Goal: Task Accomplishment & Management: Complete application form

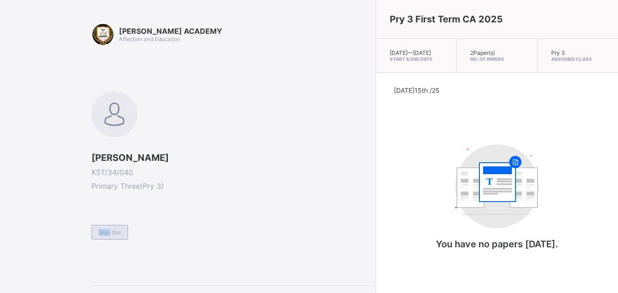
drag, startPoint x: 107, startPoint y: 224, endPoint x: 108, endPoint y: 231, distance: 7.0
click at [108, 231] on div "Sign Out" at bounding box center [232, 228] width 280 height 22
click at [108, 231] on span "Sign Out" at bounding box center [110, 232] width 22 height 7
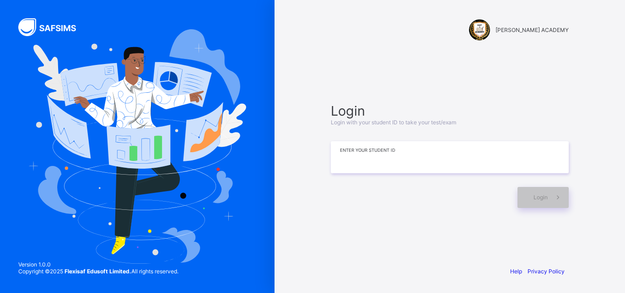
click at [502, 157] on input at bounding box center [450, 157] width 238 height 32
type input "*"
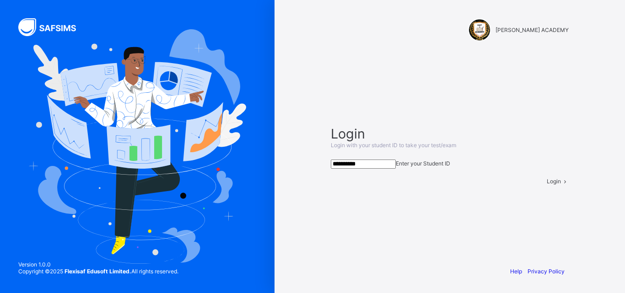
type input "**********"
click at [547, 185] on div "Login" at bounding box center [558, 181] width 22 height 7
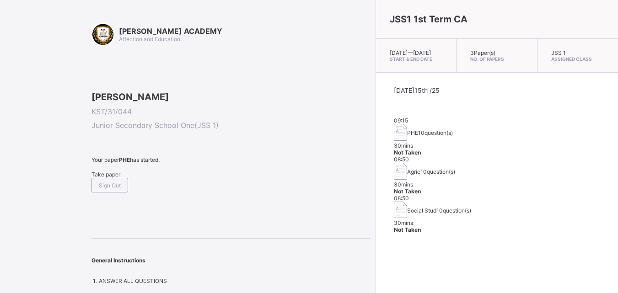
click at [114, 178] on div "Take paper" at bounding box center [232, 174] width 280 height 7
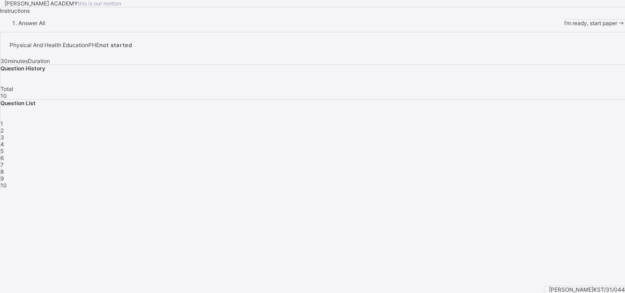
click at [114, 27] on div "[PERSON_NAME] ACADEMY this is our [PERSON_NAME] Instructions Answer All I’m rea…" at bounding box center [312, 13] width 625 height 27
click at [617, 27] on span at bounding box center [621, 23] width 8 height 7
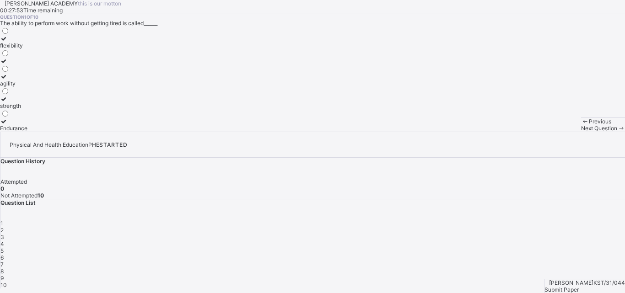
click at [308, 132] on div "Question 1 of 10 The ability to perform work without getting tired is called___…" at bounding box center [312, 73] width 625 height 118
drag, startPoint x: 348, startPoint y: 187, endPoint x: 308, endPoint y: 186, distance: 39.8
click at [325, 132] on div "Question 1 of 10 The ability to perform work without getting tired is called___…" at bounding box center [312, 73] width 625 height 118
click at [308, 132] on div "Question 1 of 10 The ability to perform work without getting tired is called___…" at bounding box center [312, 73] width 625 height 118
click at [506, 234] on div "3" at bounding box center [312, 237] width 625 height 7
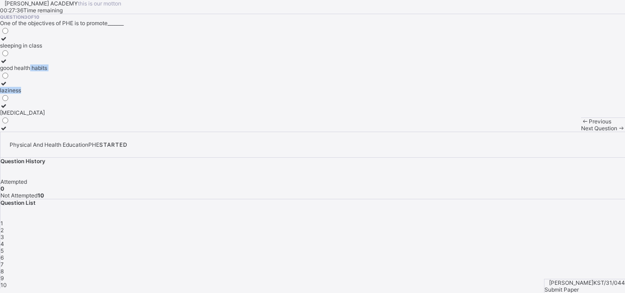
drag, startPoint x: 123, startPoint y: 179, endPoint x: 101, endPoint y: 184, distance: 22.5
click at [101, 132] on div "sleeping in class good health habits laziness [MEDICAL_DATA]" at bounding box center [312, 79] width 625 height 105
click at [195, 132] on div "Question 3 of 10 One of the objectives of PHE is to promote_______ sleeping in …" at bounding box center [312, 73] width 625 height 118
click at [199, 132] on div "Question 3 of 10 One of the objectives of PHE is to promote_______ sleeping in …" at bounding box center [312, 73] width 625 height 118
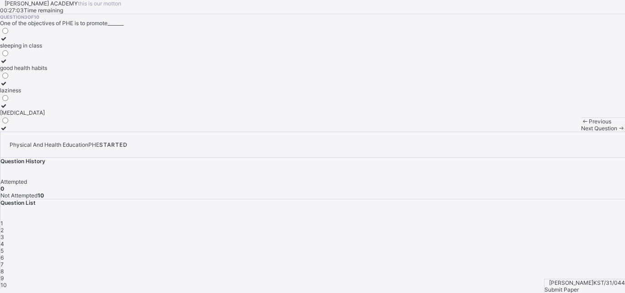
click at [199, 132] on div "Question 3 of 10 One of the objectives of PHE is to promote_______ sleeping in …" at bounding box center [312, 73] width 625 height 118
click at [160, 132] on div "sleeping in class good health habits laziness [MEDICAL_DATA]" at bounding box center [312, 79] width 625 height 105
click at [4, 234] on span "3" at bounding box center [2, 237] width 4 height 7
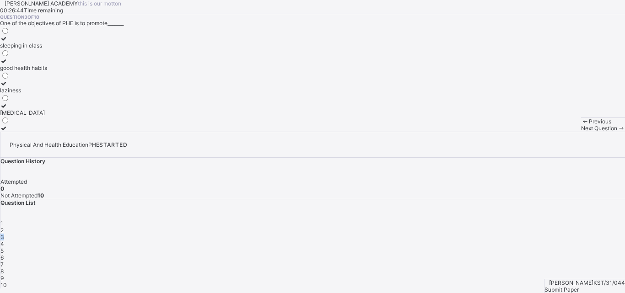
click at [4, 234] on span "3" at bounding box center [2, 237] width 4 height 7
click at [479, 227] on div "2" at bounding box center [312, 230] width 625 height 7
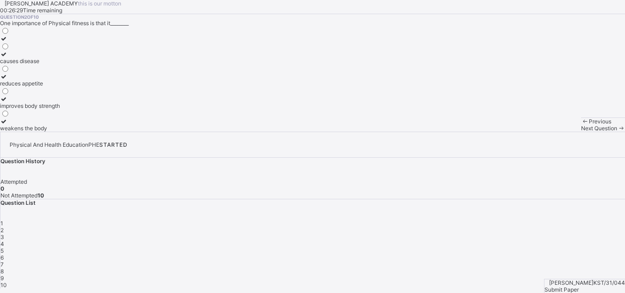
click at [479, 227] on div "2" at bounding box center [312, 230] width 625 height 7
click at [45, 103] on div at bounding box center [30, 99] width 60 height 7
click at [8, 103] on icon at bounding box center [4, 99] width 8 height 7
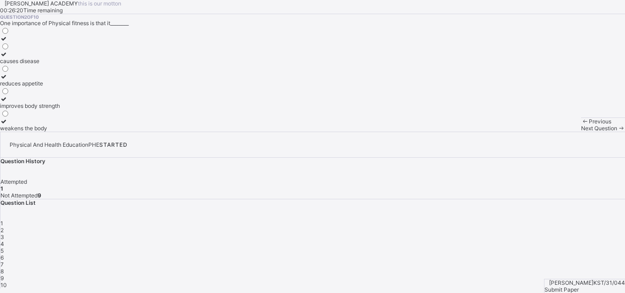
click at [8, 103] on icon at bounding box center [4, 99] width 8 height 7
click at [60, 109] on label "improves body strength" at bounding box center [30, 103] width 60 height 14
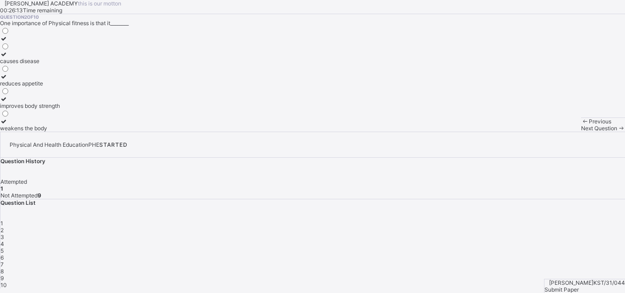
click at [8, 103] on icon at bounding box center [4, 99] width 8 height 7
click at [530, 241] on div "4" at bounding box center [312, 244] width 625 height 7
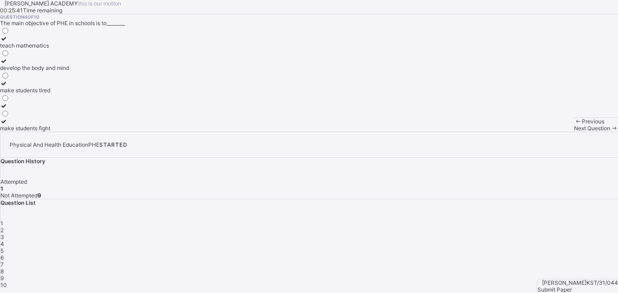
click at [582, 125] on span "Previous" at bounding box center [593, 121] width 22 height 7
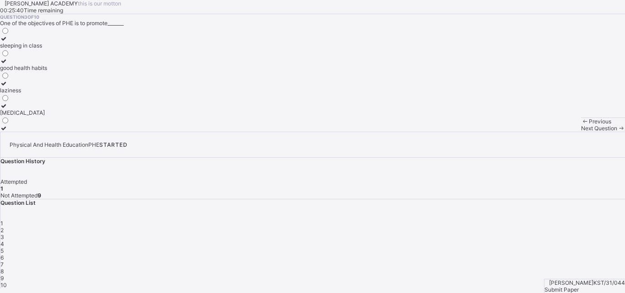
click at [589, 125] on span "Previous" at bounding box center [600, 121] width 22 height 7
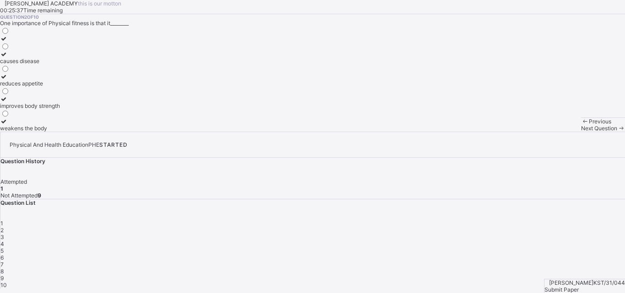
click at [589, 125] on span "Previous" at bounding box center [600, 121] width 22 height 7
click at [27, 109] on label "strength" at bounding box center [13, 103] width 27 height 14
click at [372, 132] on div "Question 1 of 10 The ability to perform work without getting tired is called___…" at bounding box center [312, 73] width 625 height 118
click at [581, 132] on div "Previous Next Question" at bounding box center [603, 125] width 44 height 14
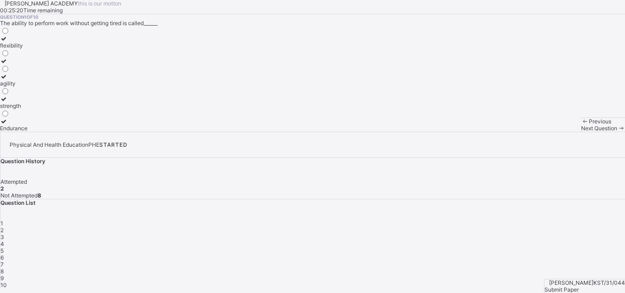
click at [581, 132] on div "Next Question" at bounding box center [603, 128] width 44 height 7
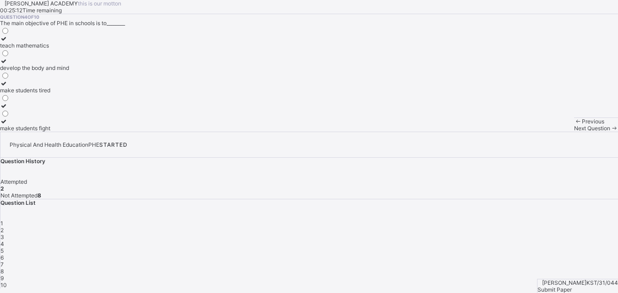
click at [574, 125] on div "Previous" at bounding box center [596, 121] width 44 height 7
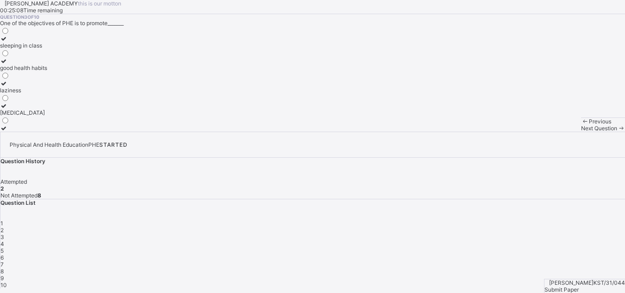
click at [8, 65] on icon at bounding box center [4, 61] width 8 height 7
click at [617, 132] on span at bounding box center [621, 128] width 8 height 7
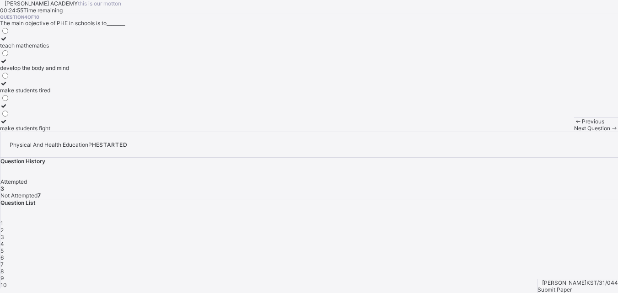
click at [69, 132] on label "make students fight" at bounding box center [34, 125] width 69 height 14
click at [143, 132] on div "teach mathematics develop the body and mind make students tired make students f…" at bounding box center [309, 79] width 618 height 105
click at [139, 132] on div "teach mathematics develop the body and mind make students tired make students f…" at bounding box center [309, 79] width 618 height 105
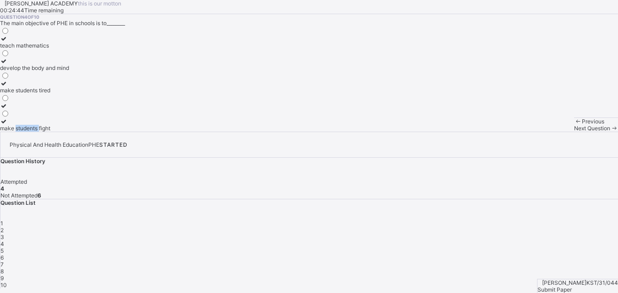
click at [139, 132] on div "teach mathematics develop the body and mind make students tired make students f…" at bounding box center [309, 79] width 618 height 105
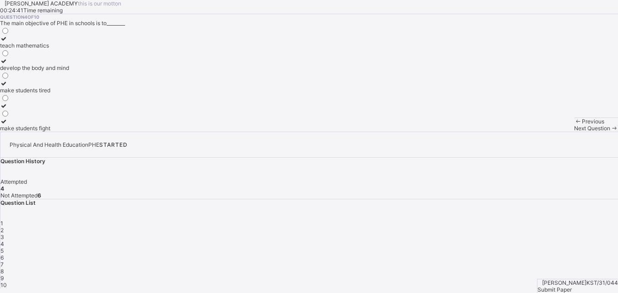
click at [139, 132] on div "teach mathematics develop the body and mind make students tired make students f…" at bounding box center [309, 79] width 618 height 105
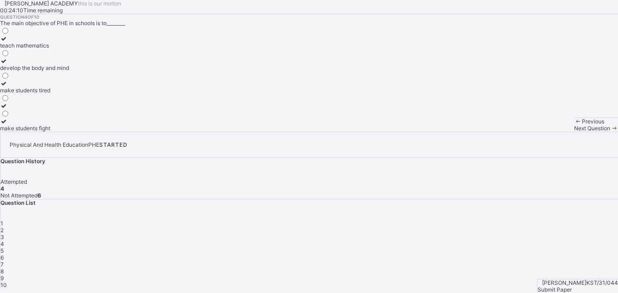
click at [574, 132] on div "Previous Next Question" at bounding box center [596, 125] width 44 height 14
click at [574, 132] on div "Next Question" at bounding box center [596, 128] width 44 height 7
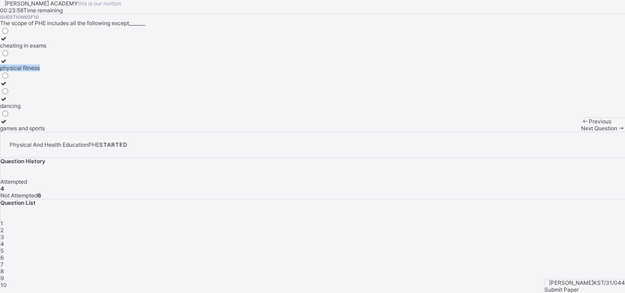
drag, startPoint x: 190, startPoint y: 168, endPoint x: 146, endPoint y: 110, distance: 72.4
click at [146, 110] on div "Question 5 of 10 The scope of PHE includes all the following except_______ chea…" at bounding box center [312, 73] width 625 height 118
click at [141, 132] on div "cheating in exams physical fitness dancing games and sports" at bounding box center [312, 79] width 625 height 105
click at [46, 49] on div "cheating in exams" at bounding box center [23, 45] width 46 height 7
click at [581, 132] on span "Next Question" at bounding box center [599, 128] width 36 height 7
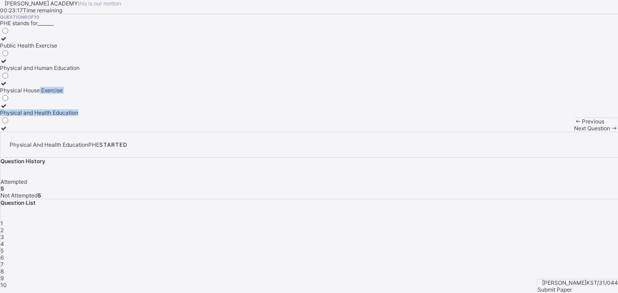
drag, startPoint x: 234, startPoint y: 259, endPoint x: 259, endPoint y: 179, distance: 83.8
click at [259, 132] on div "Question 6 of 10 PHE stands for_______ Public Health Exercise Physical and Huma…" at bounding box center [309, 73] width 618 height 118
click at [52, 109] on div at bounding box center [40, 106] width 80 height 7
click at [538, 200] on div "Question List 1 2 3 4 5 6 7 8 9 10" at bounding box center [309, 244] width 618 height 89
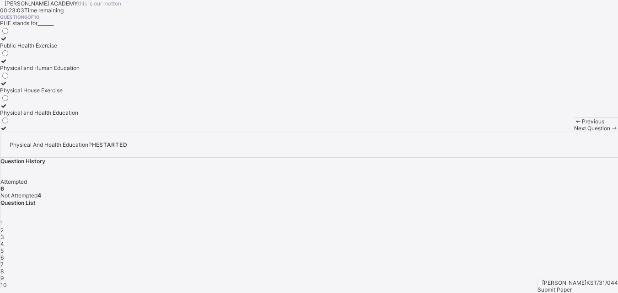
click at [538, 200] on div "Question List 1 2 3 4 5 6 7 8 9 10" at bounding box center [309, 244] width 618 height 89
click at [611, 132] on span at bounding box center [615, 128] width 8 height 7
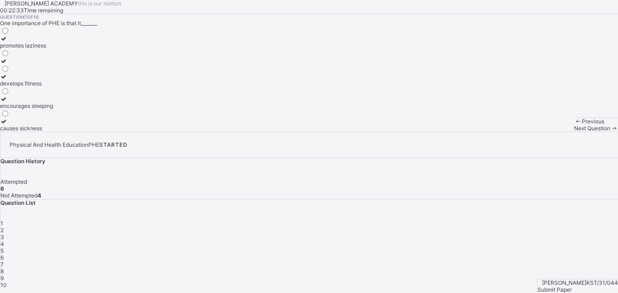
click at [53, 87] on div "develops fitness" at bounding box center [26, 83] width 53 height 7
click at [402, 132] on div "Question 7 of 10 One importance of PHE is that it_______ promotes laziness deve…" at bounding box center [309, 73] width 618 height 118
click at [574, 132] on div "Previous Next Question" at bounding box center [596, 125] width 44 height 14
click at [574, 132] on span "Next Question" at bounding box center [592, 128] width 36 height 7
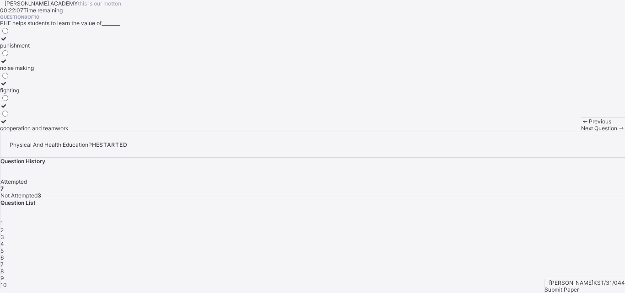
click at [8, 125] on icon at bounding box center [4, 121] width 8 height 7
click at [581, 132] on span "Next Question" at bounding box center [599, 128] width 36 height 7
click at [67, 71] on label "perform daily activities without fatique" at bounding box center [49, 65] width 98 height 14
click at [581, 132] on div "Next Question" at bounding box center [603, 128] width 44 height 7
click at [50, 65] on div "endure more work" at bounding box center [25, 61] width 50 height 7
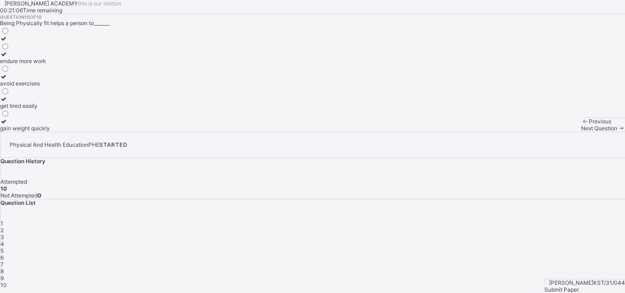
click at [420, 132] on div "[PERSON_NAME] ACADEMY this is our [PERSON_NAME] 00:21:06 Time remaining Questio…" at bounding box center [312, 66] width 625 height 132
click at [581, 132] on span "Next Question" at bounding box center [599, 128] width 36 height 7
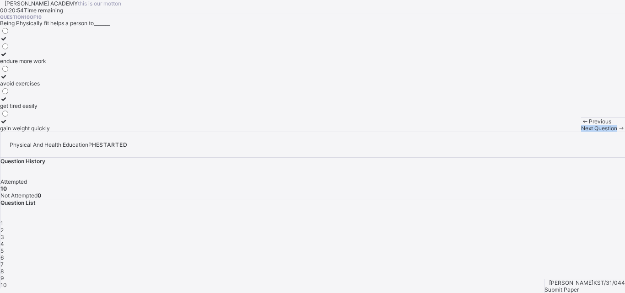
click at [581, 132] on span "Next Question" at bounding box center [599, 128] width 36 height 7
click at [424, 132] on div "[PERSON_NAME] ACADEMY this is our [PERSON_NAME] 00:20:52 Time remaining Questio…" at bounding box center [312, 66] width 625 height 132
drag, startPoint x: 115, startPoint y: 250, endPoint x: 43, endPoint y: 269, distance: 73.9
click at [43, 132] on div "[PERSON_NAME] ACADEMY this is our [PERSON_NAME] 00:20:39 Time remaining Questio…" at bounding box center [312, 66] width 625 height 132
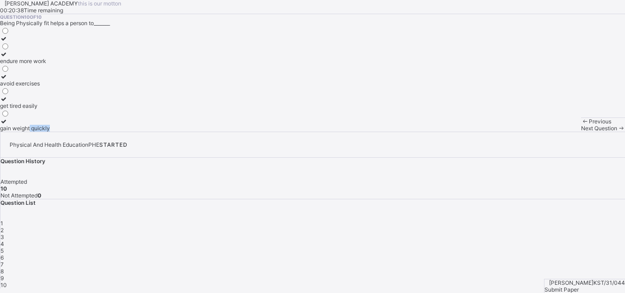
click at [581, 132] on div "Previous Next Question" at bounding box center [603, 125] width 44 height 14
click at [581, 125] on span at bounding box center [585, 121] width 8 height 7
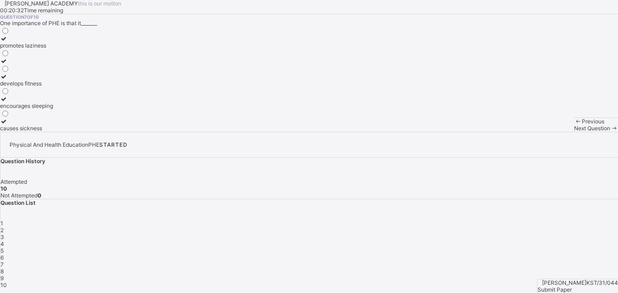
click at [574, 125] on span at bounding box center [578, 121] width 8 height 7
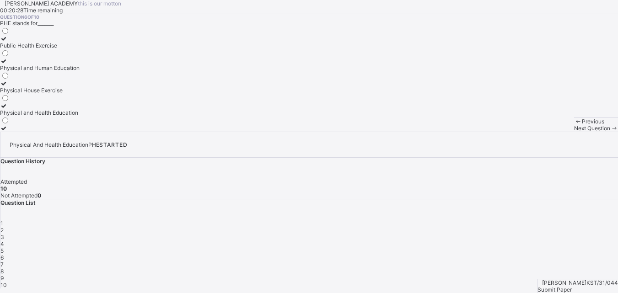
click at [574, 132] on div "Previous Next Question" at bounding box center [596, 125] width 44 height 14
click at [574, 132] on div "Next Question" at bounding box center [596, 128] width 44 height 7
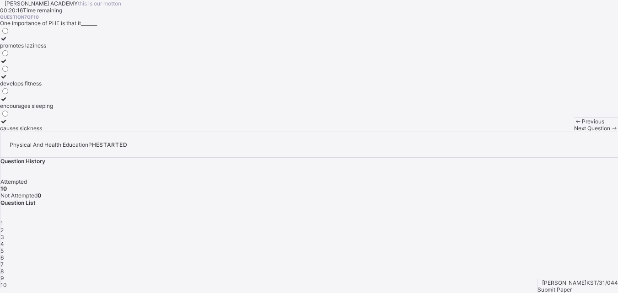
click at [574, 132] on span "Next Question" at bounding box center [592, 128] width 36 height 7
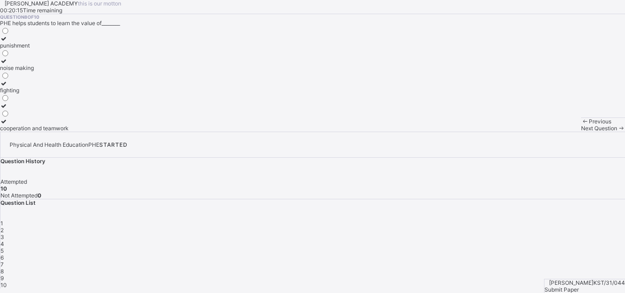
click at [581, 132] on span "Next Question" at bounding box center [599, 128] width 36 height 7
click at [583, 287] on div "Submit Paper" at bounding box center [585, 290] width 81 height 7
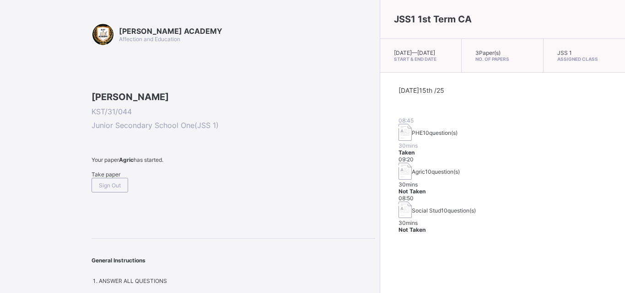
click at [123, 178] on div "Take paper" at bounding box center [234, 174] width 284 height 7
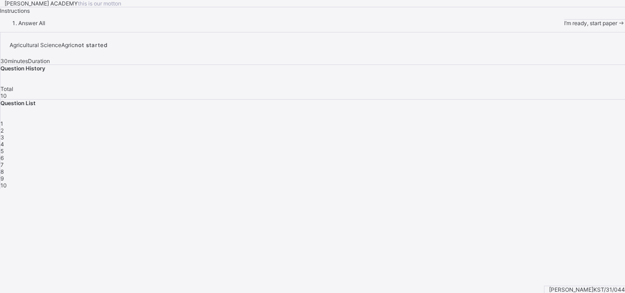
click at [101, 27] on div "[PERSON_NAME] ACADEMY this is our [PERSON_NAME] Instructions Answer All I’m rea…" at bounding box center [312, 13] width 625 height 27
click at [617, 27] on span at bounding box center [621, 23] width 8 height 7
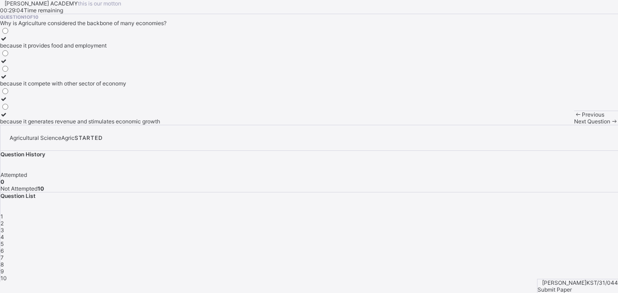
click at [139, 49] on label "because it provides food and employment" at bounding box center [80, 42] width 160 height 14
click at [574, 125] on div "Next Question" at bounding box center [596, 121] width 44 height 7
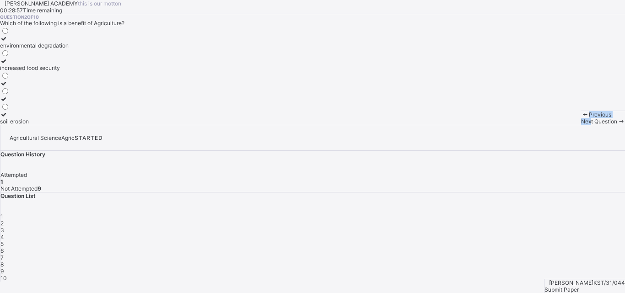
drag, startPoint x: 363, startPoint y: 272, endPoint x: 302, endPoint y: 253, distance: 64.9
click at [302, 125] on div "[PERSON_NAME] ACADEMY this is our [PERSON_NAME] 00:28:57 Time remaining Questio…" at bounding box center [312, 62] width 625 height 125
click at [243, 125] on div "Question 2 of 10 Which of the following is a benefit of Agriculture? environmen…" at bounding box center [312, 69] width 625 height 111
drag, startPoint x: 243, startPoint y: 254, endPoint x: 277, endPoint y: 204, distance: 61.3
click at [277, 125] on div "Question 2 of 10 Which of the following is a benefit of Agriculture? environmen…" at bounding box center [312, 69] width 625 height 111
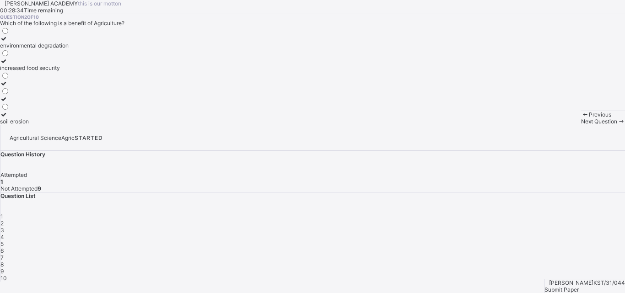
click at [69, 49] on div "environmental degradation" at bounding box center [34, 45] width 69 height 7
click at [581, 125] on span "Next Question" at bounding box center [599, 121] width 36 height 7
click at [37, 87] on div "irrigation" at bounding box center [18, 83] width 37 height 7
click at [37, 103] on div at bounding box center [18, 103] width 37 height 0
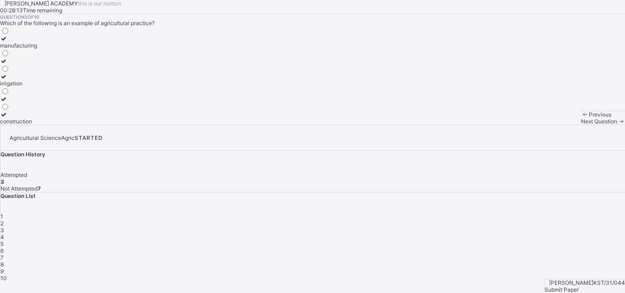
click at [37, 103] on div at bounding box center [18, 103] width 37 height 0
click at [37, 125] on label "construction" at bounding box center [18, 118] width 37 height 14
click at [37, 49] on div "manufacturing" at bounding box center [18, 45] width 37 height 7
click at [205, 125] on div "Question 3 of 10 Which of the following is an example of agricultural practice?…" at bounding box center [312, 69] width 625 height 111
click at [215, 125] on div "Question 3 of 10 Which of the following is an example of agricultural practice?…" at bounding box center [312, 69] width 625 height 111
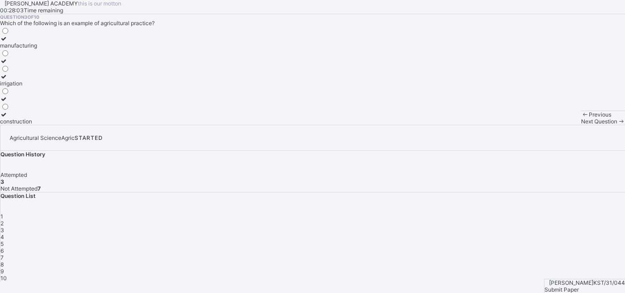
click at [296, 125] on div "Question 3 of 10 Which of the following is an example of agricultural practice?…" at bounding box center [312, 69] width 625 height 111
click at [581, 125] on span "Next Question" at bounding box center [599, 121] width 36 height 7
click at [276, 125] on div "Question 4 of 10 Which of the following crops is an example of a food crop? cot…" at bounding box center [312, 69] width 625 height 111
click at [16, 87] on div "Maize" at bounding box center [8, 83] width 16 height 7
click at [228, 125] on div "Question 4 of 10 Which of the following crops is an example of a food crop? cot…" at bounding box center [312, 69] width 625 height 111
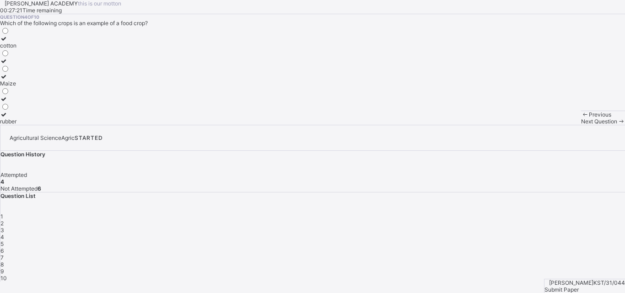
click at [347, 125] on div "Question 4 of 10 Which of the following crops is an example of a food crop? cot…" at bounding box center [312, 69] width 625 height 111
click at [581, 125] on span "Next Question" at bounding box center [599, 121] width 36 height 7
click at [94, 109] on div "creatig employment opportunities" at bounding box center [47, 106] width 94 height 7
click at [94, 65] on div "providing raw materials for industries" at bounding box center [47, 61] width 94 height 7
drag, startPoint x: 305, startPoint y: 256, endPoint x: 315, endPoint y: 263, distance: 12.2
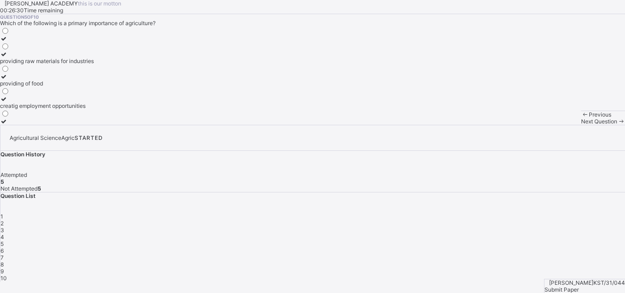
click at [315, 125] on div "[PERSON_NAME] ACADEMY this is our [PERSON_NAME] 00:26:30 Time remaining Questio…" at bounding box center [312, 62] width 625 height 125
click at [581, 125] on div "Next Question" at bounding box center [603, 121] width 44 height 7
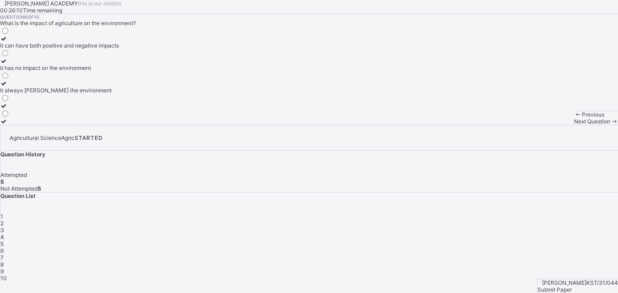
click at [352, 125] on div "Question 6 of 10 What is the impact of agriculture on the environment? it can h…" at bounding box center [309, 69] width 618 height 111
click at [116, 49] on div "it can have both positive and negative impacts" at bounding box center [59, 45] width 119 height 7
click at [574, 125] on div "Next Question" at bounding box center [596, 121] width 44 height 7
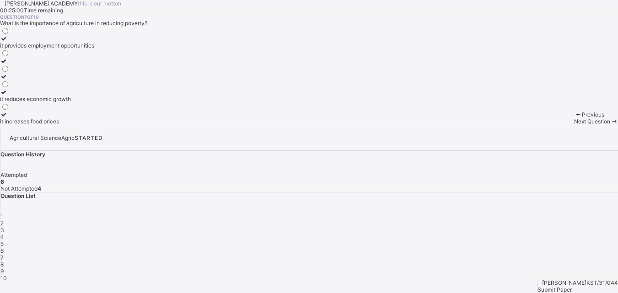
scroll to position [2, 0]
drag, startPoint x: 119, startPoint y: 265, endPoint x: 143, endPoint y: 240, distance: 34.6
click at [143, 125] on div "[PERSON_NAME] ACADEMY this is our [PERSON_NAME] 00:24:56 Time remaining Questio…" at bounding box center [309, 62] width 618 height 125
click at [94, 49] on div "it provides employment opportunities" at bounding box center [47, 45] width 94 height 7
drag, startPoint x: 360, startPoint y: 238, endPoint x: 363, endPoint y: 246, distance: 8.7
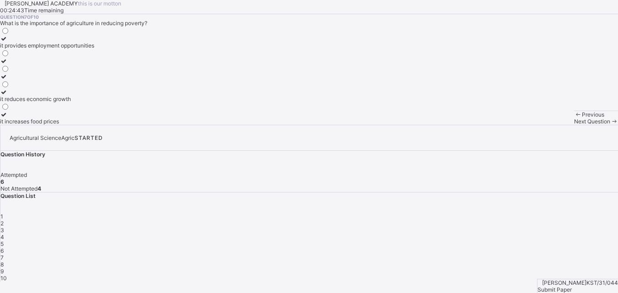
click at [363, 125] on div "Question 7 of 10 What is the importance of agriculture in reducing poverty? it …" at bounding box center [309, 69] width 618 height 111
click at [574, 125] on span "Next Question" at bounding box center [592, 121] width 36 height 7
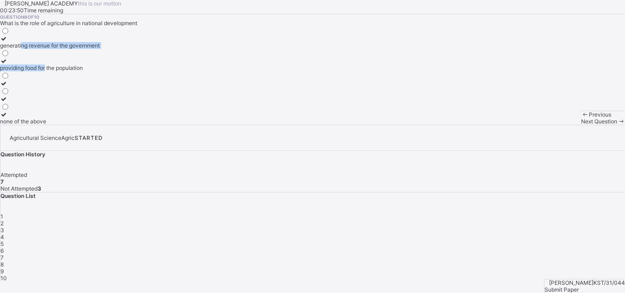
drag, startPoint x: 126, startPoint y: 176, endPoint x: 90, endPoint y: 115, distance: 71.2
click at [90, 115] on div "Question 8 of 10 What is the role of agriculture in national development genera…" at bounding box center [312, 69] width 625 height 111
click at [91, 49] on div "generating revenue for the government" at bounding box center [50, 45] width 100 height 7
drag, startPoint x: 91, startPoint y: 135, endPoint x: 237, endPoint y: 190, distance: 156.4
click at [237, 125] on div "Question 8 of 10 What is the role of agriculture in national development genera…" at bounding box center [312, 69] width 625 height 111
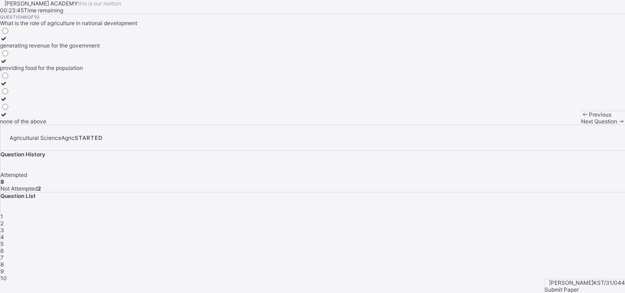
click at [581, 125] on span "Next Question" at bounding box center [599, 121] width 36 height 7
click at [42, 71] on div "Manufacturing" at bounding box center [21, 68] width 42 height 7
click at [581, 125] on div "Previous Next Question" at bounding box center [603, 118] width 44 height 14
click at [581, 125] on span "Next Question" at bounding box center [599, 121] width 36 height 7
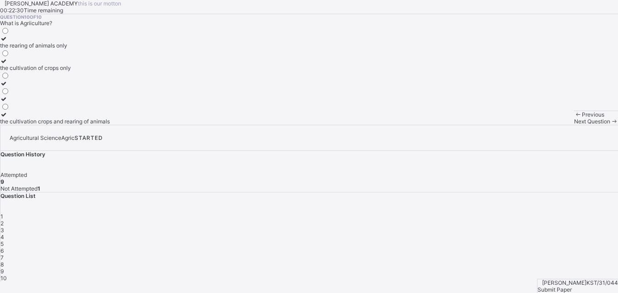
click at [100, 125] on div "the cultivation crops and rearing of animals" at bounding box center [55, 121] width 110 height 7
click at [571, 287] on span "Submit Paper" at bounding box center [555, 290] width 34 height 7
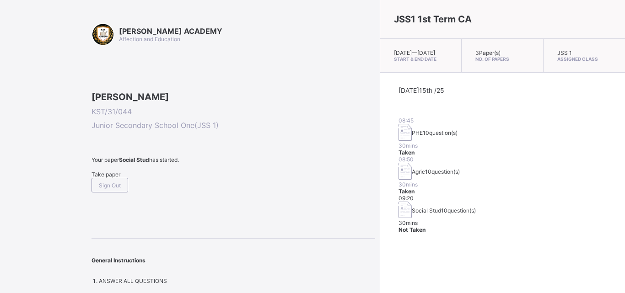
click at [120, 178] on span "Take paper" at bounding box center [106, 174] width 29 height 7
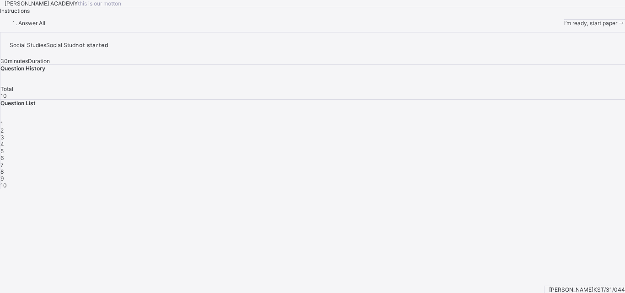
click at [617, 27] on span at bounding box center [621, 23] width 8 height 7
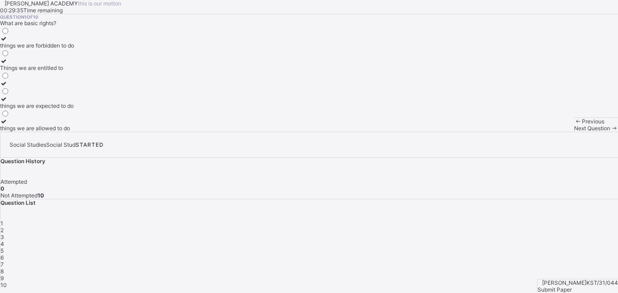
click at [8, 65] on icon at bounding box center [4, 61] width 8 height 7
click at [574, 132] on div "Next Question" at bounding box center [596, 128] width 44 height 7
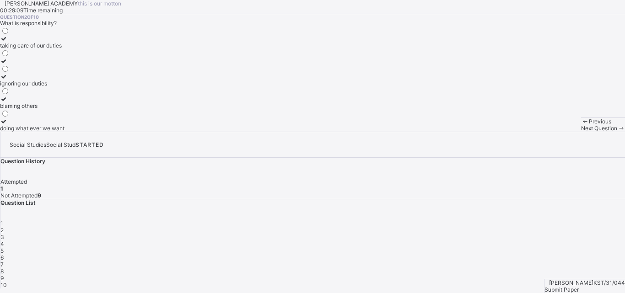
click at [65, 49] on div "taking care of our duties" at bounding box center [32, 45] width 65 height 7
click at [581, 132] on span "Next Question" at bounding box center [599, 128] width 36 height 7
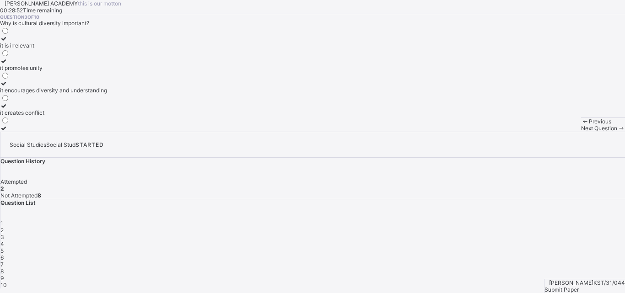
click at [107, 71] on div "it promotes unity" at bounding box center [53, 68] width 107 height 7
click at [335, 132] on div "Question 3 of 10 Why is cultural diversity important? it is irrelevant it promo…" at bounding box center [312, 73] width 625 height 118
click at [346, 132] on div "Question 3 of 10 Why is cultural diversity important? it is irrelevant it promo…" at bounding box center [312, 73] width 625 height 118
click at [352, 132] on div "Question 3 of 10 Why is cultural diversity important? it is irrelevant it promo…" at bounding box center [312, 73] width 625 height 118
click at [581, 132] on div "Previous Next Question" at bounding box center [603, 125] width 44 height 14
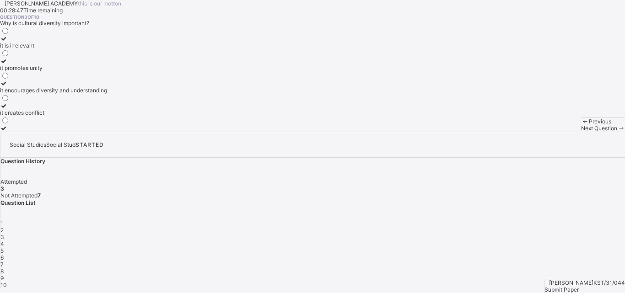
click at [581, 132] on div "Previous Next Question" at bounding box center [603, 125] width 44 height 14
click at [581, 132] on span "Next Question" at bounding box center [599, 128] width 36 height 7
click at [122, 49] on div "improving the quality of life of community members" at bounding box center [65, 45] width 130 height 7
click at [581, 132] on span "Next Question" at bounding box center [599, 128] width 36 height 7
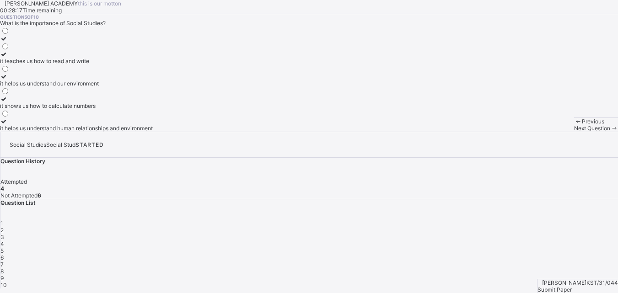
click at [317, 132] on div "Question 5 of 10 What is the importance of Social Studies? it teaches us how to…" at bounding box center [309, 73] width 618 height 118
click at [104, 132] on label "it helps us understand human relationships and environment" at bounding box center [76, 125] width 153 height 14
click at [574, 132] on span "Next Question" at bounding box center [592, 128] width 36 height 7
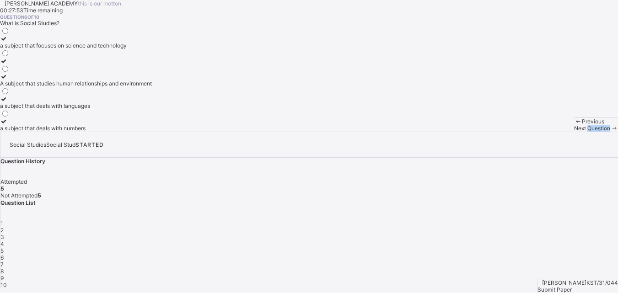
click at [574, 132] on span "Next Question" at bounding box center [592, 128] width 36 height 7
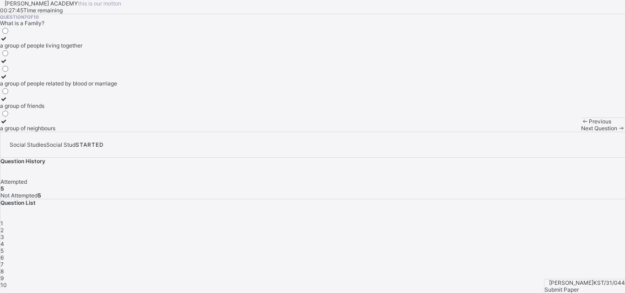
click at [589, 125] on span "Previous" at bounding box center [600, 121] width 22 height 7
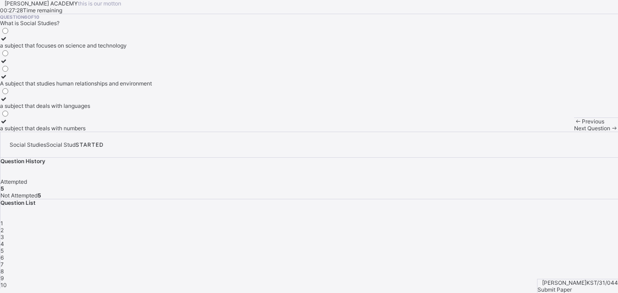
click at [121, 87] on div "A subject that studies human relationships and environment" at bounding box center [76, 83] width 152 height 7
click at [574, 132] on span "Next Question" at bounding box center [592, 128] width 36 height 7
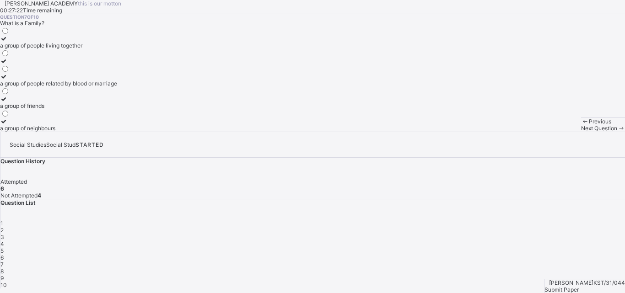
click at [324, 132] on div "Question 7 of 10 What is a Family? a group of people living together a group of…" at bounding box center [312, 73] width 625 height 118
drag, startPoint x: 263, startPoint y: 233, endPoint x: 173, endPoint y: 209, distance: 92.4
click at [206, 132] on div "Question 7 of 10 What is a Family? a group of people living together a group of…" at bounding box center [312, 73] width 625 height 118
drag, startPoint x: 66, startPoint y: 153, endPoint x: 74, endPoint y: 168, distance: 16.4
click at [74, 132] on div "a group of people living together a group of people related by blood or marriag…" at bounding box center [58, 79] width 117 height 105
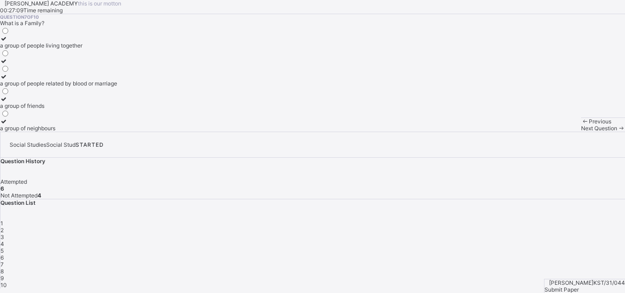
click at [86, 87] on label "a group of people related by blood or marriage" at bounding box center [58, 80] width 117 height 14
click at [581, 132] on span "Next Question" at bounding box center [599, 128] width 36 height 7
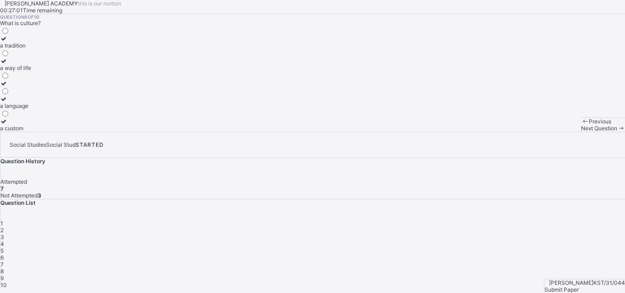
click at [31, 71] on div "a way of life" at bounding box center [15, 68] width 31 height 7
click at [581, 132] on div "Previous Next Question" at bounding box center [603, 125] width 44 height 14
click at [581, 132] on span "Next Question" at bounding box center [599, 128] width 36 height 7
click at [47, 132] on div "flags and anthems" at bounding box center [23, 128] width 47 height 7
click at [581, 132] on span "Next Question" at bounding box center [599, 128] width 36 height 7
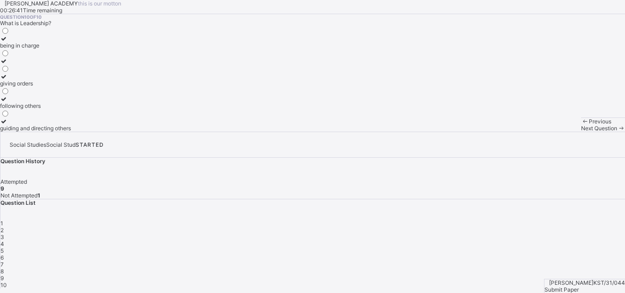
click at [589, 279] on div "[PERSON_NAME] KST/31/044 Submit Paper" at bounding box center [584, 286] width 81 height 14
click at [579, 287] on span "Submit Paper" at bounding box center [562, 290] width 34 height 7
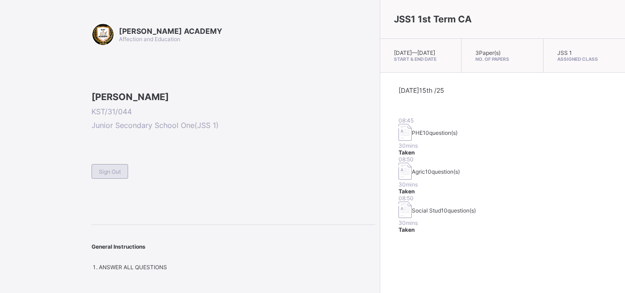
click at [106, 175] on span "Sign Out" at bounding box center [110, 171] width 22 height 7
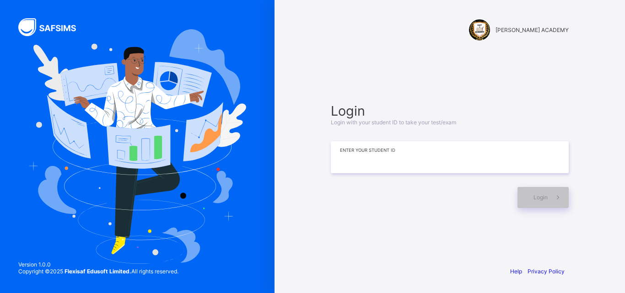
click at [332, 166] on input at bounding box center [450, 157] width 238 height 32
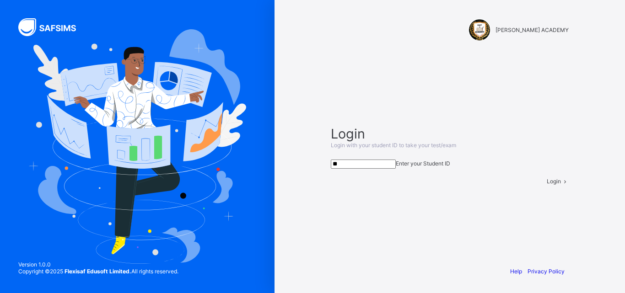
type input "*"
click at [547, 185] on div "Login" at bounding box center [558, 181] width 22 height 7
click at [358, 160] on input "********" at bounding box center [363, 164] width 65 height 9
type input "*********"
click at [547, 185] on div "Login" at bounding box center [558, 181] width 22 height 7
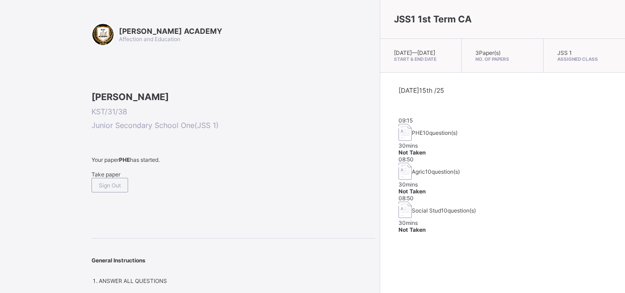
click at [103, 178] on div "Take paper" at bounding box center [234, 174] width 284 height 7
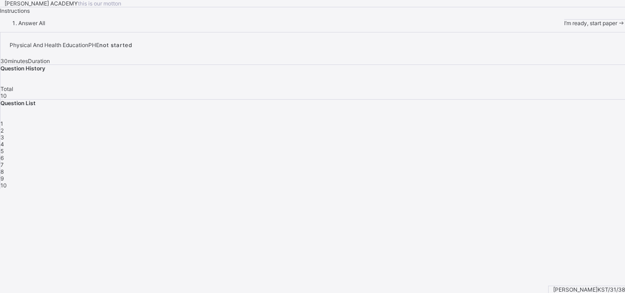
click at [564, 27] on span "I’m ready, start paper" at bounding box center [590, 23] width 53 height 7
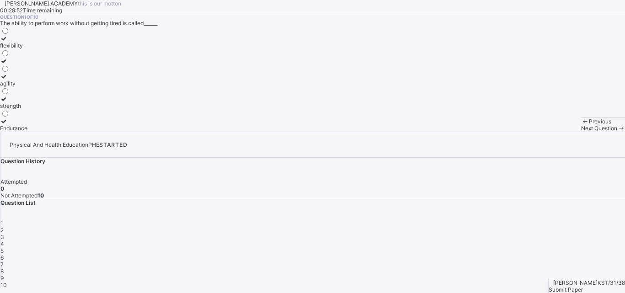
click at [27, 49] on div "flexibility" at bounding box center [13, 45] width 27 height 7
click at [239, 132] on div "Question 1 of 10 The ability to perform work without getting tired is called___…" at bounding box center [312, 73] width 625 height 118
click at [581, 132] on div "Next Question" at bounding box center [603, 128] width 44 height 7
click at [60, 109] on div "improves body strength" at bounding box center [30, 106] width 60 height 7
click at [581, 132] on span "Next Question" at bounding box center [599, 128] width 36 height 7
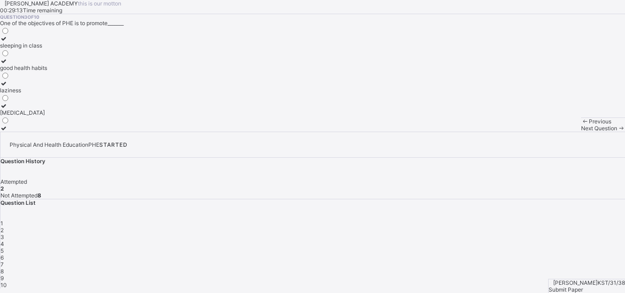
click at [47, 71] on div "good health habits" at bounding box center [23, 68] width 47 height 7
click at [197, 132] on div "Question 3 of 10 One of the objectives of PHE is to promote_______ sleeping in …" at bounding box center [312, 73] width 625 height 118
click at [581, 132] on div "Next Question" at bounding box center [603, 128] width 44 height 7
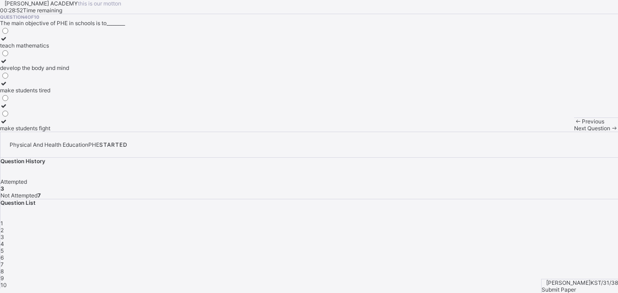
click at [69, 71] on div "develop the body and mind" at bounding box center [34, 68] width 69 height 7
click at [574, 132] on span "Next Question" at bounding box center [592, 128] width 36 height 7
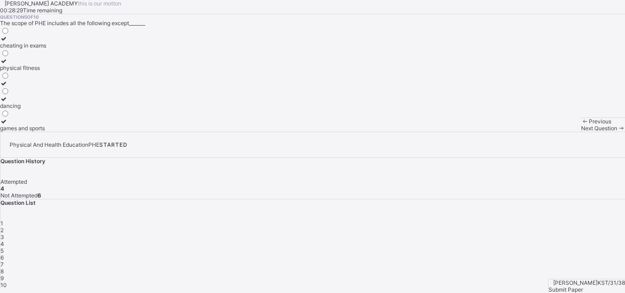
click at [46, 49] on label "cheating in exams" at bounding box center [23, 42] width 46 height 14
click at [581, 132] on span "Next Question" at bounding box center [599, 128] width 36 height 7
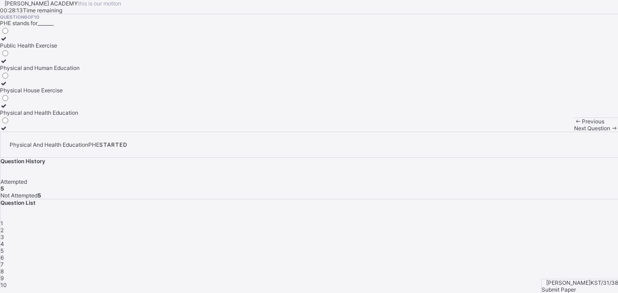
click at [76, 116] on div "Physical and Health Education" at bounding box center [40, 112] width 80 height 7
click at [574, 132] on div "Next Question" at bounding box center [596, 128] width 44 height 7
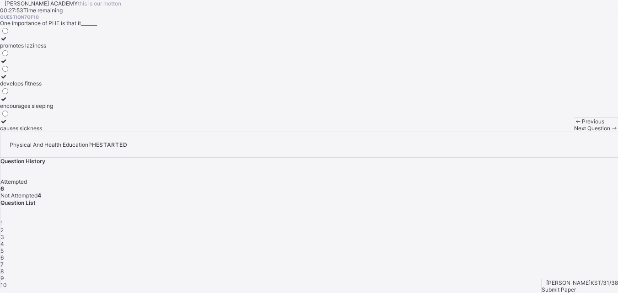
click at [53, 87] on div "develops fitness" at bounding box center [26, 83] width 53 height 7
click at [574, 132] on div "Next Question" at bounding box center [596, 128] width 44 height 7
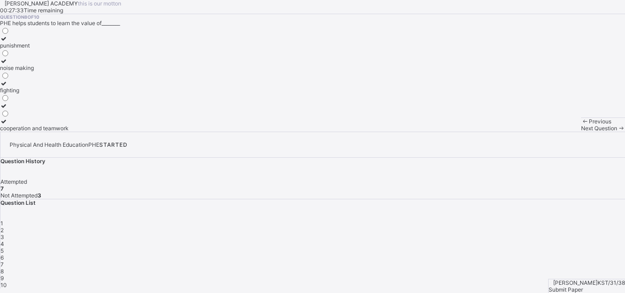
click at [69, 132] on div "cooperation and teamwork" at bounding box center [34, 128] width 69 height 7
click at [581, 132] on div "Next Question" at bounding box center [603, 128] width 44 height 7
drag, startPoint x: 163, startPoint y: 174, endPoint x: 114, endPoint y: 165, distance: 49.9
click at [114, 132] on div "sleep long hours perform daily activities without fatique eat too much avoid wo…" at bounding box center [312, 79] width 625 height 105
click at [8, 65] on icon at bounding box center [4, 61] width 8 height 7
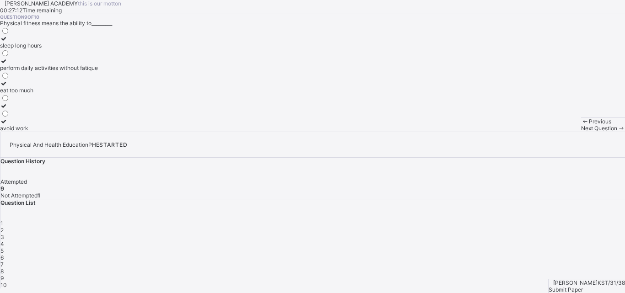
click at [581, 132] on span "Next Question" at bounding box center [599, 128] width 36 height 7
click at [50, 65] on div "endure more work" at bounding box center [25, 61] width 50 height 7
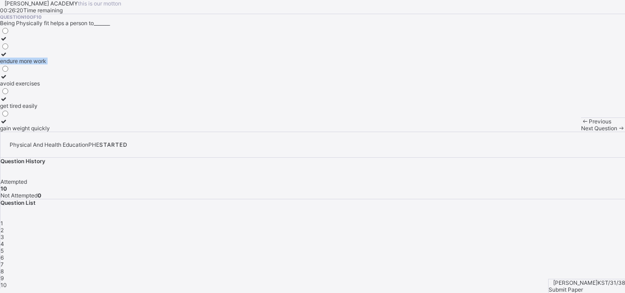
drag, startPoint x: 64, startPoint y: 165, endPoint x: 66, endPoint y: 187, distance: 22.6
click at [50, 132] on div "endure more work avoid exercises get tired easily gain weight quickly" at bounding box center [25, 79] width 50 height 105
click at [50, 65] on div "endure more work" at bounding box center [25, 61] width 50 height 7
click at [50, 132] on label "gain weight quickly" at bounding box center [25, 125] width 50 height 14
click at [50, 65] on div "endure more work" at bounding box center [25, 61] width 50 height 7
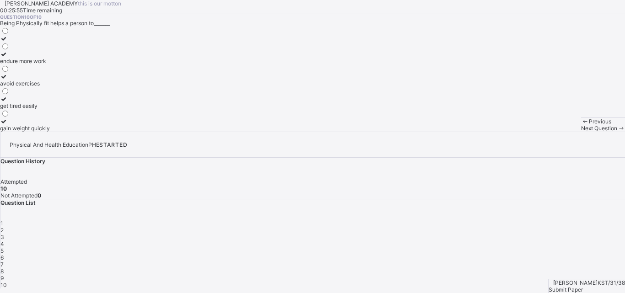
click at [50, 132] on label "gain weight quickly" at bounding box center [25, 125] width 50 height 14
click at [50, 65] on div "endure more work" at bounding box center [25, 61] width 50 height 7
click at [572, 287] on div "Submit Paper" at bounding box center [587, 290] width 76 height 7
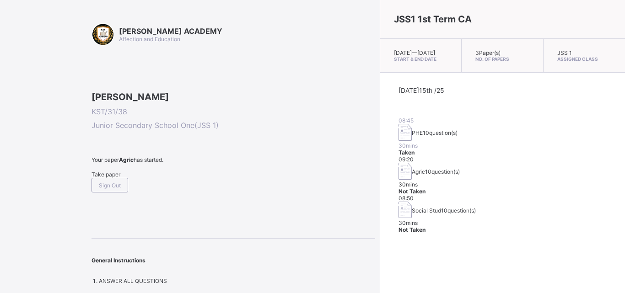
click at [112, 178] on span "Take paper" at bounding box center [106, 174] width 29 height 7
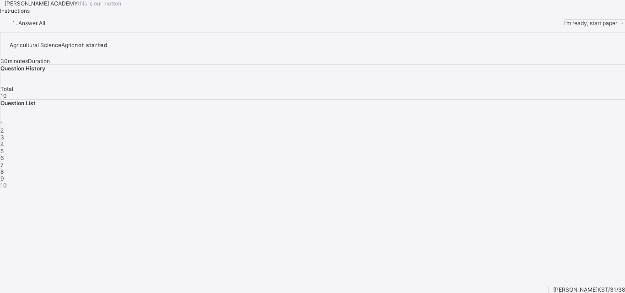
click at [564, 27] on span "I’m ready, start paper" at bounding box center [590, 23] width 53 height 7
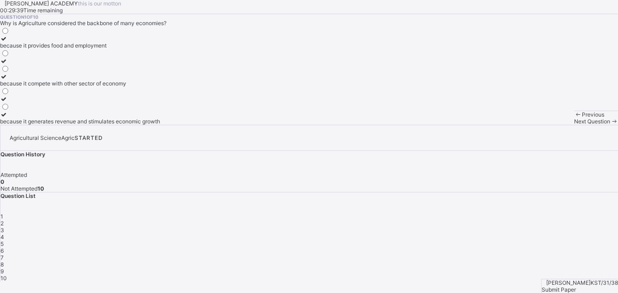
click at [115, 49] on label "because it provides food and employment" at bounding box center [80, 42] width 160 height 14
click at [574, 125] on span "Next Question" at bounding box center [592, 121] width 36 height 7
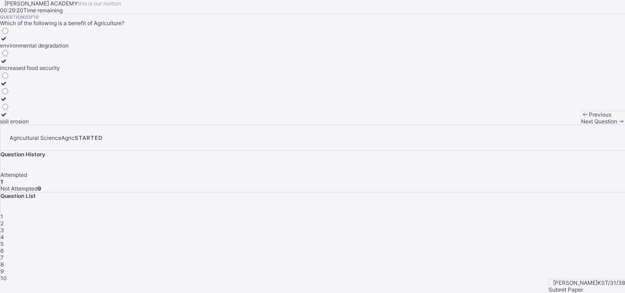
click at [69, 49] on div "environmental degradation" at bounding box center [34, 45] width 69 height 7
click at [581, 125] on div "Next Question" at bounding box center [603, 121] width 44 height 7
drag, startPoint x: 81, startPoint y: 260, endPoint x: 94, endPoint y: 192, distance: 70.0
click at [94, 125] on div "[PERSON_NAME] ACADEMY this is our [PERSON_NAME] 00:28:43 Time remaining Questio…" at bounding box center [312, 62] width 625 height 125
click at [37, 49] on div "manufacturing" at bounding box center [18, 45] width 37 height 7
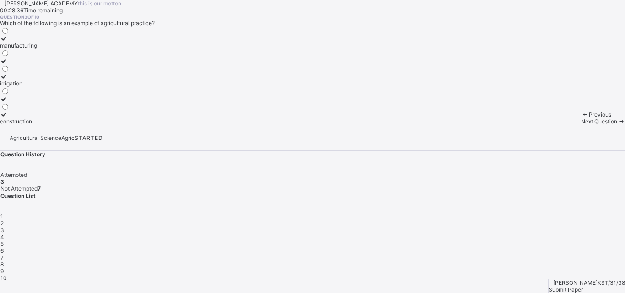
click at [581, 125] on div "Next Question" at bounding box center [603, 121] width 44 height 7
click at [16, 87] on div "Maize" at bounding box center [8, 83] width 16 height 7
click at [581, 125] on div "Next Question" at bounding box center [603, 121] width 44 height 7
click at [83, 87] on div "providing of food" at bounding box center [47, 83] width 94 height 7
click at [177, 125] on div "providing raw materials for industries providing of food creatig employment opp…" at bounding box center [312, 76] width 625 height 98
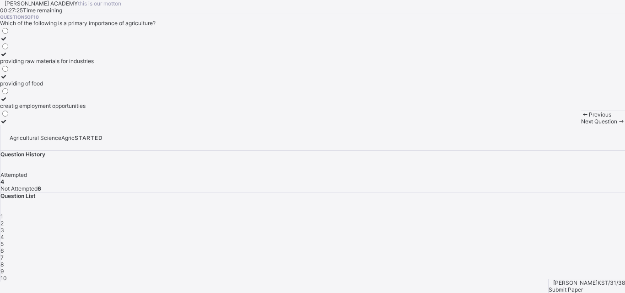
click at [269, 125] on div "Question 5 of 10 Which of the following is a primary importance of agriculture?…" at bounding box center [312, 69] width 625 height 111
click at [581, 125] on span "Next Question" at bounding box center [599, 121] width 36 height 7
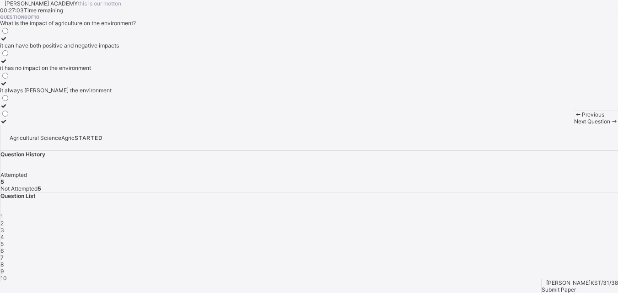
click at [119, 49] on div "it can have both positive and negative impacts" at bounding box center [59, 45] width 119 height 7
click at [574, 125] on span "Next Question" at bounding box center [592, 121] width 36 height 7
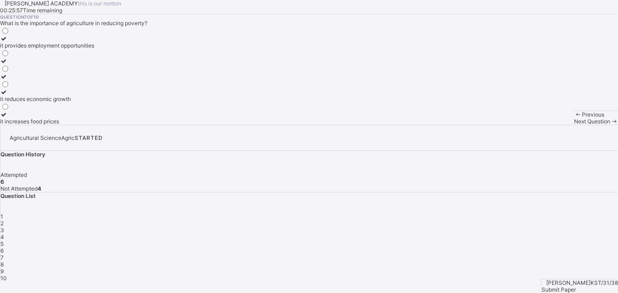
click at [82, 103] on div "it reduces economic growth" at bounding box center [47, 99] width 94 height 7
click at [61, 42] on div at bounding box center [47, 38] width 94 height 7
click at [574, 125] on div "Next Question" at bounding box center [596, 121] width 44 height 7
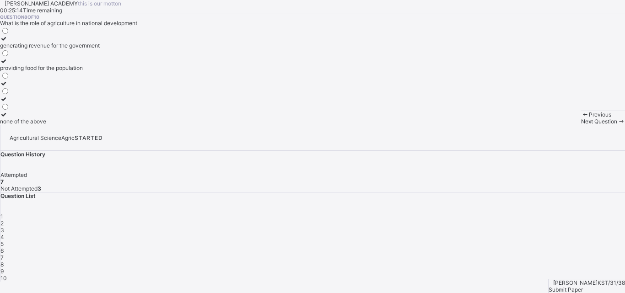
click at [90, 71] on label "providing food for the population" at bounding box center [50, 65] width 100 height 14
click at [87, 49] on div "generating revenue for the government" at bounding box center [50, 45] width 100 height 7
click at [581, 125] on span "Next Question" at bounding box center [599, 121] width 36 height 7
click at [42, 49] on div "Agriculture" at bounding box center [21, 45] width 42 height 7
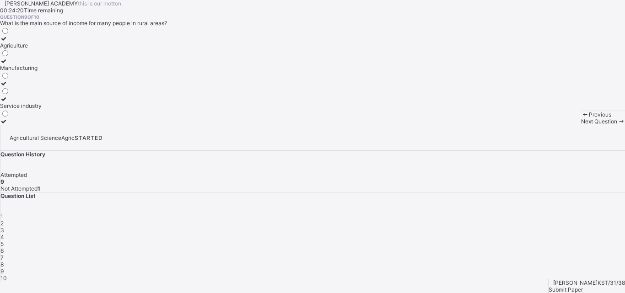
click at [42, 49] on label "Agriculture" at bounding box center [21, 42] width 42 height 14
click at [42, 87] on div at bounding box center [21, 87] width 42 height 0
click at [42, 49] on label "Agriculture" at bounding box center [21, 42] width 42 height 14
click at [581, 125] on span "Next Question" at bounding box center [599, 121] width 36 height 7
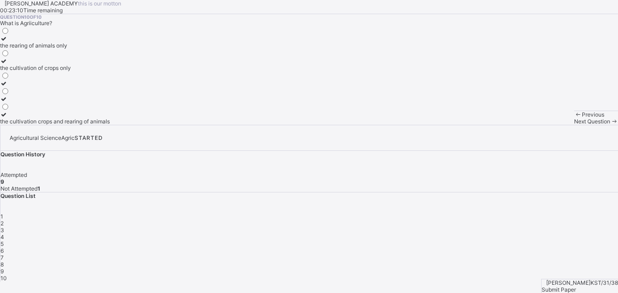
click at [74, 125] on label "the cultivation crops and rearing of animals" at bounding box center [55, 118] width 110 height 14
click at [573, 287] on span "Submit Paper" at bounding box center [559, 290] width 34 height 7
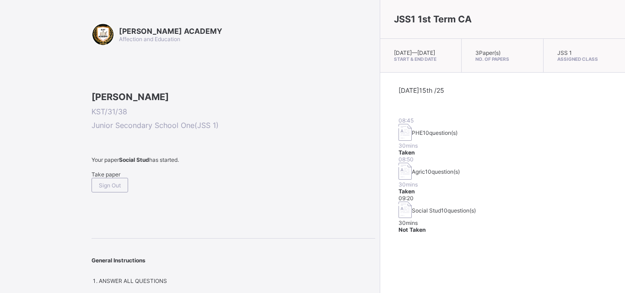
click at [108, 178] on span "Take paper" at bounding box center [106, 174] width 29 height 7
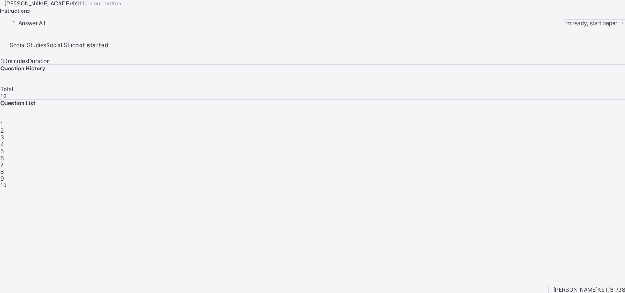
click at [564, 27] on span "I’m ready, start paper" at bounding box center [590, 23] width 53 height 7
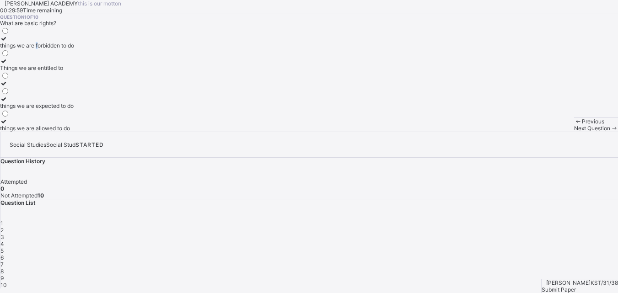
click at [69, 49] on div "things we are forbidden to do" at bounding box center [37, 45] width 74 height 7
drag, startPoint x: 69, startPoint y: 141, endPoint x: 84, endPoint y: 174, distance: 36.1
click at [74, 132] on div "things we are forbidden to do Things we are entitled to things we are expected …" at bounding box center [37, 79] width 74 height 105
click at [74, 71] on div "Things we are entitled to" at bounding box center [37, 68] width 74 height 7
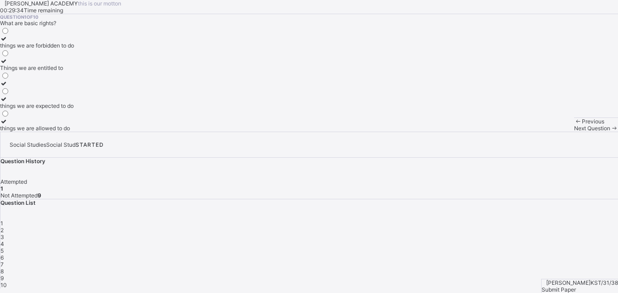
click at [74, 132] on label "things we are allowed to do" at bounding box center [37, 125] width 74 height 14
click at [74, 71] on label "Things we are entitled to" at bounding box center [37, 65] width 74 height 14
click at [574, 132] on span "Next Question" at bounding box center [592, 128] width 36 height 7
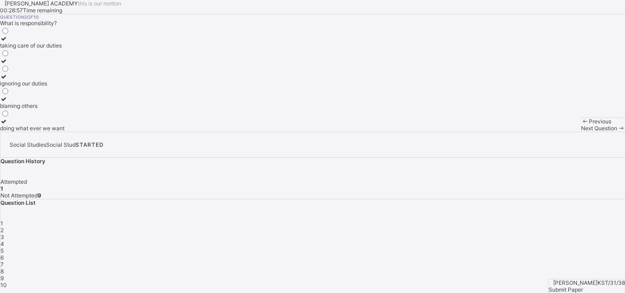
click at [65, 49] on div "taking care of our duties" at bounding box center [32, 45] width 65 height 7
click at [581, 132] on span "Next Question" at bounding box center [599, 128] width 36 height 7
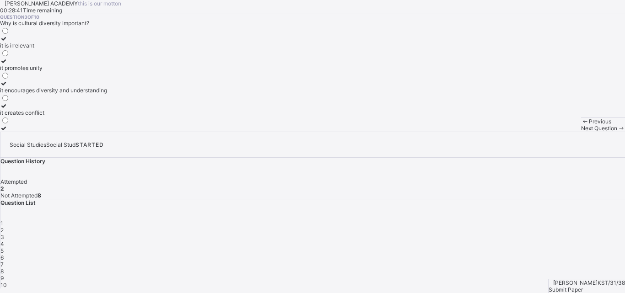
click at [78, 94] on div "it encourages diversity and understanding" at bounding box center [53, 90] width 107 height 7
click at [581, 132] on span "Next Question" at bounding box center [599, 128] width 36 height 7
click at [85, 49] on div "improving the quality of life of community members" at bounding box center [65, 45] width 130 height 7
click at [581, 132] on span "Next Question" at bounding box center [599, 128] width 36 height 7
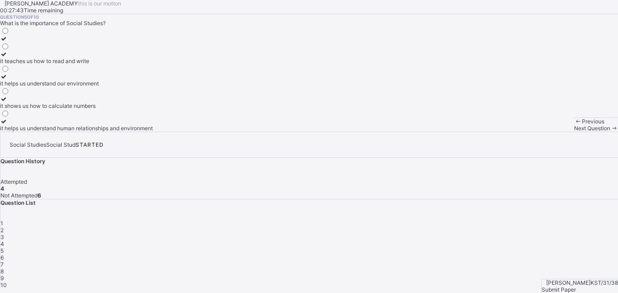
click at [76, 87] on label "it helps us understand our environment" at bounding box center [76, 80] width 153 height 14
click at [83, 132] on div "it helps us understand human relationships and environment" at bounding box center [76, 128] width 153 height 7
click at [65, 87] on label "it helps us understand our environment" at bounding box center [76, 80] width 153 height 14
click at [85, 132] on div "it teaches us how to read and write it helps us understand our environment it s…" at bounding box center [76, 79] width 153 height 105
click at [63, 132] on label "it helps us understand human relationships and environment" at bounding box center [76, 125] width 153 height 14
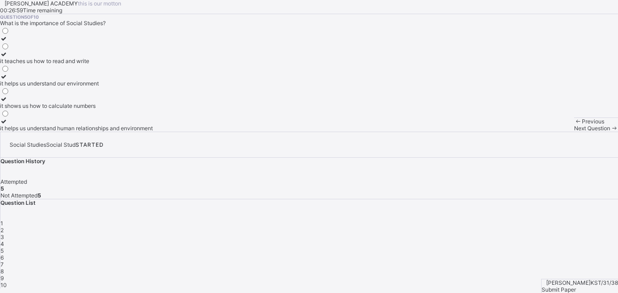
click at [574, 132] on span "Next Question" at bounding box center [592, 128] width 36 height 7
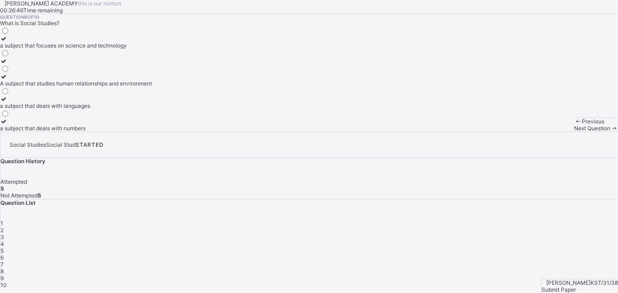
click at [94, 87] on div "A subject that studies human relationships and environment" at bounding box center [76, 83] width 152 height 7
click at [574, 132] on div "Next Question" at bounding box center [596, 128] width 44 height 7
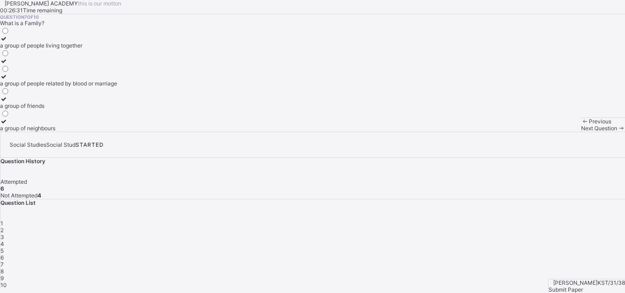
click at [90, 87] on div "a group of people related by blood or marriage" at bounding box center [58, 83] width 117 height 7
click at [581, 132] on div "Next Question" at bounding box center [603, 128] width 44 height 7
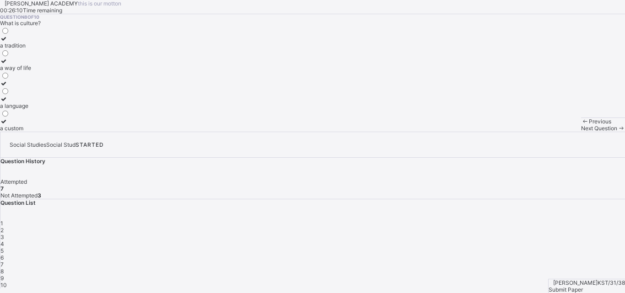
click at [31, 132] on label "a custom" at bounding box center [15, 125] width 31 height 14
click at [31, 71] on label "a way of life" at bounding box center [15, 65] width 31 height 14
click at [31, 49] on label "a tradition" at bounding box center [15, 42] width 31 height 14
click at [31, 71] on div "a way of life" at bounding box center [15, 68] width 31 height 7
click at [581, 132] on span "Next Question" at bounding box center [599, 128] width 36 height 7
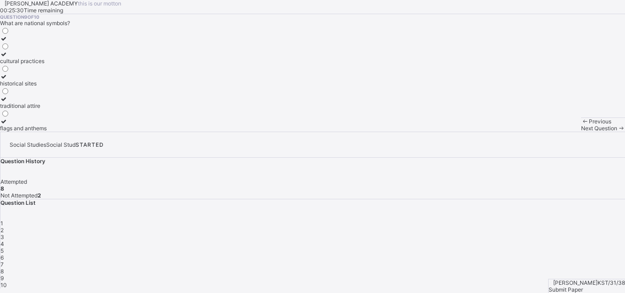
click at [47, 132] on div "flags and anthems" at bounding box center [23, 128] width 47 height 7
click at [581, 132] on span "Next Question" at bounding box center [599, 128] width 36 height 7
click at [71, 132] on div "guiding and directing others" at bounding box center [35, 128] width 71 height 7
click at [585, 287] on div "Submit Paper" at bounding box center [587, 290] width 76 height 7
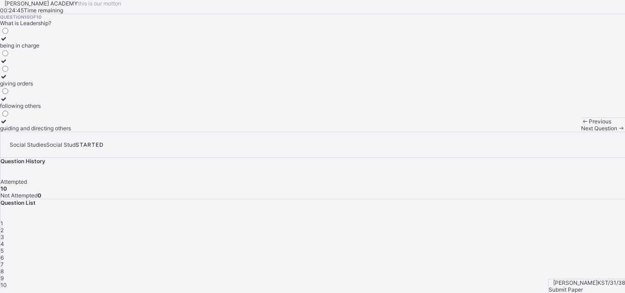
click at [4, 275] on span "9" at bounding box center [1, 278] width 3 height 7
click at [460, 220] on div "1" at bounding box center [312, 223] width 625 height 7
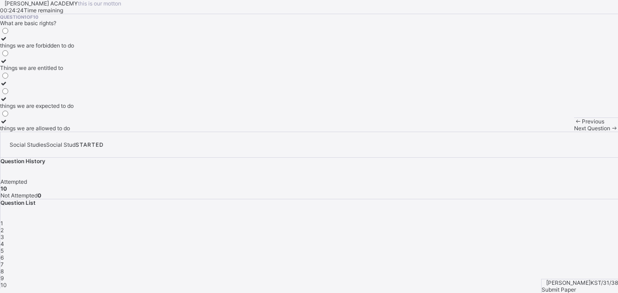
click at [574, 132] on div "Next Question" at bounding box center [596, 128] width 44 height 7
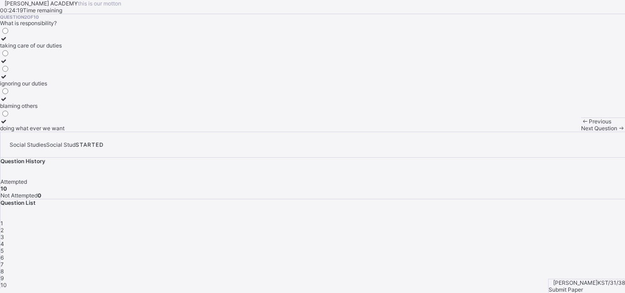
click at [65, 132] on div "taking care of our duties ignoring our duties blaming others doing what ever we…" at bounding box center [32, 79] width 65 height 105
drag, startPoint x: 84, startPoint y: 204, endPoint x: 80, endPoint y: 183, distance: 21.5
click at [65, 87] on label "ignoring our duties" at bounding box center [32, 80] width 65 height 14
click at [581, 132] on div "Next Question" at bounding box center [603, 128] width 44 height 7
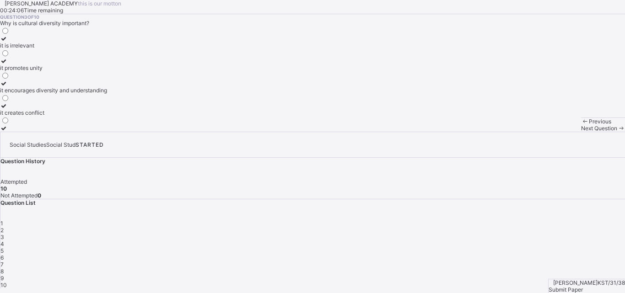
click at [581, 132] on span "Next Question" at bounding box center [599, 128] width 36 height 7
click at [581, 132] on div "Previous Next Question" at bounding box center [603, 125] width 44 height 14
click at [581, 132] on span "Next Question" at bounding box center [599, 128] width 36 height 7
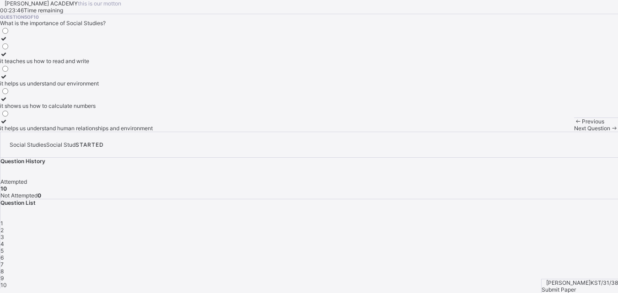
click at [574, 132] on span "Next Question" at bounding box center [592, 128] width 36 height 7
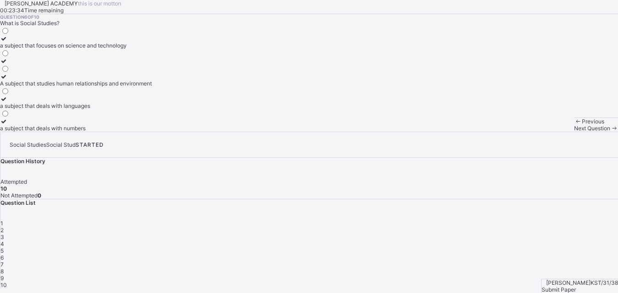
click at [4, 248] on span "5" at bounding box center [1, 251] width 3 height 7
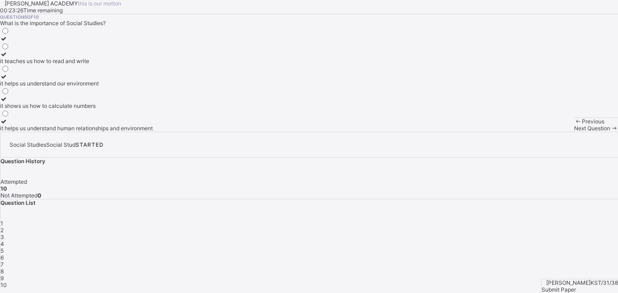
click at [574, 132] on span "Next Question" at bounding box center [592, 128] width 36 height 7
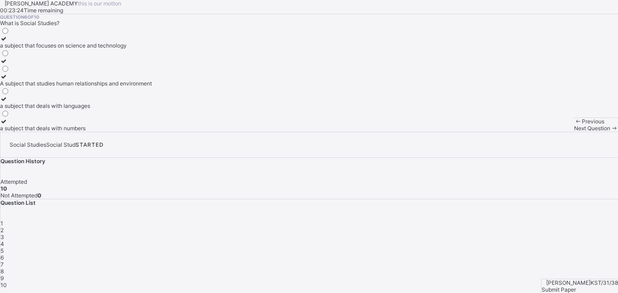
click at [574, 132] on span "Next Question" at bounding box center [592, 128] width 36 height 7
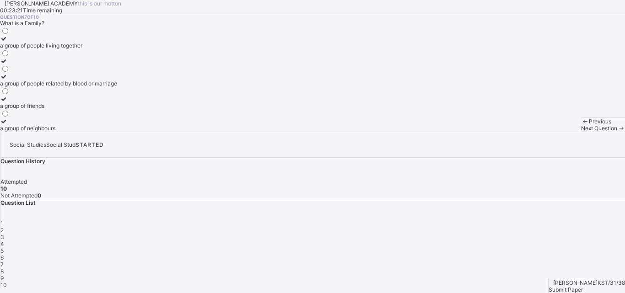
click at [581, 132] on div "Next Question" at bounding box center [603, 128] width 44 height 7
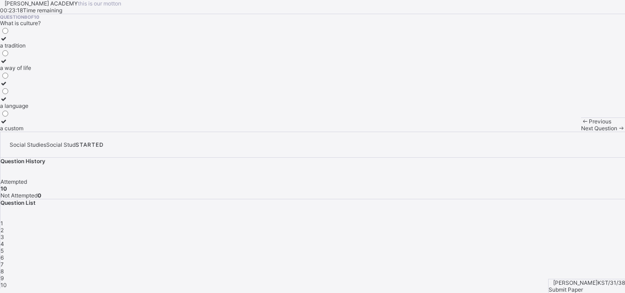
click at [581, 132] on span "Next Question" at bounding box center [599, 128] width 36 height 7
click at [617, 132] on span at bounding box center [621, 128] width 8 height 7
click at [583, 287] on span "Submit Paper" at bounding box center [566, 290] width 34 height 7
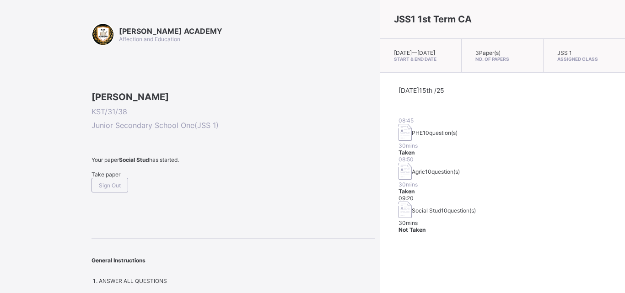
drag, startPoint x: 265, startPoint y: 196, endPoint x: 265, endPoint y: 205, distance: 8.3
click at [265, 193] on div "[PERSON_NAME] KST/31/38 Junior Secondary School One ( JSS 1 ) Your paper Social…" at bounding box center [234, 142] width 284 height 101
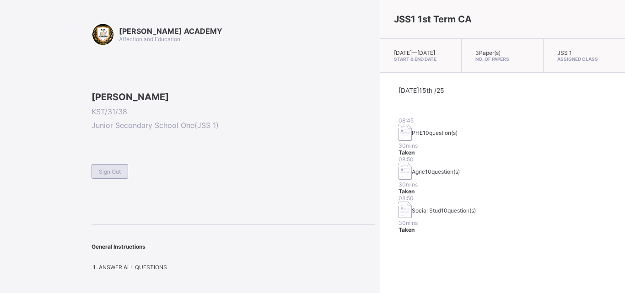
click at [119, 175] on span "Sign Out" at bounding box center [110, 171] width 22 height 7
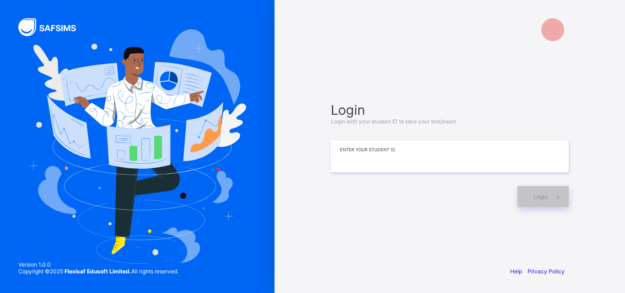
click at [431, 162] on input at bounding box center [450, 157] width 238 height 32
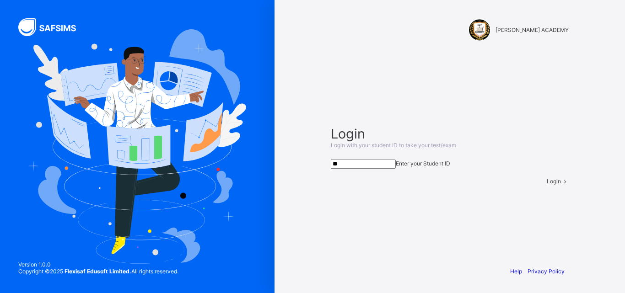
type input "*"
type input "**********"
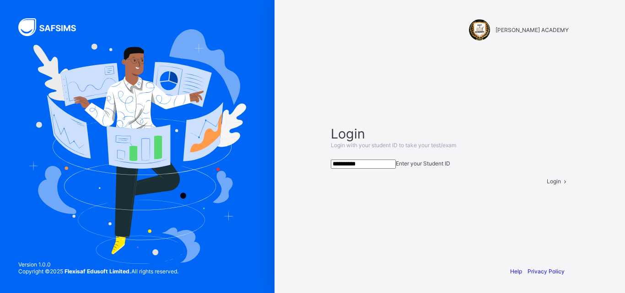
click at [547, 185] on div "Login" at bounding box center [558, 181] width 22 height 7
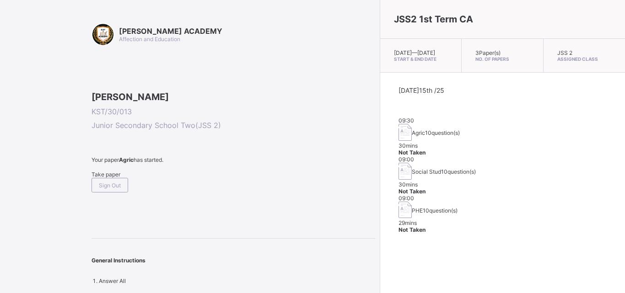
click at [406, 230] on div "JSS2 1st Term CA [DATE] — [DATE] Start & End Date 3 Paper(s) No. of Papers JSS …" at bounding box center [502, 146] width 245 height 293
click at [123, 178] on div "Take paper" at bounding box center [234, 174] width 284 height 7
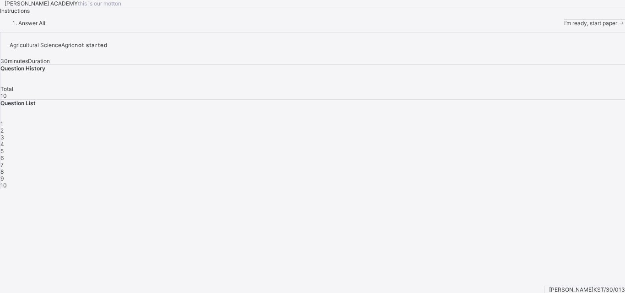
click at [221, 27] on div "[PERSON_NAME] ACADEMY this is our [PERSON_NAME] Instructions Answer All I’m rea…" at bounding box center [312, 13] width 625 height 27
click at [617, 27] on span at bounding box center [621, 23] width 8 height 7
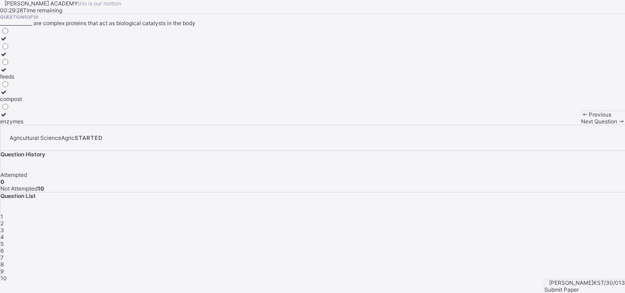
click at [338, 125] on div "Question 1 of 10 ______________ are complex proteins that act as biological cat…" at bounding box center [312, 69] width 625 height 111
click at [285, 125] on div "Question 1 of 10 ______________ are complex proteins that act as biological cat…" at bounding box center [312, 69] width 625 height 111
click at [248, 125] on div "Question 1 of 10 ______________ are complex proteins that act as biological cat…" at bounding box center [312, 69] width 625 height 111
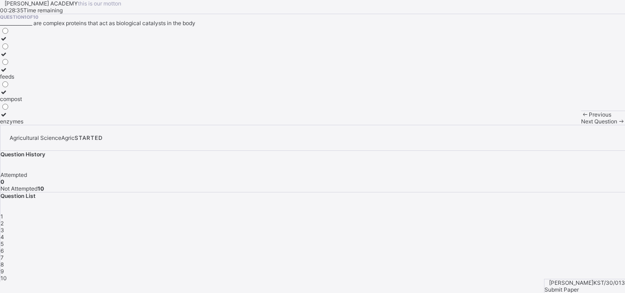
click at [248, 125] on div "Question 1 of 10 ______________ are complex proteins that act as biological cat…" at bounding box center [312, 69] width 625 height 111
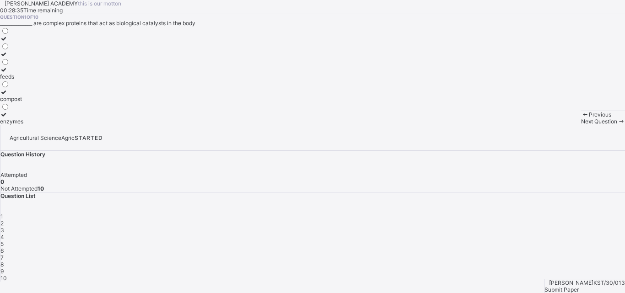
click at [248, 125] on div "Question 1 of 10 ______________ are complex proteins that act as biological cat…" at bounding box center [312, 69] width 625 height 111
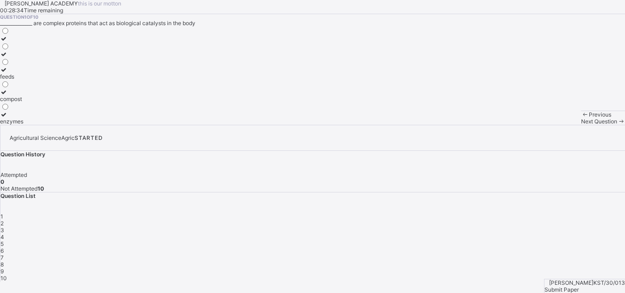
click at [248, 125] on div "Question 1 of 10 ______________ are complex proteins that act as biological cat…" at bounding box center [312, 69] width 625 height 111
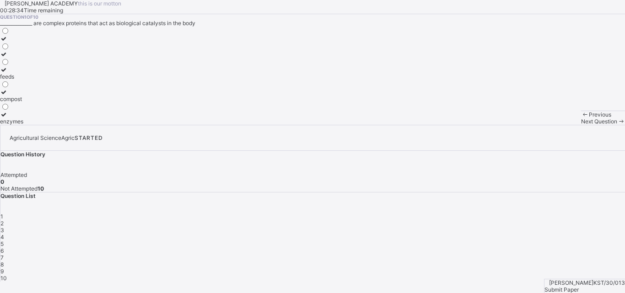
click at [248, 125] on div "Question 1 of 10 ______________ are complex proteins that act as biological cat…" at bounding box center [312, 69] width 625 height 111
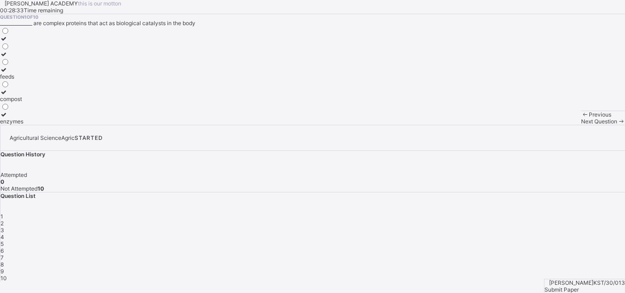
click at [248, 125] on div "Question 1 of 10 ______________ are complex proteins that act as biological cat…" at bounding box center [312, 69] width 625 height 111
click at [249, 125] on div "Question 1 of 10 ______________ are complex proteins that act as biological cat…" at bounding box center [312, 69] width 625 height 111
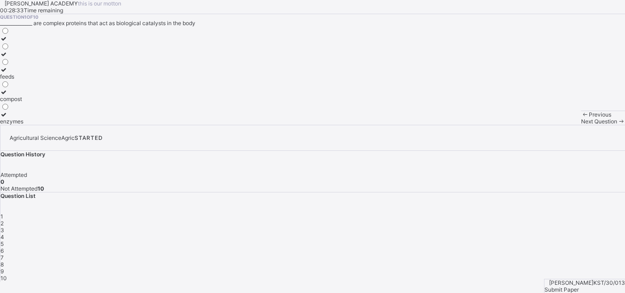
click at [249, 125] on div "Question 1 of 10 ______________ are complex proteins that act as biological cat…" at bounding box center [312, 69] width 625 height 111
click at [250, 125] on div "Question 1 of 10 ______________ are complex proteins that act as biological cat…" at bounding box center [312, 69] width 625 height 111
click at [8, 118] on icon at bounding box center [4, 114] width 8 height 7
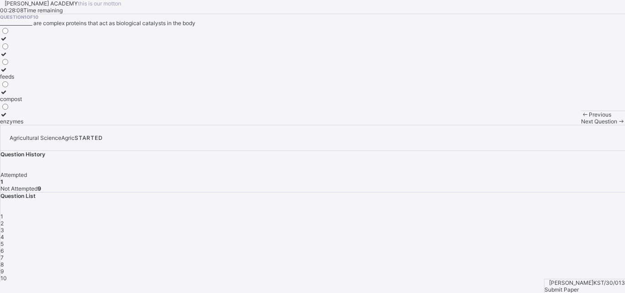
click at [581, 125] on div "Next Question" at bounding box center [603, 121] width 44 height 7
drag, startPoint x: 366, startPoint y: 272, endPoint x: 345, endPoint y: 239, distance: 39.5
click at [345, 125] on div "[PERSON_NAME] ACADEMY this is our [PERSON_NAME] 00:28:07 Time remaining Questio…" at bounding box center [312, 62] width 625 height 125
click at [345, 125] on div "Question 2 of 10 Buildings made of wood should be painted with ____________ to …" at bounding box center [312, 69] width 625 height 111
click at [8, 118] on icon at bounding box center [4, 114] width 8 height 7
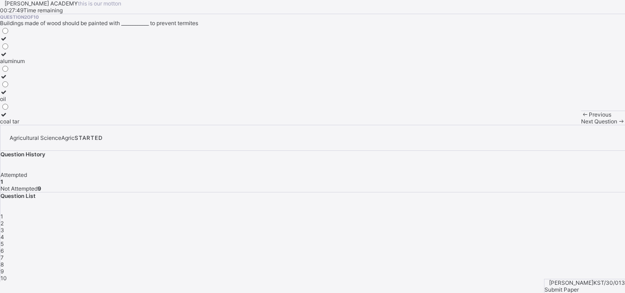
click at [581, 125] on span "Next Question" at bounding box center [599, 121] width 36 height 7
click at [8, 42] on icon at bounding box center [4, 38] width 8 height 7
click at [581, 125] on span "Next Question" at bounding box center [599, 121] width 36 height 7
click at [32, 65] on div at bounding box center [16, 61] width 32 height 7
click at [581, 125] on div "Next Question" at bounding box center [603, 121] width 44 height 7
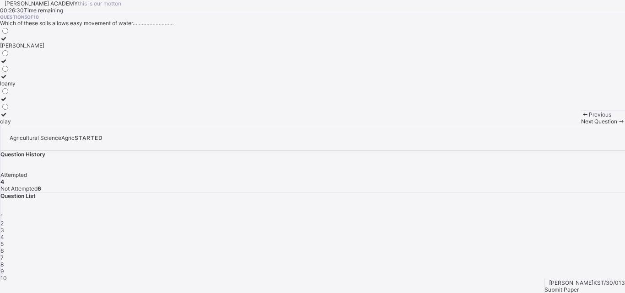
click at [8, 118] on icon at bounding box center [4, 114] width 8 height 7
click at [581, 125] on span "Next Question" at bounding box center [599, 121] width 36 height 7
click at [13, 65] on label "soil" at bounding box center [6, 58] width 13 height 14
click at [581, 125] on span "Next Question" at bounding box center [599, 121] width 36 height 7
click at [306, 125] on div "Question 7 of 10 _____________________ is the physical appearance of the soil d…" at bounding box center [312, 69] width 625 height 111
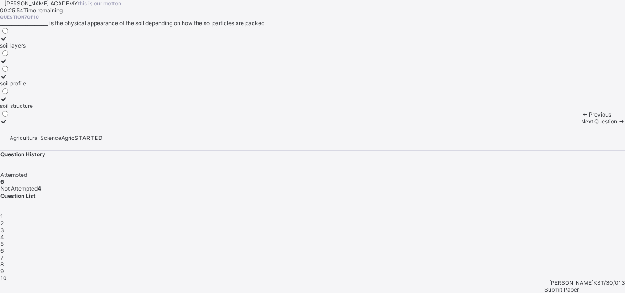
drag, startPoint x: 306, startPoint y: 202, endPoint x: 281, endPoint y: 155, distance: 53.6
click at [303, 125] on div "Question 7 of 10 _____________________ is the physical appearance of the soil d…" at bounding box center [312, 69] width 625 height 111
click at [33, 109] on div "soil structure" at bounding box center [16, 106] width 33 height 7
click at [581, 125] on span "Next Question" at bounding box center [599, 121] width 36 height 7
click at [605, 254] on div "7" at bounding box center [312, 257] width 625 height 7
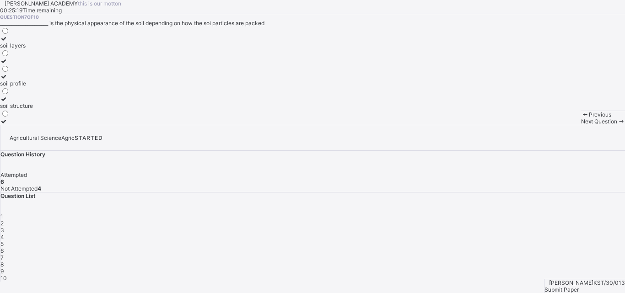
click at [33, 109] on div "soil structure" at bounding box center [16, 106] width 33 height 7
click at [581, 125] on div "Next Question" at bounding box center [603, 121] width 44 height 7
click at [196, 125] on div "silos cribs rhumbus" at bounding box center [312, 76] width 625 height 98
click at [22, 49] on label "silos" at bounding box center [11, 42] width 22 height 14
click at [581, 125] on span "Next Question" at bounding box center [599, 121] width 36 height 7
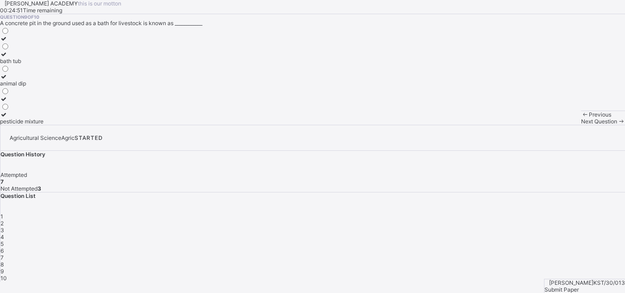
click at [440, 125] on div "[PERSON_NAME] ACADEMY this is our [PERSON_NAME] 00:24:51 Time remaining Questio…" at bounding box center [312, 62] width 625 height 125
drag, startPoint x: 440, startPoint y: 197, endPoint x: 457, endPoint y: 207, distance: 20.1
click at [444, 201] on div "[PERSON_NAME] ACADEMY this is our [PERSON_NAME] 00:24:51 Time remaining Questio…" at bounding box center [312, 141] width 625 height 282
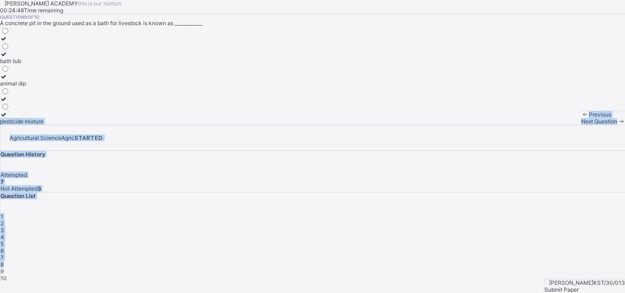
click at [4, 261] on span "8" at bounding box center [1, 264] width 3 height 7
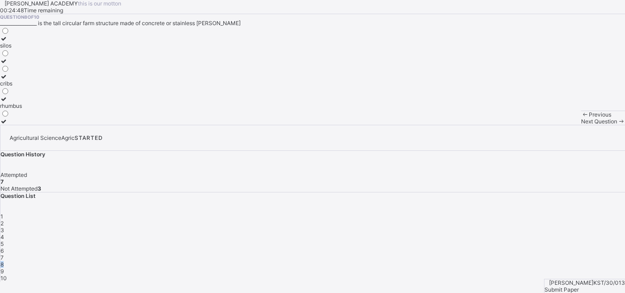
click at [4, 261] on span "8" at bounding box center [1, 264] width 3 height 7
click at [8, 42] on icon at bounding box center [4, 38] width 8 height 7
click at [581, 125] on span "Next Question" at bounding box center [599, 121] width 36 height 7
drag, startPoint x: 254, startPoint y: 265, endPoint x: 479, endPoint y: 281, distance: 226.2
click at [581, 125] on div "Previous Next Question" at bounding box center [603, 118] width 44 height 14
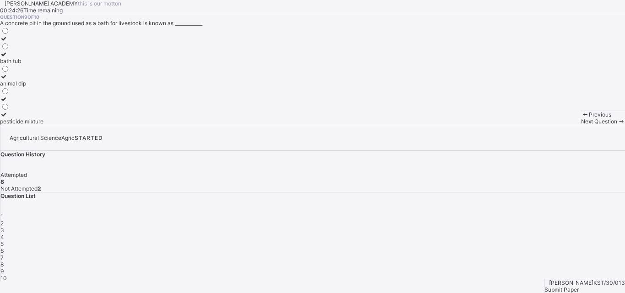
click at [594, 281] on span "KST/30/013" at bounding box center [610, 283] width 32 height 7
click at [8, 58] on icon at bounding box center [4, 54] width 8 height 7
click at [581, 125] on div "Next Question" at bounding box center [603, 121] width 44 height 7
click at [484, 268] on div "9" at bounding box center [312, 271] width 625 height 7
click at [8, 58] on icon at bounding box center [4, 54] width 8 height 7
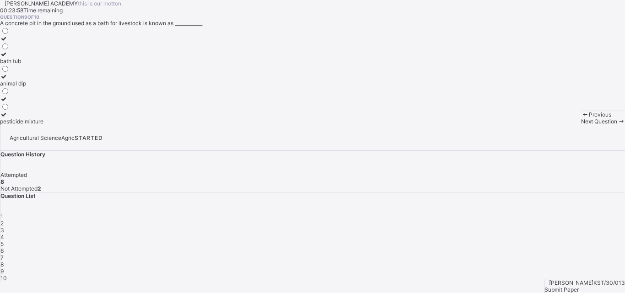
click at [8, 58] on icon at bounding box center [4, 54] width 8 height 7
click at [581, 125] on div "Next Question" at bounding box center [603, 121] width 44 height 7
click at [481, 268] on div "9" at bounding box center [312, 271] width 625 height 7
click at [43, 65] on label "bath tub" at bounding box center [21, 58] width 43 height 14
click at [581, 125] on span "Next Question" at bounding box center [599, 121] width 36 height 7
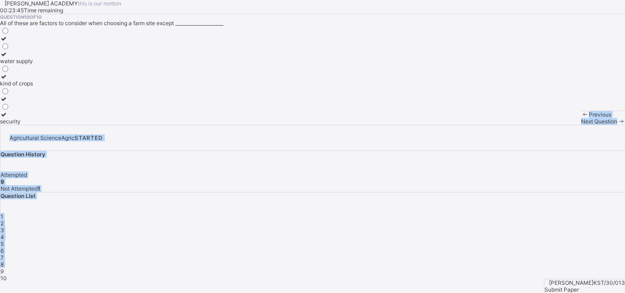
drag, startPoint x: 474, startPoint y: 254, endPoint x: 343, endPoint y: 254, distance: 130.9
click at [343, 254] on div "[PERSON_NAME] ACADEMY this is our [PERSON_NAME] 00:23:45 Time remaining Questio…" at bounding box center [312, 141] width 625 height 282
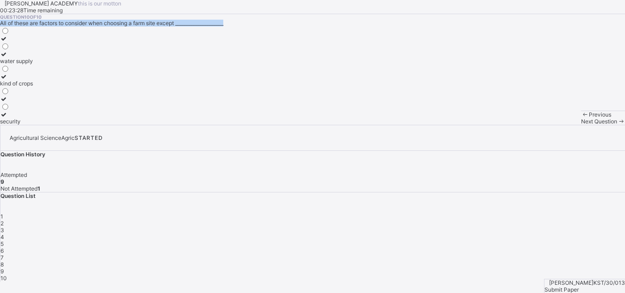
drag, startPoint x: 227, startPoint y: 142, endPoint x: 245, endPoint y: 85, distance: 60.1
click at [245, 85] on div "Question 10 of 10 All of these are factors to consider when choosing a farm sit…" at bounding box center [312, 69] width 625 height 111
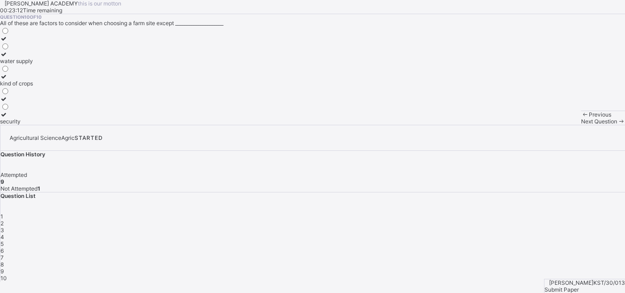
click at [8, 80] on icon at bounding box center [4, 76] width 8 height 7
click at [579, 287] on span "Submit Paper" at bounding box center [562, 290] width 34 height 7
drag, startPoint x: 583, startPoint y: 273, endPoint x: 506, endPoint y: 249, distance: 80.3
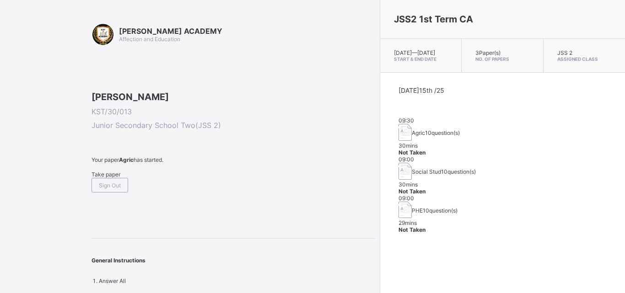
click at [112, 178] on span "Take paper" at bounding box center [106, 174] width 29 height 7
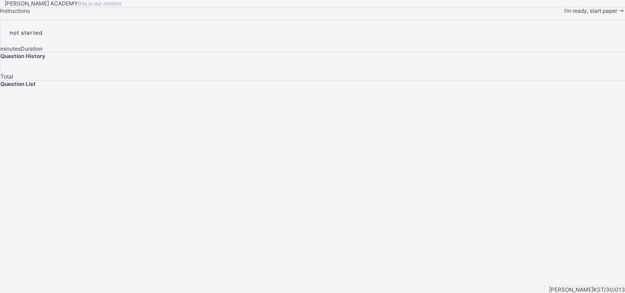
click at [564, 14] on span "I’m ready, start paper" at bounding box center [590, 10] width 53 height 7
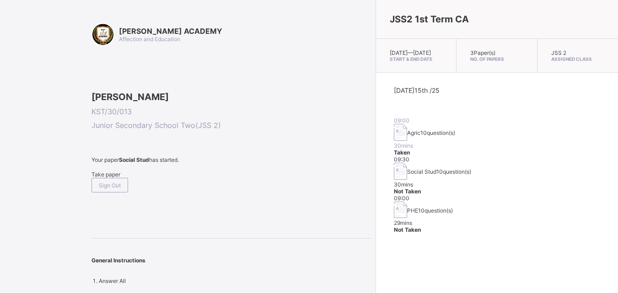
click at [120, 178] on span "Take paper" at bounding box center [106, 174] width 29 height 7
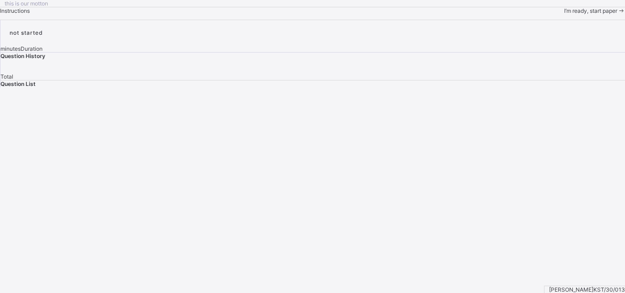
drag, startPoint x: 390, startPoint y: 101, endPoint x: 362, endPoint y: 33, distance: 73.1
click at [362, 14] on div "this is our [PERSON_NAME] Instructions I’m ready, start paper" at bounding box center [312, 7] width 625 height 14
click at [564, 14] on span "I’m ready, start paper" at bounding box center [590, 10] width 53 height 7
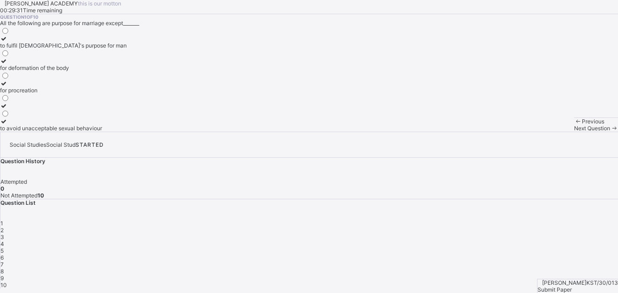
click at [276, 132] on div "Question 1 of 10 All the following are purpose for marriage except_______ to fu…" at bounding box center [309, 73] width 618 height 118
click at [268, 132] on div "Question 1 of 10 All the following are purpose for marriage except_______ to fu…" at bounding box center [309, 73] width 618 height 118
click at [273, 132] on div "Question 1 of 10 All the following are purpose for marriage except_______ to fu…" at bounding box center [309, 73] width 618 height 118
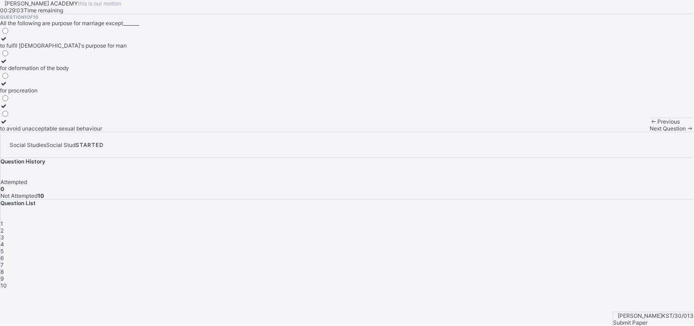
drag, startPoint x: 539, startPoint y: 0, endPoint x: 441, endPoint y: 130, distance: 162.1
click at [441, 130] on div "Question 1 of 10 All the following are purpose for marriage except_______ to fu…" at bounding box center [347, 73] width 694 height 118
drag, startPoint x: 303, startPoint y: 199, endPoint x: 240, endPoint y: 198, distance: 63.2
click at [240, 132] on div "Question 1 of 10 All the following are purpose for marriage except_______ to fu…" at bounding box center [347, 73] width 694 height 118
click at [122, 71] on div "for deformation of the body" at bounding box center [63, 68] width 127 height 7
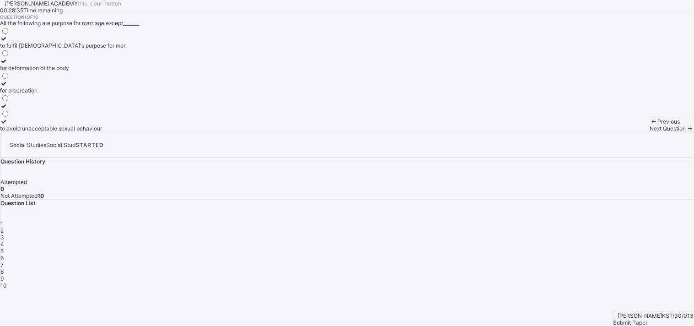
click at [618, 132] on div "Next Question" at bounding box center [672, 128] width 44 height 7
click at [401, 132] on div "Question 2 of 10 There are______ forms of marriage. 2 5 3 4" at bounding box center [347, 73] width 694 height 118
click at [10, 42] on div at bounding box center [5, 38] width 10 height 7
click at [618, 132] on span "Next Question" at bounding box center [668, 128] width 36 height 7
click at [4, 227] on span "2" at bounding box center [1, 230] width 3 height 7
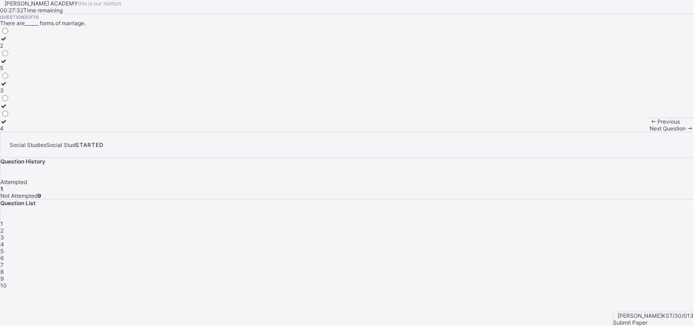
click at [10, 49] on label "2" at bounding box center [5, 42] width 10 height 14
click at [618, 132] on div "Next Question" at bounding box center [672, 128] width 44 height 7
click at [4, 227] on span "2" at bounding box center [1, 230] width 3 height 7
click at [8, 42] on icon at bounding box center [4, 38] width 8 height 7
click at [618, 132] on span "Next Question" at bounding box center [668, 128] width 36 height 7
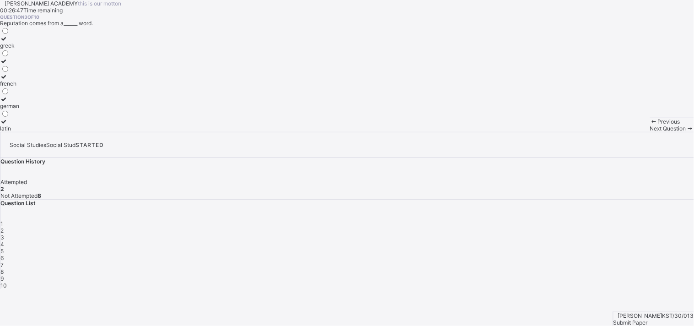
click at [8, 42] on icon at bounding box center [4, 38] width 8 height 7
click at [618, 132] on div "Next Question" at bounding box center [672, 128] width 44 height 7
click at [4, 234] on span "3" at bounding box center [2, 237] width 4 height 7
click at [8, 42] on icon at bounding box center [4, 38] width 8 height 7
click at [618, 132] on div "Previous Next Question" at bounding box center [672, 125] width 44 height 14
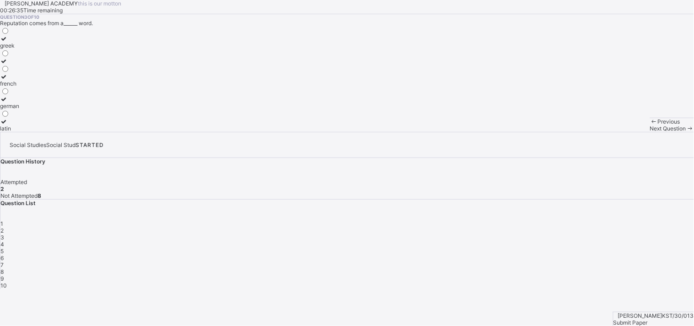
click at [618, 132] on span "Next Question" at bounding box center [668, 128] width 36 height 7
click at [574, 200] on div "Question List 1 2 3 4 5 6 7 8 9 10" at bounding box center [347, 244] width 694 height 89
click at [4, 234] on span "3" at bounding box center [2, 237] width 4 height 7
click at [19, 49] on label "greek" at bounding box center [9, 42] width 19 height 14
click at [618, 132] on icon at bounding box center [691, 128] width 8 height 7
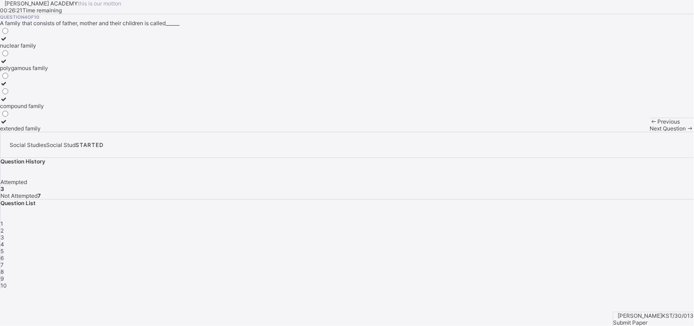
click at [578, 234] on div "3" at bounding box center [347, 237] width 694 height 7
click at [4, 241] on span "4" at bounding box center [2, 244] width 4 height 7
click at [8, 42] on icon at bounding box center [4, 38] width 8 height 7
click at [618, 132] on span "Next Question" at bounding box center [668, 128] width 36 height 7
click at [20, 87] on label "society" at bounding box center [10, 80] width 20 height 14
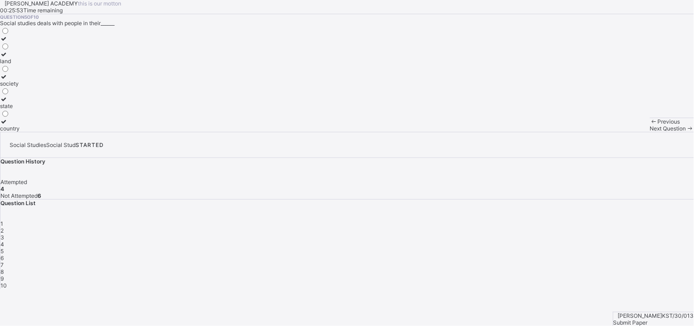
click at [618, 132] on div "Previous Next Question" at bounding box center [672, 125] width 44 height 14
click at [618, 132] on div "Next Question" at bounding box center [672, 128] width 44 height 7
click at [618, 248] on div "5" at bounding box center [347, 251] width 694 height 7
click at [8, 80] on icon at bounding box center [4, 76] width 8 height 7
click at [618, 132] on span "Next Question" at bounding box center [668, 128] width 36 height 7
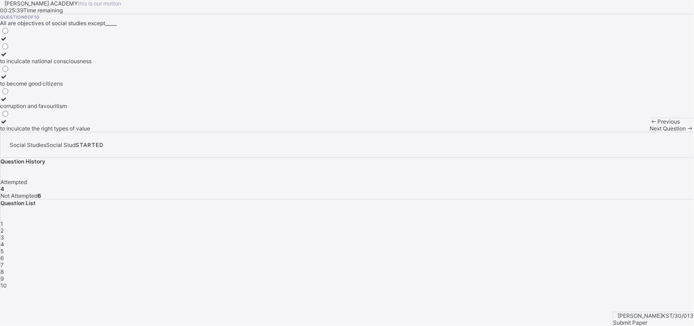
click at [618, 248] on div "5" at bounding box center [347, 251] width 694 height 7
click at [20, 87] on label "society" at bounding box center [10, 80] width 20 height 14
click at [618, 132] on span "Next Question" at bounding box center [668, 128] width 36 height 7
click at [4, 254] on span "6" at bounding box center [1, 257] width 3 height 7
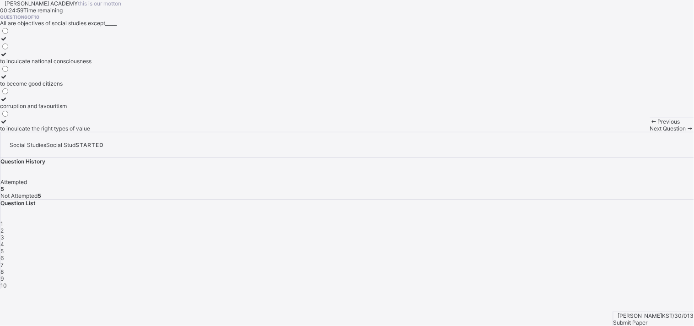
click at [8, 103] on icon at bounding box center [4, 99] width 8 height 7
click at [618, 132] on div "Next Question" at bounding box center [672, 128] width 44 height 7
click at [4, 254] on span "6" at bounding box center [1, 257] width 3 height 7
drag, startPoint x: 646, startPoint y: 182, endPoint x: 484, endPoint y: 197, distance: 162.8
click at [484, 197] on div "[PERSON_NAME] ACADEMY this is our [PERSON_NAME] 00:24:54 Time remaining Questio…" at bounding box center [347, 144] width 694 height 289
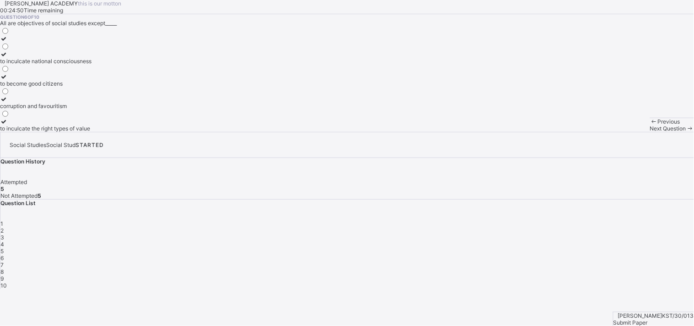
click at [43, 87] on label "to become good citizens" at bounding box center [46, 80] width 92 height 14
click at [618, 132] on span at bounding box center [691, 128] width 8 height 7
drag, startPoint x: 142, startPoint y: 221, endPoint x: 47, endPoint y: 271, distance: 107.5
click at [47, 132] on div "Question 7 of 10 There are______ types of family. 5 4 2 3" at bounding box center [347, 73] width 694 height 118
click at [8, 125] on icon at bounding box center [4, 121] width 8 height 7
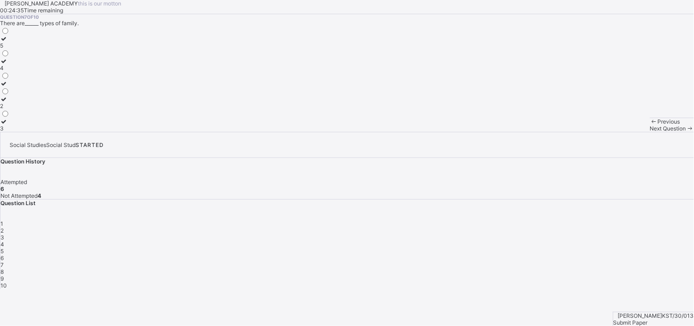
click at [618, 132] on div "Next Question" at bounding box center [672, 128] width 44 height 7
click at [618, 261] on div "7" at bounding box center [347, 264] width 694 height 7
click at [8, 125] on icon at bounding box center [4, 121] width 8 height 7
click at [618, 132] on div "Next Question" at bounding box center [672, 128] width 44 height 7
click at [8, 58] on icon at bounding box center [4, 54] width 8 height 7
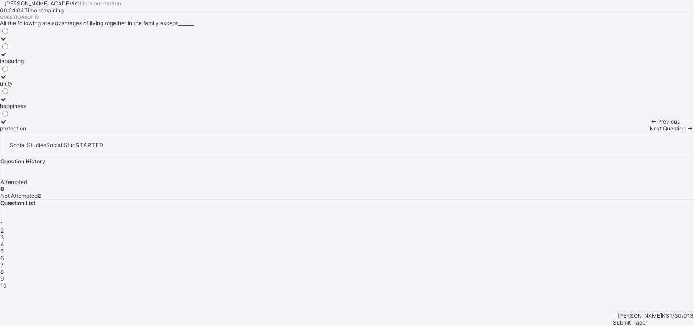
click at [618, 132] on span at bounding box center [691, 128] width 8 height 7
click at [314, 132] on div "Question 9 of 10 A strong ties and links that bind family members is known as__…" at bounding box center [347, 73] width 694 height 118
click at [262, 132] on div "Question 9 of 10 A strong ties and links that bind family members is known as__…" at bounding box center [347, 73] width 694 height 118
click at [49, 49] on label "marriage" at bounding box center [32, 42] width 65 height 14
click at [8, 87] on icon at bounding box center [4, 83] width 8 height 7
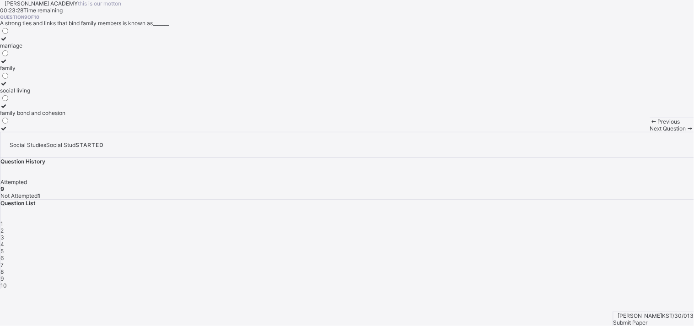
click at [618, 132] on div "Previous Next Question" at bounding box center [672, 125] width 44 height 14
click at [618, 132] on span "Next Question" at bounding box center [668, 128] width 36 height 7
click at [8, 65] on icon at bounding box center [4, 61] width 8 height 7
click at [618, 293] on span "Submit Paper" at bounding box center [631, 322] width 34 height 7
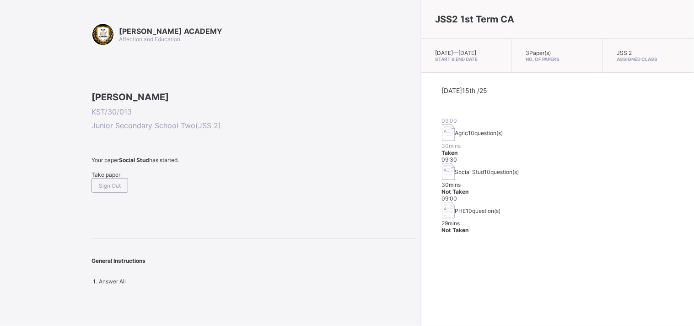
click at [91, 236] on div "[PERSON_NAME] ACADEMY Affection and Education [PERSON_NAME] KST/30/013 Junior S…" at bounding box center [208, 163] width 417 height 326
click at [100, 178] on span "Take paper" at bounding box center [106, 174] width 29 height 7
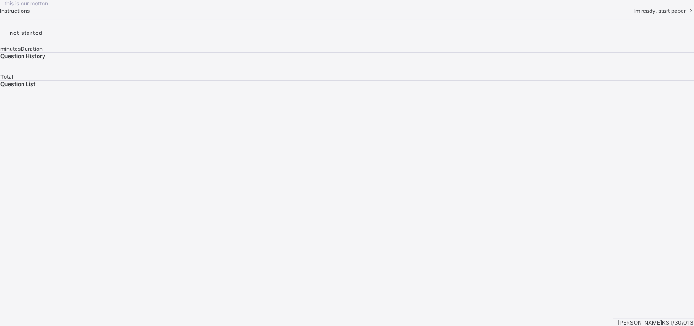
click at [618, 14] on div "I’m ready, start paper" at bounding box center [663, 10] width 61 height 7
click at [618, 14] on span "I’m ready, start paper" at bounding box center [659, 10] width 53 height 7
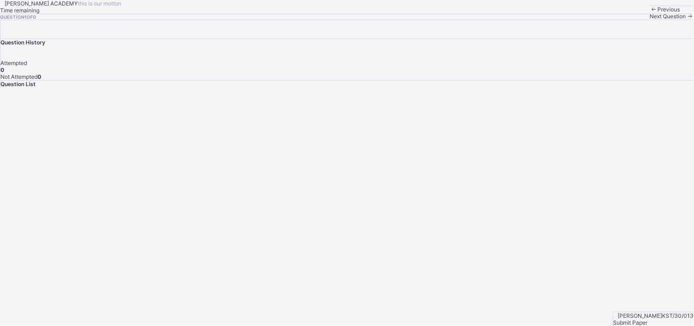
click at [0, 20] on span at bounding box center [0, 20] width 0 height 0
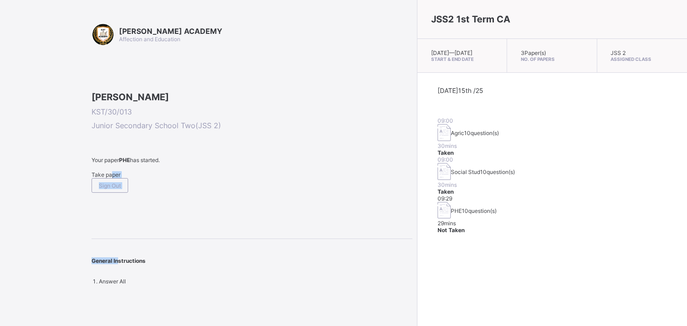
drag, startPoint x: 116, startPoint y: 249, endPoint x: 116, endPoint y: 243, distance: 6.9
click at [116, 243] on div "[PERSON_NAME] ACADEMY Affection and Education [PERSON_NAME] KST/30/013 Junior S…" at bounding box center [252, 154] width 321 height 262
click at [116, 178] on div "Take paper" at bounding box center [252, 174] width 321 height 7
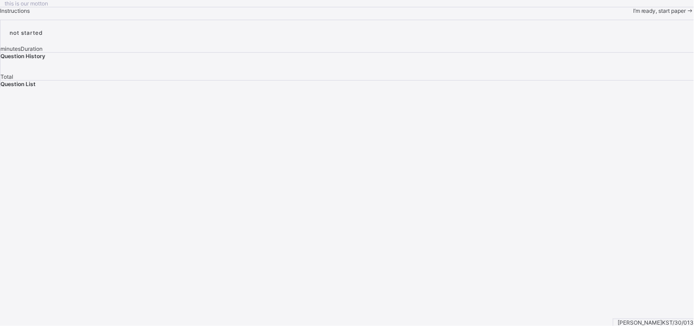
click at [618, 14] on span "I’m ready, start paper" at bounding box center [659, 10] width 53 height 7
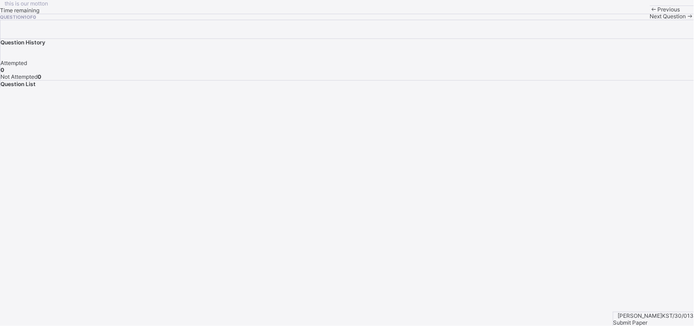
click at [488, 20] on div "this is our [PERSON_NAME] Time remaining Question 1 of 0 Previous Next Question" at bounding box center [347, 10] width 694 height 20
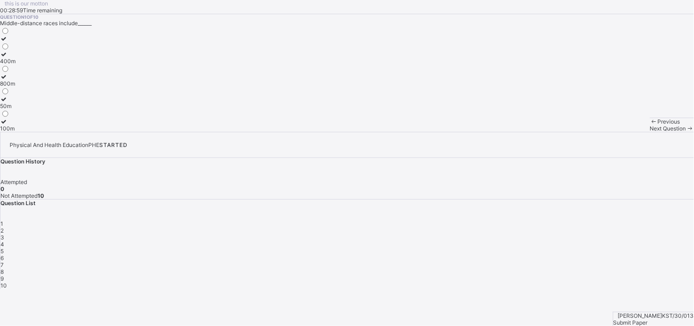
drag, startPoint x: 506, startPoint y: 232, endPoint x: 455, endPoint y: 238, distance: 51.7
click at [455, 132] on div "this is our [PERSON_NAME] 00:28:59 Time remaining Question 1 of 10 Middle-dista…" at bounding box center [347, 66] width 694 height 132
click at [8, 58] on icon at bounding box center [4, 54] width 8 height 7
click at [8, 125] on icon at bounding box center [4, 121] width 8 height 7
click at [618, 132] on div "Next Question" at bounding box center [672, 128] width 44 height 7
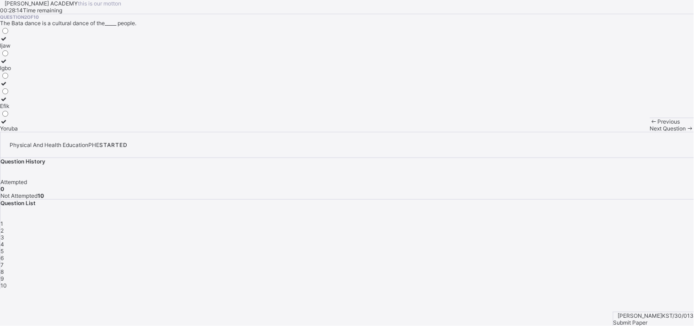
click at [524, 220] on div "1" at bounding box center [347, 223] width 694 height 7
click at [16, 125] on div at bounding box center [8, 121] width 16 height 7
click at [618, 132] on span "Next Question" at bounding box center [668, 128] width 36 height 7
click at [18, 49] on label "Ijaw" at bounding box center [9, 42] width 18 height 14
click at [618, 132] on div "Next Question" at bounding box center [672, 128] width 44 height 7
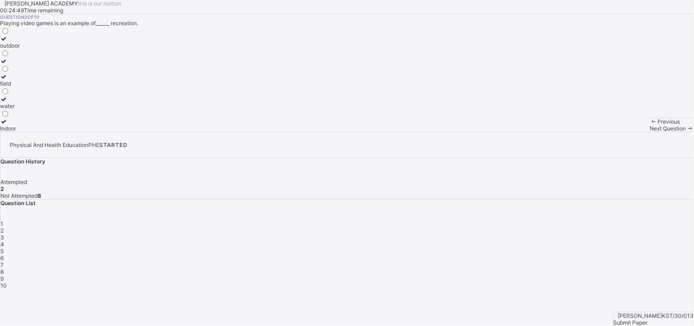
click at [498, 83] on div "[PERSON_NAME] ACADEMY this is our [PERSON_NAME] 00:24:49 Time remaining Questio…" at bounding box center [347, 66] width 694 height 132
click at [8, 125] on icon at bounding box center [4, 121] width 8 height 7
click at [618, 132] on span "Next Question" at bounding box center [668, 128] width 36 height 7
click at [4, 234] on span "3" at bounding box center [2, 237] width 4 height 7
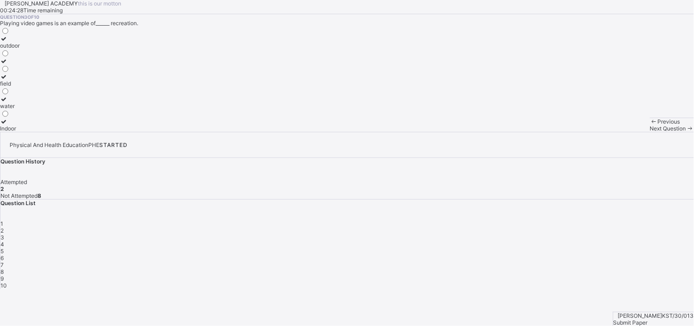
click at [20, 125] on div at bounding box center [10, 121] width 20 height 7
click at [618, 132] on div "Next Question" at bounding box center [672, 128] width 44 height 7
drag, startPoint x: 384, startPoint y: 115, endPoint x: 308, endPoint y: 185, distance: 103.3
click at [308, 132] on div "Question 4 of 10 Table tennis is an example of_______ recreational activity out…" at bounding box center [347, 73] width 694 height 118
click at [8, 87] on icon at bounding box center [4, 83] width 8 height 7
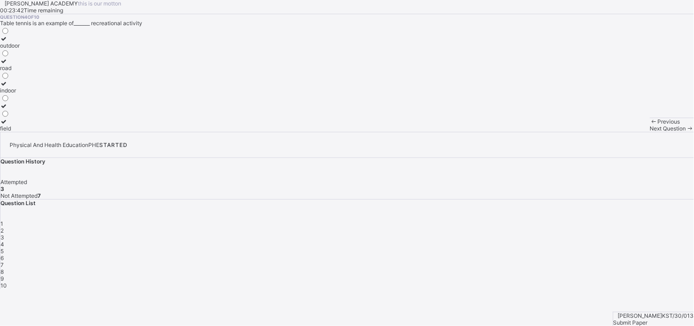
click at [618, 132] on span "Next Question" at bounding box center [668, 128] width 36 height 7
click at [604, 200] on div "Question List 1 2 3 4 5 6 7 8 9 10" at bounding box center [347, 244] width 694 height 89
click at [8, 125] on icon at bounding box center [4, 121] width 8 height 7
click at [618, 132] on span "Next Question" at bounding box center [668, 128] width 36 height 7
click at [618, 248] on div "5" at bounding box center [347, 251] width 694 height 7
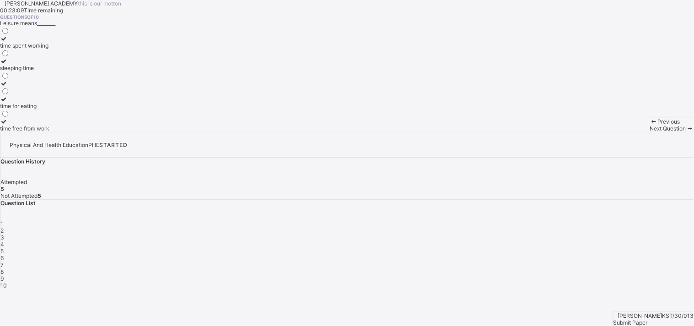
click at [618, 254] on div "6" at bounding box center [347, 257] width 694 height 7
click at [8, 58] on icon at bounding box center [4, 54] width 8 height 7
click at [618, 132] on div "Previous Next Question" at bounding box center [672, 125] width 44 height 14
click at [618, 132] on span at bounding box center [691, 128] width 8 height 7
click at [8, 65] on icon at bounding box center [4, 61] width 8 height 7
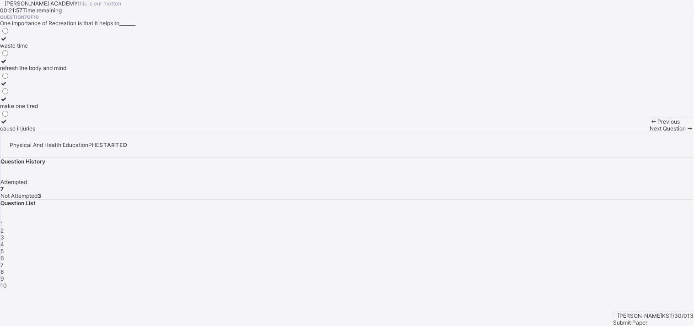
click at [618, 132] on span "Next Question" at bounding box center [668, 128] width 36 height 7
click at [231, 132] on div "Yoruba Tiv Hausa Igbo" at bounding box center [347, 79] width 694 height 105
click at [8, 80] on icon at bounding box center [4, 76] width 8 height 7
click at [618, 132] on span "Next Question" at bounding box center [668, 128] width 36 height 7
click at [523, 268] on div "8" at bounding box center [347, 271] width 694 height 7
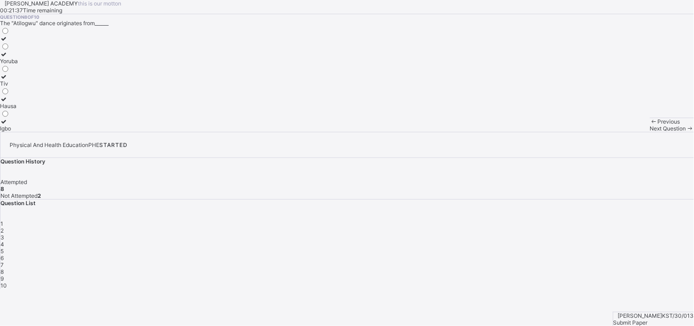
click at [18, 80] on div at bounding box center [9, 76] width 18 height 7
click at [618, 132] on span at bounding box center [691, 128] width 8 height 7
click at [8, 109] on icon at bounding box center [4, 106] width 8 height 7
click at [618, 132] on div "Next Question" at bounding box center [672, 128] width 44 height 7
click at [547, 275] on div "9" at bounding box center [347, 278] width 694 height 7
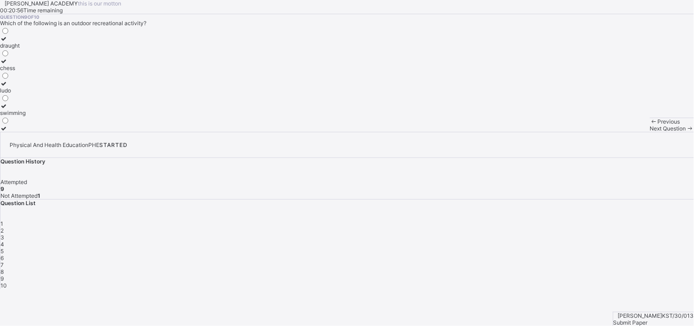
drag, startPoint x: 44, startPoint y: 228, endPoint x: 48, endPoint y: 215, distance: 13.3
click at [26, 116] on label "swimming" at bounding box center [13, 110] width 26 height 14
click at [8, 109] on icon at bounding box center [4, 106] width 8 height 7
click at [618, 132] on div "Next Question" at bounding box center [672, 128] width 44 height 7
click at [8, 103] on icon at bounding box center [4, 99] width 8 height 7
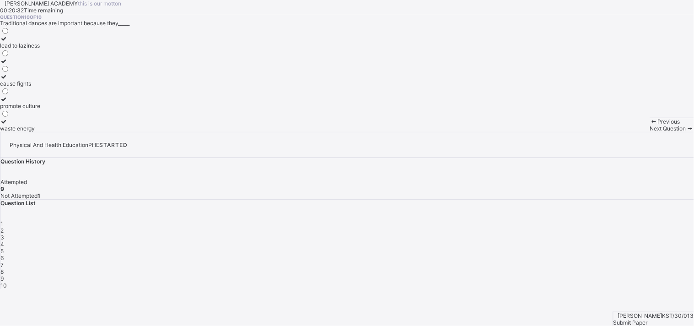
click at [618, 293] on div "Submit Paper" at bounding box center [654, 322] width 81 height 7
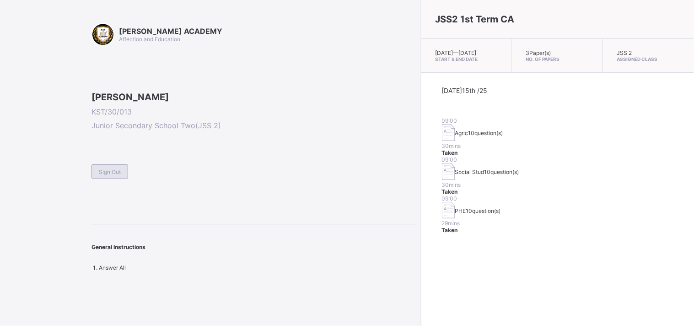
click at [94, 179] on div "Sign Out" at bounding box center [110, 171] width 37 height 15
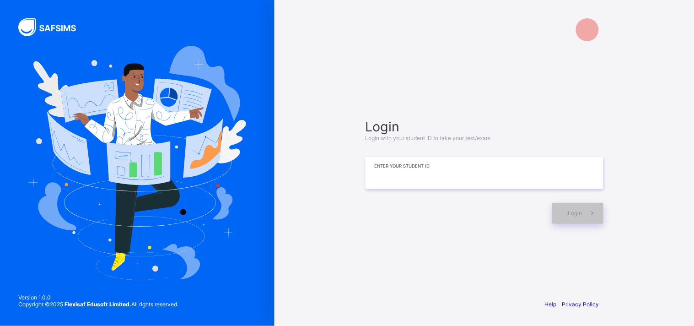
click at [375, 171] on input at bounding box center [485, 173] width 238 height 32
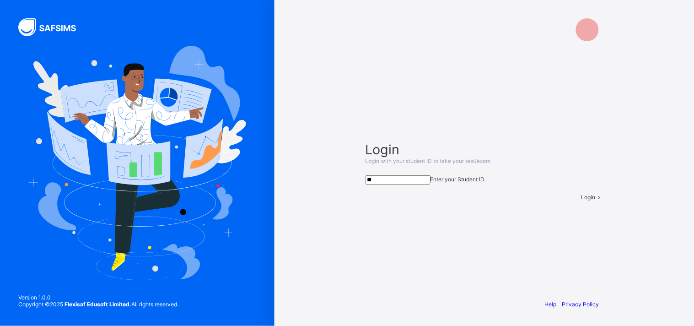
type input "*"
type input "**********"
click at [582, 201] on div "Login" at bounding box center [593, 198] width 22 height 7
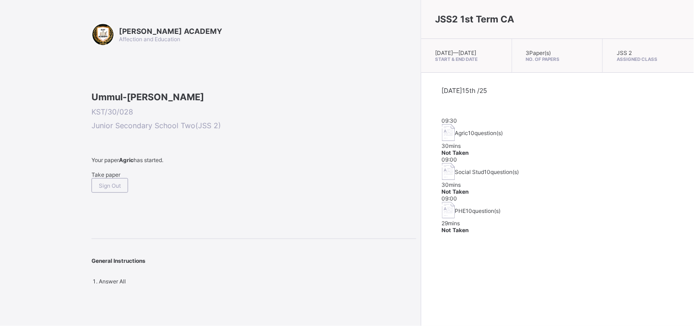
click at [455, 207] on span "PHE" at bounding box center [460, 210] width 11 height 7
drag, startPoint x: 422, startPoint y: 195, endPoint x: 406, endPoint y: 197, distance: 17.0
click at [442, 202] on div "PHE 10 question(s)" at bounding box center [558, 211] width 232 height 18
click at [442, 202] on img at bounding box center [448, 210] width 13 height 17
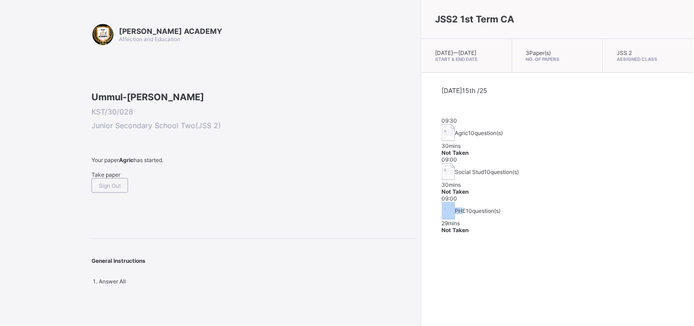
click at [442, 202] on img at bounding box center [448, 210] width 13 height 17
click at [466, 207] on span "10 question(s)" at bounding box center [483, 210] width 35 height 7
click at [442, 202] on img at bounding box center [448, 210] width 13 height 17
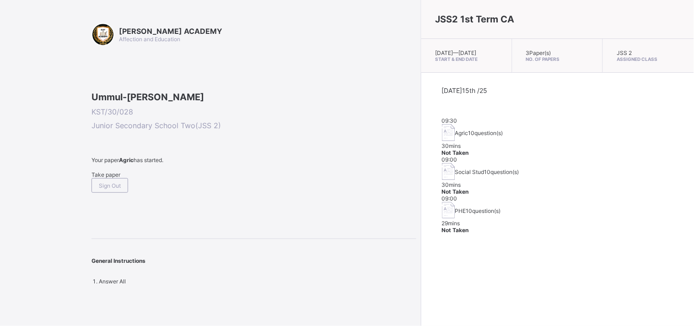
click at [442, 202] on img at bounding box center [448, 210] width 13 height 17
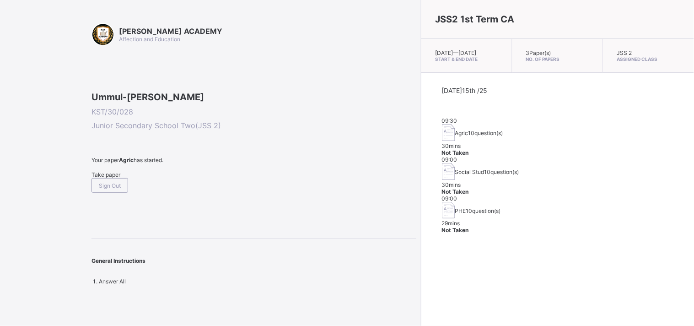
click at [442, 202] on img at bounding box center [448, 210] width 13 height 17
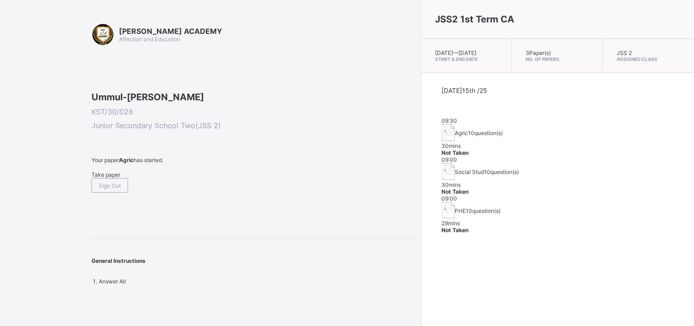
click at [442, 202] on img at bounding box center [448, 210] width 13 height 17
click at [442, 125] on img at bounding box center [448, 132] width 13 height 17
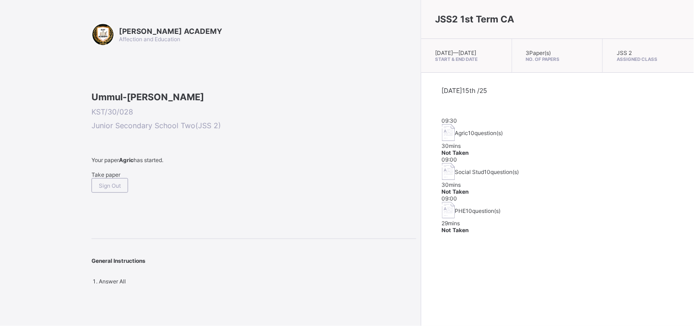
click at [442, 125] on img at bounding box center [448, 132] width 13 height 17
click at [455, 130] on span "Agric" at bounding box center [461, 133] width 13 height 7
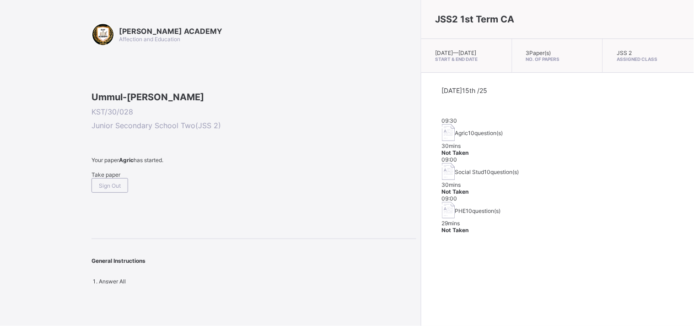
click at [455, 130] on span "Agric" at bounding box center [461, 133] width 13 height 7
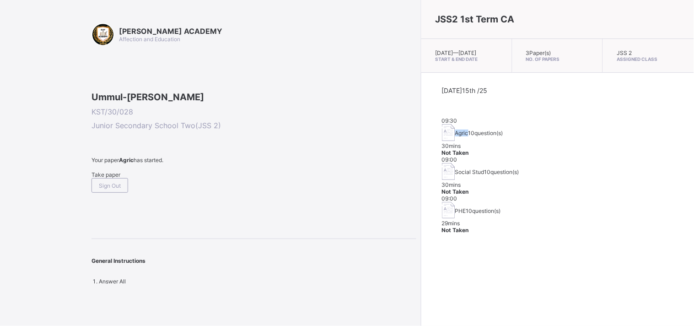
click at [455, 130] on span "Agric" at bounding box center [461, 133] width 13 height 7
click at [469, 149] on span "Not Taken" at bounding box center [455, 152] width 27 height 7
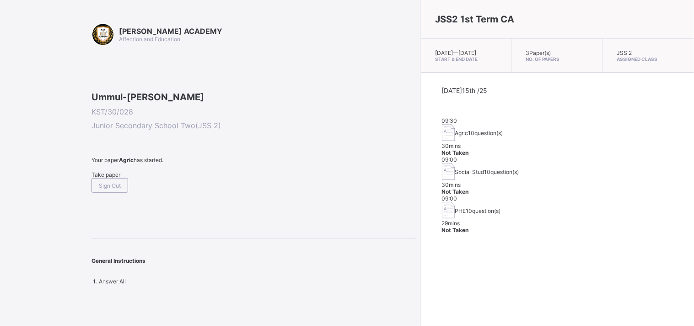
click at [563, 149] on div "Not Taken" at bounding box center [558, 152] width 232 height 7
click at [562, 149] on div "Not Taken" at bounding box center [558, 152] width 232 height 7
click at [469, 149] on span "Not Taken" at bounding box center [455, 152] width 27 height 7
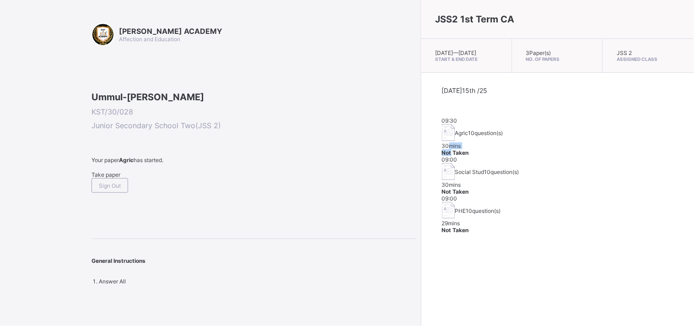
drag, startPoint x: 560, startPoint y: 134, endPoint x: 516, endPoint y: 135, distance: 44.4
click at [516, 135] on div "09:30 Agric 10 question(s) 30 mins Not Taken" at bounding box center [558, 136] width 232 height 39
click at [461, 142] on span "30 mins" at bounding box center [451, 145] width 19 height 7
click at [455, 207] on span "PHE" at bounding box center [460, 210] width 11 height 7
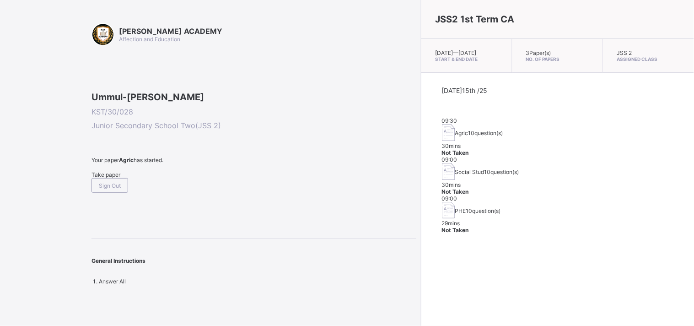
click at [466, 207] on span "10 question(s)" at bounding box center [483, 210] width 35 height 7
click at [442, 202] on img at bounding box center [448, 210] width 13 height 17
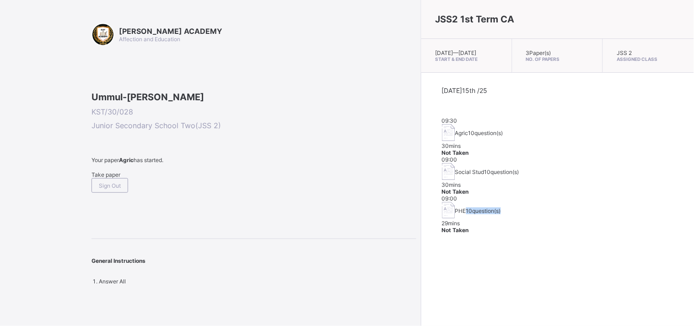
click at [442, 202] on img at bounding box center [448, 210] width 13 height 17
click at [474, 214] on div "[DATE] 15th /25 09:30 Agric 10 question(s) 30 mins Not Taken 09:00 Social Stud …" at bounding box center [558, 160] width 273 height 174
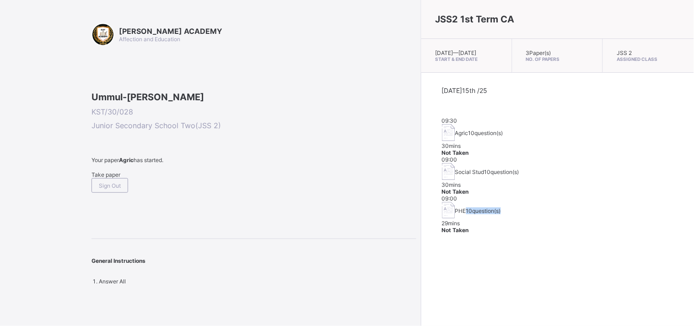
click at [474, 214] on div "[DATE] 15th /25 09:30 Agric 10 question(s) 30 mins Not Taken 09:00 Social Stud …" at bounding box center [558, 160] width 273 height 174
click at [442, 202] on img at bounding box center [448, 210] width 13 height 17
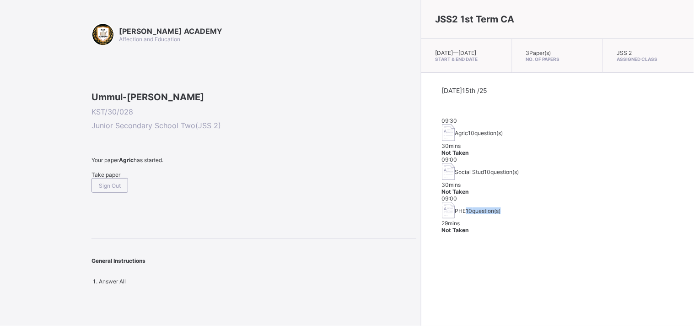
click at [404, 199] on div "[PERSON_NAME] ACADEMY Affection and Education Ummul-Kulthum Nyako KST/30/028 Ju…" at bounding box center [347, 163] width 694 height 326
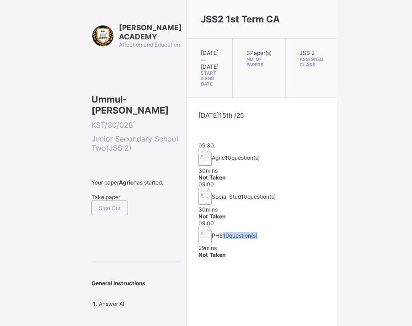
click at [404, 199] on div "[PERSON_NAME] ACADEMY Affection and Education Ummul-Kulthum Nyako KST/30/028 Ju…" at bounding box center [206, 163] width 412 height 326
drag, startPoint x: 404, startPoint y: 199, endPoint x: 478, endPoint y: 168, distance: 79.8
click at [412, 168] on html "[PERSON_NAME] ACADEMY Affection and Education Ummul-Kulthum Nyako KST/30/028 Ju…" at bounding box center [206, 163] width 412 height 326
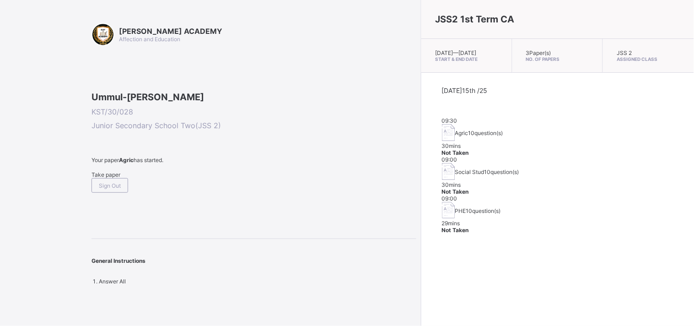
click at [455, 207] on span "PHE" at bounding box center [460, 210] width 11 height 7
click at [442, 202] on img at bounding box center [448, 210] width 13 height 17
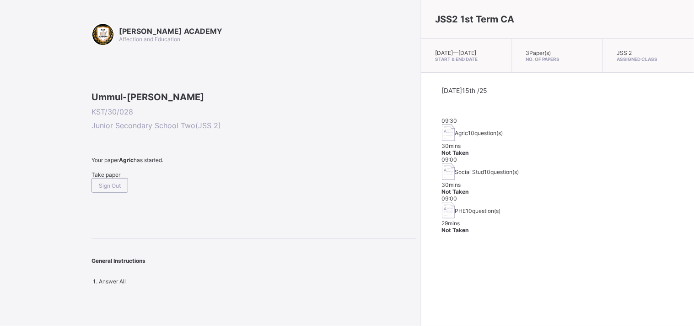
click at [442, 202] on img at bounding box center [448, 210] width 13 height 17
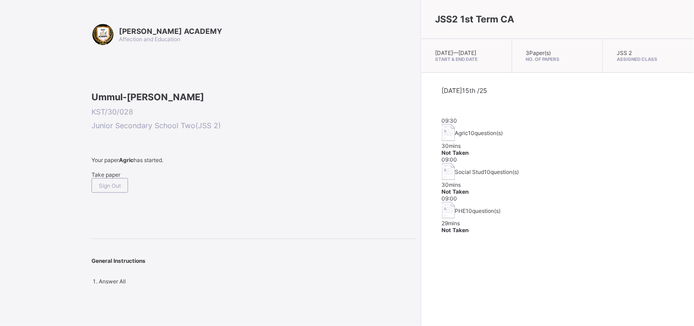
click at [442, 202] on img at bounding box center [448, 210] width 13 height 17
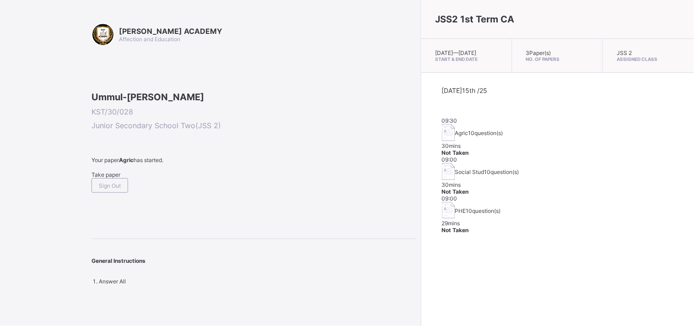
click at [442, 202] on img at bounding box center [448, 210] width 13 height 17
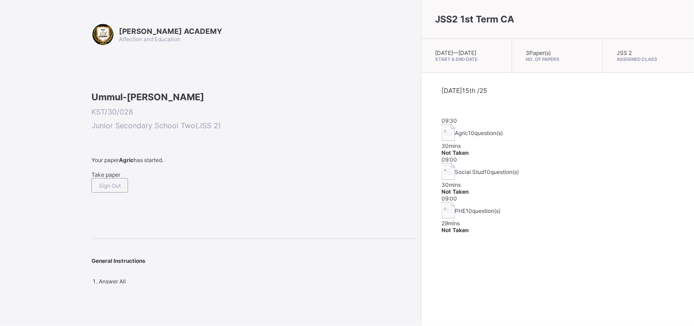
click at [442, 202] on img at bounding box center [448, 210] width 13 height 17
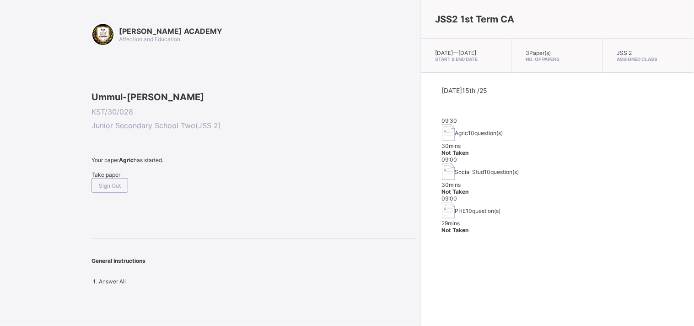
click at [442, 202] on img at bounding box center [448, 210] width 13 height 17
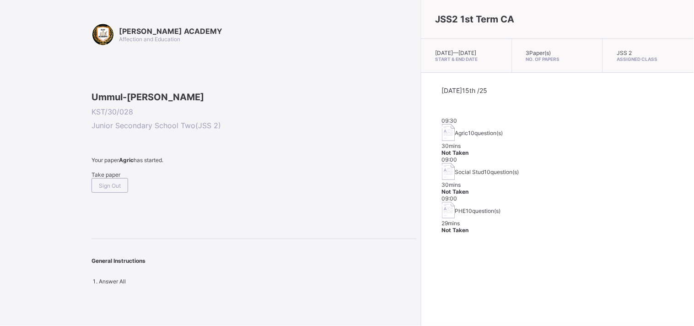
click at [442, 202] on img at bounding box center [448, 210] width 13 height 17
click at [115, 178] on span "Take paper" at bounding box center [106, 174] width 29 height 7
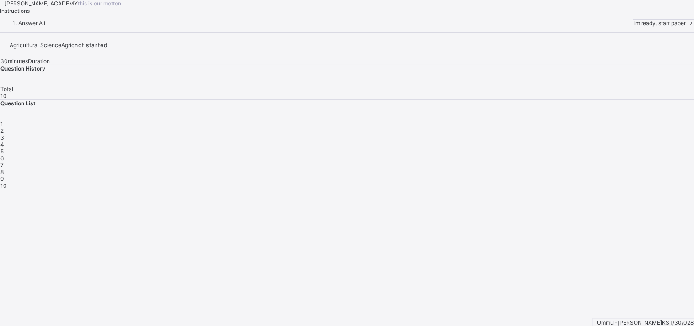
click at [514, 189] on div "Agricultural Science Agric not started 30 minutes Duration Question History Tot…" at bounding box center [347, 110] width 694 height 157
click at [495, 27] on div "[PERSON_NAME] ACADEMY this is our [PERSON_NAME] Instructions Answer All I’m rea…" at bounding box center [347, 13] width 694 height 27
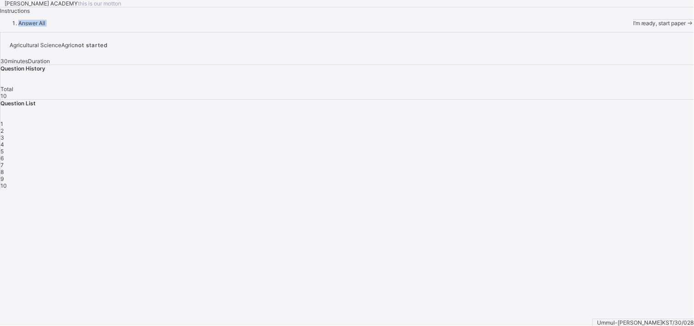
drag, startPoint x: 495, startPoint y: 261, endPoint x: 473, endPoint y: 261, distance: 22.0
click at [473, 27] on div "[PERSON_NAME] ACADEMY this is our [PERSON_NAME] Instructions Answer All I’m rea…" at bounding box center [347, 13] width 694 height 27
drag, startPoint x: 473, startPoint y: 261, endPoint x: 497, endPoint y: 206, distance: 59.7
click at [497, 27] on div "[PERSON_NAME] ACADEMY this is our [PERSON_NAME] Instructions Answer All I’m rea…" at bounding box center [347, 13] width 694 height 27
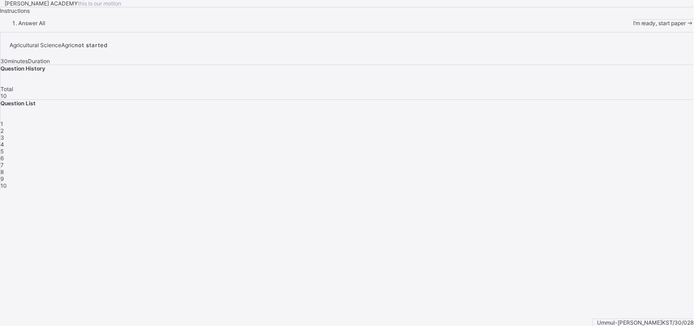
click at [618, 27] on span "I’m ready, start paper" at bounding box center [659, 23] width 53 height 7
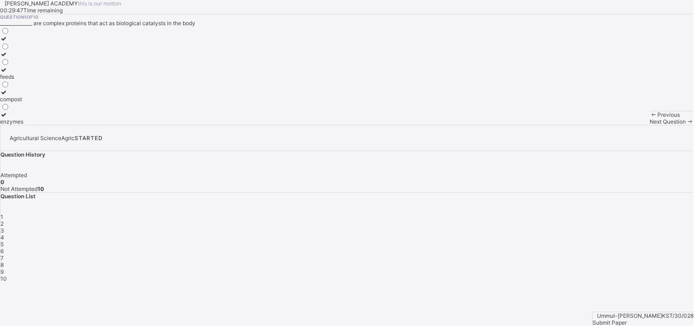
click at [8, 118] on icon at bounding box center [4, 114] width 8 height 7
click at [23, 125] on div "enzymes" at bounding box center [11, 121] width 23 height 7
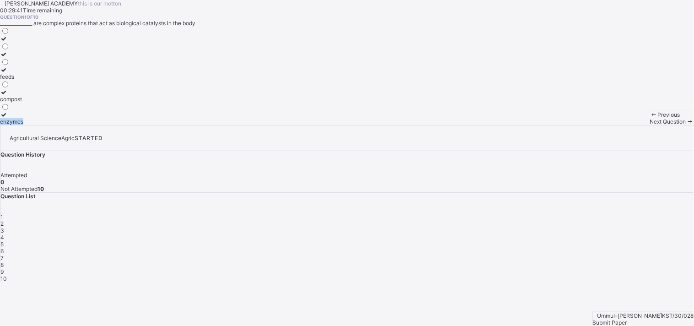
click at [177, 125] on div "feeds compost enzymes" at bounding box center [347, 76] width 694 height 98
click at [4, 220] on span "2" at bounding box center [1, 223] width 3 height 7
drag, startPoint x: 189, startPoint y: 162, endPoint x: 56, endPoint y: 178, distance: 134.1
click at [56, 125] on div "aluminum oil coal tar" at bounding box center [347, 76] width 694 height 98
click at [8, 58] on icon at bounding box center [4, 54] width 8 height 7
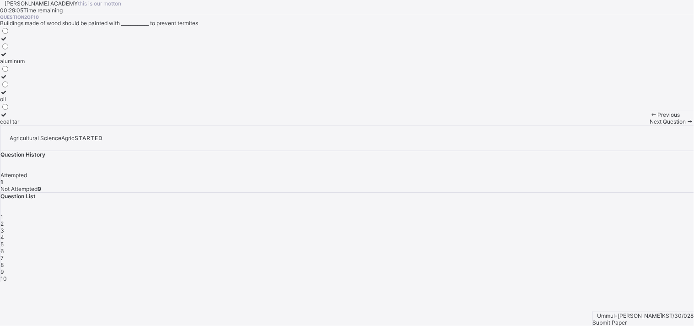
click at [25, 65] on div "aluminum" at bounding box center [12, 61] width 25 height 7
click at [4, 227] on span "3" at bounding box center [2, 230] width 4 height 7
drag, startPoint x: 74, startPoint y: 239, endPoint x: 74, endPoint y: 218, distance: 21.5
click at [14, 125] on div "pipes canal tanks" at bounding box center [7, 76] width 14 height 98
click at [14, 109] on div "tanks" at bounding box center [7, 106] width 14 height 7
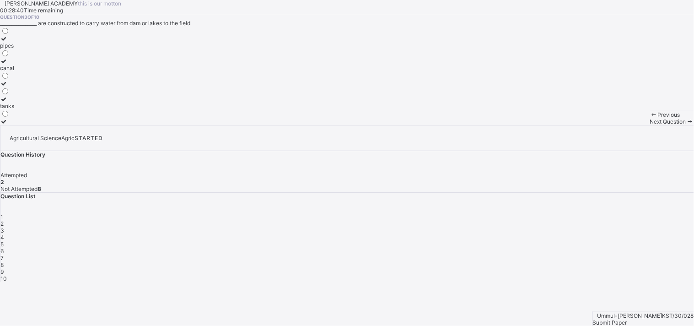
click at [14, 109] on div "tanks" at bounding box center [7, 106] width 14 height 7
click at [4, 234] on span "4" at bounding box center [2, 237] width 4 height 7
click at [32, 49] on div "soil particles" at bounding box center [16, 45] width 32 height 7
click at [618, 213] on div "1 2 3 4 5 6 7 8 9 10" at bounding box center [347, 247] width 694 height 69
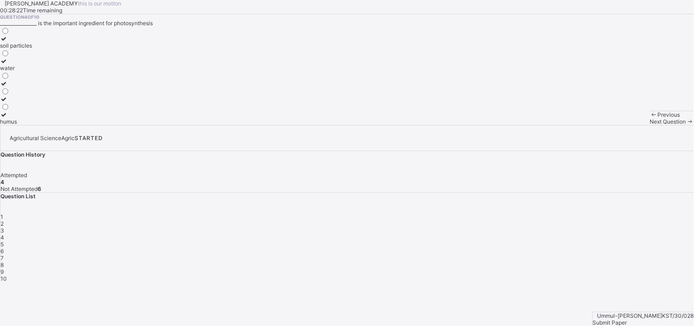
click at [618, 213] on div "1 2 3 4 5 6 7 8 9 10" at bounding box center [347, 247] width 694 height 69
drag, startPoint x: 622, startPoint y: 179, endPoint x: 624, endPoint y: 185, distance: 6.8
click at [618, 213] on div "1 2 3 4 5 6 7 8 9 10" at bounding box center [347, 247] width 694 height 69
click at [4, 241] on span "5" at bounding box center [1, 244] width 3 height 7
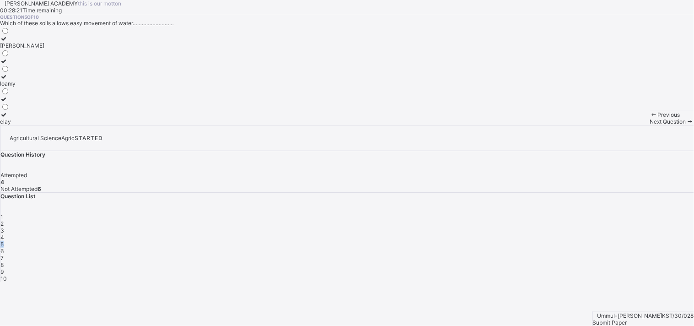
click at [4, 241] on span "5" at bounding box center [1, 244] width 3 height 7
click at [270, 125] on div "Question 5 of 10 Which of these soils allows easy movement of water……………………… [P…" at bounding box center [347, 69] width 694 height 111
drag, startPoint x: 243, startPoint y: 130, endPoint x: 188, endPoint y: 116, distance: 56.6
click at [188, 116] on div "Question 5 of 10 Which of these soils allows easy movement of water……………………… [P…" at bounding box center [347, 69] width 694 height 111
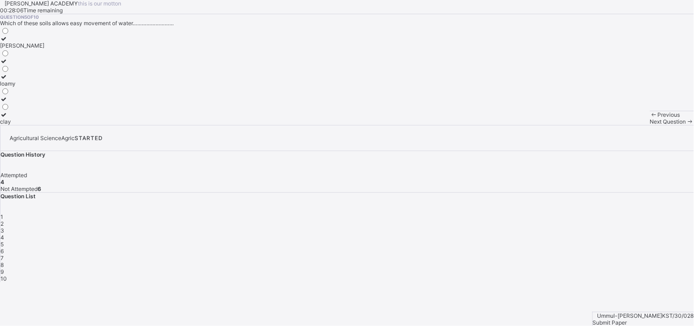
click at [44, 49] on div "[PERSON_NAME]" at bounding box center [22, 45] width 44 height 7
click at [4, 248] on span "6" at bounding box center [1, 251] width 3 height 7
drag, startPoint x: 648, startPoint y: 186, endPoint x: 481, endPoint y: 155, distance: 170.4
click at [481, 155] on div "[PERSON_NAME] ACADEMY this is our [PERSON_NAME] 00:27:56 Time remaining Questio…" at bounding box center [347, 141] width 694 height 282
click at [360, 125] on div "Question 6 of 10 _______________________ is the top layer in which plants have …" at bounding box center [347, 69] width 694 height 111
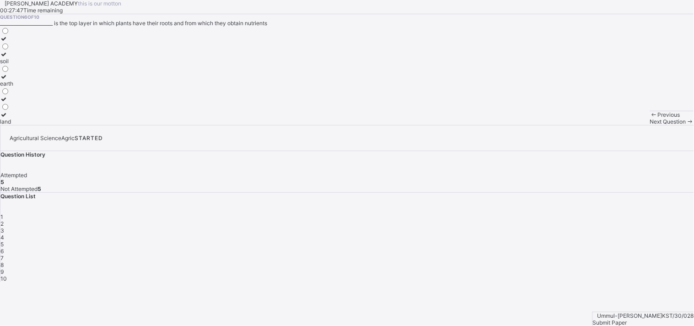
drag, startPoint x: 300, startPoint y: 187, endPoint x: 222, endPoint y: 184, distance: 78.3
click at [222, 125] on div "Question 6 of 10 _______________________ is the top layer in which plants have …" at bounding box center [347, 69] width 694 height 111
click at [13, 125] on div "land" at bounding box center [6, 121] width 13 height 7
click at [618, 254] on div "7" at bounding box center [347, 257] width 694 height 7
drag, startPoint x: 335, startPoint y: 157, endPoint x: 198, endPoint y: 153, distance: 136.9
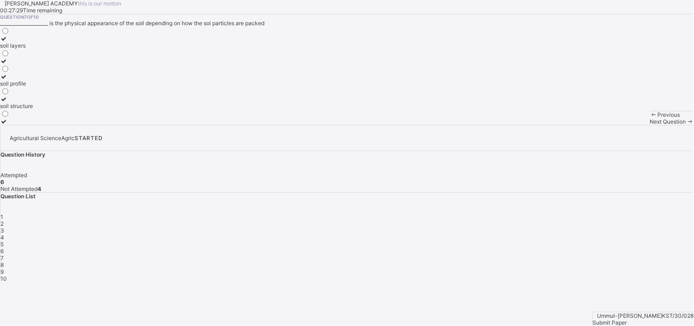
click at [198, 125] on div "Question 7 of 10 _____________________ is the physical appearance of the soil d…" at bounding box center [347, 69] width 694 height 111
click at [198, 125] on div "soil layers soil profile soil structure" at bounding box center [347, 76] width 694 height 98
drag, startPoint x: 175, startPoint y: 144, endPoint x: 103, endPoint y: 152, distance: 72.7
click at [160, 125] on div "soil layers soil profile soil structure" at bounding box center [347, 76] width 694 height 98
click at [33, 109] on label "soil structure" at bounding box center [16, 103] width 33 height 14
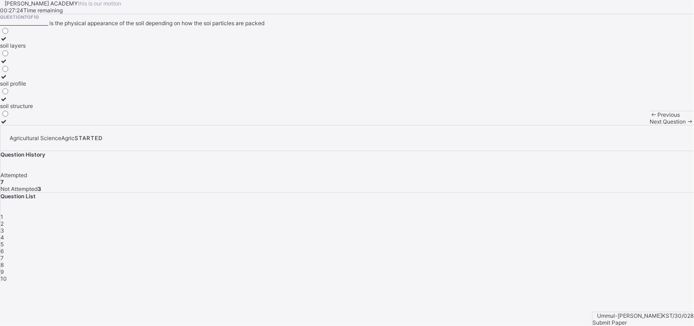
click at [33, 109] on div "soil structure" at bounding box center [16, 106] width 33 height 7
click at [4, 261] on span "8" at bounding box center [1, 264] width 3 height 7
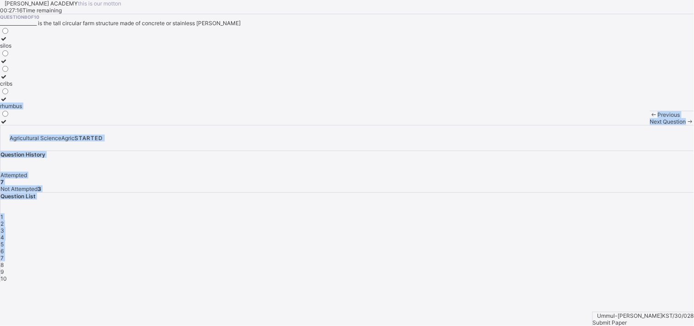
drag, startPoint x: 522, startPoint y: 197, endPoint x: 478, endPoint y: 176, distance: 48.3
click at [478, 176] on div "[PERSON_NAME] ACADEMY this is our [PERSON_NAME] 00:27:16 Time remaining Questio…" at bounding box center [347, 141] width 694 height 282
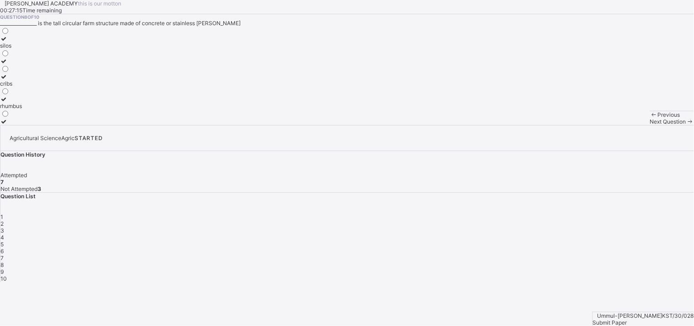
drag, startPoint x: 488, startPoint y: 166, endPoint x: 324, endPoint y: 206, distance: 168.6
click at [426, 125] on div "[PERSON_NAME] ACADEMY this is our [PERSON_NAME] 00:27:15 Time remaining Questio…" at bounding box center [347, 62] width 694 height 125
click at [22, 109] on label "rhumbus" at bounding box center [11, 103] width 22 height 14
click at [546, 268] on div "9" at bounding box center [347, 271] width 694 height 7
drag, startPoint x: 198, startPoint y: 163, endPoint x: 178, endPoint y: 161, distance: 20.7
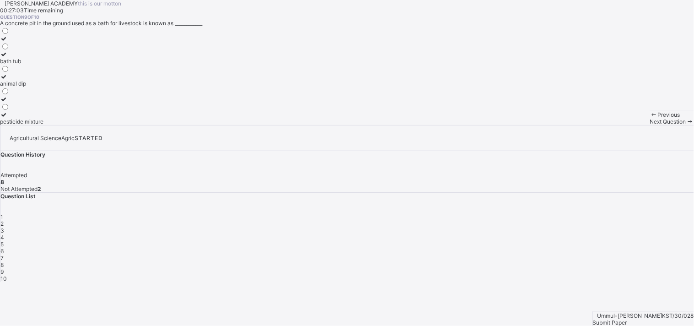
click at [178, 125] on div "bath tub animal dip pesticide mixture" at bounding box center [347, 76] width 694 height 98
drag, startPoint x: 167, startPoint y: 159, endPoint x: 158, endPoint y: 157, distance: 9.4
click at [162, 125] on div "bath tub animal dip pesticide mixture" at bounding box center [347, 76] width 694 height 98
click at [43, 65] on label "bath tub" at bounding box center [21, 58] width 43 height 14
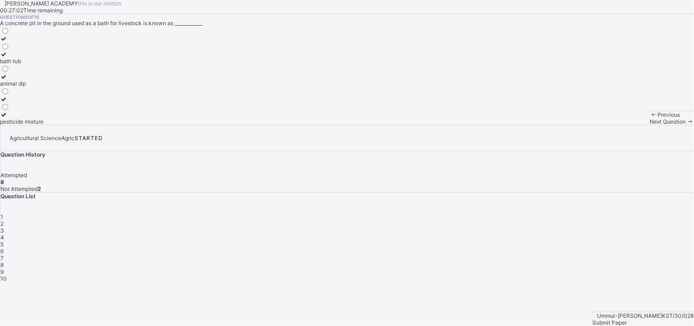
click at [43, 65] on label "bath tub" at bounding box center [21, 58] width 43 height 14
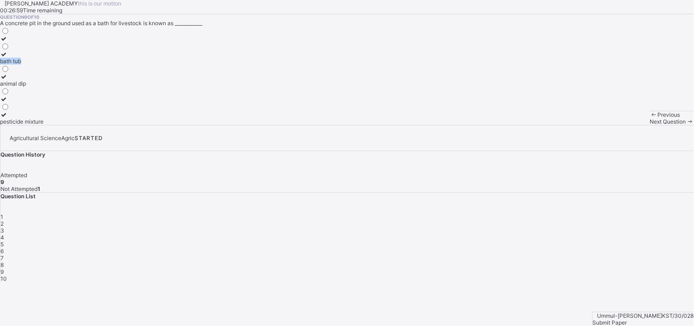
click at [43, 65] on div "bath tub" at bounding box center [21, 61] width 43 height 7
click at [7, 275] on span "10" at bounding box center [3, 278] width 6 height 7
drag, startPoint x: 216, startPoint y: 216, endPoint x: 50, endPoint y: 186, distance: 168.3
click at [50, 125] on div "water supply kind of crops security" at bounding box center [347, 76] width 694 height 98
click at [8, 80] on icon at bounding box center [4, 76] width 8 height 7
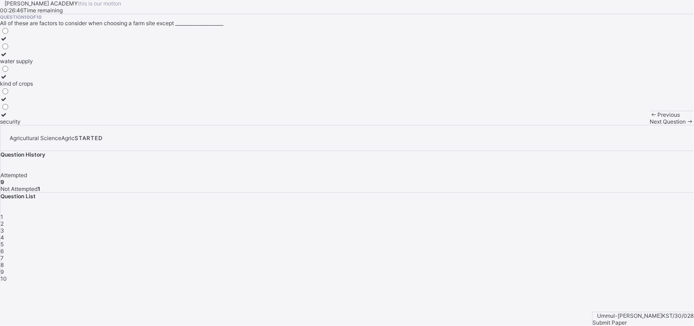
click at [33, 87] on div "kind of crops" at bounding box center [16, 83] width 33 height 7
click at [186, 125] on div "water supply kind of crops security" at bounding box center [347, 76] width 694 height 98
click at [33, 65] on div "water supply" at bounding box center [16, 61] width 33 height 7
click at [618, 293] on div "Ummul-Kulthum Nyako KST/30/028 Submit Paper" at bounding box center [644, 319] width 102 height 14
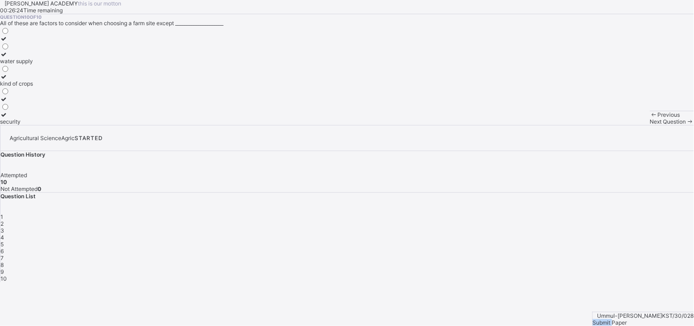
click at [618, 293] on div "Ummul-Kulthum Nyako KST/30/028 Submit Paper" at bounding box center [644, 319] width 102 height 14
click at [618, 293] on span "Submit Paper" at bounding box center [610, 322] width 34 height 7
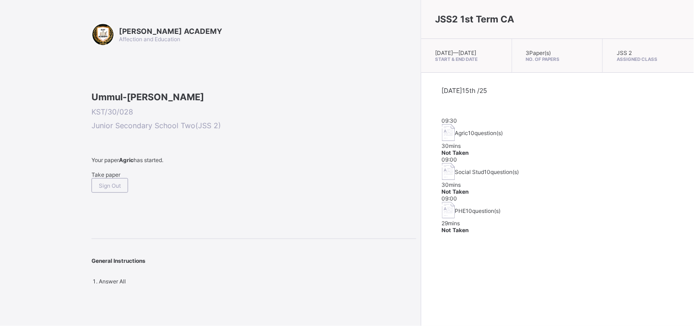
click at [485, 168] on span "10 question(s)" at bounding box center [502, 171] width 35 height 7
click at [442, 164] on img at bounding box center [448, 171] width 13 height 17
click at [109, 178] on div "Take paper" at bounding box center [254, 174] width 325 height 7
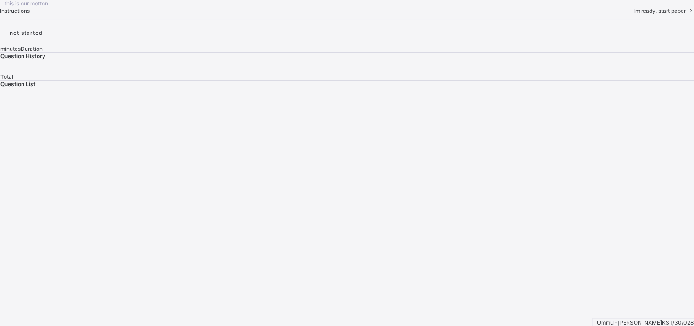
click at [618, 14] on span "I’m ready, start paper" at bounding box center [659, 10] width 53 height 7
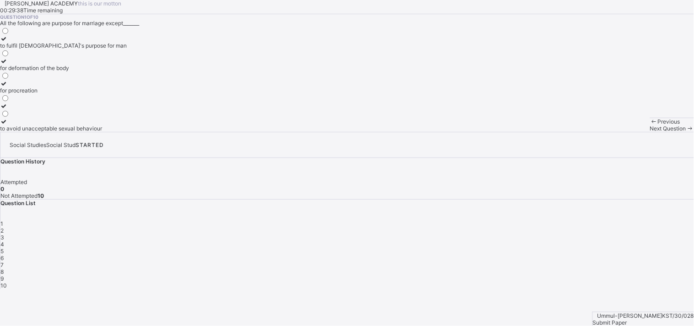
click at [8, 65] on icon at bounding box center [4, 61] width 8 height 7
click at [510, 131] on div "[PERSON_NAME] ACADEMY this is our [PERSON_NAME] 00:29:37 Time remaining Questio…" at bounding box center [347, 66] width 694 height 132
click at [554, 227] on div "2" at bounding box center [347, 230] width 694 height 7
click at [10, 42] on div at bounding box center [5, 38] width 10 height 7
click at [4, 234] on span "3" at bounding box center [2, 237] width 4 height 7
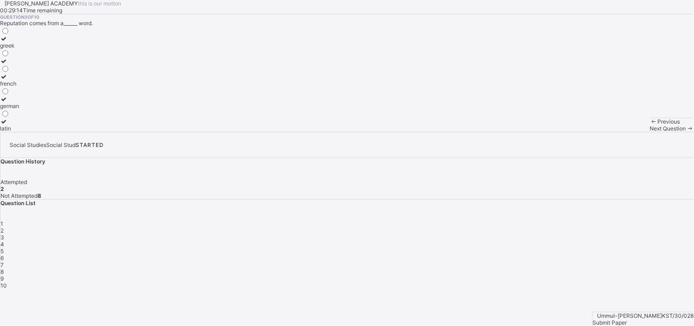
click at [19, 49] on div "greek" at bounding box center [9, 45] width 19 height 7
click at [594, 241] on div "4" at bounding box center [347, 244] width 694 height 7
click at [579, 234] on div "3" at bounding box center [347, 237] width 694 height 7
click at [601, 200] on div "Question List 1 2 3 4 5 6 7 8 9 10" at bounding box center [347, 244] width 694 height 89
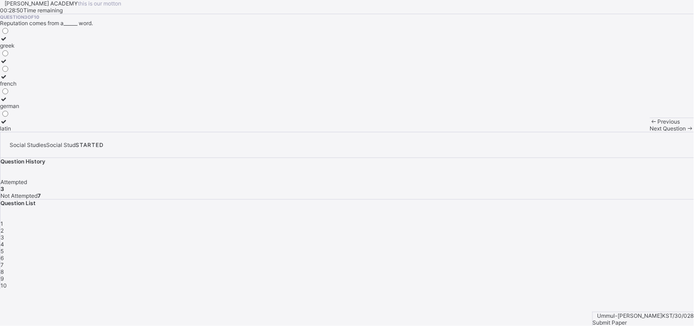
click at [603, 241] on div "4" at bounding box center [347, 244] width 694 height 7
click at [48, 49] on label "nuclear family" at bounding box center [24, 42] width 48 height 14
click at [464, 132] on div "Question 4 of 10 A family that consists of father, mother and their children is…" at bounding box center [347, 73] width 694 height 118
click at [618, 200] on div "Question List 1 2 3 4 5 6 7 8 9 10" at bounding box center [347, 244] width 694 height 89
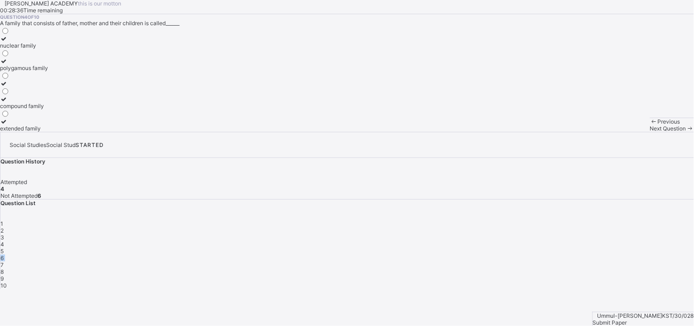
click at [618, 200] on div "Question List 1 2 3 4 5 6 7 8 9 10" at bounding box center [347, 244] width 694 height 89
click at [618, 248] on div "5" at bounding box center [347, 251] width 694 height 7
click at [8, 80] on icon at bounding box center [4, 76] width 8 height 7
click at [4, 254] on span "6" at bounding box center [1, 257] width 3 height 7
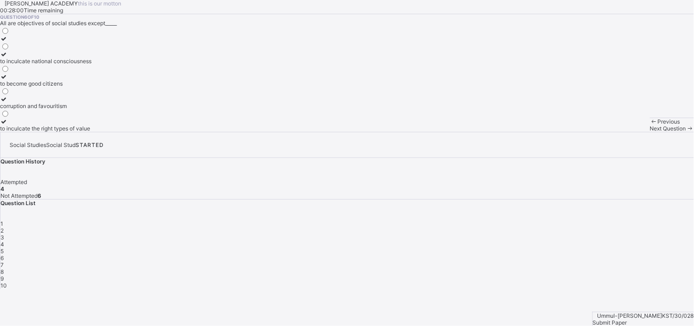
click at [176, 132] on div "to inculcate national consciousness to become good citizens corruption and favo…" at bounding box center [347, 79] width 694 height 105
click at [89, 109] on div "corruption and favouritism" at bounding box center [46, 106] width 92 height 7
click at [618, 261] on div "7" at bounding box center [347, 264] width 694 height 7
click at [8, 103] on icon at bounding box center [4, 99] width 8 height 7
click at [4, 268] on span "8" at bounding box center [1, 271] width 3 height 7
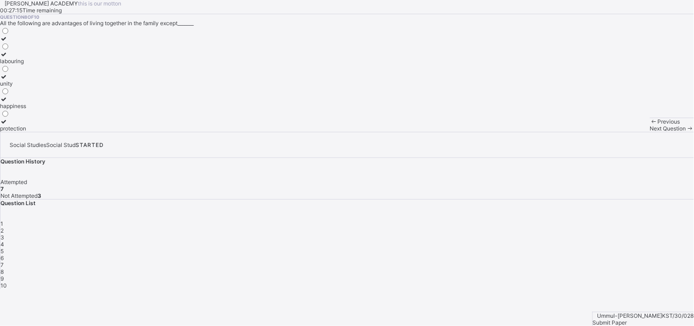
click at [26, 132] on label "protection" at bounding box center [13, 125] width 26 height 14
click at [548, 275] on div "9" at bounding box center [347, 278] width 694 height 7
click at [65, 49] on div "marriage" at bounding box center [32, 45] width 65 height 7
click at [7, 282] on span "10" at bounding box center [3, 285] width 6 height 7
click at [51, 94] on div "religious marriage" at bounding box center [25, 90] width 51 height 7
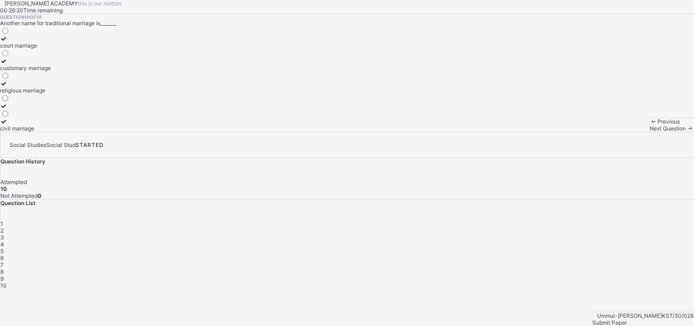
click at [618, 293] on div "Submit Paper" at bounding box center [643, 322] width 101 height 7
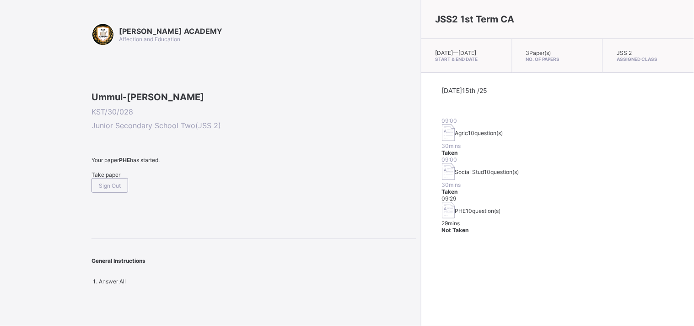
click at [113, 178] on span "Take paper" at bounding box center [106, 174] width 29 height 7
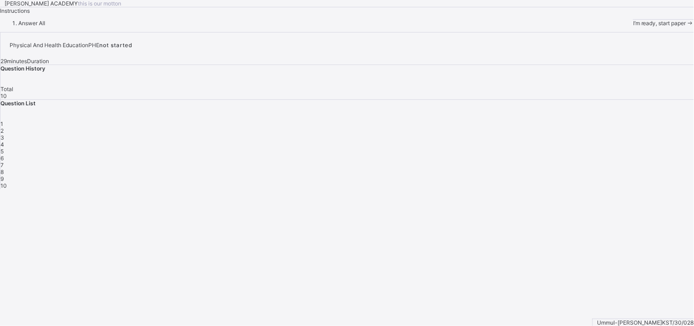
click at [618, 27] on div "I’m ready, start paper" at bounding box center [663, 23] width 61 height 7
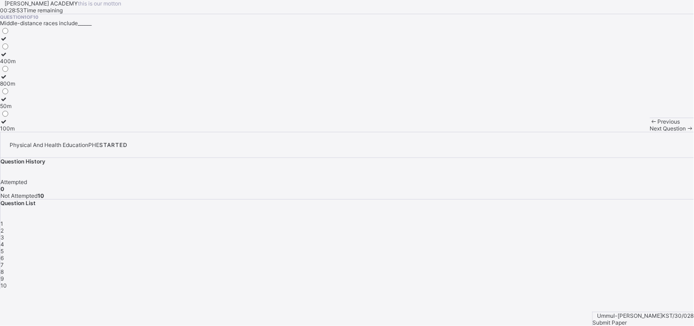
click at [8, 58] on icon at bounding box center [4, 54] width 8 height 7
click at [4, 227] on span "2" at bounding box center [1, 230] width 3 height 7
click at [8, 65] on icon at bounding box center [4, 61] width 8 height 7
click at [4, 234] on span "3" at bounding box center [2, 237] width 4 height 7
click at [20, 65] on label at bounding box center [10, 61] width 20 height 7
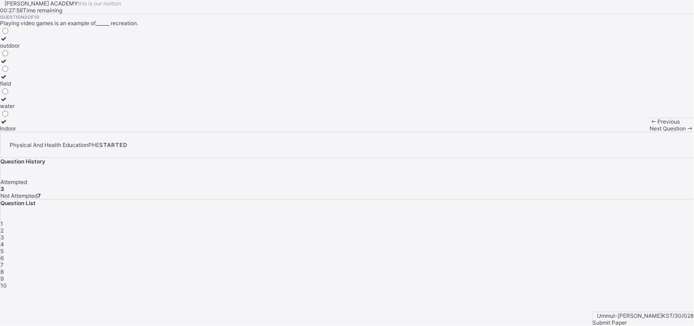
click at [8, 42] on icon at bounding box center [4, 38] width 8 height 7
click at [8, 65] on icon at bounding box center [4, 61] width 8 height 7
click at [8, 42] on icon at bounding box center [4, 38] width 8 height 7
click at [4, 241] on span "4" at bounding box center [2, 244] width 4 height 7
click at [20, 94] on div "indoor" at bounding box center [10, 90] width 20 height 7
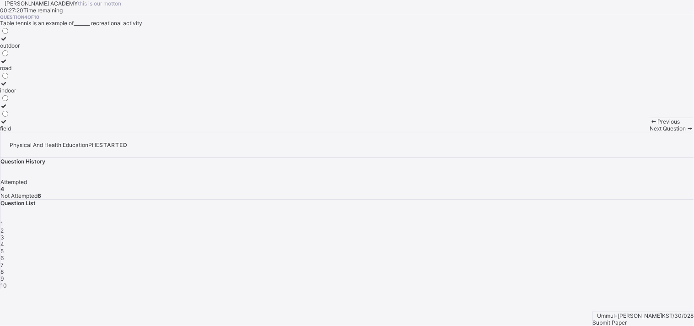
click at [618, 220] on div "1 2 3 4 5 6 7 8 9 10" at bounding box center [347, 254] width 694 height 69
click at [618, 248] on div "5" at bounding box center [347, 251] width 694 height 7
click at [49, 132] on div "time free from work" at bounding box center [24, 128] width 49 height 7
click at [49, 71] on div "sleeping time" at bounding box center [24, 68] width 49 height 7
click at [618, 254] on div "6" at bounding box center [347, 257] width 694 height 7
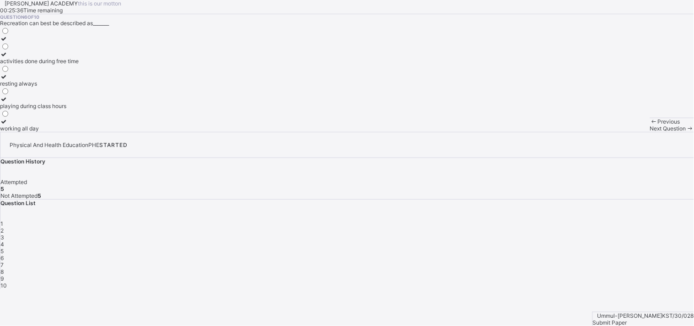
click at [79, 65] on label "activities done during free time" at bounding box center [39, 58] width 79 height 14
click at [618, 261] on div "7" at bounding box center [347, 264] width 694 height 7
click at [66, 71] on div "refresh the body and mind" at bounding box center [33, 68] width 66 height 7
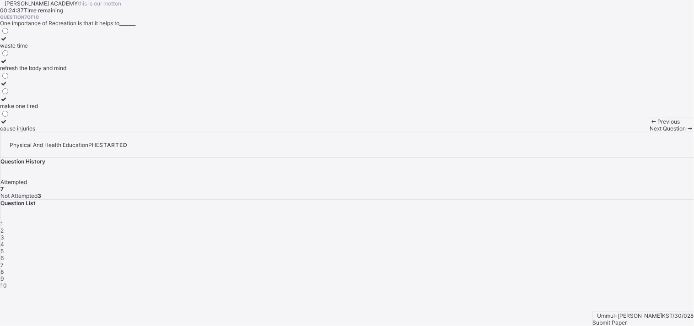
click at [4, 268] on span "8" at bounding box center [1, 271] width 3 height 7
click at [18, 65] on div "Yoruba" at bounding box center [9, 61] width 18 height 7
click at [548, 275] on div "9" at bounding box center [347, 278] width 694 height 7
click at [26, 109] on div at bounding box center [13, 106] width 26 height 7
click at [618, 132] on span "Next Question" at bounding box center [668, 128] width 36 height 7
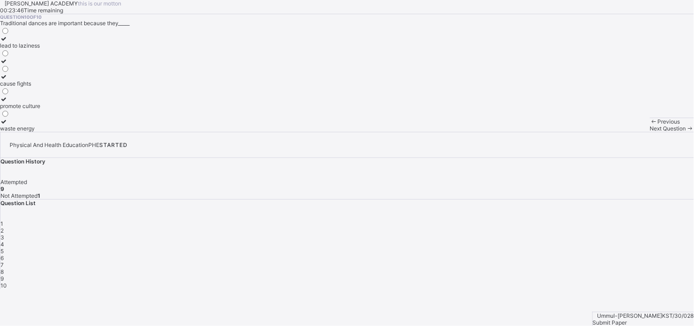
click at [554, 227] on div "2" at bounding box center [347, 230] width 694 height 7
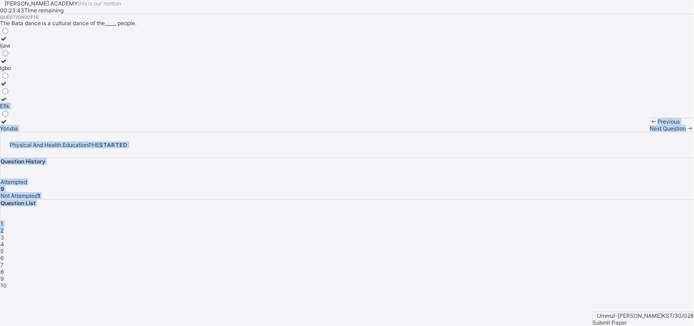
drag, startPoint x: 554, startPoint y: 194, endPoint x: 392, endPoint y: 200, distance: 161.7
click at [392, 200] on div "[PERSON_NAME] ACADEMY this is our [PERSON_NAME] 00:23:43 Time remaining Questio…" at bounding box center [347, 144] width 694 height 289
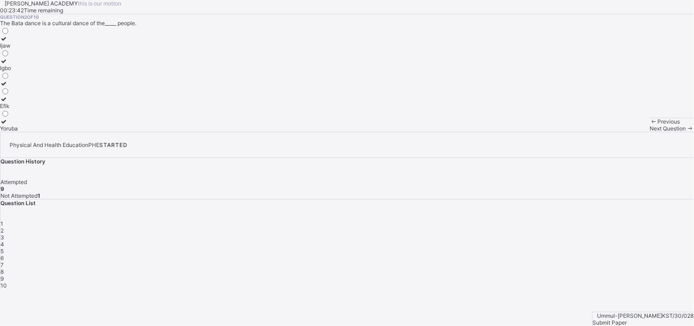
click at [455, 108] on div "Question 2 of 10 The Bata dance is a cultural dance of the_____ people. [PERSON…" at bounding box center [347, 73] width 694 height 118
click at [618, 132] on div "Next Question" at bounding box center [672, 128] width 44 height 7
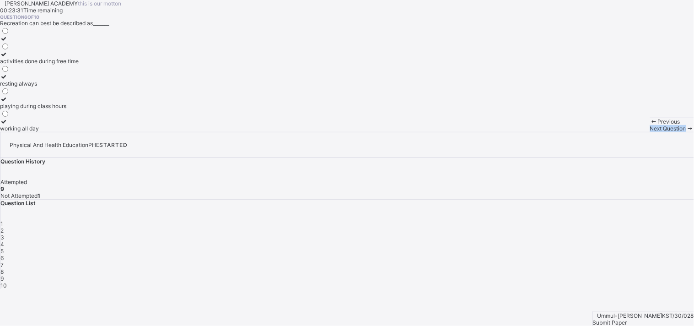
click at [618, 132] on div "Next Question" at bounding box center [672, 128] width 44 height 7
click at [26, 49] on div "draught" at bounding box center [13, 45] width 26 height 7
click at [26, 116] on div "swimming" at bounding box center [13, 112] width 26 height 7
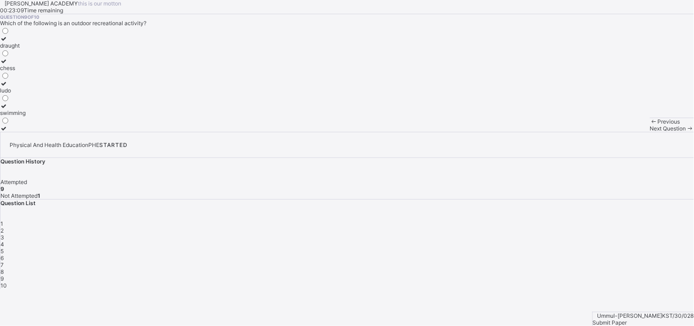
click at [579, 282] on div "10" at bounding box center [347, 285] width 694 height 7
click at [40, 109] on div "promote culture" at bounding box center [20, 106] width 40 height 7
click at [40, 87] on div "cause fights" at bounding box center [20, 83] width 40 height 7
click at [618, 293] on span "Submit Paper" at bounding box center [610, 322] width 34 height 7
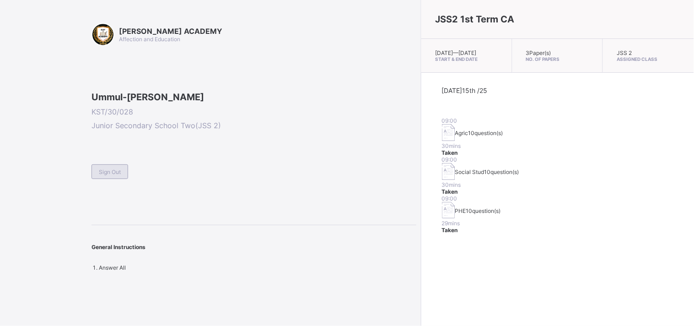
click at [111, 179] on div "Sign Out" at bounding box center [110, 171] width 37 height 15
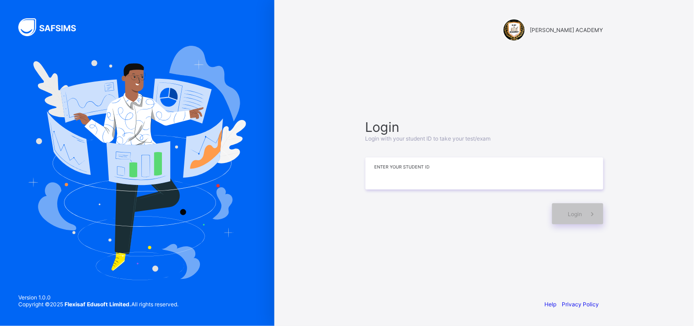
click at [470, 179] on input at bounding box center [485, 173] width 238 height 32
type input "*"
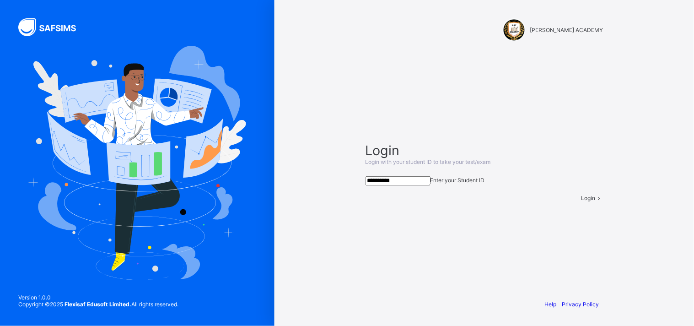
type input "**********"
click at [596, 201] on span at bounding box center [600, 198] width 8 height 7
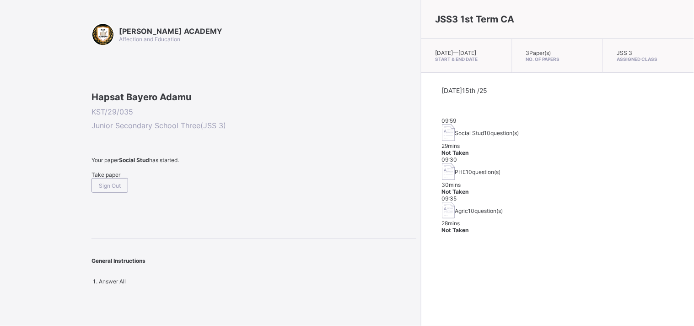
click at [106, 178] on span "Take paper" at bounding box center [106, 174] width 29 height 7
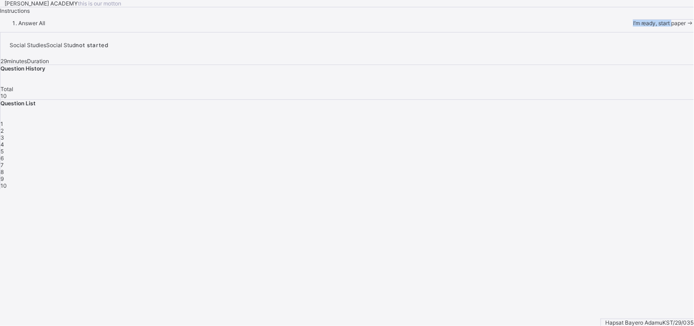
drag, startPoint x: 87, startPoint y: 267, endPoint x: 83, endPoint y: 296, distance: 29.6
click at [83, 27] on div "[PERSON_NAME] ACADEMY this is our [PERSON_NAME] Instructions Answer All I’m rea…" at bounding box center [347, 13] width 694 height 27
click at [618, 27] on div "I’m ready, start paper" at bounding box center [663, 23] width 61 height 7
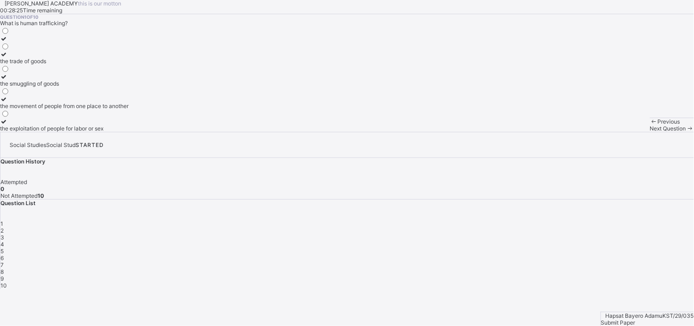
click at [61, 103] on div at bounding box center [64, 99] width 129 height 7
click at [618, 132] on span "Next Question" at bounding box center [668, 128] width 36 height 7
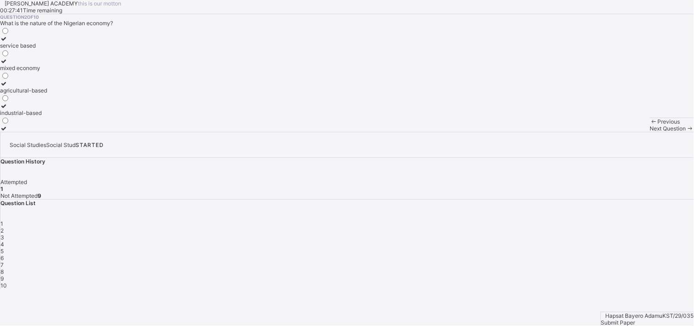
click at [47, 71] on label "mixed economy" at bounding box center [23, 65] width 47 height 14
click at [618, 132] on span "Next Question" at bounding box center [668, 128] width 36 height 7
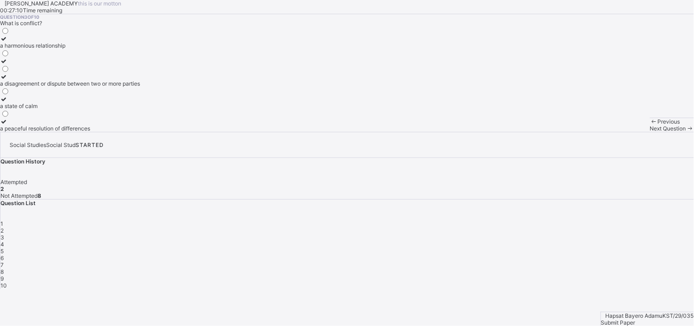
click at [67, 109] on div "a state of calm" at bounding box center [70, 106] width 140 height 7
click at [618, 132] on span "Next Question" at bounding box center [668, 128] width 36 height 7
click at [109, 87] on div "all of the above" at bounding box center [54, 83] width 109 height 7
click at [618, 132] on span at bounding box center [691, 128] width 8 height 7
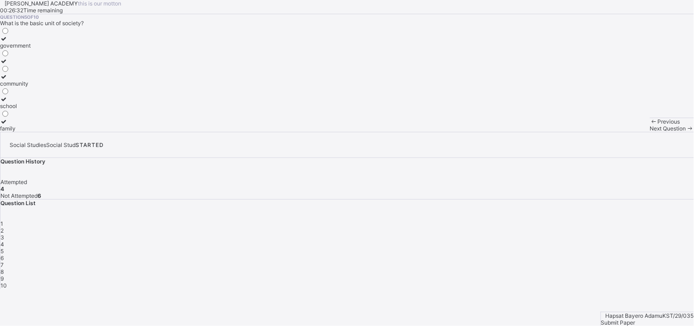
click at [31, 132] on div "family" at bounding box center [15, 128] width 31 height 7
click at [618, 132] on span "Next Question" at bounding box center [668, 128] width 36 height 7
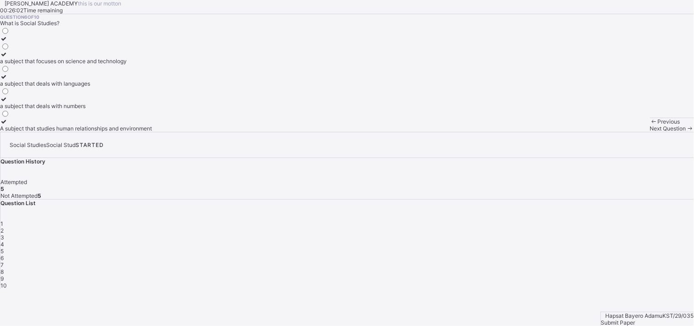
click at [127, 132] on div "A subject that studies human relationships and environment" at bounding box center [76, 128] width 152 height 7
click at [618, 132] on span at bounding box center [691, 128] width 8 height 7
click at [125, 87] on div "practices that are irrelevant" at bounding box center [65, 83] width 130 height 7
click at [618, 132] on icon at bounding box center [691, 128] width 8 height 7
click at [76, 87] on div "a state of calm and tranquility" at bounding box center [38, 83] width 76 height 7
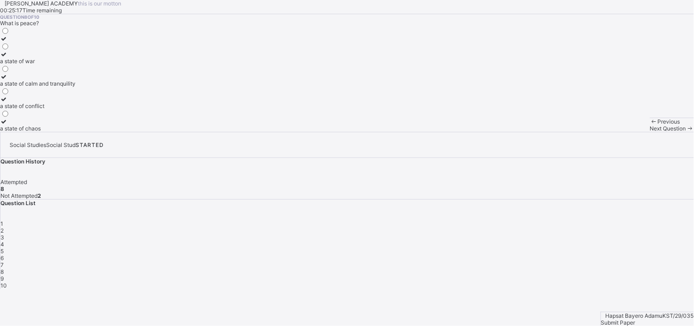
click at [618, 132] on div "Next Question" at bounding box center [672, 128] width 44 height 7
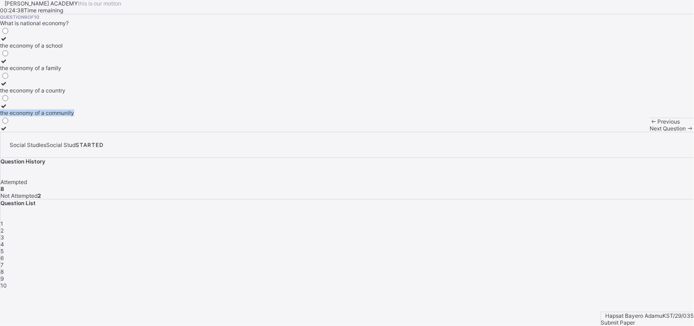
drag, startPoint x: 148, startPoint y: 191, endPoint x: 143, endPoint y: 217, distance: 26.0
click at [74, 132] on div "the economy of a school the economy of a family the economy of a country the ec…" at bounding box center [37, 79] width 74 height 105
click at [74, 116] on div "the economy of a community" at bounding box center [37, 112] width 74 height 7
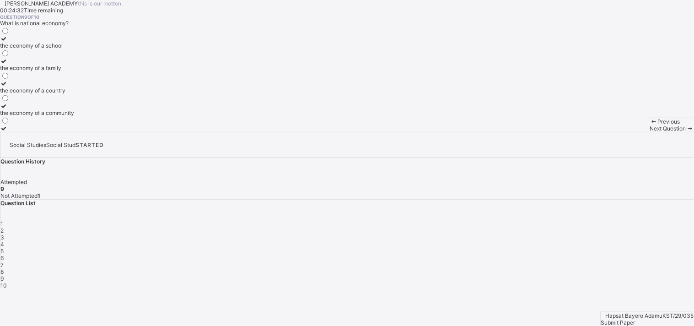
click at [618, 132] on span "Next Question" at bounding box center [668, 128] width 36 height 7
click at [68, 49] on div "all of the above" at bounding box center [34, 45] width 68 height 7
click at [618, 293] on span "Submit Paper" at bounding box center [618, 322] width 34 height 7
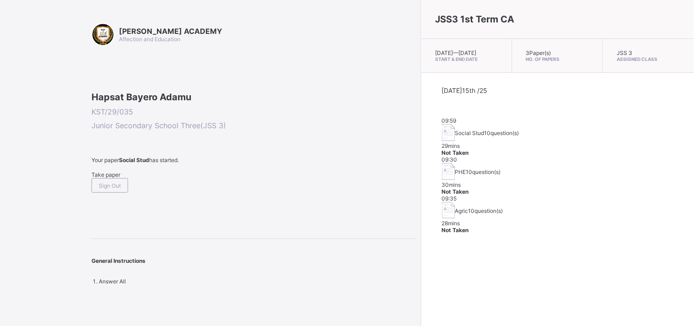
click at [109, 178] on span "Take paper" at bounding box center [106, 174] width 29 height 7
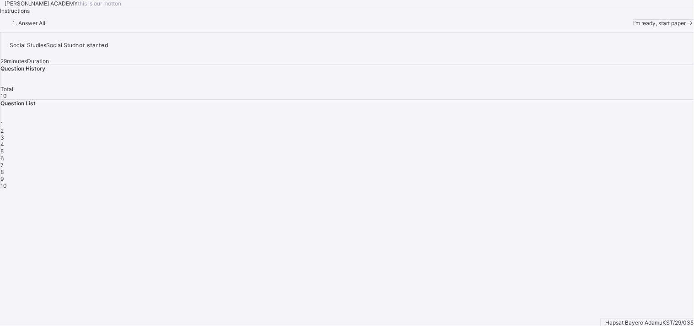
click at [618, 27] on div "I’m ready, start paper" at bounding box center [663, 23] width 61 height 7
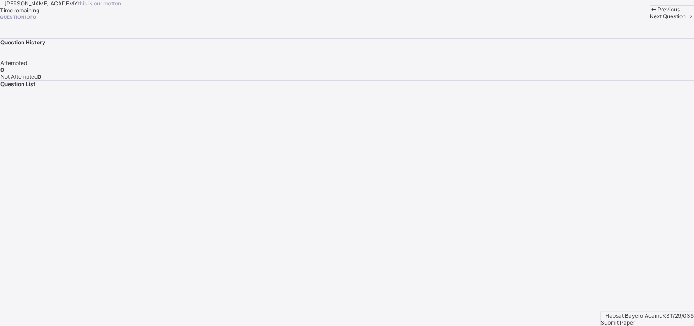
click at [199, 20] on div "[PERSON_NAME] ACADEMY this is our [PERSON_NAME] Time remaining Question 1 of 0 …" at bounding box center [347, 10] width 694 height 20
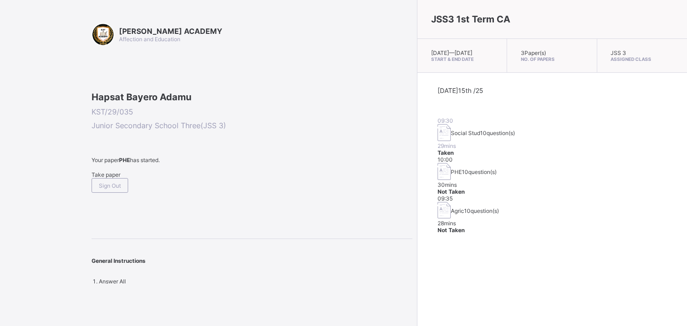
click at [120, 178] on span "Take paper" at bounding box center [106, 174] width 29 height 7
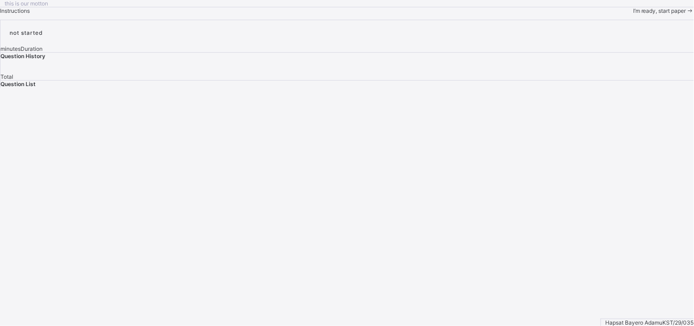
click at [618, 14] on div "I’m ready, start paper" at bounding box center [663, 10] width 61 height 7
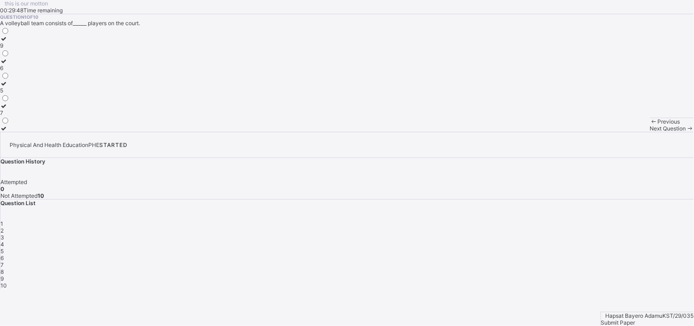
click at [10, 65] on div at bounding box center [5, 61] width 10 height 7
click at [618, 132] on span "Next Question" at bounding box center [668, 128] width 36 height 7
click at [17, 94] on div "tip" at bounding box center [8, 90] width 17 height 7
click at [618, 132] on span at bounding box center [691, 128] width 8 height 7
click at [367, 132] on div "Question 3 of 10 The basic techniques of discus throw include grip, stance, swi…" at bounding box center [347, 73] width 694 height 118
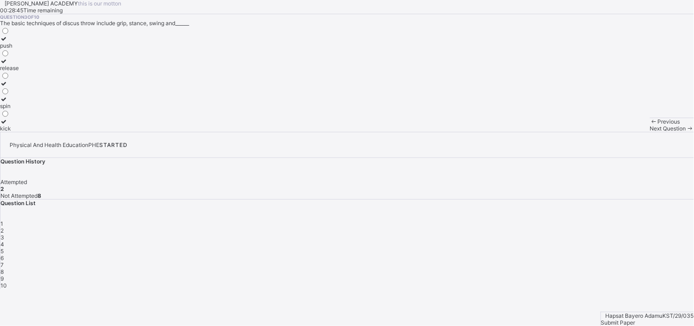
click at [19, 71] on div "release" at bounding box center [9, 68] width 19 height 7
click at [618, 132] on span "Next Question" at bounding box center [668, 128] width 36 height 7
click at [50, 109] on div "wood and metal rim" at bounding box center [25, 106] width 50 height 7
click at [618, 132] on span at bounding box center [691, 128] width 8 height 7
drag, startPoint x: 313, startPoint y: 282, endPoint x: 199, endPoint y: 246, distance: 119.0
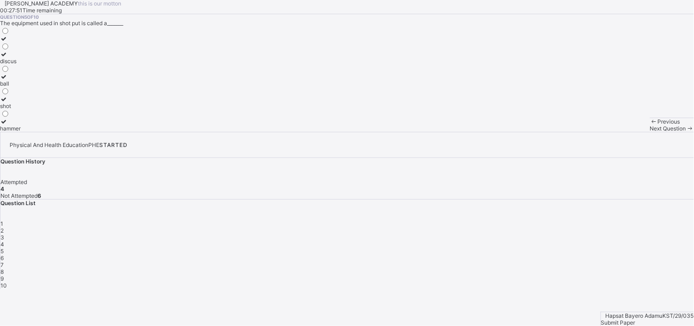
click at [199, 132] on div "[PERSON_NAME] ACADEMY this is our [PERSON_NAME] 00:27:51 Time remaining Questio…" at bounding box center [347, 66] width 694 height 132
click at [21, 42] on label at bounding box center [10, 38] width 21 height 7
click at [21, 65] on div "discus" at bounding box center [10, 61] width 21 height 7
click at [618, 132] on span "Next Question" at bounding box center [668, 128] width 36 height 7
click at [36, 132] on label "bending" at bounding box center [18, 125] width 36 height 14
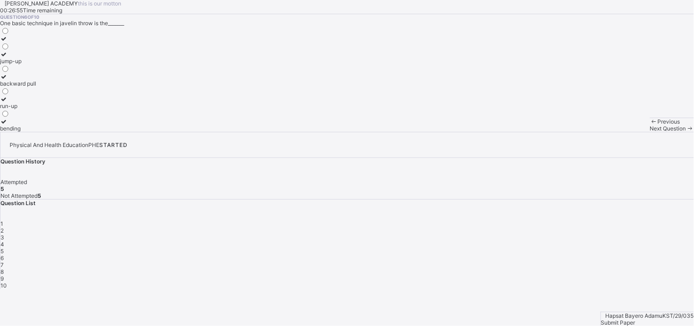
click at [36, 109] on label "run-up" at bounding box center [18, 103] width 36 height 14
click at [618, 132] on span "Next Question" at bounding box center [668, 128] width 36 height 7
click at [28, 109] on div "one hand" at bounding box center [14, 106] width 28 height 7
click at [618, 132] on span "Next Question" at bounding box center [668, 128] width 36 height 7
click at [44, 71] on label "outside the circle" at bounding box center [22, 65] width 44 height 14
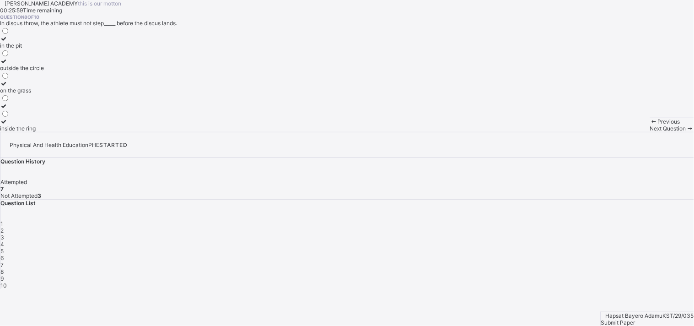
click at [618, 132] on span at bounding box center [691, 128] width 8 height 7
click at [11, 94] on div "2.5" at bounding box center [5, 90] width 11 height 7
click at [618, 132] on span "Next Question" at bounding box center [668, 128] width 36 height 7
click at [18, 132] on label "thrown" at bounding box center [9, 125] width 18 height 14
click at [618, 293] on span "Submit Paper" at bounding box center [618, 322] width 34 height 7
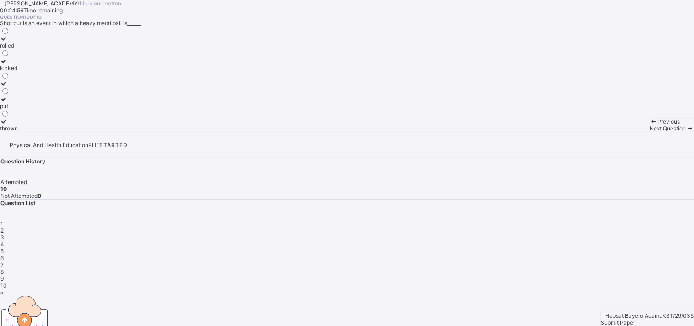
drag, startPoint x: 363, startPoint y: 242, endPoint x: 361, endPoint y: 237, distance: 5.1
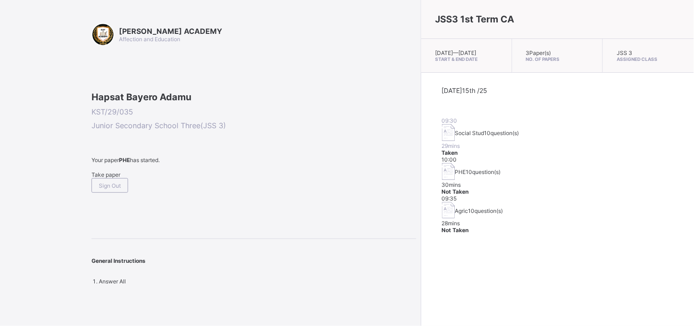
click at [118, 178] on span "Take paper" at bounding box center [106, 174] width 29 height 7
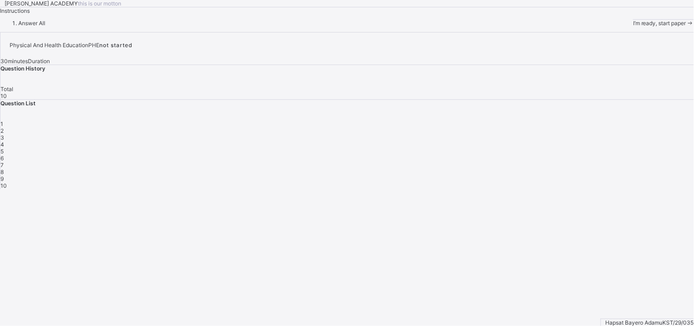
click at [618, 27] on span "I’m ready, start paper" at bounding box center [659, 23] width 53 height 7
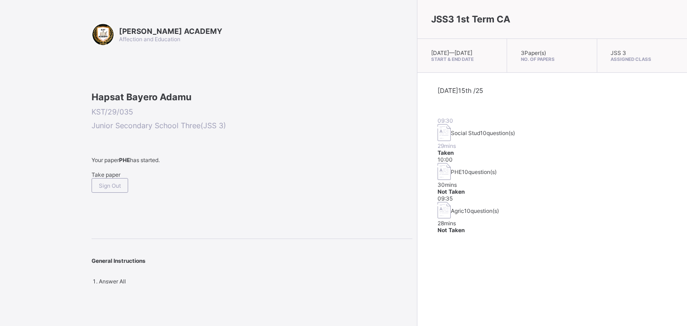
click at [417, 228] on div "JSS3 1st Term CA [DATE] — [DATE] Start & End Date 3 Paper(s) No. of Papers JSS …" at bounding box center [552, 163] width 270 height 326
click at [120, 178] on span "Take paper" at bounding box center [106, 174] width 29 height 7
click at [113, 178] on div "Take paper" at bounding box center [252, 174] width 321 height 7
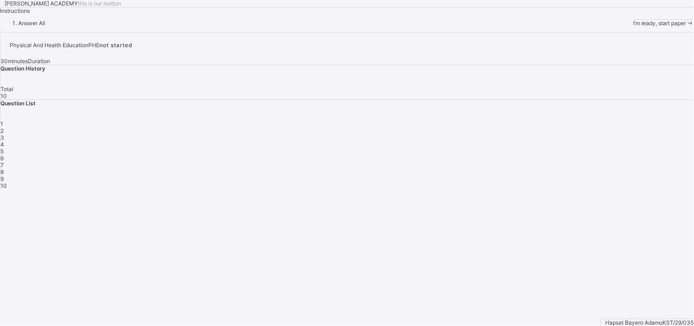
click at [618, 27] on span "I’m ready, start paper" at bounding box center [659, 23] width 53 height 7
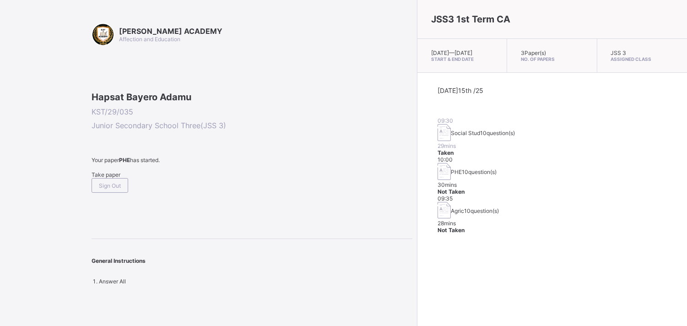
click at [438, 202] on div "Agric 10 question(s)" at bounding box center [552, 211] width 229 height 18
click at [464, 207] on span "10 question(s)" at bounding box center [481, 210] width 35 height 7
click at [120, 178] on span "Take paper" at bounding box center [106, 174] width 29 height 7
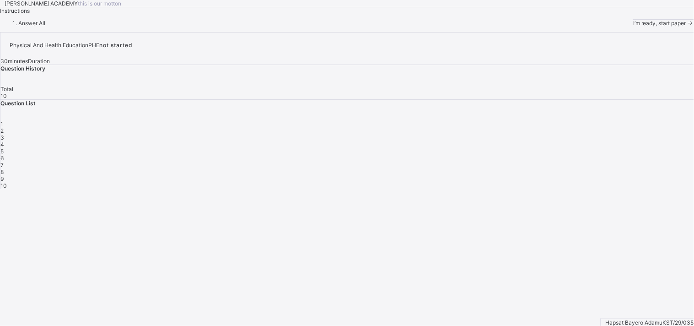
click at [618, 27] on span "I’m ready, start paper" at bounding box center [659, 23] width 53 height 7
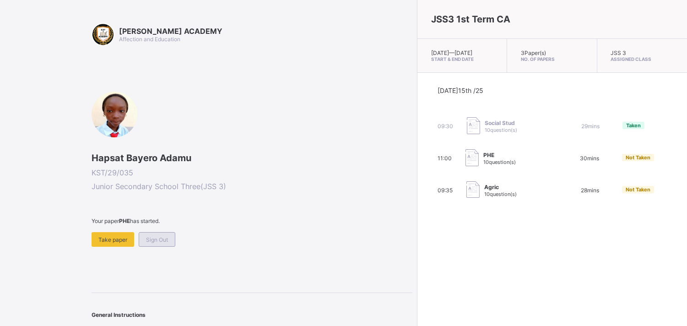
click at [160, 233] on div "Sign Out" at bounding box center [157, 239] width 37 height 15
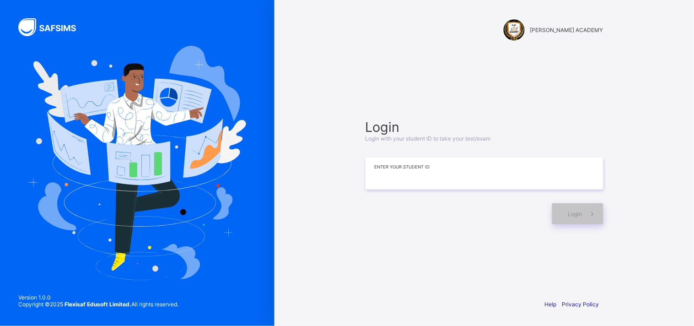
click at [386, 171] on input at bounding box center [485, 173] width 238 height 32
click at [570, 211] on span "Login" at bounding box center [575, 214] width 14 height 7
click at [427, 185] on input "*********" at bounding box center [485, 173] width 238 height 32
type input "**********"
click at [554, 207] on div "Login" at bounding box center [577, 213] width 51 height 21
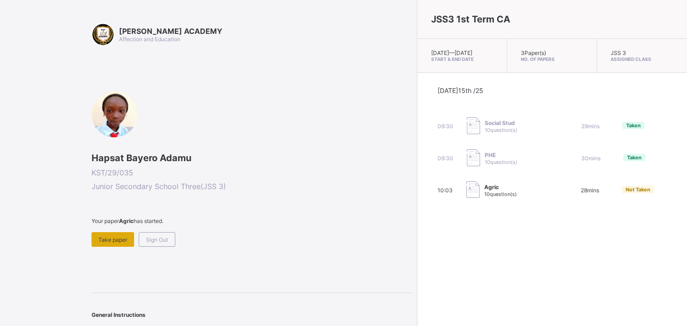
click at [116, 236] on span "Take paper" at bounding box center [112, 239] width 29 height 7
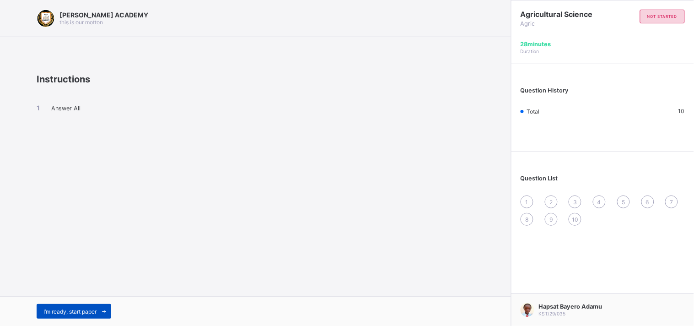
click at [94, 311] on span "I’m ready, start paper" at bounding box center [69, 311] width 53 height 7
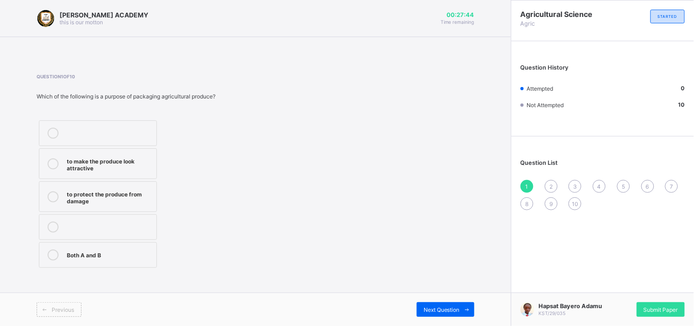
click at [75, 261] on label "Both A and B" at bounding box center [98, 255] width 118 height 26
click at [429, 309] on span "Next Question" at bounding box center [442, 309] width 36 height 7
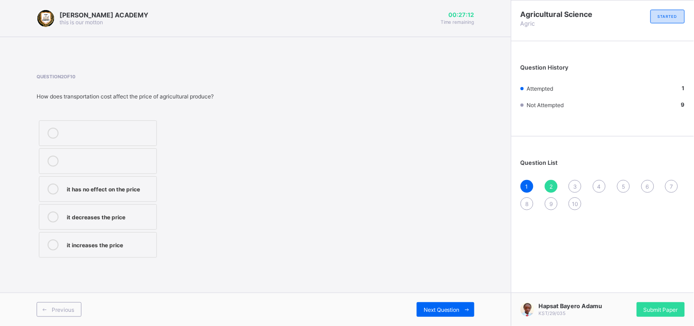
click at [133, 195] on label "it has no effect on the price" at bounding box center [98, 189] width 118 height 26
click at [460, 311] on span at bounding box center [467, 309] width 15 height 15
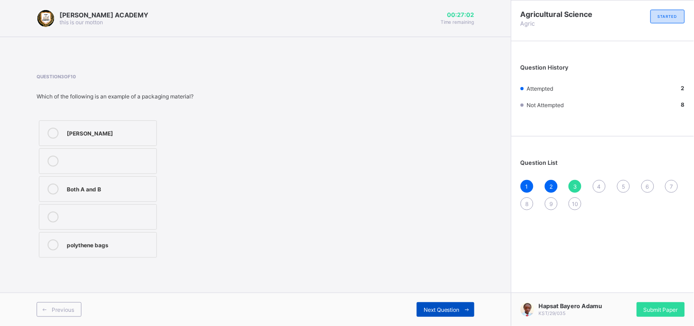
click at [460, 311] on span at bounding box center [467, 309] width 15 height 15
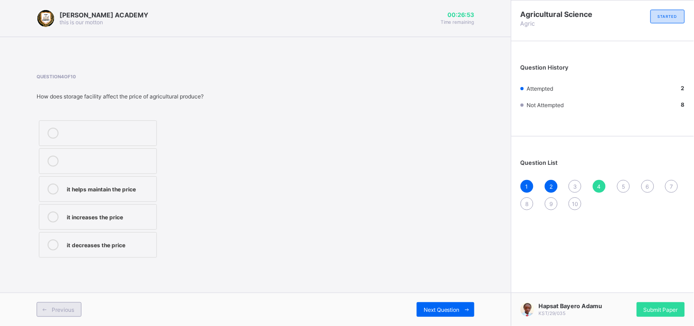
click at [69, 307] on span "Previous" at bounding box center [63, 309] width 22 height 7
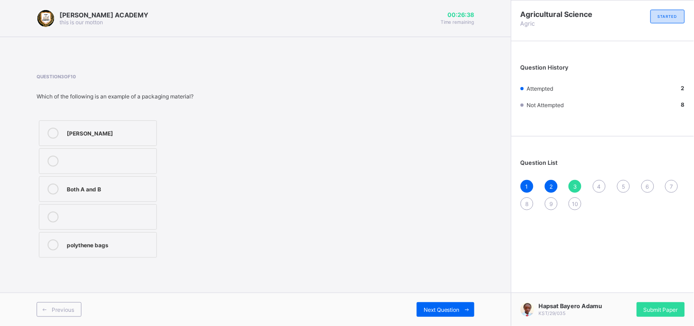
click at [74, 248] on div "polythene bags" at bounding box center [109, 243] width 85 height 9
click at [441, 303] on div "Next Question" at bounding box center [446, 309] width 58 height 15
click at [122, 190] on div "it helps maintain the price" at bounding box center [109, 188] width 85 height 9
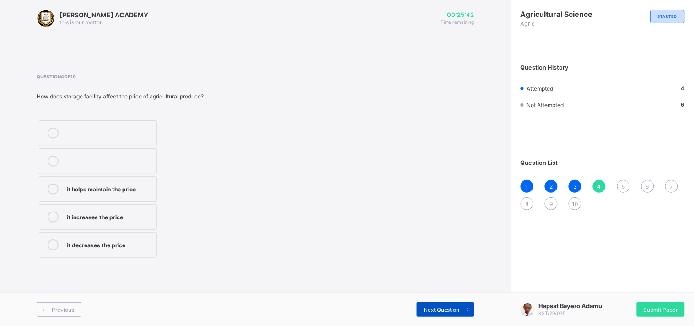
click at [438, 309] on span "Next Question" at bounding box center [442, 309] width 36 height 7
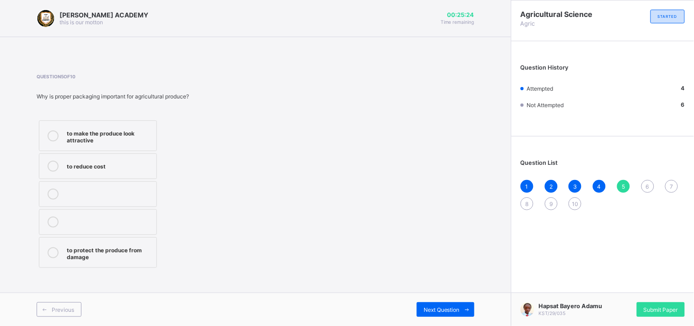
click at [93, 131] on div "to make the produce look attractive" at bounding box center [109, 136] width 85 height 16
click at [437, 310] on span "Next Question" at bounding box center [442, 309] width 36 height 7
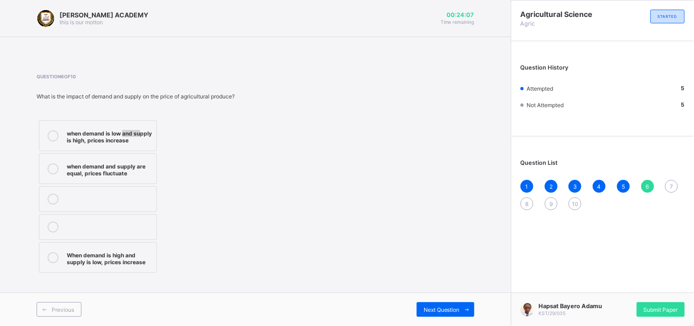
drag, startPoint x: 139, startPoint y: 128, endPoint x: 122, endPoint y: 131, distance: 17.2
click at [122, 131] on div "when demand is low and supply is high, prices increase" at bounding box center [109, 136] width 85 height 16
click at [433, 307] on span "Next Question" at bounding box center [442, 309] width 36 height 7
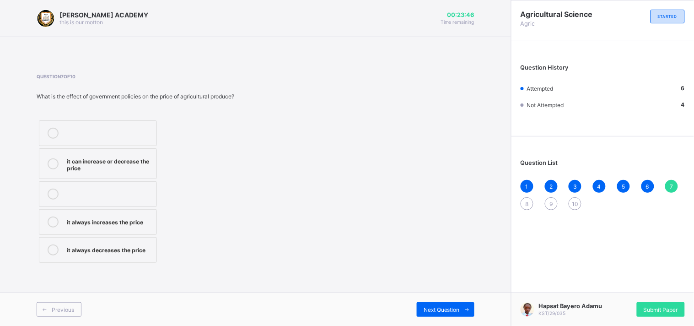
click at [119, 157] on div "it can increase or decrease the price" at bounding box center [109, 164] width 85 height 16
click at [436, 303] on div "Next Question" at bounding box center [446, 309] width 58 height 15
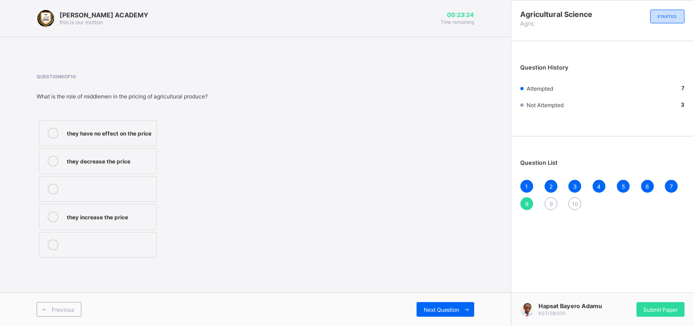
click at [142, 130] on div "they have no effect on the price" at bounding box center [109, 132] width 85 height 9
click at [464, 309] on icon at bounding box center [467, 310] width 7 height 6
click at [127, 184] on div "Seasonality" at bounding box center [109, 188] width 85 height 9
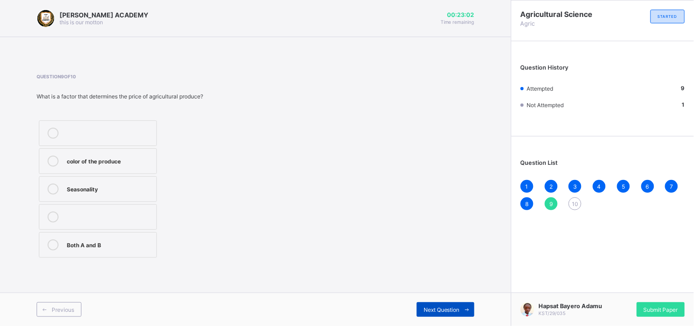
click at [446, 309] on span "Next Question" at bounding box center [442, 309] width 36 height 7
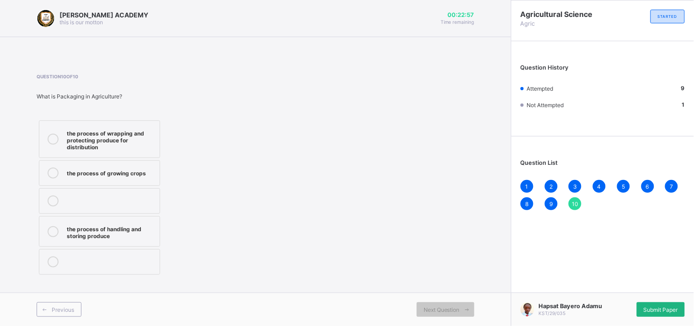
click at [647, 304] on div "Submit Paper" at bounding box center [661, 309] width 48 height 15
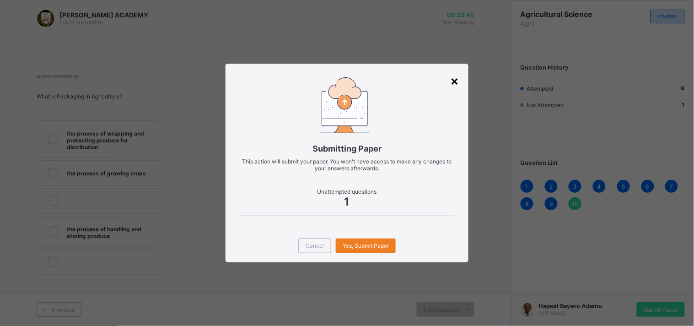
click at [451, 83] on div "×" at bounding box center [455, 81] width 9 height 16
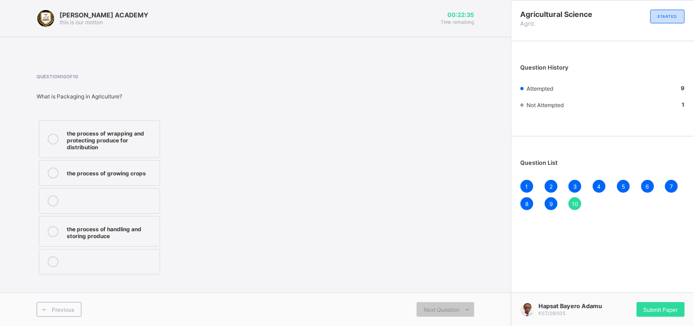
click at [112, 146] on div "the process of wrapping and protecting produce for distribution" at bounding box center [111, 139] width 88 height 23
click at [650, 312] on span "Submit Paper" at bounding box center [661, 309] width 34 height 7
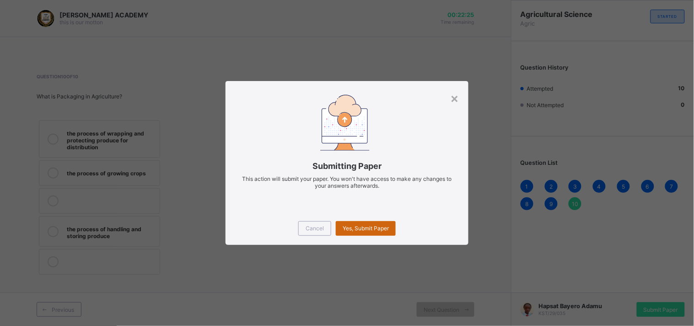
click at [373, 228] on span "Yes, Submit Paper" at bounding box center [366, 228] width 46 height 7
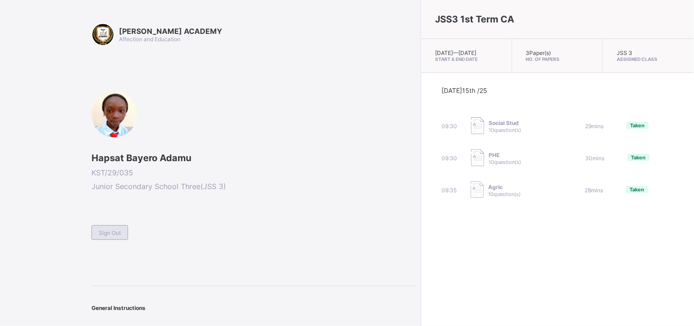
click at [110, 230] on span "Sign Out" at bounding box center [110, 232] width 22 height 7
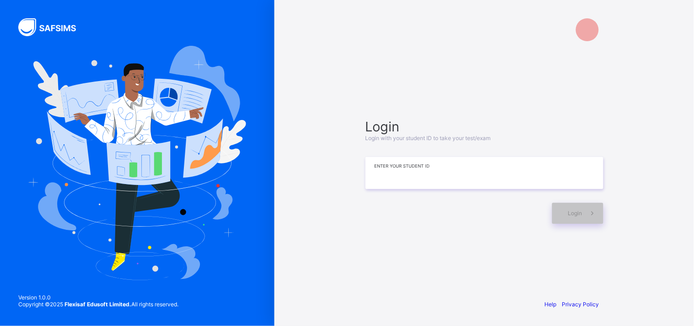
click at [398, 169] on input at bounding box center [485, 173] width 238 height 32
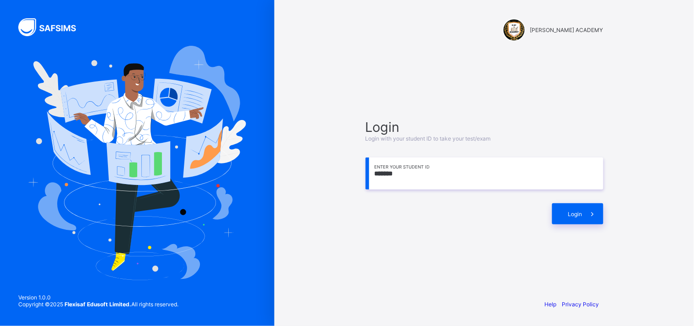
click at [463, 211] on div at bounding box center [457, 213] width 182 height 21
click at [431, 173] on input "*******" at bounding box center [485, 173] width 238 height 32
type input "**********"
click at [565, 206] on div "Login" at bounding box center [577, 213] width 51 height 21
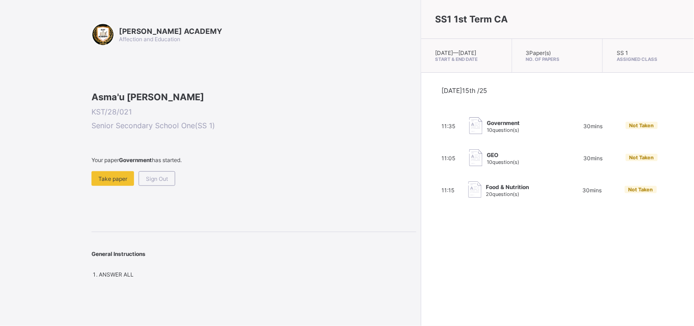
drag, startPoint x: 565, startPoint y: 206, endPoint x: 468, endPoint y: 236, distance: 101.4
click at [468, 236] on div "SS1 1st Term CA Wed, Oct 15th 2025 — Wed, Oct 15th 2025 Start & End Date 3 Pape…" at bounding box center [557, 163] width 273 height 326
click at [113, 186] on div "Take paper" at bounding box center [113, 178] width 43 height 15
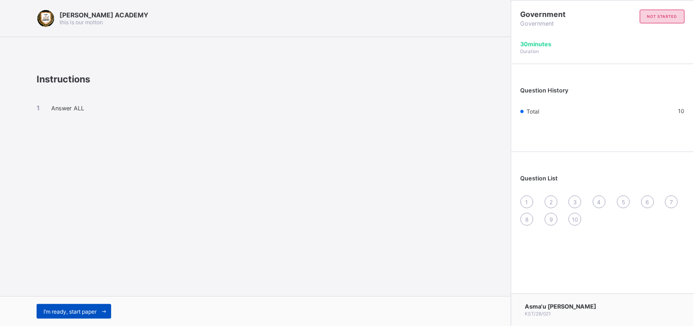
click at [87, 312] on span "I’m ready, start paper" at bounding box center [69, 311] width 53 height 7
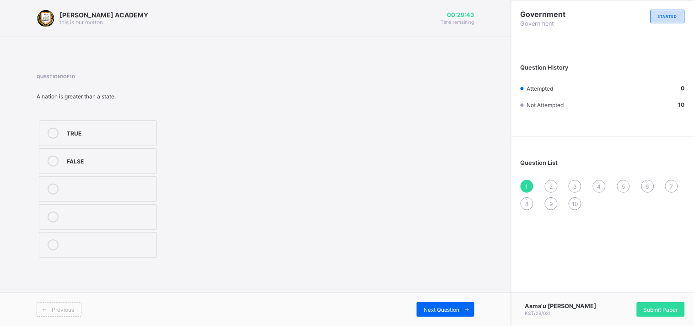
click at [142, 135] on div "TRUE" at bounding box center [109, 132] width 85 height 9
click at [653, 310] on span "Submit Paper" at bounding box center [661, 309] width 34 height 7
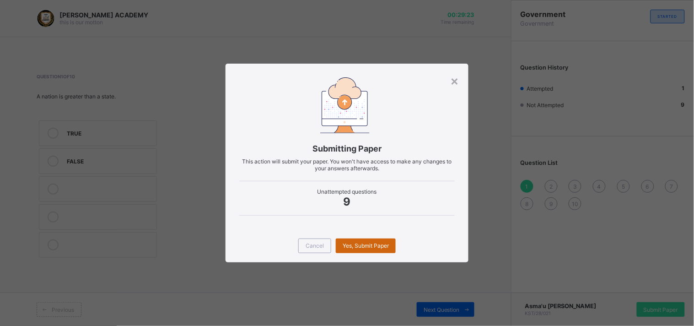
click at [363, 246] on span "Yes, Submit Paper" at bounding box center [366, 245] width 46 height 7
click at [363, 246] on div "Yes, Submit Paper" at bounding box center [366, 245] width 60 height 15
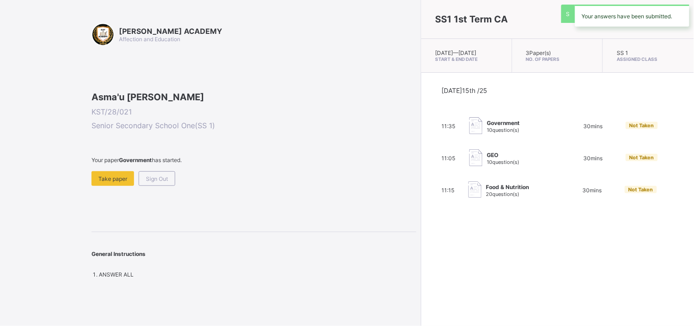
click at [421, 254] on div "SS1 1st Term CA Wed, Oct 15th 2025 — Wed, Oct 15th 2025 Start & End Date 3 Pape…" at bounding box center [557, 163] width 273 height 326
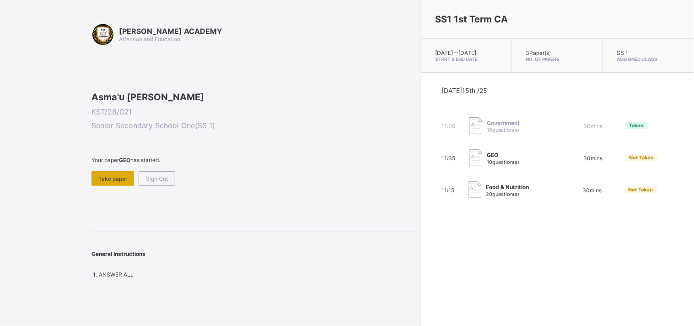
click at [117, 186] on div "Take paper" at bounding box center [113, 178] width 43 height 15
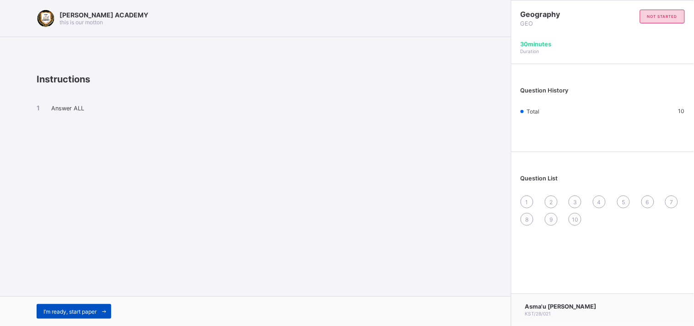
click at [85, 310] on span "I’m ready, start paper" at bounding box center [69, 311] width 53 height 7
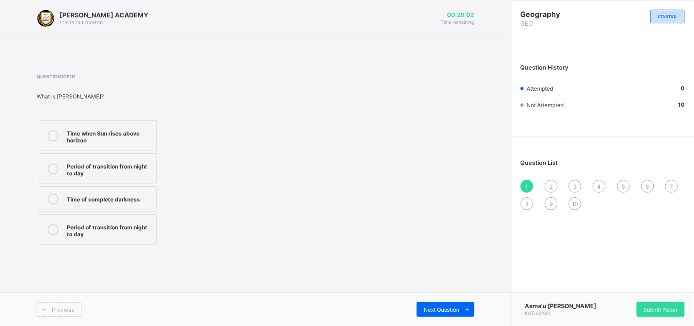
click at [114, 150] on div "Time when Sun rises above horizon Period of transition from night to day Time o…" at bounding box center [98, 182] width 123 height 129
click at [109, 171] on div "Period of transition from night to day" at bounding box center [109, 169] width 85 height 16
click at [141, 175] on div "Period of transition from night to day" at bounding box center [109, 169] width 85 height 16
click at [460, 310] on span at bounding box center [467, 309] width 15 height 15
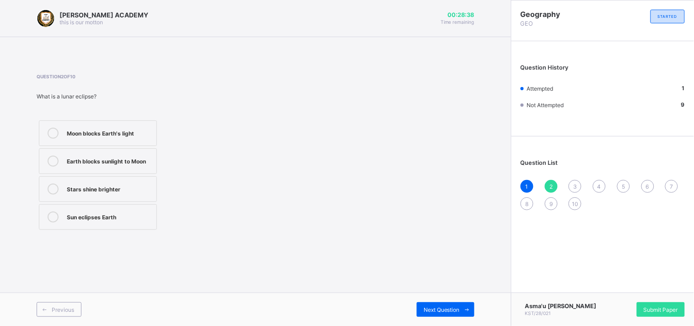
click at [139, 163] on div "Earth blocks sunlight to Moon" at bounding box center [109, 160] width 85 height 9
click at [454, 311] on span "Next Question" at bounding box center [442, 309] width 36 height 7
click at [120, 131] on div "Sun hides behind Earth" at bounding box center [109, 132] width 85 height 9
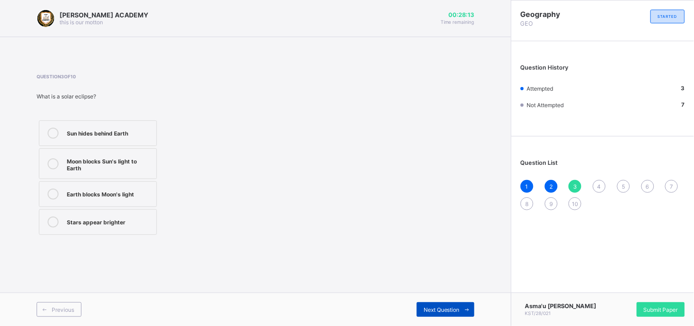
click at [461, 314] on span at bounding box center [467, 309] width 15 height 15
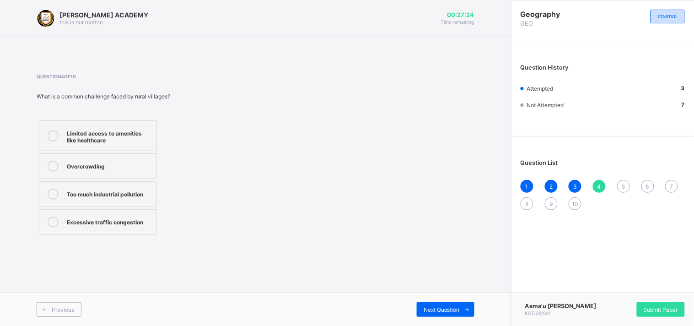
click at [144, 167] on div "Overcrowding" at bounding box center [109, 165] width 85 height 9
click at [431, 310] on span "Next Question" at bounding box center [442, 309] width 36 height 7
click at [117, 189] on div "kano city" at bounding box center [109, 193] width 85 height 9
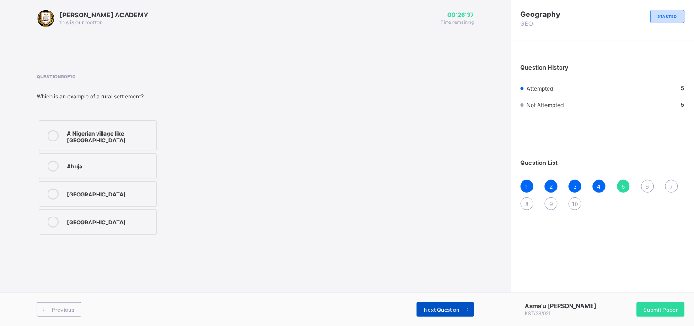
click at [456, 306] on span "Next Question" at bounding box center [442, 309] width 36 height 7
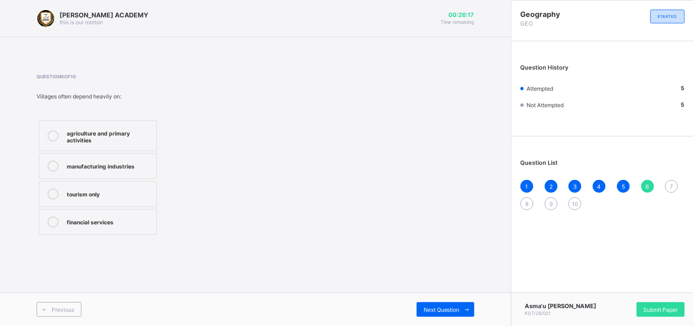
click at [57, 130] on div at bounding box center [53, 136] width 18 height 16
click at [439, 302] on div "Next Question" at bounding box center [446, 309] width 58 height 15
click at [135, 176] on label "Only local markets" at bounding box center [98, 166] width 118 height 26
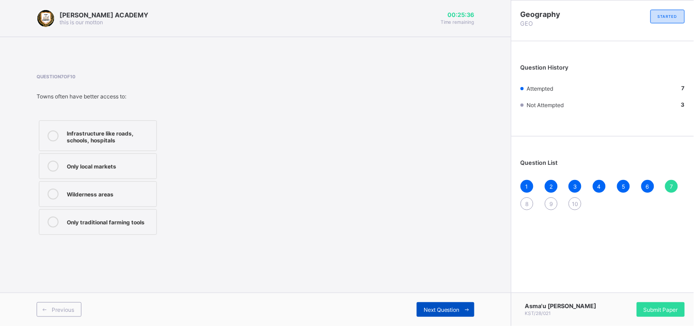
click at [445, 311] on span "Next Question" at bounding box center [442, 309] width 36 height 7
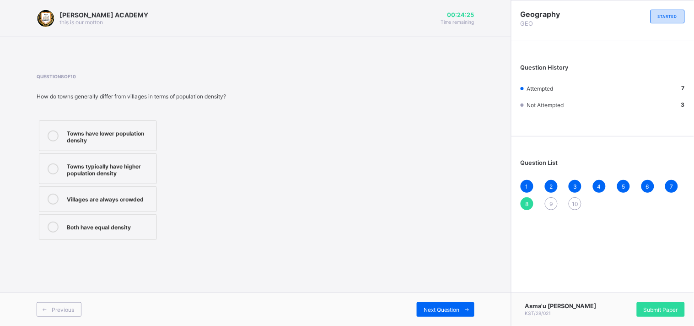
click at [135, 180] on label "Towns typically have higher population density" at bounding box center [98, 168] width 118 height 31
click at [449, 307] on span "Next Question" at bounding box center [442, 309] width 36 height 7
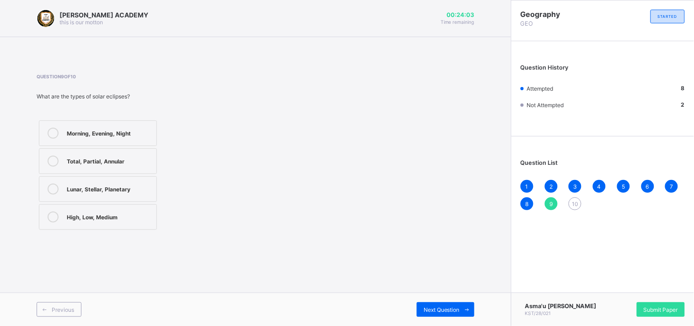
click at [145, 193] on div "Lunar, Stellar, Planetary" at bounding box center [109, 189] width 85 height 11
click at [451, 308] on span "Next Question" at bounding box center [442, 309] width 36 height 7
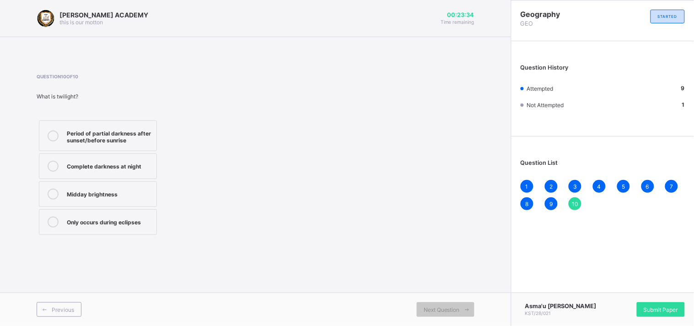
click at [148, 225] on div "Only occurs during eclipses" at bounding box center [109, 221] width 85 height 11
click at [442, 312] on span "Next Question" at bounding box center [442, 309] width 36 height 7
click at [111, 188] on label "Midday brightness" at bounding box center [98, 194] width 118 height 26
click at [221, 187] on div "Period of partial darkness after sunset/before sunrise Complete darkness at nig…" at bounding box center [139, 177] width 205 height 119
click at [120, 176] on label "Complete darkness at night" at bounding box center [98, 166] width 118 height 26
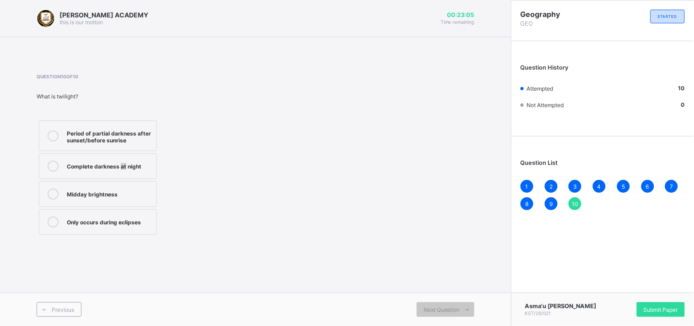
drag, startPoint x: 121, startPoint y: 175, endPoint x: 124, endPoint y: 167, distance: 8.7
click at [124, 167] on label "Complete darkness at night" at bounding box center [98, 166] width 118 height 26
click at [124, 130] on div "Period of partial darkness after sunset/before sunrise" at bounding box center [109, 136] width 85 height 16
click at [573, 258] on div "Geography GEO STARTED Question History Attempted 10 Not Attempted 0 Question Li…" at bounding box center [602, 163] width 183 height 326
click at [615, 276] on div "Geography GEO STARTED Question History Attempted 10 Not Attempted 0 Question Li…" at bounding box center [602, 163] width 183 height 326
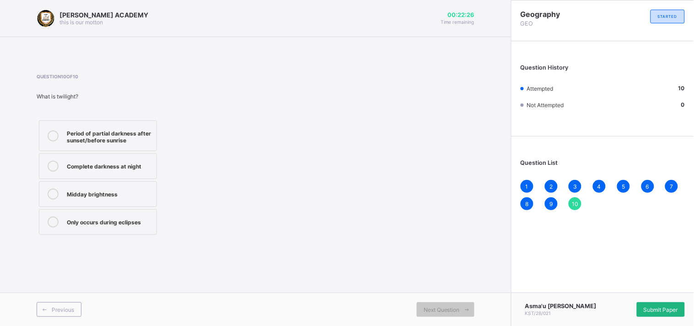
click at [669, 306] on span "Submit Paper" at bounding box center [661, 309] width 34 height 7
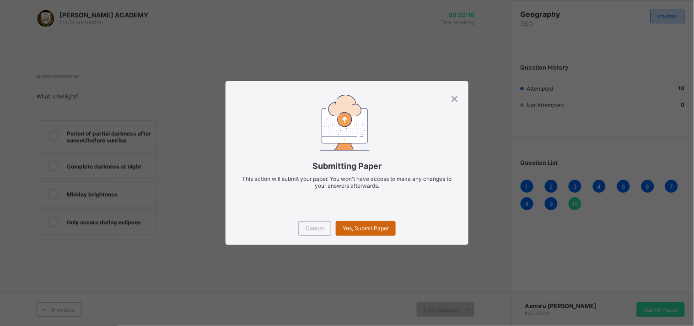
click at [361, 229] on span "Yes, Submit Paper" at bounding box center [366, 228] width 46 height 7
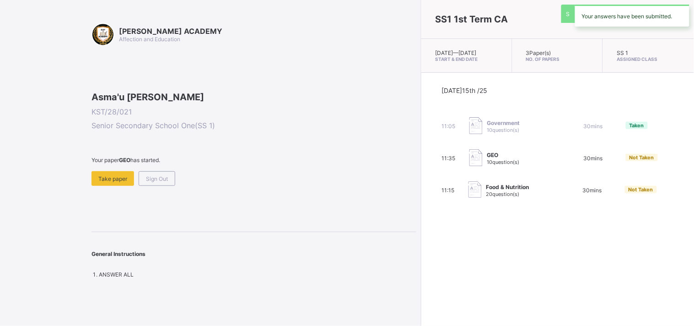
click at [421, 229] on div "SS1 1st Term CA Wed, Oct 15th 2025 — Wed, Oct 15th 2025 Start & End Date 3 Pape…" at bounding box center [557, 163] width 273 height 326
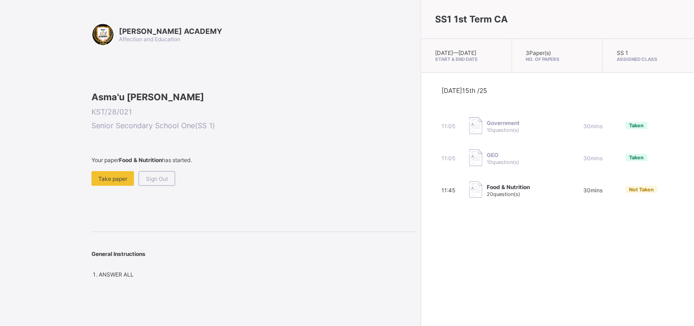
click at [168, 268] on div "KAY ACADEMY Affection and Education Asma'u Umar Ibrahim KST/28/021 Senior Secon…" at bounding box center [254, 150] width 325 height 255
click at [119, 182] on span "Take paper" at bounding box center [112, 178] width 29 height 7
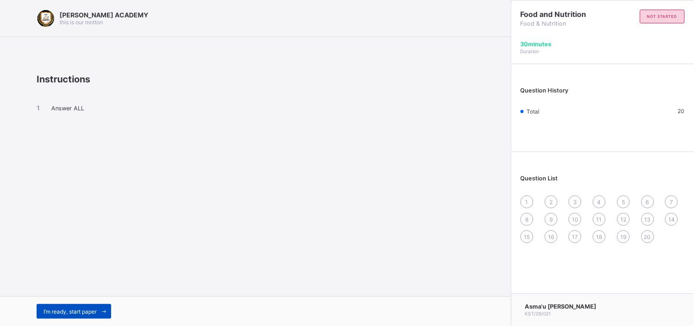
click at [92, 309] on span "I’m ready, start paper" at bounding box center [69, 311] width 53 height 7
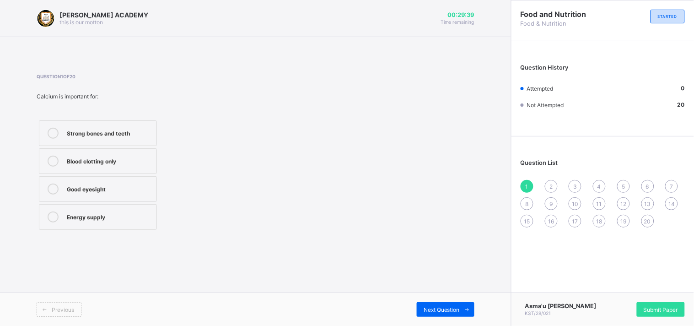
click at [140, 195] on label "Good eyesight" at bounding box center [98, 189] width 118 height 26
click at [449, 310] on span "Next Question" at bounding box center [442, 309] width 36 height 7
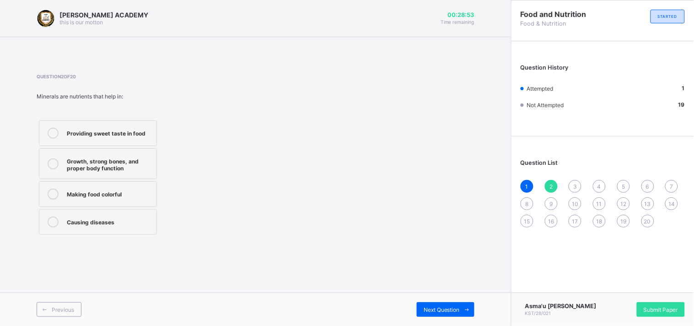
click at [139, 130] on div "Providing sweet taste in food" at bounding box center [109, 132] width 85 height 9
click at [144, 156] on div "Growth, strong bones, and proper body function" at bounding box center [109, 164] width 85 height 16
click at [452, 309] on span "Next Question" at bounding box center [442, 309] width 36 height 7
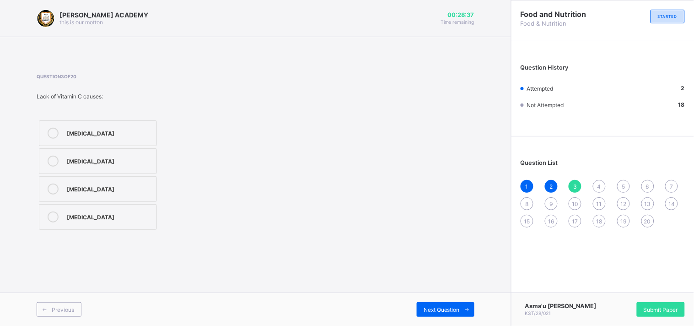
click at [108, 223] on label "Night blindness" at bounding box center [98, 217] width 118 height 26
click at [426, 307] on span "Next Question" at bounding box center [442, 309] width 36 height 7
click at [143, 190] on div "Small amounts to regulate body processes" at bounding box center [109, 192] width 85 height 16
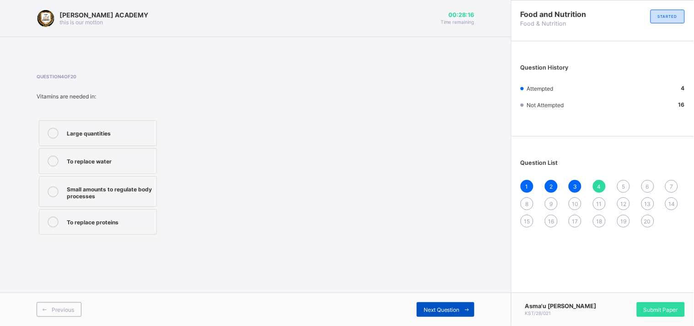
click at [454, 305] on div "Next Question" at bounding box center [446, 309] width 58 height 15
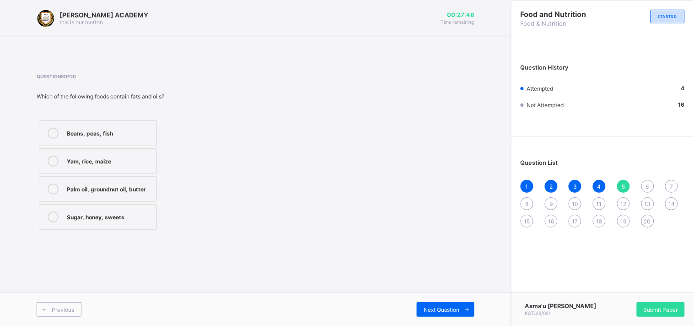
click at [134, 189] on div "Palm oil, groundnut oil, butter" at bounding box center [109, 188] width 85 height 9
click at [434, 309] on span "Next Question" at bounding box center [442, 309] width 36 height 7
click at [53, 307] on span "Previous" at bounding box center [63, 309] width 22 height 7
click at [137, 189] on div "Palm oil, groundnut oil, butter" at bounding box center [109, 188] width 85 height 9
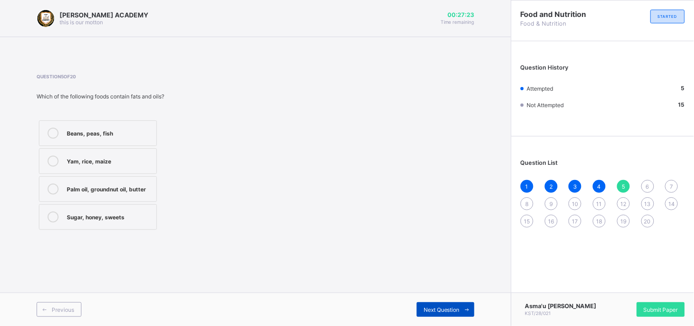
click at [445, 310] on span "Next Question" at bounding box center [442, 309] width 36 height 7
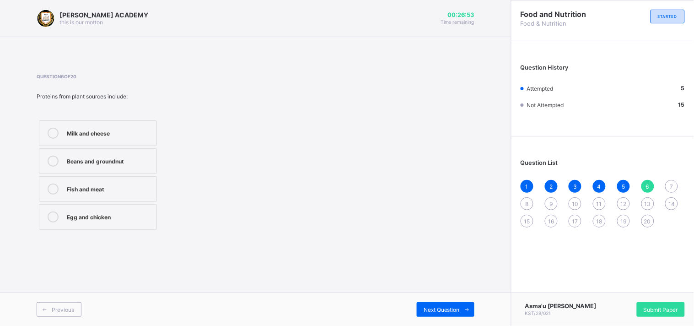
click at [114, 185] on div "Fish and meat" at bounding box center [109, 188] width 85 height 9
click at [444, 307] on span "Next Question" at bounding box center [442, 309] width 36 height 7
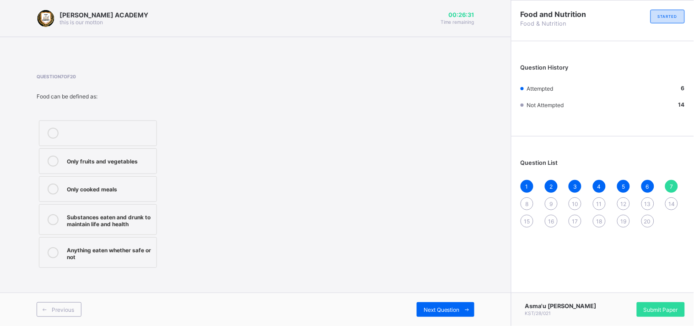
click at [131, 221] on div "Substances eaten and drunk to maintain life and health" at bounding box center [109, 219] width 85 height 16
click at [432, 309] on span "Next Question" at bounding box center [442, 309] width 36 height 7
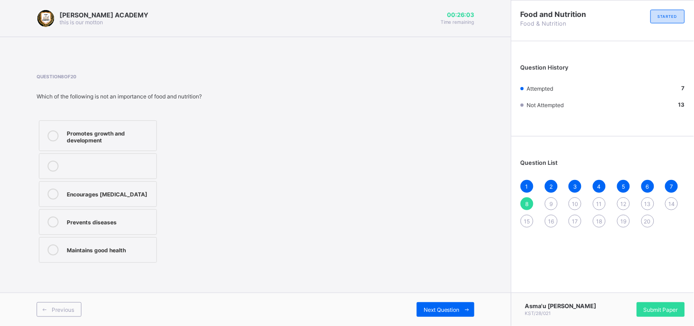
click at [148, 195] on div "Encourages malnutrition" at bounding box center [109, 193] width 85 height 9
click at [437, 310] on span "Next Question" at bounding box center [442, 309] width 36 height 7
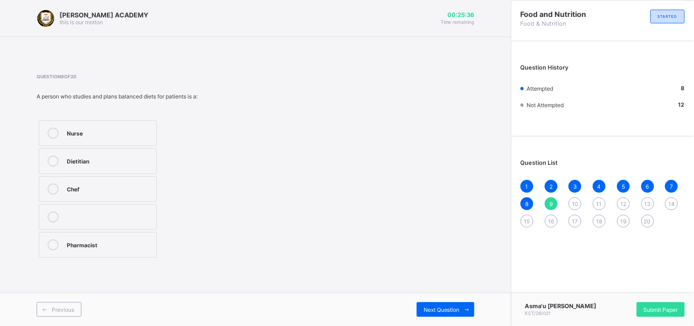
click at [124, 195] on label "Chef" at bounding box center [98, 189] width 118 height 26
click at [458, 318] on div "Previous Next Question" at bounding box center [255, 308] width 511 height 33
click at [444, 308] on span "Next Question" at bounding box center [442, 309] width 36 height 7
click at [147, 135] on div "Growth, energy, and body repair" at bounding box center [109, 136] width 85 height 16
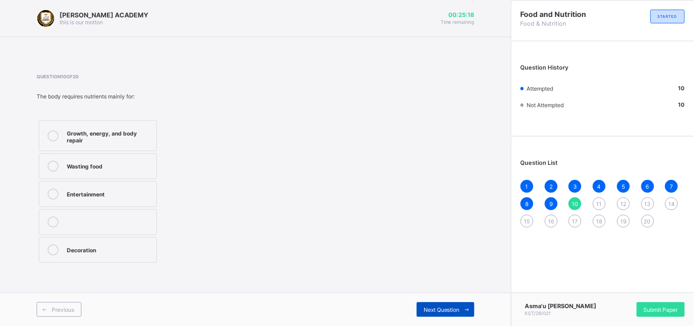
click at [430, 306] on span "Next Question" at bounding box center [442, 309] width 36 height 7
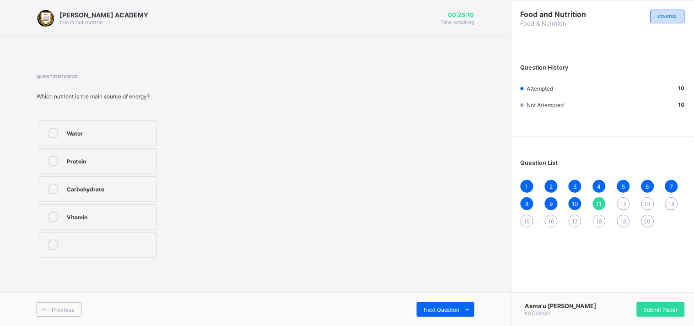
click at [130, 199] on label "Carbohydrate" at bounding box center [98, 189] width 118 height 26
click at [458, 304] on div "Next Question" at bounding box center [446, 309] width 58 height 15
click at [140, 181] on label "Beans" at bounding box center [98, 189] width 118 height 26
click at [433, 319] on div "Previous Next Question" at bounding box center [255, 308] width 511 height 33
click at [432, 309] on span "Next Question" at bounding box center [442, 309] width 36 height 7
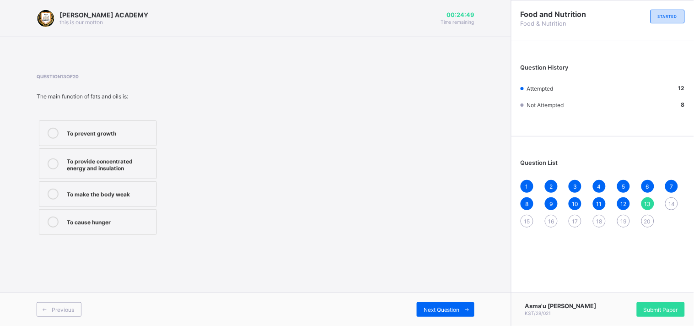
click at [140, 168] on div "To provide concentrated energy and insulation" at bounding box center [109, 164] width 85 height 16
click at [426, 312] on span "Next Question" at bounding box center [442, 309] width 36 height 7
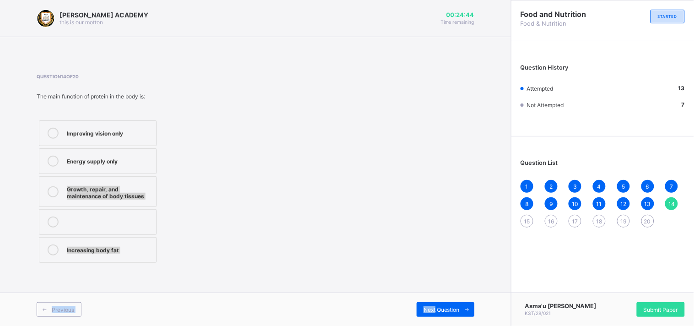
drag, startPoint x: 426, startPoint y: 312, endPoint x: 311, endPoint y: 140, distance: 206.3
click at [311, 140] on div "KAY ACADEMY this is our motton 00:24:44 Time remaining Question 14 of 20 The ma…" at bounding box center [255, 163] width 511 height 326
click at [311, 140] on div "Question 14 of 20 The main function of protein in the body is: Improving vision…" at bounding box center [256, 169] width 438 height 191
click at [56, 314] on div "Previous" at bounding box center [59, 309] width 45 height 15
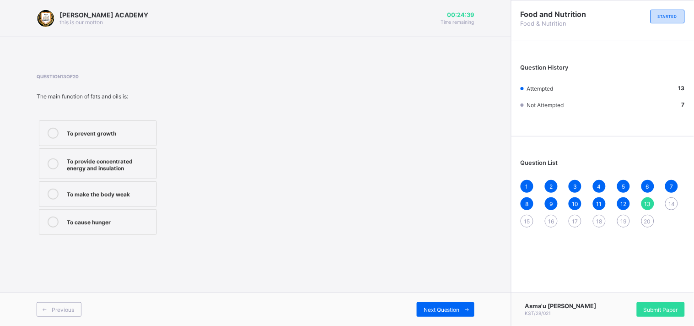
click at [121, 161] on div "To provide concentrated energy and insulation" at bounding box center [109, 164] width 85 height 16
click at [440, 304] on div "Next Question" at bounding box center [446, 309] width 58 height 15
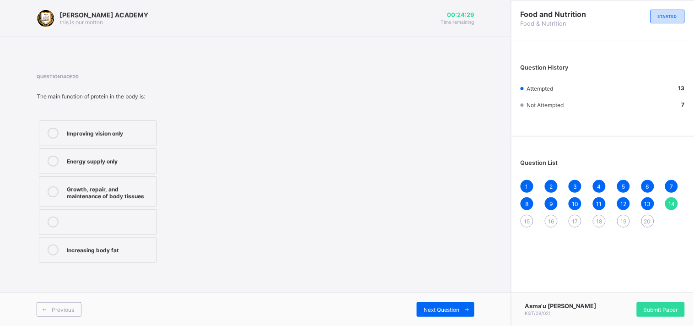
click at [135, 189] on div "Growth, repair, and maintenance of body tissues" at bounding box center [109, 192] width 85 height 16
click at [422, 307] on div "Next Question" at bounding box center [446, 309] width 58 height 15
click at [138, 168] on label "Plastics" at bounding box center [98, 161] width 118 height 26
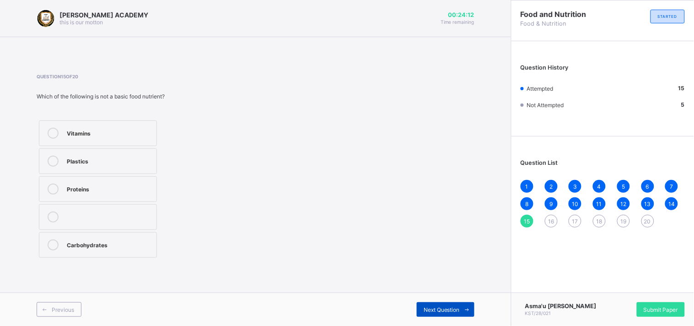
click at [434, 314] on div "Next Question" at bounding box center [446, 309] width 58 height 15
click at [115, 189] on div "Banking" at bounding box center [109, 188] width 85 height 9
click at [430, 306] on span "Next Question" at bounding box center [442, 309] width 36 height 7
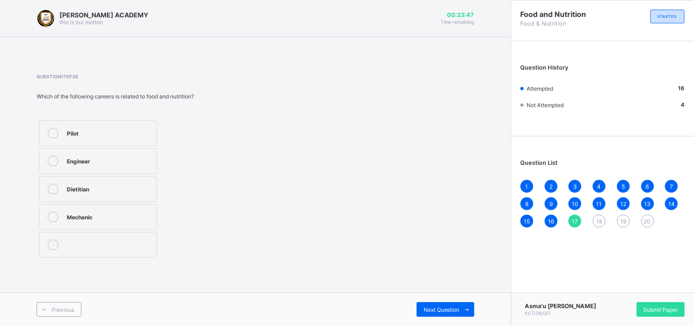
click at [140, 161] on div "Engineer" at bounding box center [109, 160] width 85 height 9
click at [441, 305] on div "Next Question" at bounding box center [446, 309] width 58 height 15
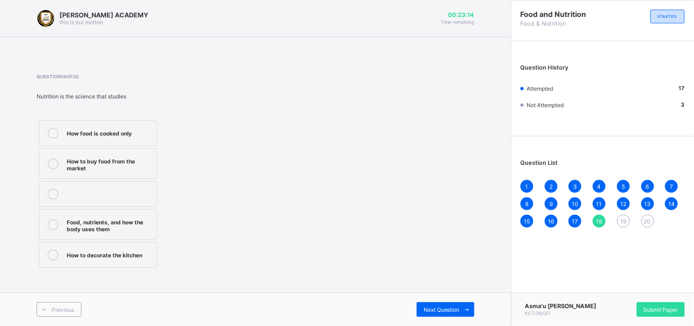
click at [140, 218] on div "Food, nutrients, and how the body uses them" at bounding box center [109, 224] width 85 height 16
click at [449, 309] on span "Next Question" at bounding box center [442, 309] width 36 height 7
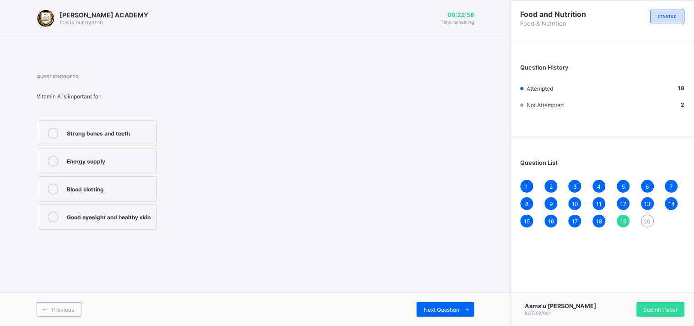
click at [119, 167] on label "Energy supply" at bounding box center [98, 161] width 118 height 26
click at [439, 313] on div "Next Question" at bounding box center [446, 309] width 58 height 15
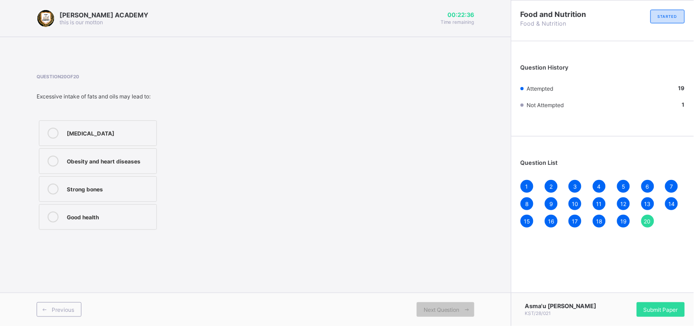
click at [134, 140] on label "Malnutrition" at bounding box center [98, 133] width 118 height 26
click at [135, 159] on div "Obesity and heart diseases" at bounding box center [109, 160] width 85 height 9
click at [649, 308] on span "Submit Paper" at bounding box center [661, 309] width 34 height 7
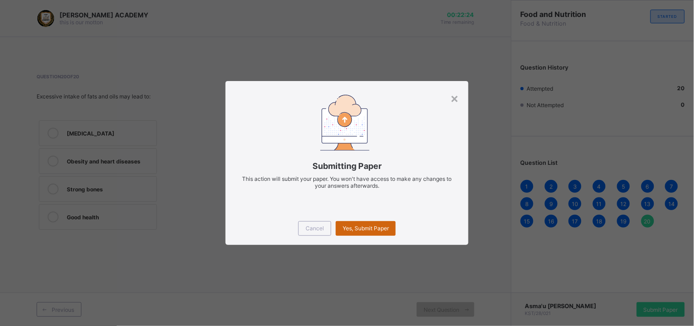
click at [373, 233] on div "Yes, Submit Paper" at bounding box center [366, 228] width 60 height 15
click at [368, 226] on div "Yes, Submit Paper" at bounding box center [366, 228] width 60 height 15
click at [368, 226] on span "Yes, Submit Paper" at bounding box center [366, 228] width 46 height 7
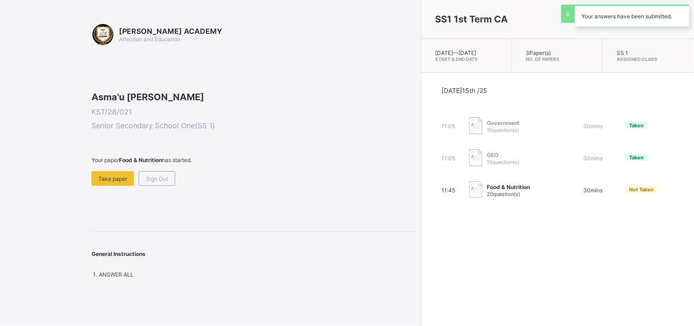
click at [421, 224] on div "SS1 1st Term CA Wed, Oct 15th 2025 — Wed, Oct 15th 2025 Start & End Date 3 Pape…" at bounding box center [557, 163] width 273 height 326
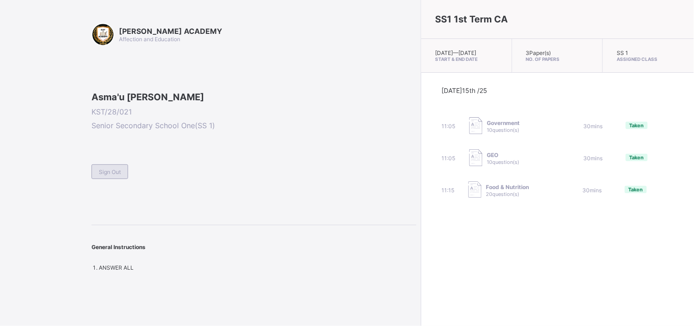
click at [99, 175] on span "Sign Out" at bounding box center [110, 171] width 22 height 7
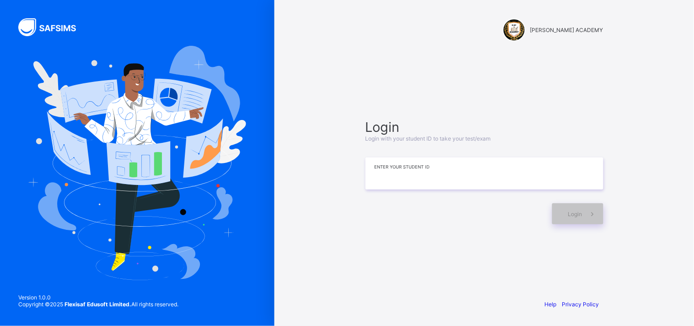
click at [386, 177] on input at bounding box center [485, 173] width 238 height 32
type input "*********"
click at [569, 208] on div "Login" at bounding box center [577, 213] width 51 height 21
click at [579, 209] on div "Login" at bounding box center [577, 213] width 51 height 21
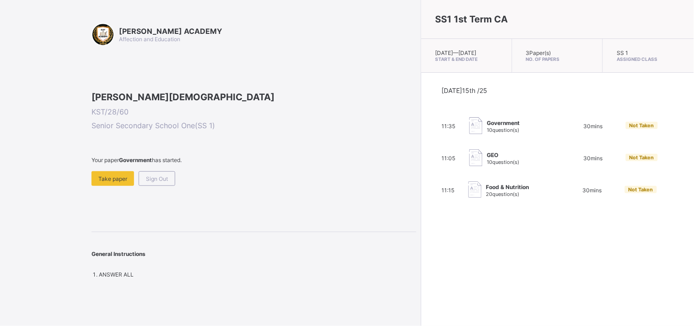
click at [487, 133] on span "10 question(s)" at bounding box center [503, 130] width 32 height 6
click at [119, 182] on span "Take paper" at bounding box center [112, 178] width 29 height 7
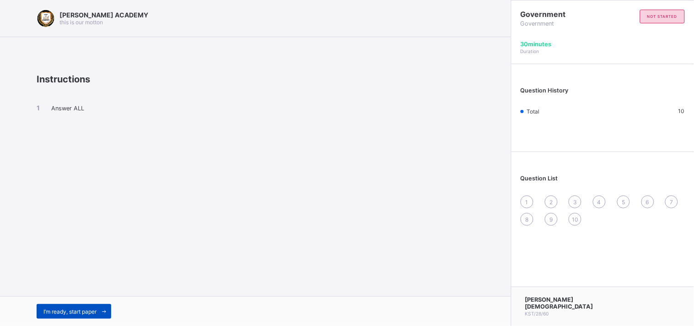
click at [75, 313] on span "I’m ready, start paper" at bounding box center [69, 311] width 53 height 7
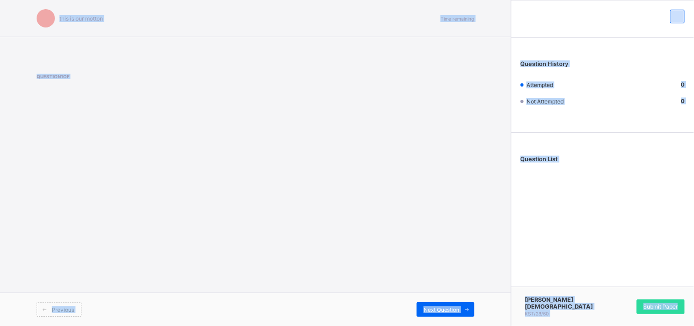
click at [75, 313] on div "Previous" at bounding box center [59, 309] width 45 height 15
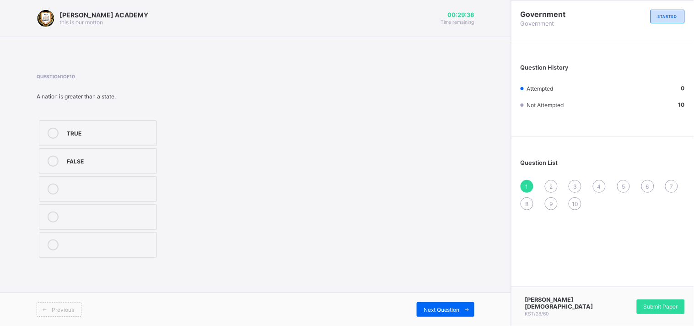
click at [53, 130] on icon at bounding box center [53, 133] width 11 height 11
click at [51, 132] on icon at bounding box center [53, 133] width 11 height 11
click at [49, 308] on span at bounding box center [44, 309] width 15 height 15
click at [453, 312] on span "Next Question" at bounding box center [442, 309] width 36 height 7
click at [53, 172] on label "sovereignty" at bounding box center [98, 161] width 118 height 26
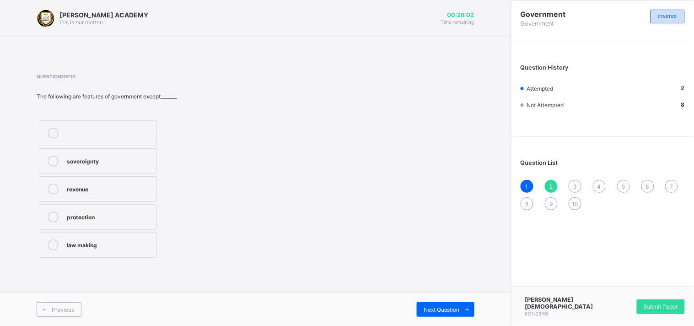
click at [51, 189] on icon at bounding box center [53, 189] width 11 height 11
click at [429, 313] on div "Next Question" at bounding box center [446, 309] width 58 height 15
click at [60, 310] on span "Previous" at bounding box center [63, 309] width 22 height 7
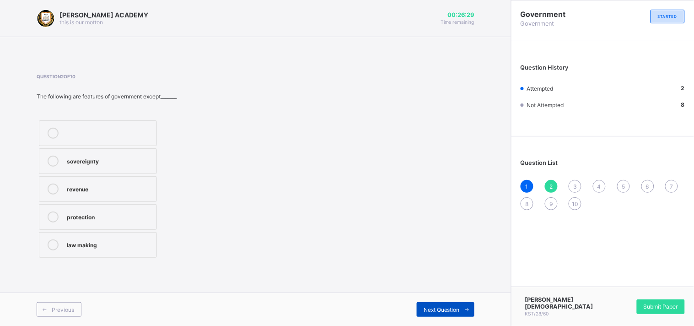
click at [424, 305] on div "Next Question" at bounding box center [446, 309] width 58 height 15
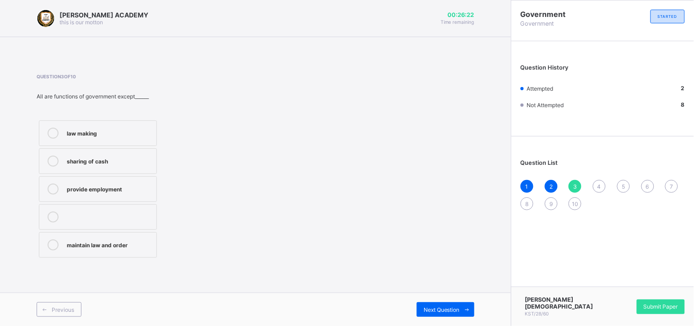
click at [52, 162] on icon at bounding box center [53, 161] width 11 height 11
click at [428, 304] on div "Next Question" at bounding box center [446, 309] width 58 height 15
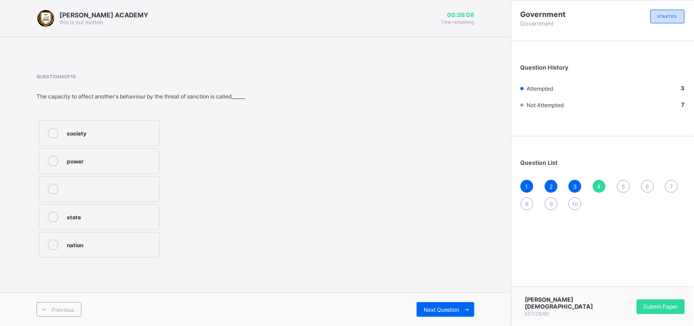
click at [54, 158] on icon at bounding box center [53, 161] width 11 height 11
click at [431, 304] on div "Next Question" at bounding box center [446, 309] width 58 height 15
click at [54, 132] on icon at bounding box center [53, 133] width 11 height 11
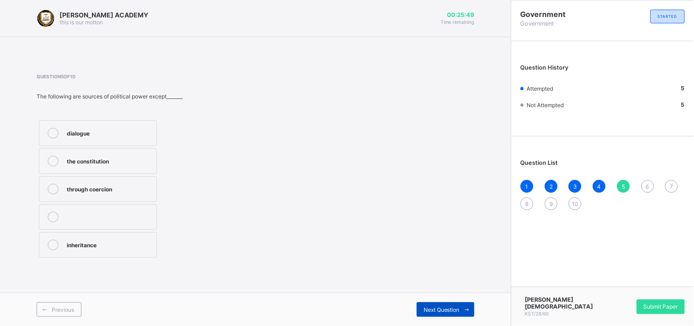
click at [433, 308] on span "Next Question" at bounding box center [442, 309] width 36 height 7
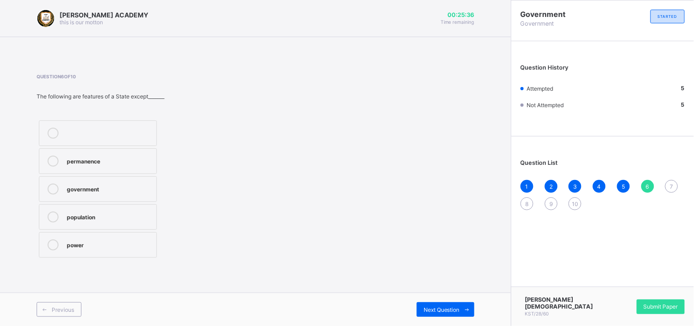
click at [53, 216] on icon at bounding box center [53, 216] width 11 height 11
click at [435, 309] on span "Next Question" at bounding box center [442, 309] width 36 height 7
click at [52, 243] on icon at bounding box center [53, 244] width 11 height 11
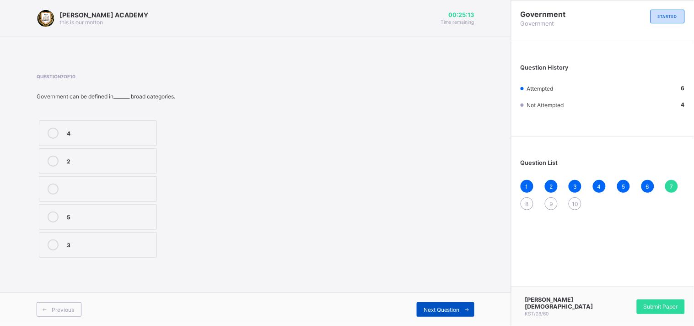
click at [446, 309] on span "Next Question" at bounding box center [442, 309] width 36 height 7
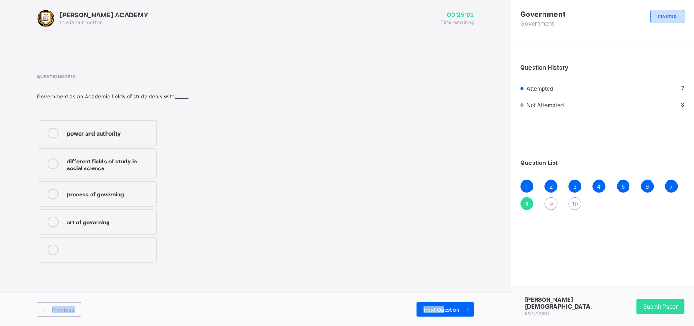
drag, startPoint x: 446, startPoint y: 309, endPoint x: 393, endPoint y: 248, distance: 80.8
click at [393, 248] on div "KAY ACADEMY this is our motton 00:25:02 Time remaining Question 8 of 10 Governm…" at bounding box center [255, 163] width 511 height 326
click at [55, 132] on icon at bounding box center [53, 133] width 11 height 11
click at [432, 308] on span "Next Question" at bounding box center [442, 309] width 36 height 7
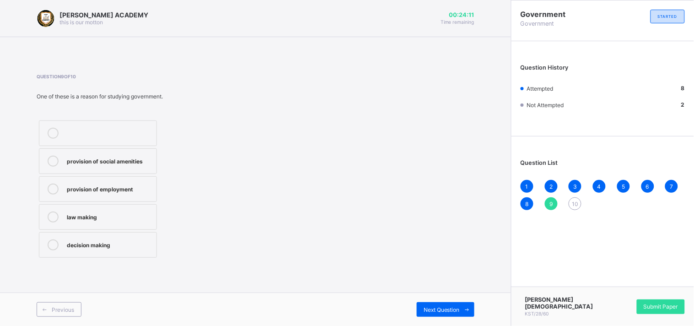
click at [176, 165] on div "provision of social amenities provision of employment law making decision making" at bounding box center [139, 189] width 205 height 142
click at [53, 162] on icon at bounding box center [53, 161] width 11 height 11
click at [444, 308] on span "Next Question" at bounding box center [442, 309] width 36 height 7
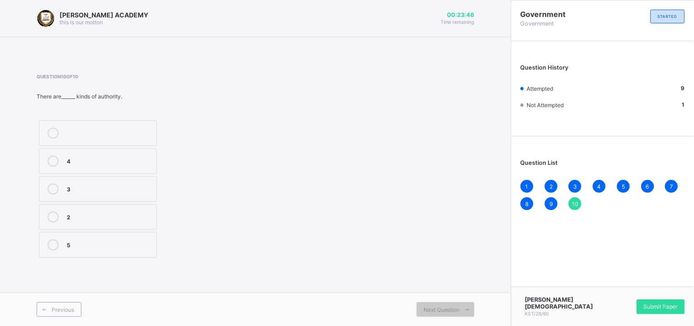
click at [51, 245] on icon at bounding box center [53, 244] width 11 height 11
click at [652, 309] on span "Submit Paper" at bounding box center [661, 306] width 34 height 7
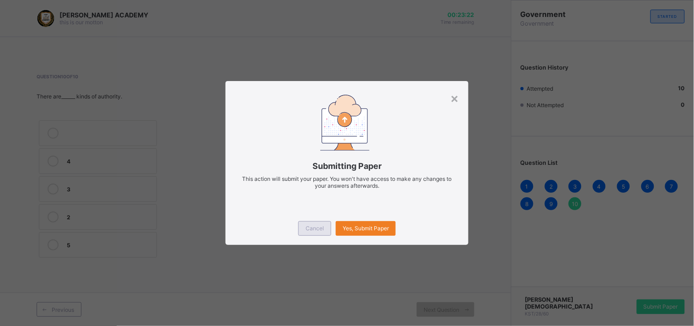
click at [310, 227] on span "Cancel" at bounding box center [315, 228] width 18 height 7
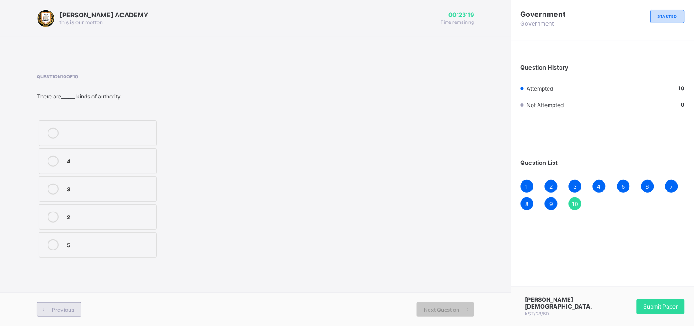
click at [67, 307] on span "Previous" at bounding box center [63, 309] width 22 height 7
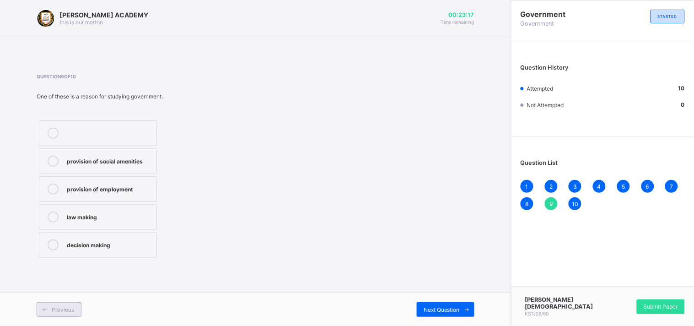
click at [67, 307] on span "Previous" at bounding box center [63, 309] width 22 height 7
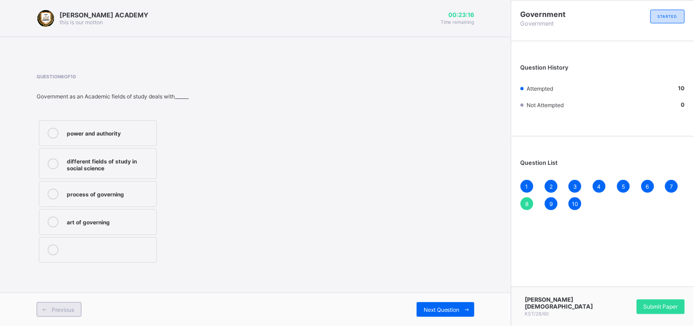
click at [67, 307] on span "Previous" at bounding box center [63, 309] width 22 height 7
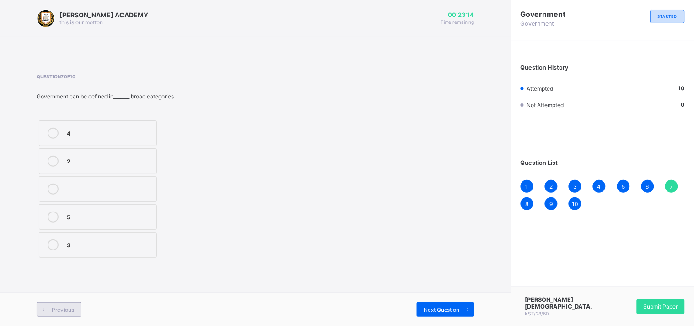
click at [67, 307] on span "Previous" at bounding box center [63, 309] width 22 height 7
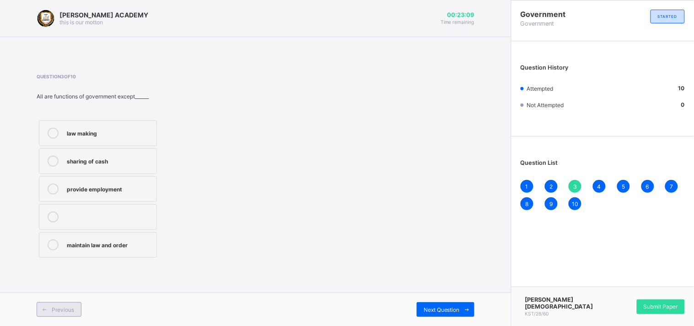
click at [67, 307] on span "Previous" at bounding box center [63, 309] width 22 height 7
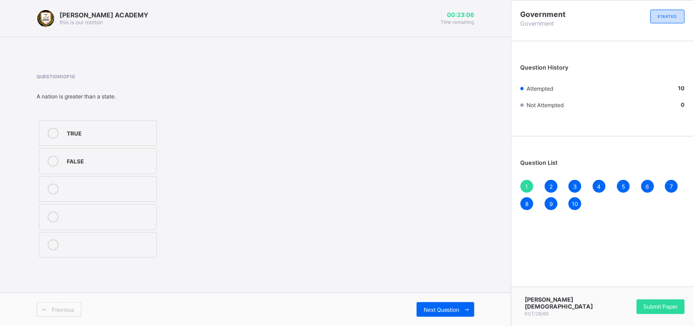
click at [67, 307] on span "Previous" at bounding box center [63, 309] width 22 height 7
click at [653, 307] on span "Submit Paper" at bounding box center [661, 306] width 34 height 7
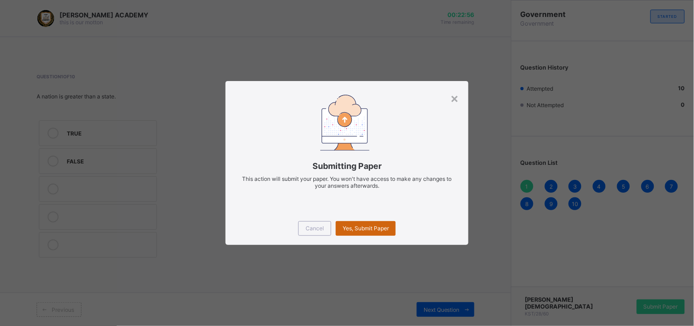
click at [385, 229] on span "Yes, Submit Paper" at bounding box center [366, 228] width 46 height 7
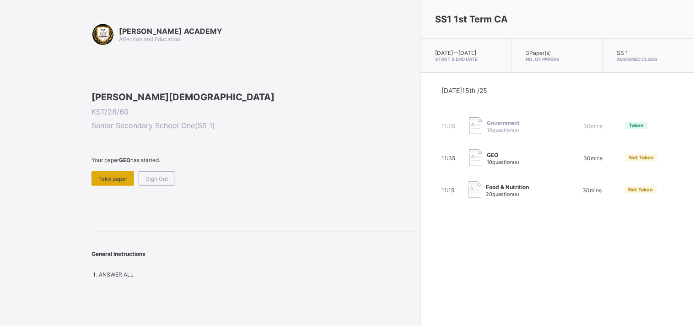
click at [125, 182] on span "Take paper" at bounding box center [112, 178] width 29 height 7
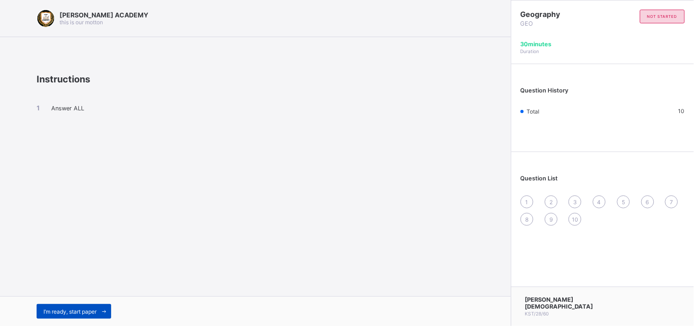
click at [92, 312] on span "I’m ready, start paper" at bounding box center [69, 311] width 53 height 7
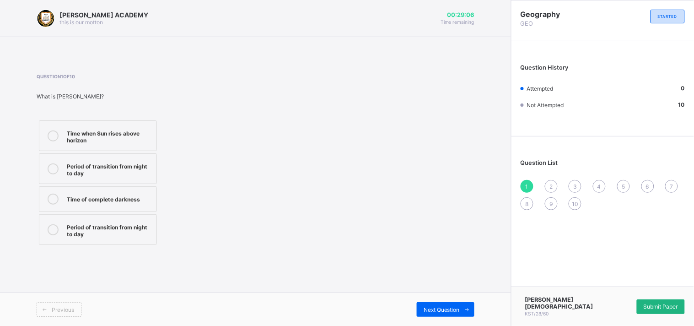
click at [649, 308] on span "Submit Paper" at bounding box center [661, 306] width 34 height 7
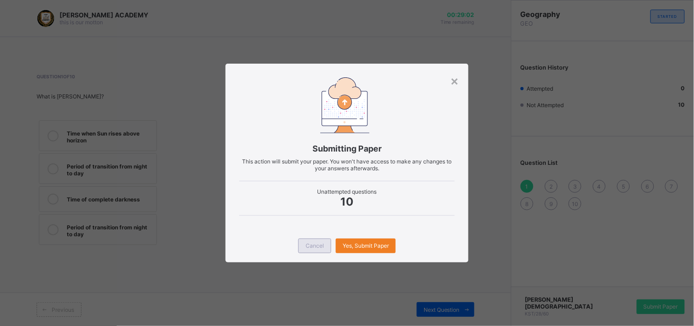
click at [310, 240] on div "Cancel" at bounding box center [314, 245] width 33 height 15
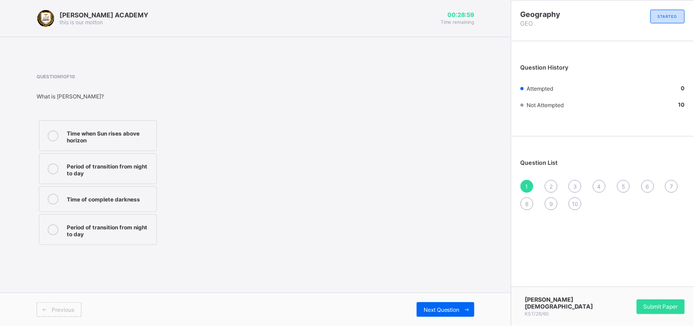
click at [127, 139] on div "Time when Sun rises above horizon" at bounding box center [109, 136] width 85 height 16
click at [646, 307] on span "Submit Paper" at bounding box center [661, 306] width 34 height 7
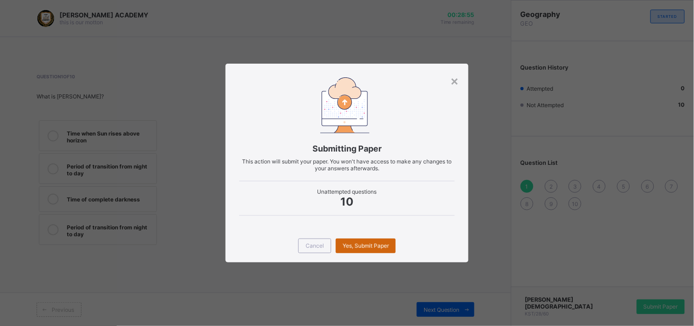
click at [371, 240] on div "Yes, Submit Paper" at bounding box center [366, 245] width 60 height 15
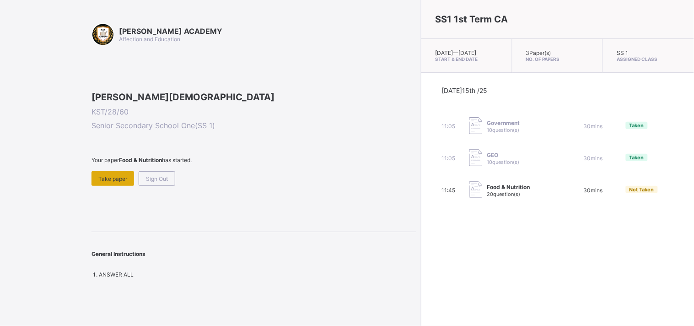
click at [113, 182] on span "Take paper" at bounding box center [112, 178] width 29 height 7
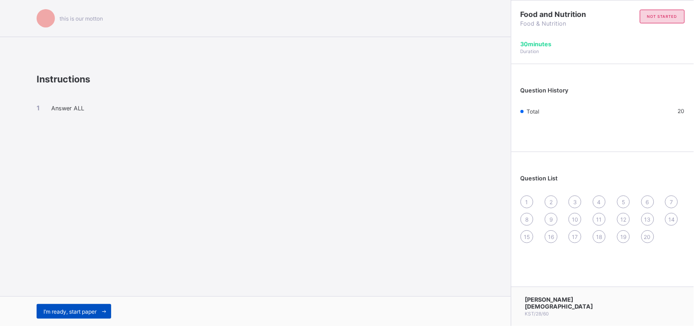
click at [70, 309] on span "I’m ready, start paper" at bounding box center [69, 311] width 53 height 7
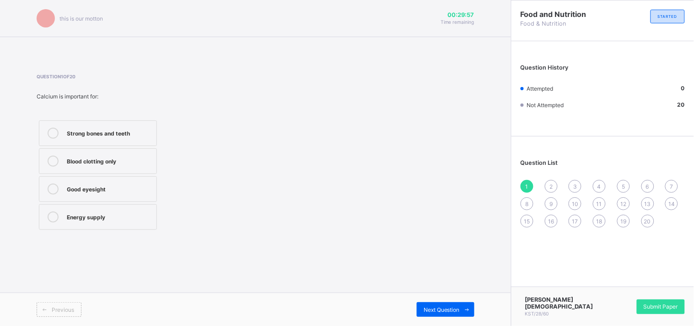
click at [50, 133] on icon at bounding box center [53, 133] width 11 height 11
click at [460, 308] on span at bounding box center [467, 309] width 15 height 15
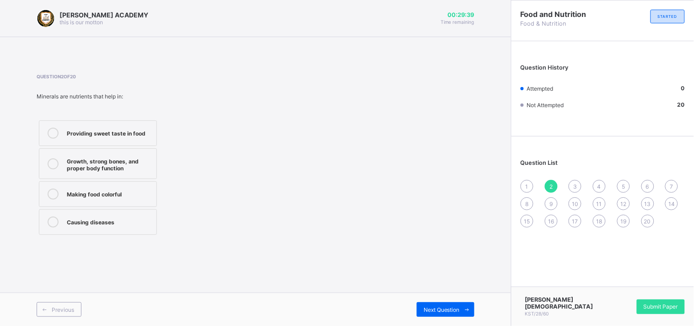
click at [54, 162] on icon at bounding box center [53, 163] width 11 height 11
click at [438, 309] on span "Next Question" at bounding box center [442, 309] width 36 height 7
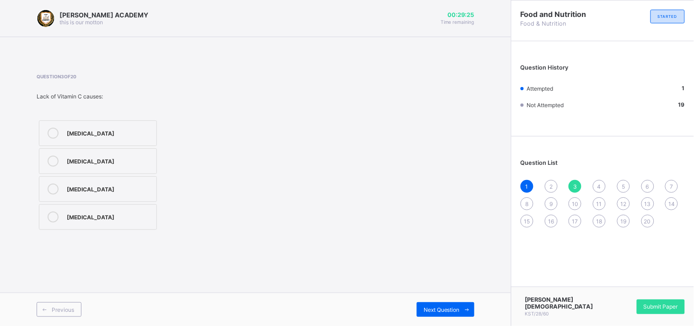
click at [53, 133] on icon at bounding box center [53, 133] width 11 height 11
click at [280, 146] on div "Question 3 of 20 Lack of Vitamin C causes: Scurvy Rickets Goitre Night blindness" at bounding box center [256, 153] width 438 height 158
click at [431, 309] on span "Next Question" at bounding box center [442, 309] width 36 height 7
click at [55, 189] on icon at bounding box center [53, 191] width 11 height 11
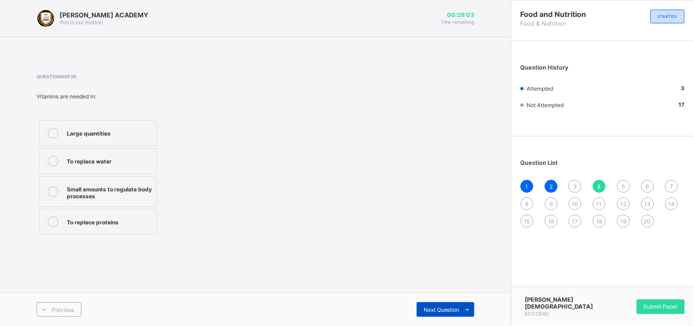
click at [431, 306] on span "Next Question" at bounding box center [442, 309] width 36 height 7
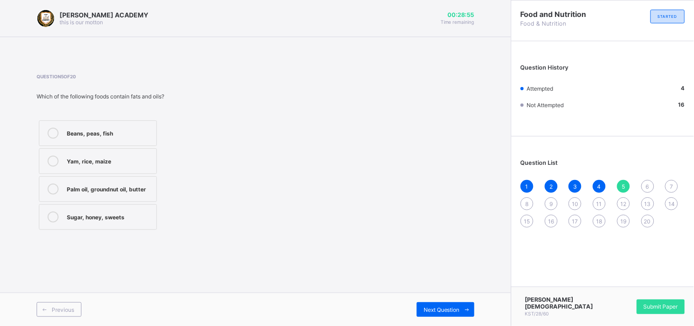
click at [60, 186] on div at bounding box center [53, 189] width 18 height 11
click at [440, 309] on span "Next Question" at bounding box center [442, 309] width 36 height 7
drag, startPoint x: 432, startPoint y: 307, endPoint x: 263, endPoint y: 245, distance: 180.4
click at [263, 245] on div "KAY ACADEMY this is our motton 00:28:33 Time remaining Question 6 of 20 Protein…" at bounding box center [255, 163] width 511 height 326
click at [120, 160] on div "Beans and groundnut" at bounding box center [109, 160] width 85 height 9
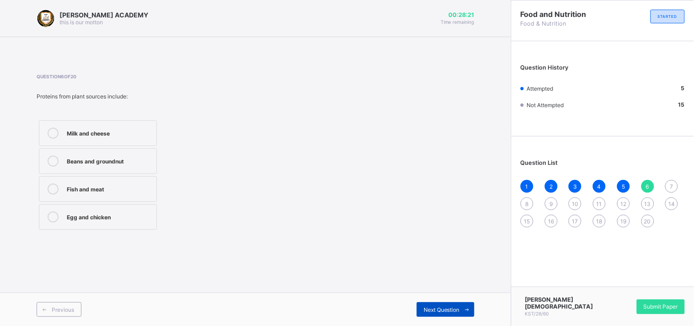
click at [430, 309] on span "Next Question" at bounding box center [442, 309] width 36 height 7
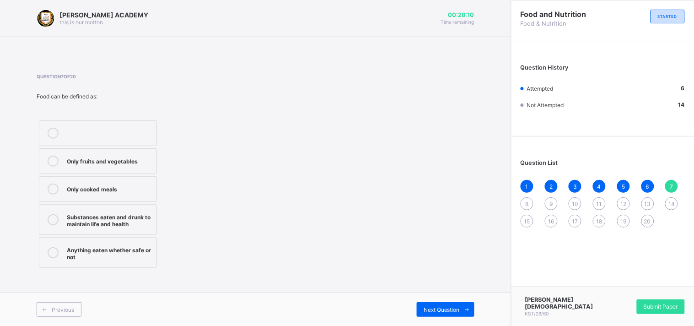
click at [108, 216] on div "Substances eaten and drunk to maintain life and health" at bounding box center [109, 219] width 85 height 16
click at [429, 304] on div "Next Question" at bounding box center [446, 309] width 58 height 15
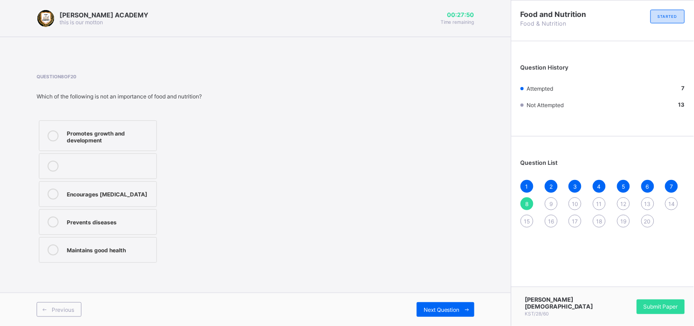
click at [94, 191] on div "Encourages malnutrition" at bounding box center [109, 193] width 85 height 9
click at [441, 306] on span "Next Question" at bounding box center [442, 309] width 36 height 7
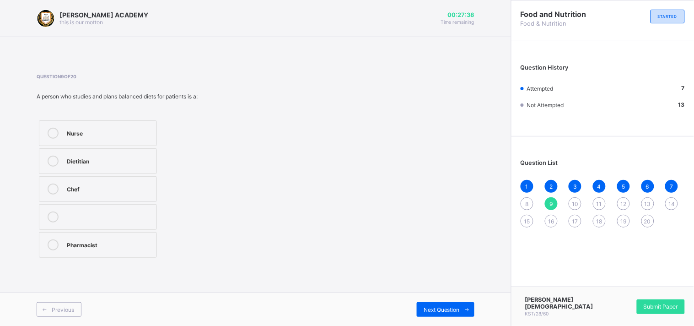
click at [138, 159] on div "Dietitian" at bounding box center [109, 160] width 85 height 9
click at [421, 309] on div "Next Question" at bounding box center [446, 309] width 58 height 15
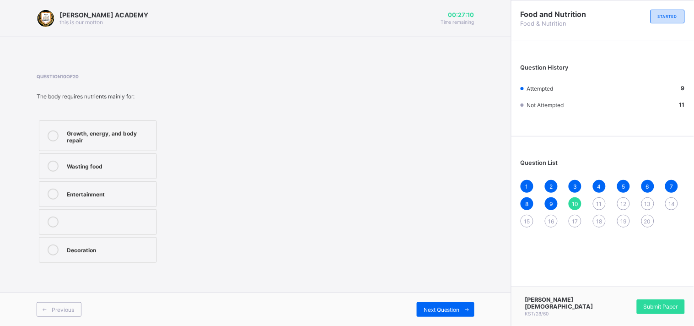
click at [132, 135] on div "Growth, energy, and body repair" at bounding box center [109, 136] width 85 height 16
click at [237, 184] on div "Growth, energy, and body repair Wasting food Entertainment Decoration" at bounding box center [139, 191] width 205 height 147
click at [430, 308] on span "Next Question" at bounding box center [442, 309] width 36 height 7
click at [64, 188] on label "Carbohydrate" at bounding box center [98, 189] width 118 height 26
click at [55, 187] on icon at bounding box center [53, 189] width 11 height 11
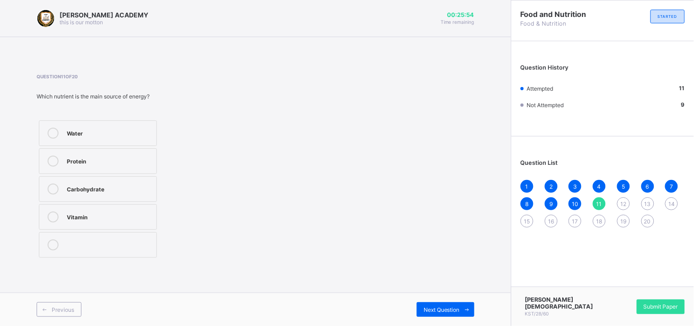
click at [52, 188] on icon at bounding box center [53, 189] width 11 height 11
click at [438, 306] on span "Next Question" at bounding box center [442, 309] width 36 height 7
click at [119, 190] on div "Beans" at bounding box center [109, 188] width 85 height 9
click at [432, 309] on span "Next Question" at bounding box center [442, 309] width 36 height 7
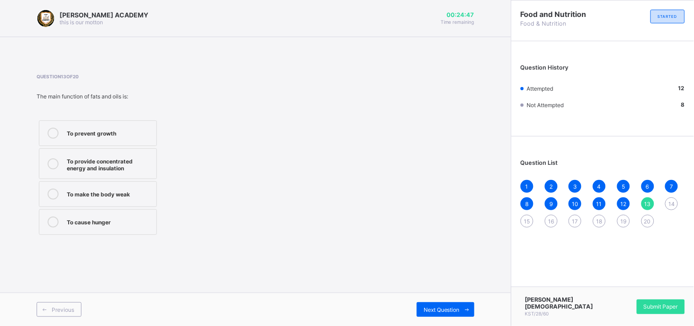
click at [144, 162] on div "To provide concentrated energy and insulation" at bounding box center [109, 164] width 85 height 16
click at [444, 308] on span "Next Question" at bounding box center [442, 309] width 36 height 7
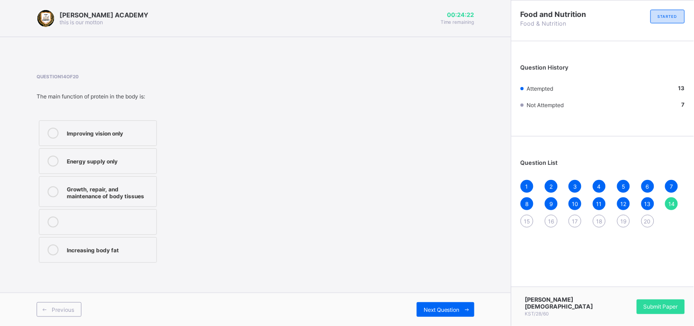
click at [121, 190] on div "Growth, repair, and maintenance of body tissues" at bounding box center [109, 192] width 85 height 16
click at [427, 309] on span "Next Question" at bounding box center [442, 309] width 36 height 7
click at [128, 158] on div "Plastics" at bounding box center [109, 160] width 85 height 9
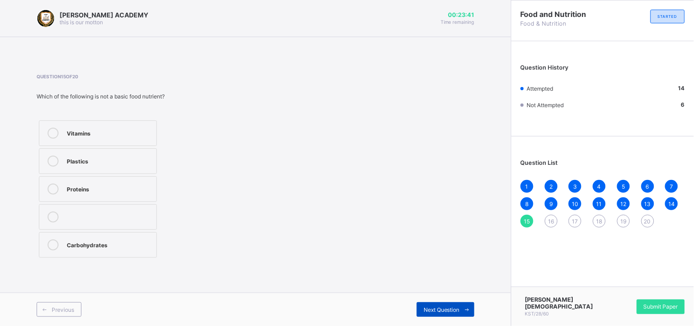
click at [440, 308] on span "Next Question" at bounding box center [442, 309] width 36 height 7
click at [68, 130] on div "Catering" at bounding box center [109, 132] width 85 height 9
click at [450, 307] on span "Next Question" at bounding box center [442, 309] width 36 height 7
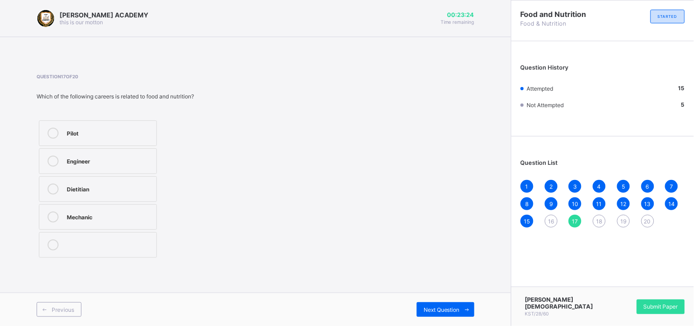
click at [116, 184] on div "Dietitian" at bounding box center [109, 188] width 85 height 9
click at [454, 302] on div "Next Question" at bounding box center [446, 309] width 58 height 15
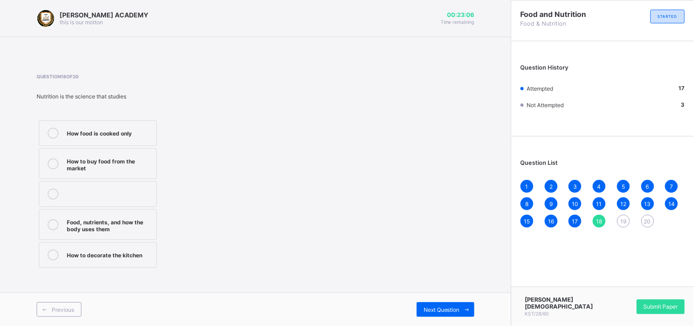
click at [130, 221] on div "Food, nutrients, and how the body uses them" at bounding box center [109, 224] width 85 height 16
click at [442, 305] on div "Next Question" at bounding box center [446, 309] width 58 height 15
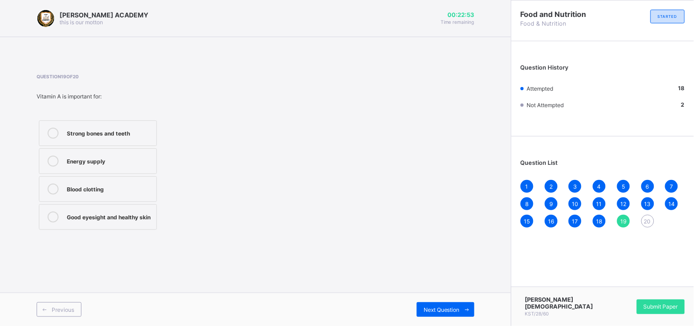
click at [142, 218] on div "Good eyesight and healthy skin" at bounding box center [109, 215] width 85 height 9
click at [431, 309] on span "Next Question" at bounding box center [442, 309] width 36 height 7
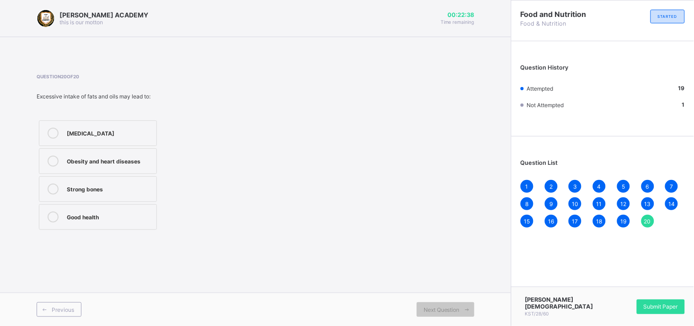
click at [138, 157] on div "Obesity and heart diseases" at bounding box center [109, 160] width 85 height 9
click at [660, 307] on span "Submit Paper" at bounding box center [661, 306] width 34 height 7
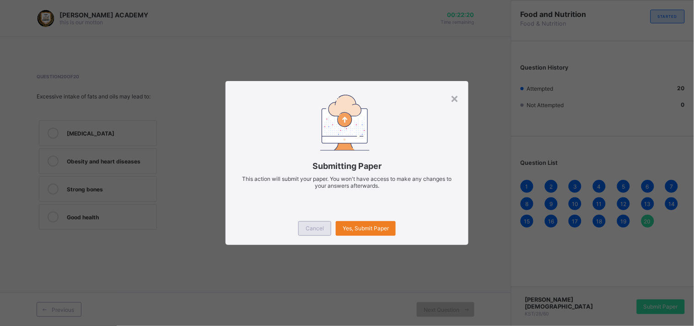
click at [308, 225] on span "Cancel" at bounding box center [315, 228] width 18 height 7
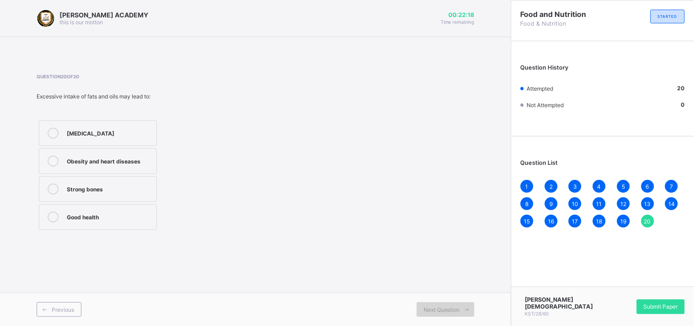
click at [438, 305] on div "Next Question" at bounding box center [446, 309] width 58 height 15
click at [647, 305] on div "Submit Paper" at bounding box center [661, 306] width 48 height 15
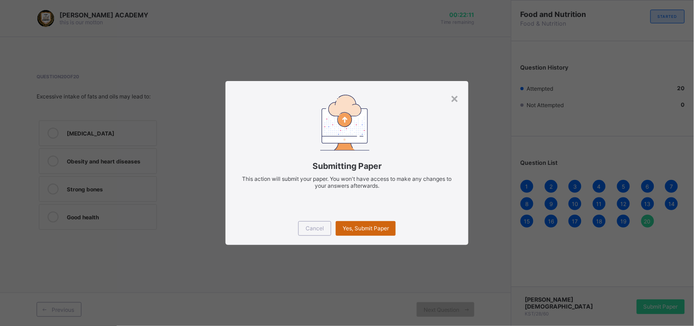
click at [376, 226] on span "Yes, Submit Paper" at bounding box center [366, 228] width 46 height 7
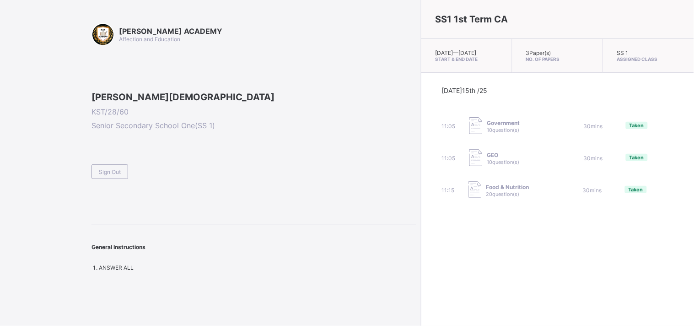
click at [421, 266] on div "SS1 1st Term CA Wed, Oct 15th 2025 — Wed, Oct 15th 2025 Start & End Date 3 Pape…" at bounding box center [557, 163] width 273 height 326
click at [92, 179] on div "Sign Out" at bounding box center [110, 171] width 37 height 15
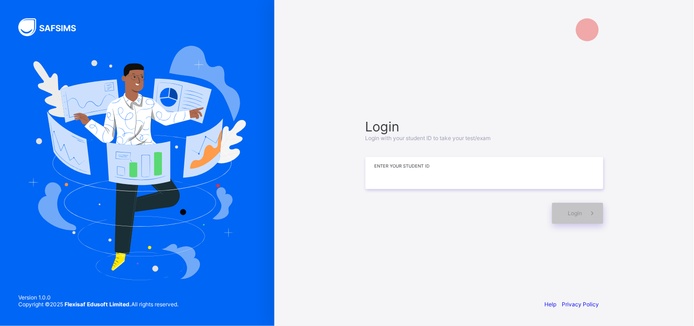
click at [412, 179] on input at bounding box center [485, 173] width 238 height 32
click at [419, 168] on input at bounding box center [485, 173] width 238 height 32
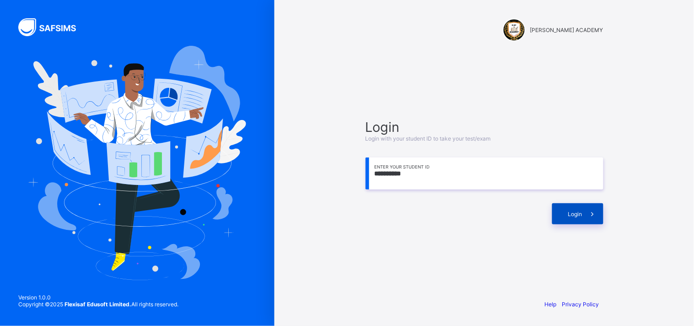
type input "**********"
click at [570, 209] on div "Login" at bounding box center [577, 213] width 51 height 21
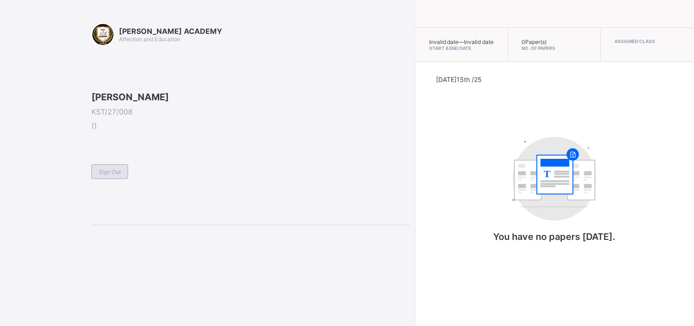
click at [112, 179] on div "Sign Out" at bounding box center [110, 171] width 37 height 15
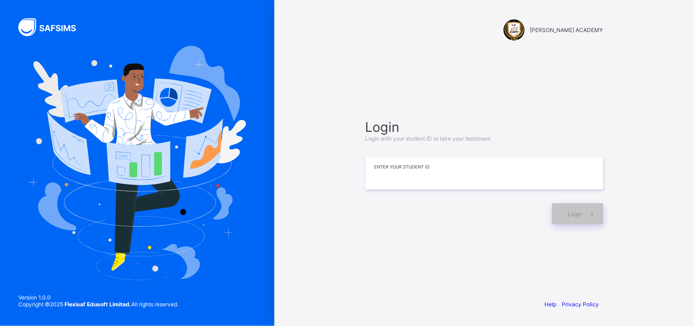
click at [385, 171] on input at bounding box center [485, 173] width 238 height 32
type input "**********"
click at [594, 211] on icon at bounding box center [593, 214] width 10 height 9
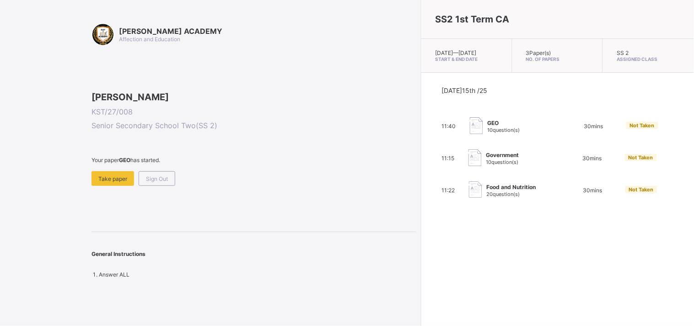
click at [489, 197] on div "11:22 Food and Nutrition 20 question(s) 30 mins Not Taken" at bounding box center [558, 190] width 232 height 18
click at [629, 193] on span "Not Taken" at bounding box center [641, 189] width 25 height 6
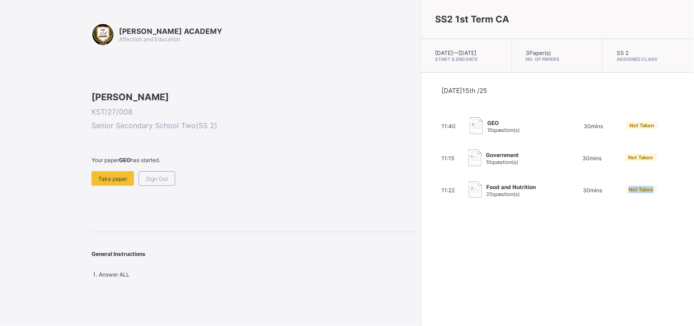
click at [629, 193] on span "Not Taken" at bounding box center [641, 189] width 25 height 6
click at [422, 210] on div "Today 15th /25 11:40 GEO 10 question(s) 30 mins Not Taken 11:15 Government 10 q…" at bounding box center [558, 143] width 273 height 140
click at [125, 182] on span "Take paper" at bounding box center [112, 178] width 29 height 7
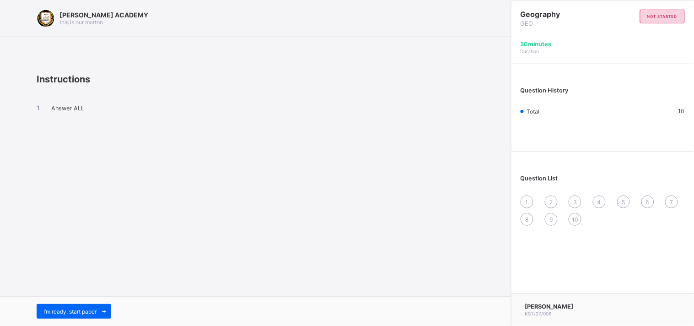
click at [96, 319] on div "I’m ready, start paper" at bounding box center [255, 311] width 511 height 30
click at [92, 316] on div "I’m ready, start paper" at bounding box center [74, 311] width 75 height 15
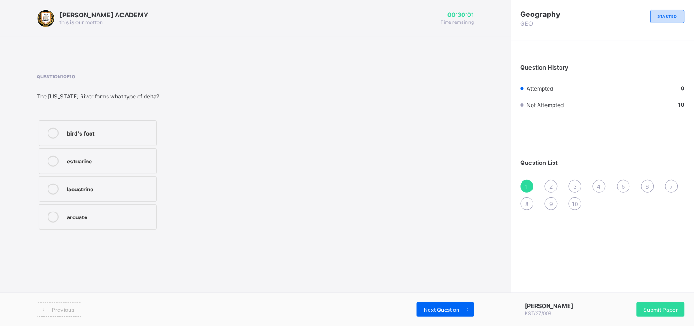
click at [62, 130] on div at bounding box center [53, 133] width 18 height 11
click at [652, 310] on div "Submit Paper" at bounding box center [661, 309] width 48 height 15
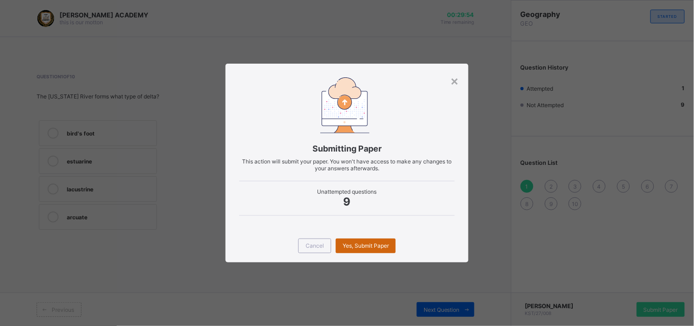
click at [365, 253] on div "Yes, Submit Paper" at bounding box center [366, 245] width 60 height 15
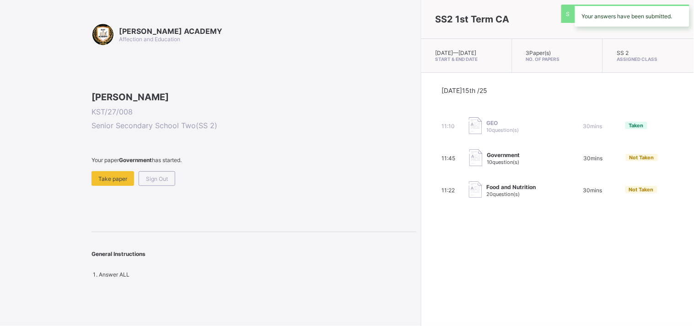
click at [421, 243] on div "SS2 1st Term CA Wed, Oct 15th 2025 — Wed, Oct 15th 2025 Start & End Date 3 Pape…" at bounding box center [557, 163] width 273 height 326
click at [108, 182] on span "Take paper" at bounding box center [112, 178] width 29 height 7
click at [40, 142] on div "KAY ACADEMY Affection and Education AISHA ABUBAKAR YUGUDA KST/27/008 Senior Sec…" at bounding box center [208, 163] width 417 height 326
click at [97, 186] on div "Take paper" at bounding box center [113, 178] width 43 height 15
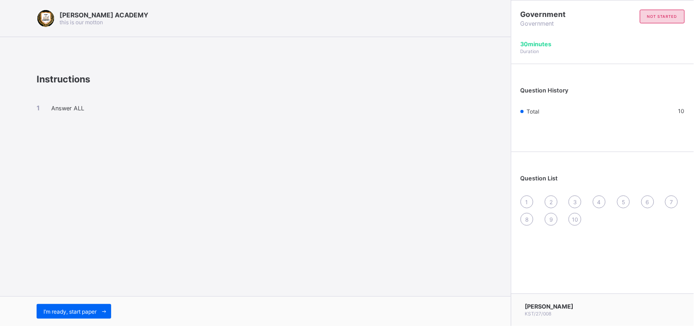
click at [57, 303] on div "I’m ready, start paper" at bounding box center [255, 311] width 511 height 30
click at [57, 307] on div "I’m ready, start paper" at bounding box center [74, 311] width 75 height 15
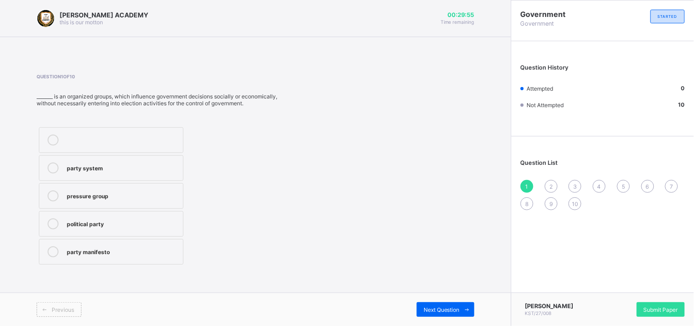
click at [84, 163] on div "party system" at bounding box center [123, 166] width 112 height 9
click at [662, 317] on div "AISHA ABUBAKAR YUGUDA KST/27/008 Submit Paper" at bounding box center [602, 308] width 183 height 33
click at [644, 298] on div "AISHA ABUBAKAR YUGUDA KST/27/008 Submit Paper" at bounding box center [602, 308] width 183 height 33
click at [651, 306] on span "Submit Paper" at bounding box center [661, 309] width 34 height 7
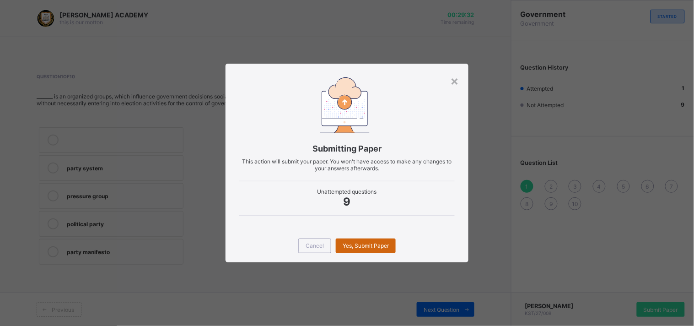
click at [369, 250] on div "Yes, Submit Paper" at bounding box center [366, 245] width 60 height 15
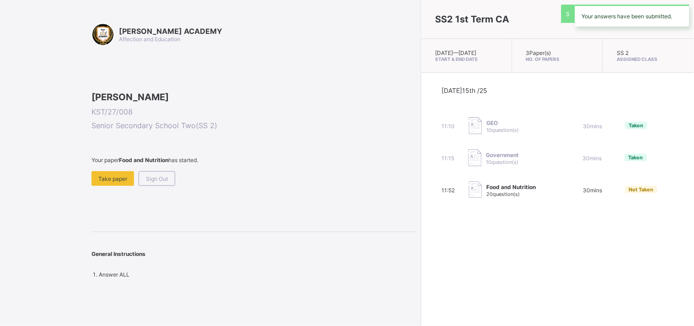
click at [487, 190] on span "Food and Nutrition" at bounding box center [511, 187] width 49 height 7
click at [626, 193] on div "Not Taken" at bounding box center [642, 189] width 32 height 7
click at [629, 193] on span "Not Taken" at bounding box center [641, 189] width 25 height 6
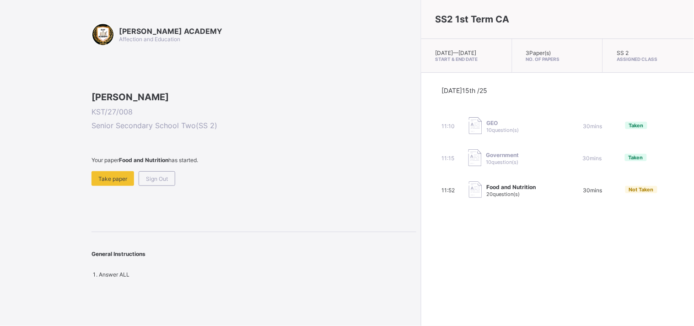
click at [584, 194] on span "30 mins" at bounding box center [593, 190] width 19 height 7
click at [469, 191] on img at bounding box center [475, 189] width 13 height 17
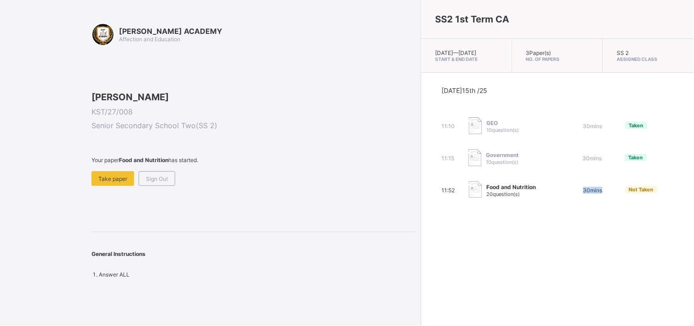
click at [469, 191] on img at bounding box center [475, 189] width 13 height 17
click at [442, 197] on div "11:52 Food and Nutrition 20 question(s) 30 mins Not Taken" at bounding box center [558, 190] width 232 height 18
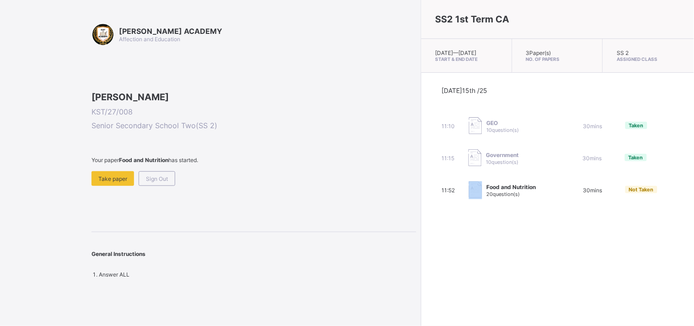
click at [442, 199] on div "11:52 Food and Nutrition 20 question(s) 30 mins Not Taken" at bounding box center [558, 190] width 232 height 18
click at [95, 186] on div "Take paper" at bounding box center [113, 178] width 43 height 15
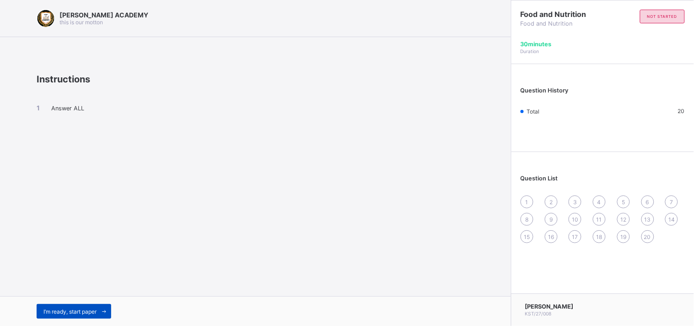
click at [60, 305] on div "I’m ready, start paper" at bounding box center [74, 311] width 75 height 15
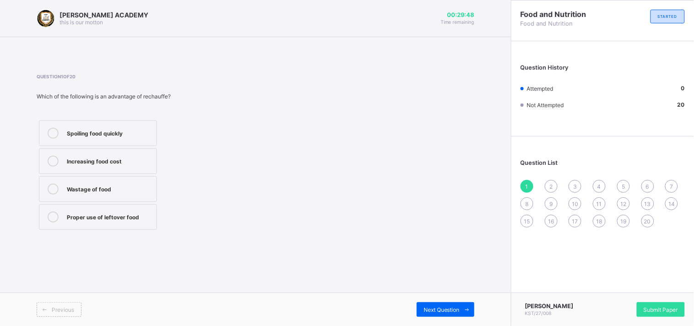
click at [51, 214] on icon at bounding box center [53, 216] width 11 height 11
click at [438, 309] on span "Next Question" at bounding box center [442, 309] width 36 height 7
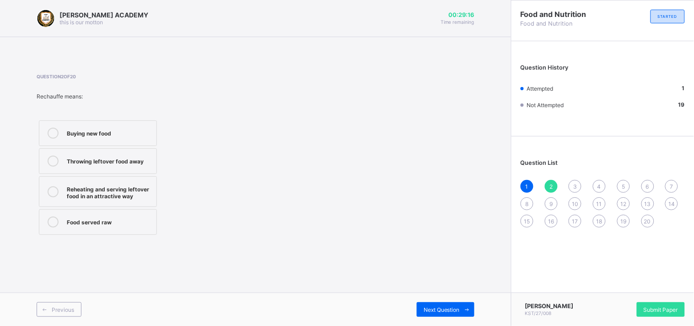
click at [52, 192] on icon at bounding box center [53, 191] width 11 height 11
click at [458, 309] on span "Next Question" at bounding box center [442, 309] width 36 height 7
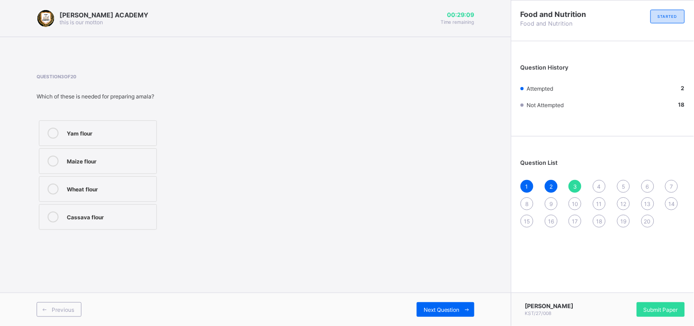
drag, startPoint x: 458, startPoint y: 309, endPoint x: 341, endPoint y: 221, distance: 146.5
click at [341, 221] on div "Question 3 of 20 Which of these is needed for preparing amala? Yam flour Maize …" at bounding box center [256, 153] width 438 height 158
click at [49, 218] on icon at bounding box center [53, 216] width 11 height 11
click at [451, 307] on span "Next Question" at bounding box center [442, 309] width 36 height 7
click at [60, 125] on label "Rice" at bounding box center [98, 133] width 118 height 26
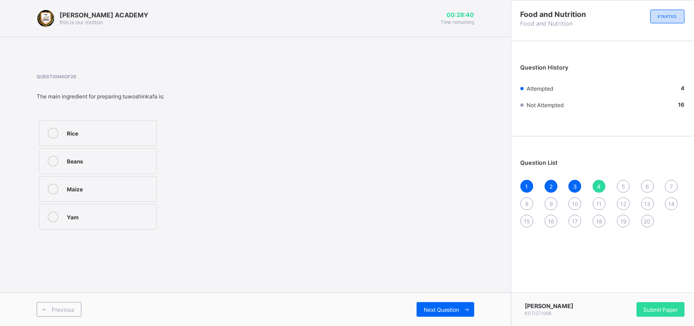
click at [433, 298] on div "Previous Next Question" at bounding box center [255, 308] width 511 height 33
click at [434, 301] on div "Previous Next Question" at bounding box center [255, 308] width 511 height 33
click at [440, 309] on span "Next Question" at bounding box center [442, 309] width 36 height 7
click at [128, 122] on label "Washing and peeling the yam" at bounding box center [98, 133] width 118 height 26
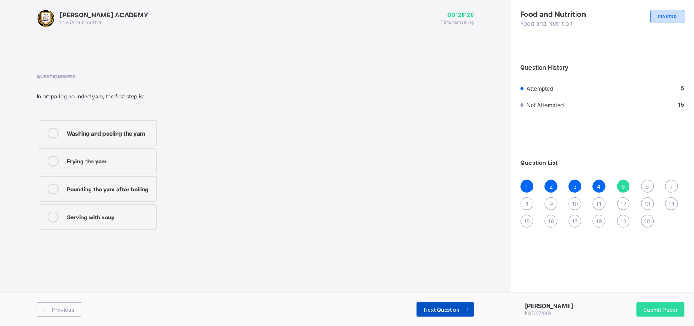
click at [450, 312] on span "Next Question" at bounding box center [442, 309] width 36 height 7
click at [97, 213] on div "Hausa people" at bounding box center [109, 215] width 85 height 9
click at [428, 302] on div "Next Question" at bounding box center [446, 309] width 58 height 15
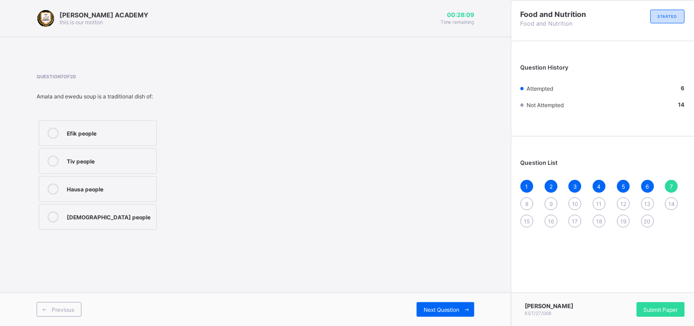
click at [92, 206] on label "Yoruba people" at bounding box center [98, 217] width 118 height 26
click at [443, 308] on span "Next Question" at bounding box center [442, 309] width 36 height 7
click at [136, 193] on div "Hausa people" at bounding box center [109, 189] width 85 height 11
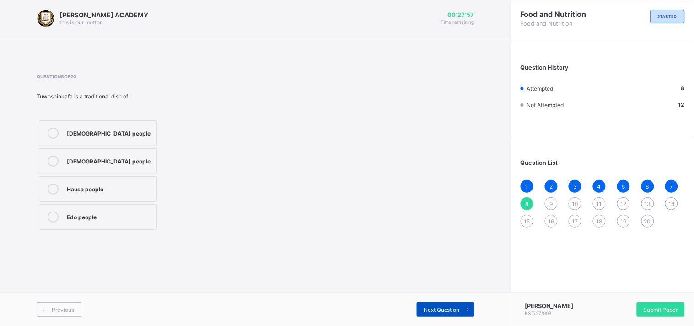
click at [458, 307] on span "Next Question" at bounding box center [442, 309] width 36 height 7
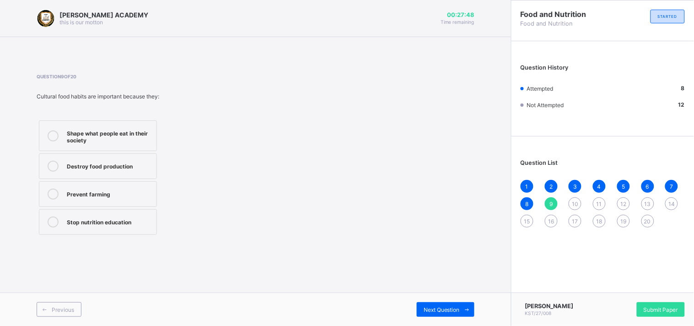
click at [134, 128] on div "Shape what people eat in their society" at bounding box center [109, 136] width 85 height 16
drag, startPoint x: 134, startPoint y: 127, endPoint x: 357, endPoint y: 228, distance: 245.4
click at [357, 228] on div "Question 9 of 20 Cultural food habits are important because they: Shape what pe…" at bounding box center [256, 155] width 438 height 163
click at [449, 302] on div "Next Question" at bounding box center [446, 309] width 58 height 15
click at [125, 124] on label "Culture, religion, and environment" at bounding box center [98, 135] width 118 height 31
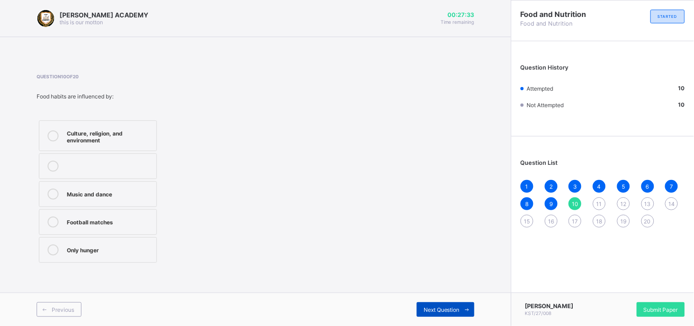
click at [442, 314] on div "Next Question" at bounding box center [446, 309] width 58 height 15
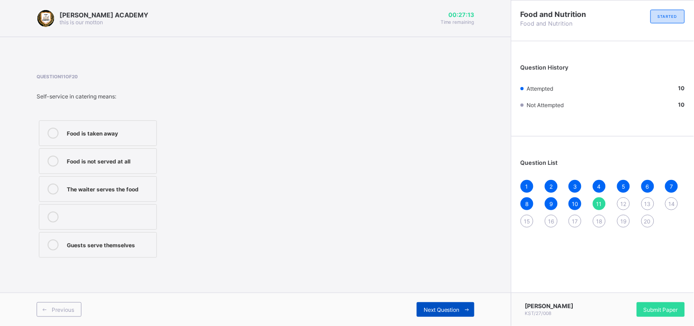
click at [460, 308] on span at bounding box center [467, 309] width 15 height 15
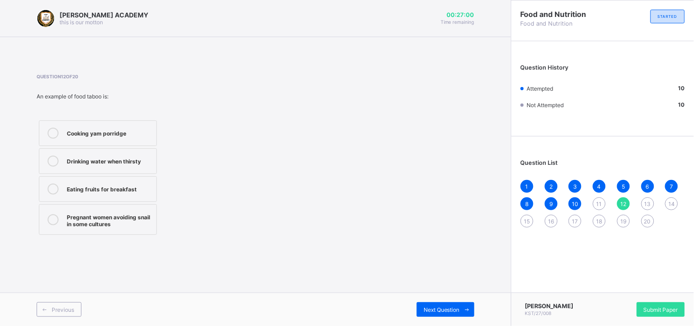
click at [118, 114] on div "Question 12 of 20 An example of food taboo is: Cooking yam porridge Drinking wa…" at bounding box center [139, 155] width 205 height 163
click at [118, 130] on div "Cooking yam porridge" at bounding box center [109, 132] width 85 height 9
click at [445, 301] on div "Previous Next Question" at bounding box center [255, 308] width 511 height 33
click at [445, 305] on div "Next Question" at bounding box center [446, 309] width 58 height 15
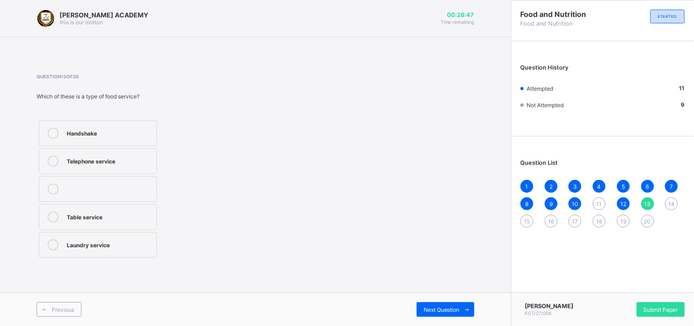
click at [146, 216] on div "Table service" at bounding box center [109, 215] width 85 height 9
click at [453, 309] on span "Next Question" at bounding box center [442, 309] width 36 height 7
click at [135, 146] on div "Graduation party Traditional marriage Birthday party Banquet" at bounding box center [98, 189] width 123 height 142
click at [135, 162] on div "Traditional marriage" at bounding box center [109, 160] width 85 height 9
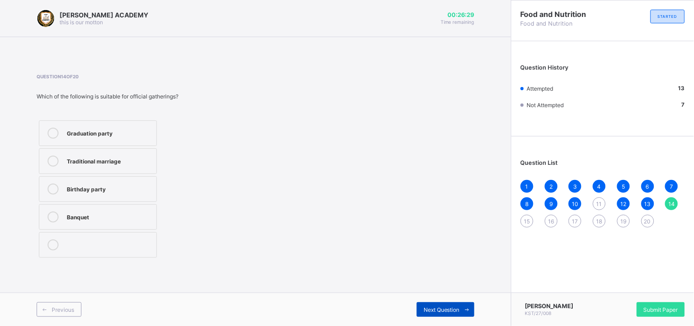
click at [431, 303] on div "Next Question" at bounding box center [446, 309] width 58 height 15
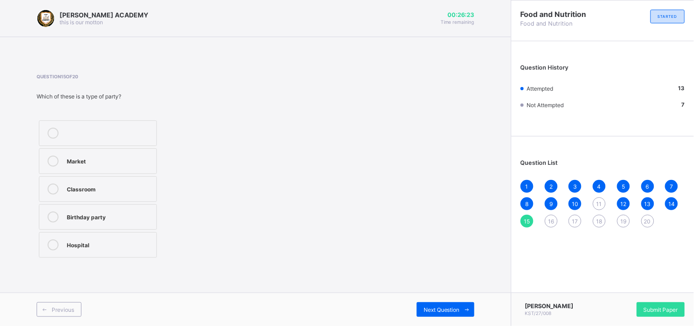
click at [113, 218] on div "Birthday party" at bounding box center [109, 215] width 85 height 9
click at [447, 308] on span "Next Question" at bounding box center [442, 309] width 36 height 7
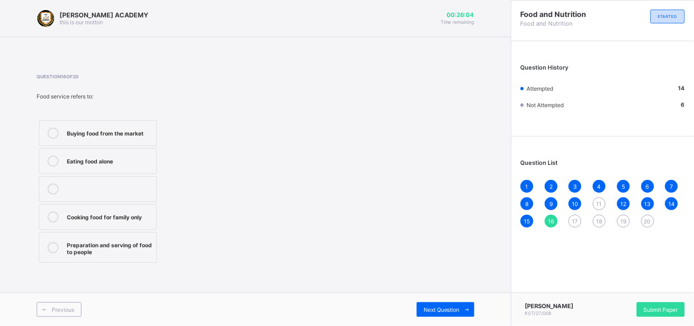
click at [102, 238] on label "Preparation and serving of food to people" at bounding box center [98, 247] width 118 height 31
click at [451, 309] on span "Next Question" at bounding box center [442, 309] width 36 height 7
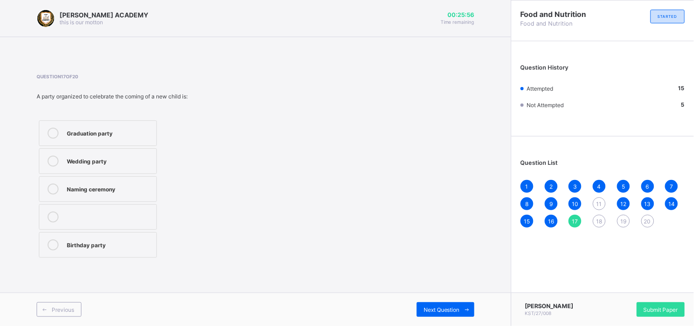
click at [108, 189] on div "Naming ceremony" at bounding box center [109, 188] width 85 height 9
click at [426, 303] on div "Next Question" at bounding box center [446, 309] width 58 height 15
click at [120, 180] on label "Poor hygiene" at bounding box center [98, 189] width 118 height 26
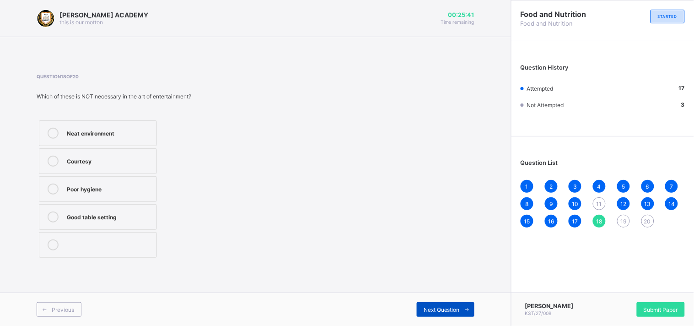
click at [456, 311] on span "Next Question" at bounding box center [442, 309] width 36 height 7
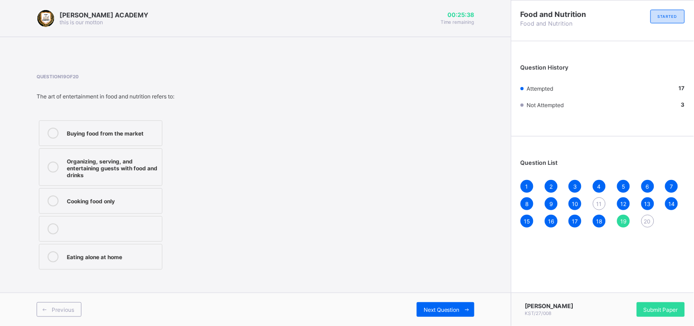
click at [366, 244] on div "Question 19 of 20 The art of entertainment in food and nutrition refers to: Buy…" at bounding box center [256, 173] width 438 height 198
drag, startPoint x: 345, startPoint y: 237, endPoint x: 303, endPoint y: 222, distance: 44.7
click at [303, 222] on div "Question 19 of 20 The art of entertainment in food and nutrition refers to: Buy…" at bounding box center [256, 173] width 438 height 198
click at [306, 222] on div "Question 19 of 20 The art of entertainment in food and nutrition refers to: Buy…" at bounding box center [256, 173] width 438 height 198
click at [121, 154] on label "Organizing, serving, and entertaining guests with food and drinks" at bounding box center [101, 167] width 124 height 38
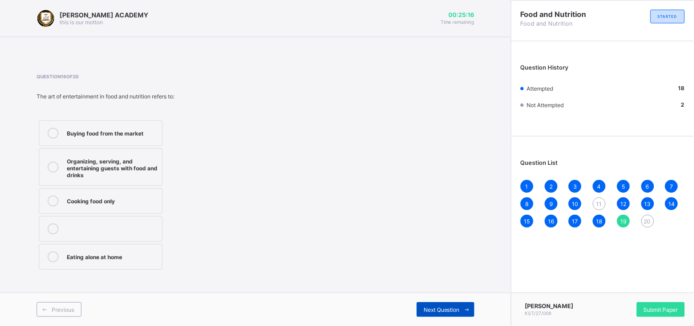
click at [429, 304] on div "Next Question" at bounding box center [446, 309] width 58 height 15
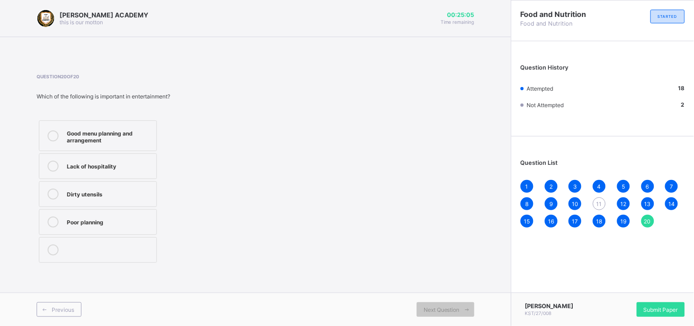
click at [146, 126] on label "Good menu planning and arrangement" at bounding box center [98, 135] width 118 height 31
click at [455, 313] on div "Next Question" at bounding box center [446, 309] width 58 height 15
click at [598, 204] on span "11" at bounding box center [599, 203] width 5 height 7
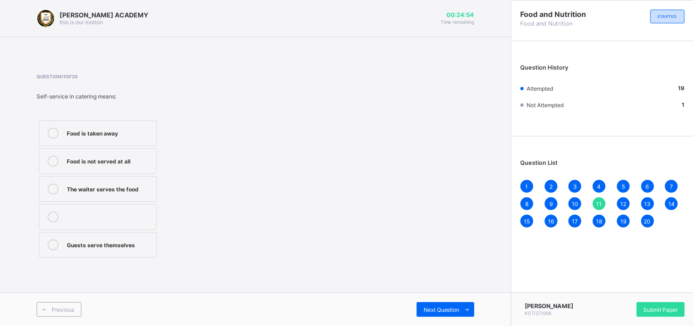
click at [134, 243] on div "Guests serve themselves" at bounding box center [109, 243] width 85 height 9
click at [452, 305] on div "Next Question" at bounding box center [446, 309] width 58 height 15
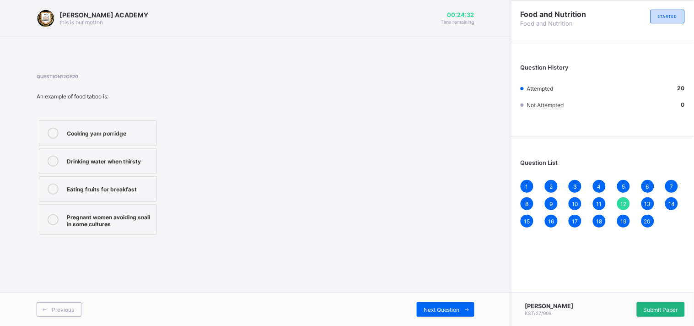
click at [666, 302] on div "Submit Paper" at bounding box center [661, 309] width 48 height 15
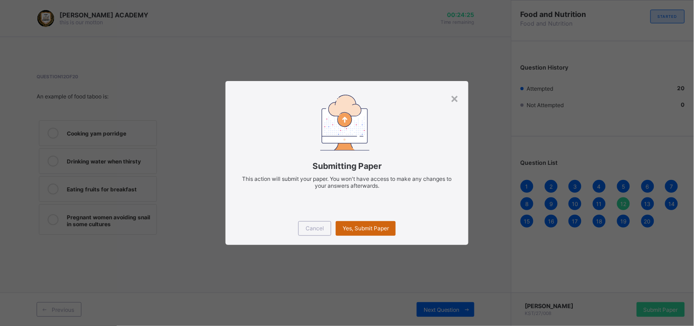
click at [379, 221] on div "Yes, Submit Paper" at bounding box center [366, 228] width 60 height 15
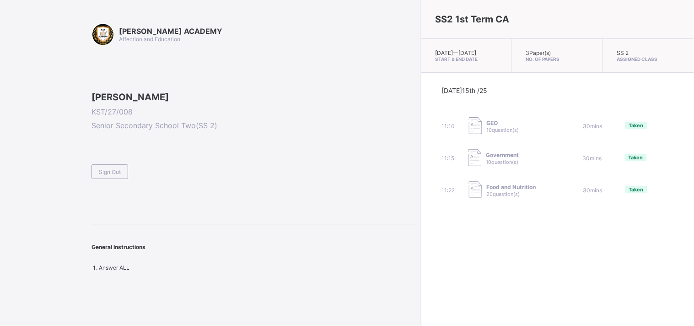
click at [487, 189] on span "Food and Nutrition" at bounding box center [511, 187] width 49 height 7
click at [104, 175] on span "Sign Out" at bounding box center [110, 171] width 22 height 7
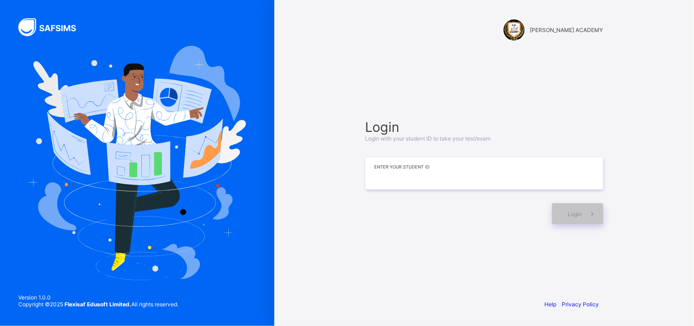
click at [390, 181] on input at bounding box center [485, 173] width 238 height 32
type input "**********"
click at [575, 207] on div "Login" at bounding box center [577, 213] width 51 height 21
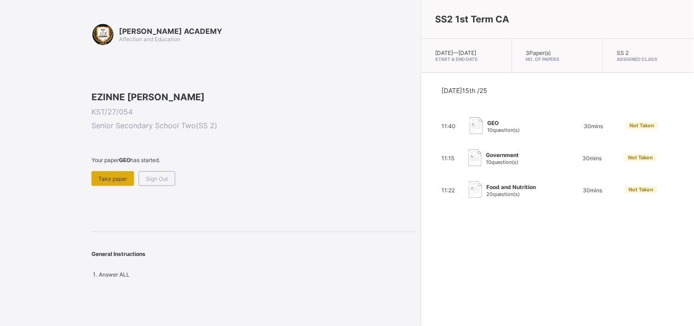
click at [119, 186] on div "Take paper" at bounding box center [113, 178] width 43 height 15
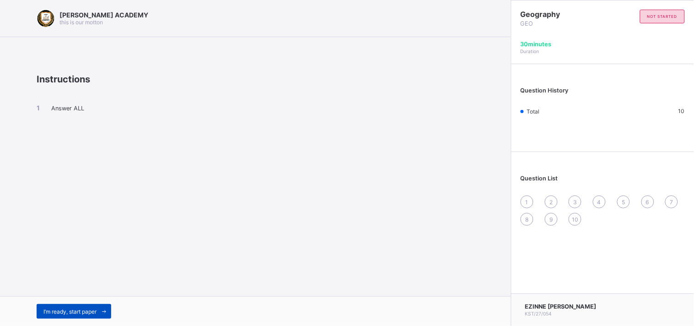
click at [84, 310] on span "I’m ready, start paper" at bounding box center [69, 311] width 53 height 7
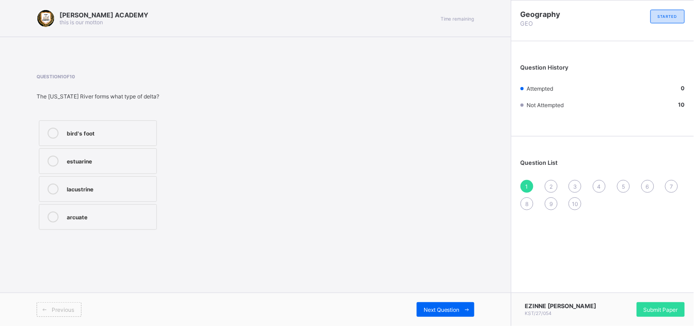
click at [88, 124] on label "bird's foot" at bounding box center [98, 133] width 118 height 26
click at [671, 302] on div "Submit Paper" at bounding box center [661, 309] width 48 height 15
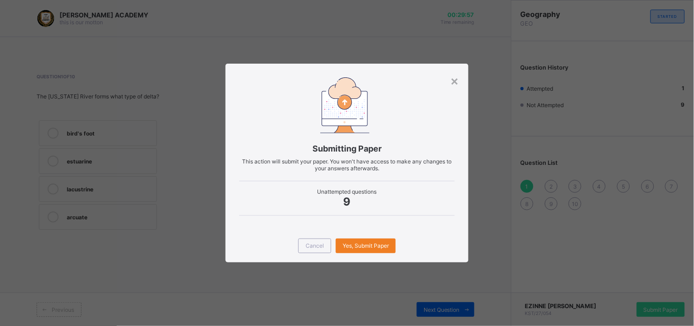
drag, startPoint x: 639, startPoint y: 296, endPoint x: 598, endPoint y: 296, distance: 40.3
click at [629, 296] on div "× Submitting Paper This action will submit your paper. You won't have access to…" at bounding box center [347, 163] width 694 height 326
click at [350, 244] on span "Yes, Submit Paper" at bounding box center [366, 245] width 46 height 7
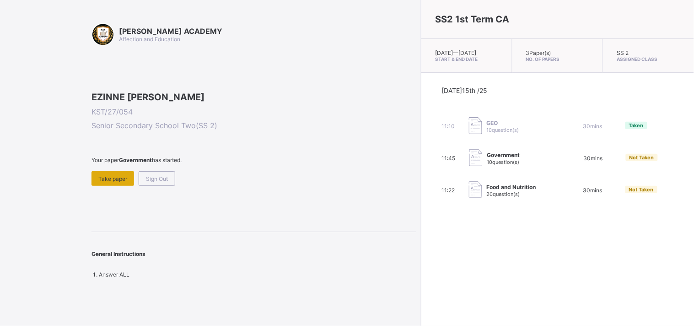
click at [101, 182] on span "Take paper" at bounding box center [112, 178] width 29 height 7
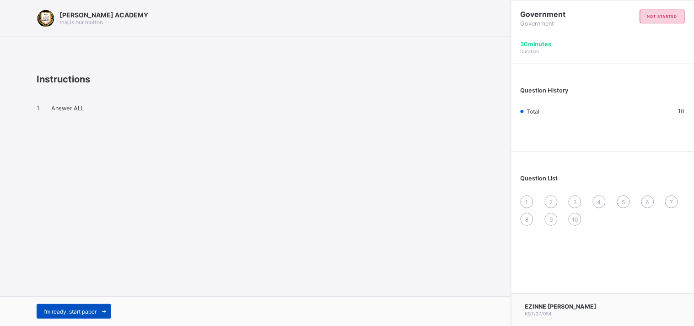
click at [74, 314] on span "I’m ready, start paper" at bounding box center [69, 311] width 53 height 7
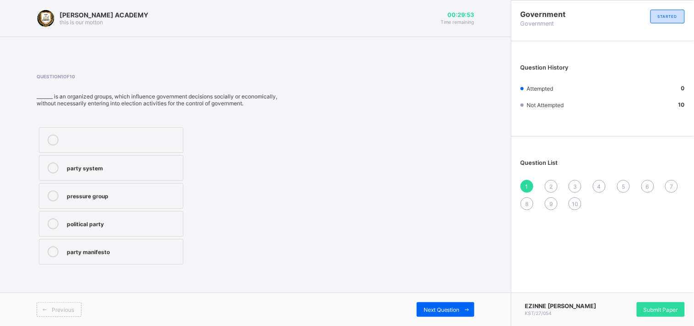
click at [83, 202] on label "pressure group" at bounding box center [111, 196] width 145 height 26
click at [437, 312] on span "Next Question" at bounding box center [442, 309] width 36 height 7
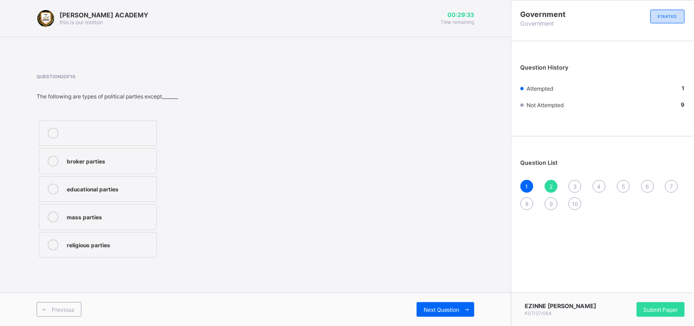
click at [144, 155] on label "broker parties" at bounding box center [98, 161] width 118 height 26
click at [445, 309] on span "Next Question" at bounding box center [442, 309] width 36 height 7
drag, startPoint x: 87, startPoint y: 155, endPoint x: 87, endPoint y: 166, distance: 11.0
click at [87, 166] on label "Ibrahim Babangida" at bounding box center [98, 161] width 118 height 26
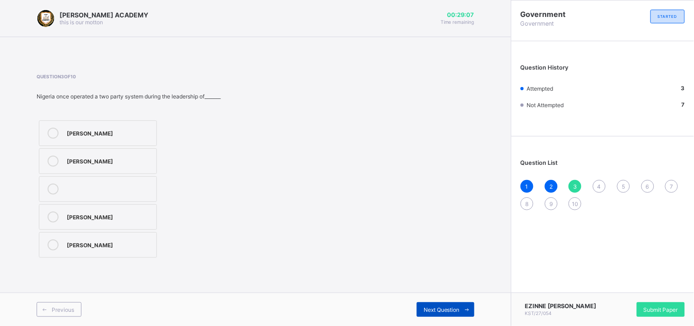
click at [445, 312] on span "Next Question" at bounding box center [442, 309] width 36 height 7
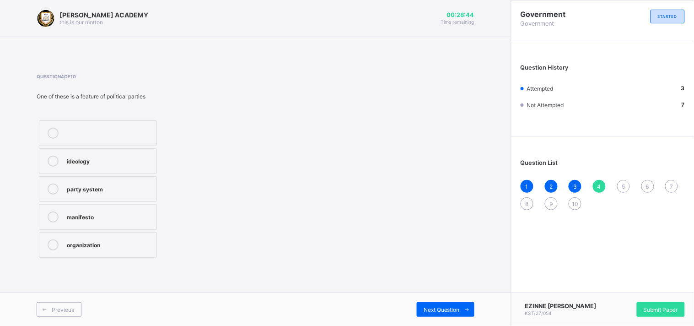
click at [87, 199] on label "party system" at bounding box center [98, 189] width 118 height 26
click at [456, 313] on div "Next Question" at bounding box center [446, 309] width 58 height 15
click at [102, 216] on div "cocoa farmers union" at bounding box center [109, 215] width 85 height 9
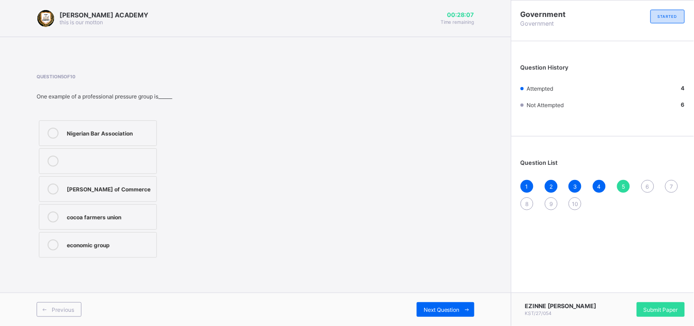
click at [102, 216] on div "cocoa farmers union" at bounding box center [109, 215] width 85 height 9
click at [94, 222] on div "cocoa farmers union" at bounding box center [109, 216] width 85 height 11
click at [460, 309] on span at bounding box center [467, 309] width 15 height 15
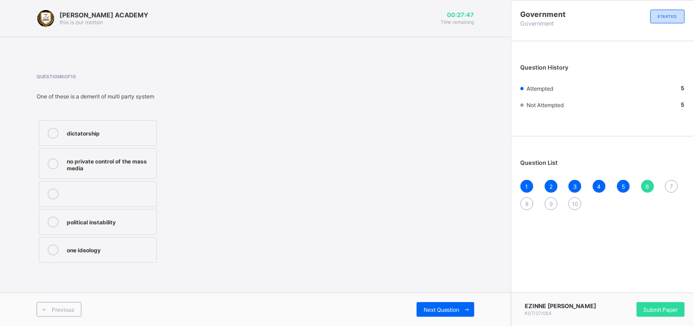
click at [126, 174] on label "no private control of the mass media" at bounding box center [98, 163] width 118 height 31
click at [460, 313] on span at bounding box center [467, 309] width 15 height 15
click at [89, 243] on div "corrective party" at bounding box center [109, 243] width 85 height 9
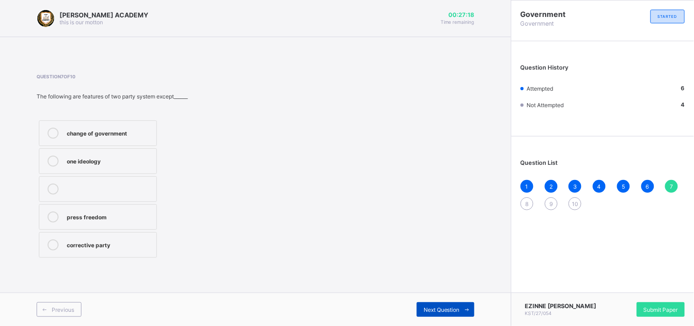
click at [458, 312] on span "Next Question" at bounding box center [442, 309] width 36 height 7
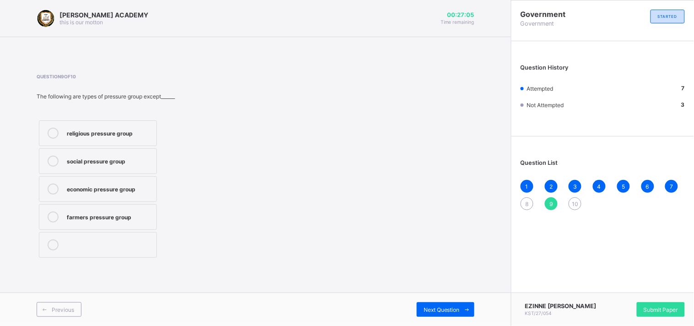
click at [75, 227] on label "farmers pressure group" at bounding box center [98, 217] width 118 height 26
click at [456, 316] on div "Next Question" at bounding box center [446, 309] width 58 height 15
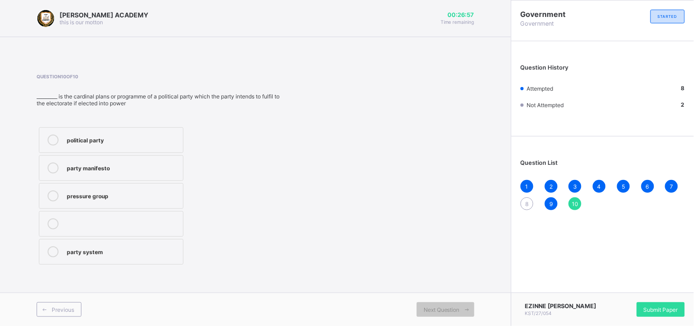
click at [526, 202] on span "8" at bounding box center [527, 203] width 3 height 7
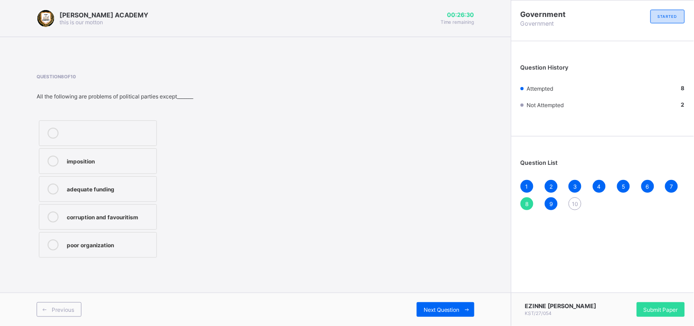
click at [108, 156] on div "imposition" at bounding box center [109, 160] width 85 height 9
click at [436, 314] on div "Next Question" at bounding box center [446, 309] width 58 height 15
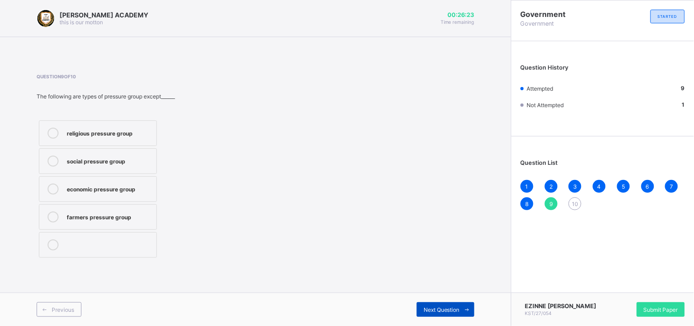
click at [436, 314] on div "Next Question" at bounding box center [446, 309] width 58 height 15
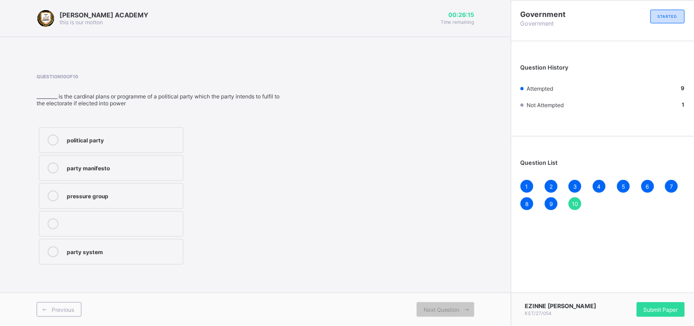
click at [119, 164] on div "party manifesto" at bounding box center [123, 166] width 112 height 9
click at [661, 306] on span "Submit Paper" at bounding box center [661, 309] width 34 height 7
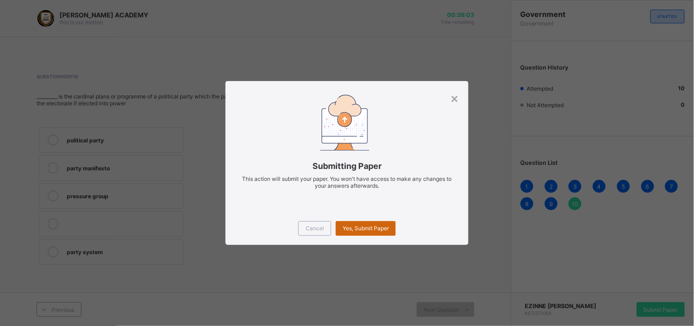
click at [351, 221] on div "Yes, Submit Paper" at bounding box center [366, 228] width 60 height 15
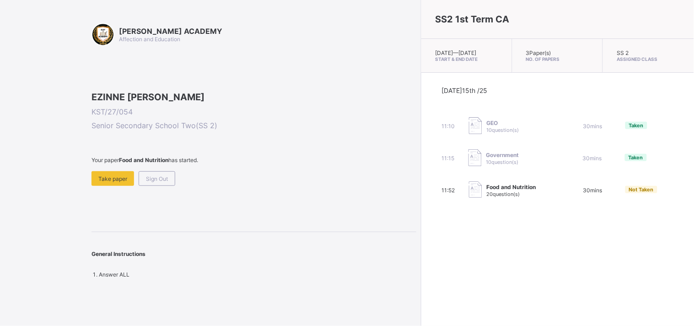
click at [487, 197] on span "20 question(s)" at bounding box center [503, 194] width 33 height 6
click at [94, 186] on div "Take paper" at bounding box center [113, 178] width 43 height 15
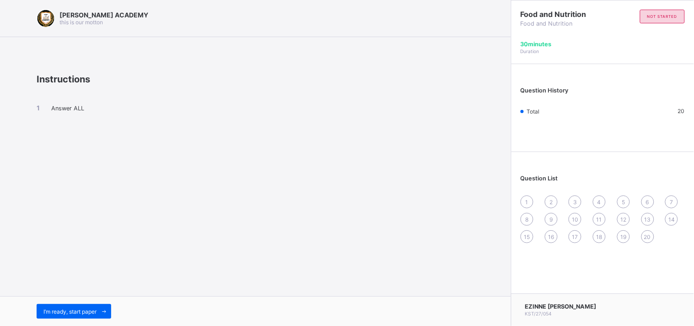
click at [25, 278] on div "KAY ACADEMY this is our motton Instructions Answer ALL I’m ready, start paper" at bounding box center [255, 163] width 511 height 326
click at [50, 304] on div "I’m ready, start paper" at bounding box center [74, 311] width 75 height 15
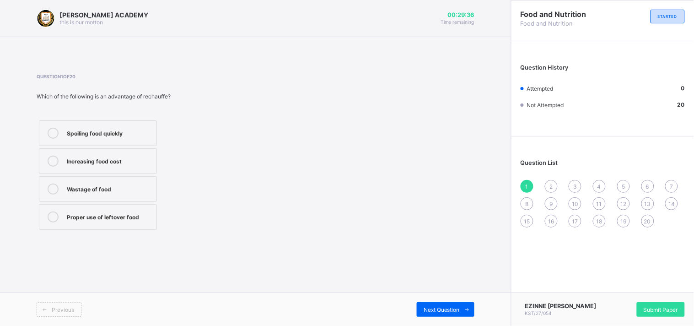
click at [66, 212] on label "Proper use of leftover food" at bounding box center [98, 217] width 118 height 26
click at [453, 313] on div "Next Question" at bounding box center [446, 309] width 58 height 15
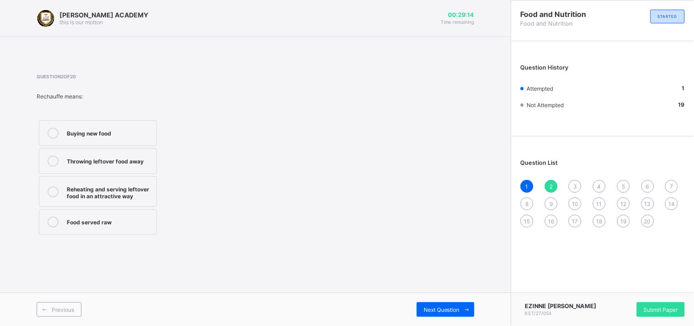
click at [88, 201] on label "Reheating and serving leftover food in an attractive way" at bounding box center [98, 191] width 118 height 31
click at [432, 305] on div "Next Question" at bounding box center [446, 309] width 58 height 15
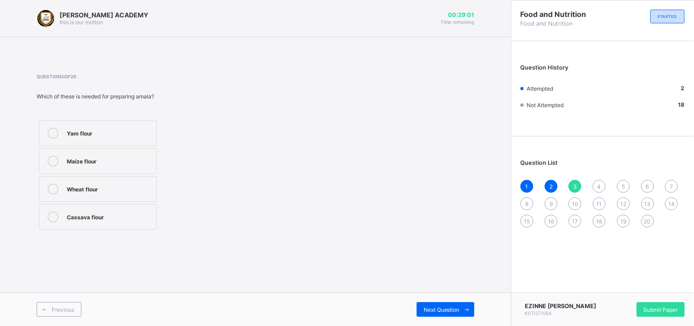
click at [88, 125] on label "Yam flour" at bounding box center [98, 133] width 118 height 26
click at [87, 132] on div "Yam flour" at bounding box center [109, 132] width 85 height 9
drag, startPoint x: 87, startPoint y: 132, endPoint x: 180, endPoint y: 176, distance: 103.0
click at [180, 176] on div "Yam flour Maize flour Wheat flour Cassava flour" at bounding box center [139, 175] width 205 height 114
click at [427, 317] on div "Previous Next Question" at bounding box center [255, 308] width 511 height 33
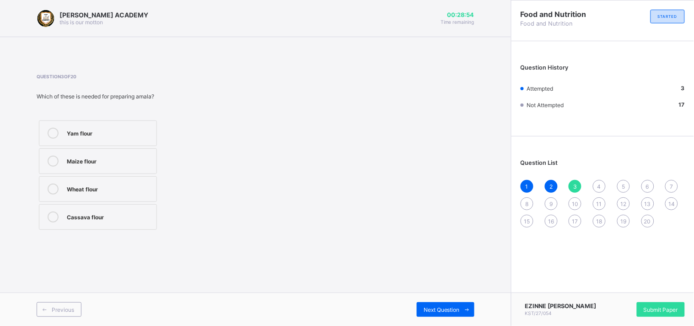
click at [427, 317] on div "Previous Next Question" at bounding box center [255, 308] width 511 height 33
click at [429, 314] on div "Next Question" at bounding box center [446, 309] width 58 height 15
click at [97, 130] on div "Rice" at bounding box center [109, 132] width 85 height 9
click at [452, 298] on div "Previous Next Question" at bounding box center [255, 308] width 511 height 33
click at [449, 304] on div "Next Question" at bounding box center [446, 309] width 58 height 15
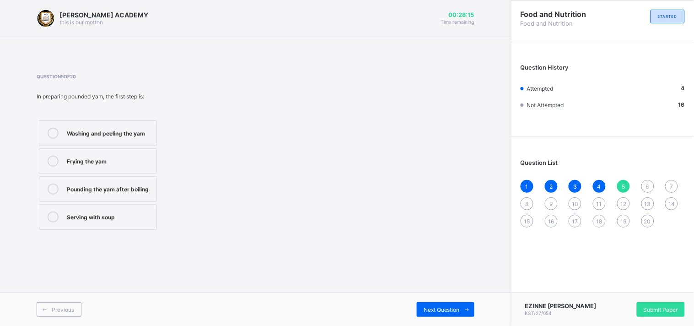
click at [103, 138] on div "Washing and peeling the yam" at bounding box center [109, 133] width 85 height 11
click at [425, 307] on span "Next Question" at bounding box center [442, 309] width 36 height 7
click at [116, 190] on div "Igbo people" at bounding box center [109, 188] width 85 height 9
click at [460, 312] on span at bounding box center [467, 309] width 15 height 15
click at [117, 210] on label "Yoruba people" at bounding box center [98, 217] width 118 height 26
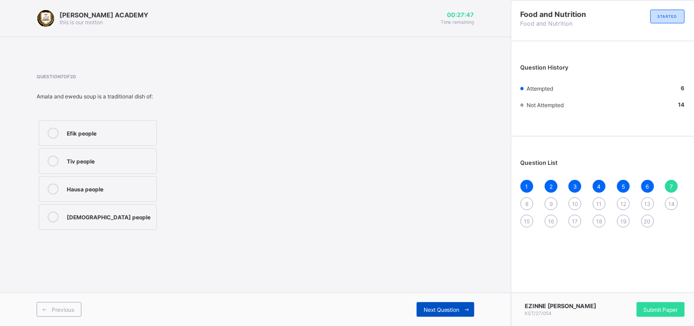
click at [446, 313] on div "Next Question" at bounding box center [446, 309] width 58 height 15
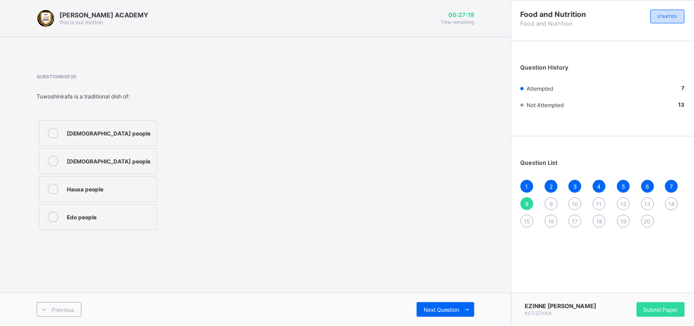
click at [65, 200] on label "Hausa people" at bounding box center [98, 189] width 118 height 26
click at [450, 310] on span "Next Question" at bounding box center [442, 309] width 36 height 7
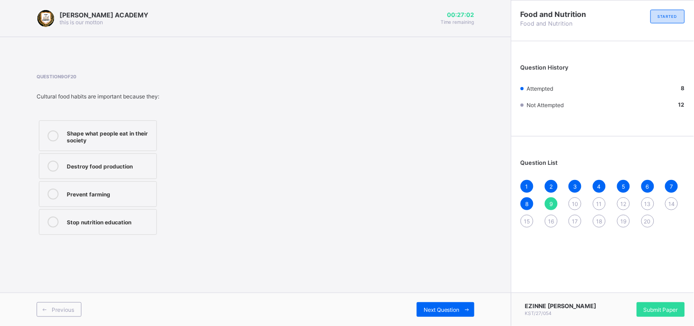
click at [93, 131] on div "Shape what people eat in their society" at bounding box center [109, 136] width 85 height 16
click at [438, 316] on div "Next Question" at bounding box center [446, 309] width 58 height 15
click at [107, 131] on div "Culture, religion, and environment" at bounding box center [109, 136] width 85 height 16
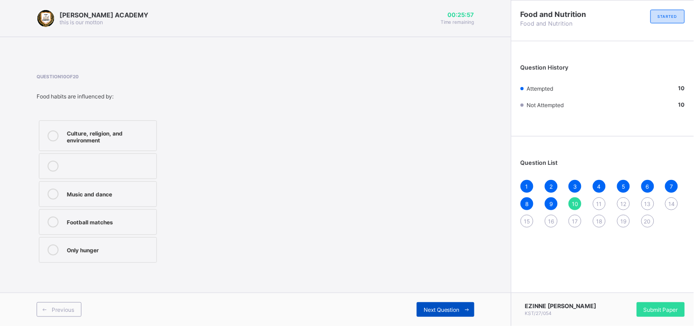
click at [455, 310] on span "Next Question" at bounding box center [442, 309] width 36 height 7
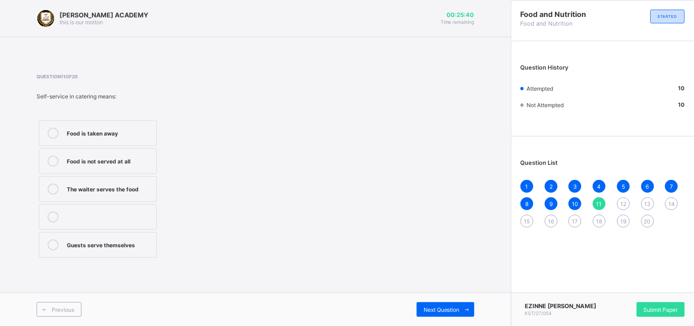
click at [130, 253] on label "Guests serve themselves" at bounding box center [98, 245] width 118 height 26
click at [441, 314] on div "Next Question" at bounding box center [446, 309] width 58 height 15
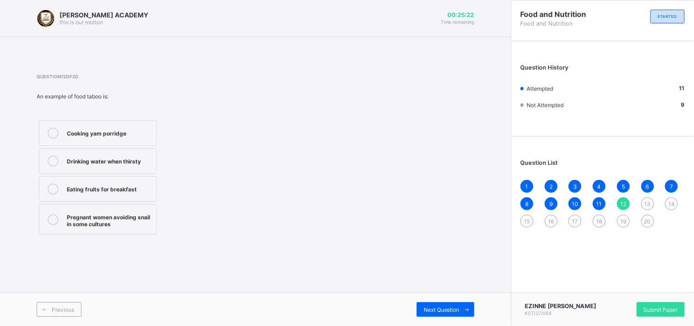
click at [141, 188] on div "Eating fruits for breakfast" at bounding box center [109, 188] width 85 height 9
click at [437, 313] on div "Next Question" at bounding box center [446, 309] width 58 height 15
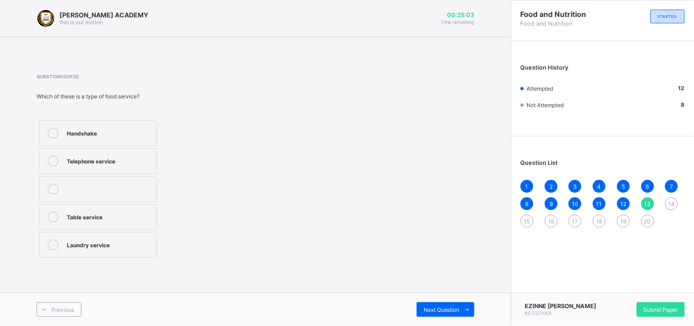
click at [95, 209] on label "Table service" at bounding box center [98, 217] width 118 height 26
click at [433, 314] on div "Next Question" at bounding box center [446, 309] width 58 height 15
click at [124, 209] on label "Banquet" at bounding box center [98, 217] width 118 height 26
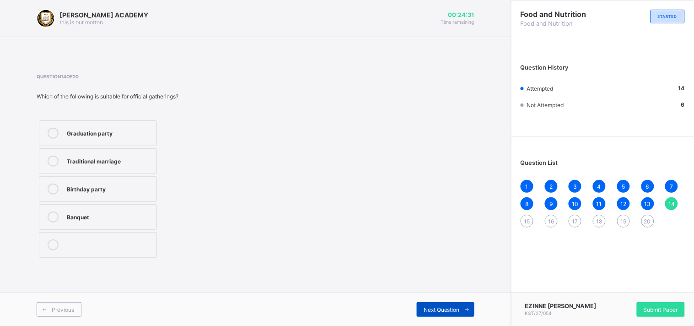
click at [449, 308] on span "Next Question" at bounding box center [442, 309] width 36 height 7
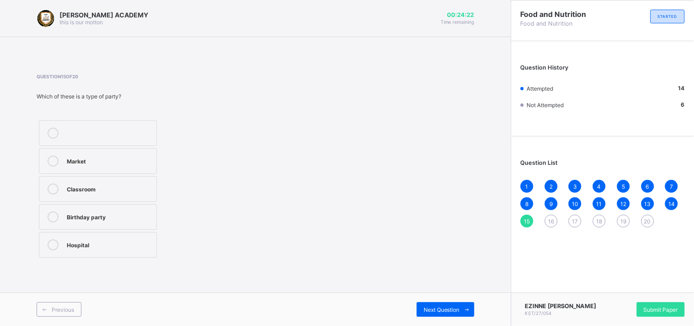
click at [123, 216] on div "Birthday party" at bounding box center [109, 215] width 85 height 9
click at [425, 304] on div "Next Question" at bounding box center [446, 309] width 58 height 15
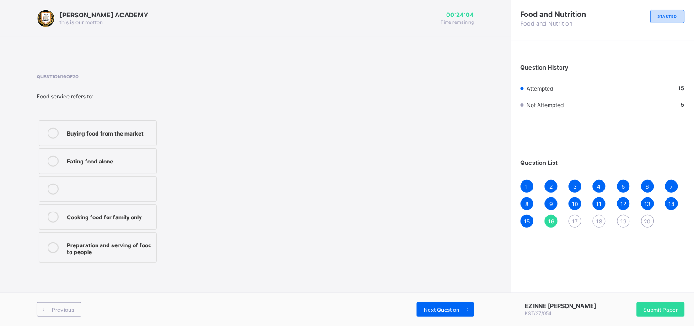
click at [127, 244] on div "Preparation and serving of food to people" at bounding box center [109, 247] width 85 height 16
click at [436, 306] on span "Next Question" at bounding box center [442, 309] width 36 height 7
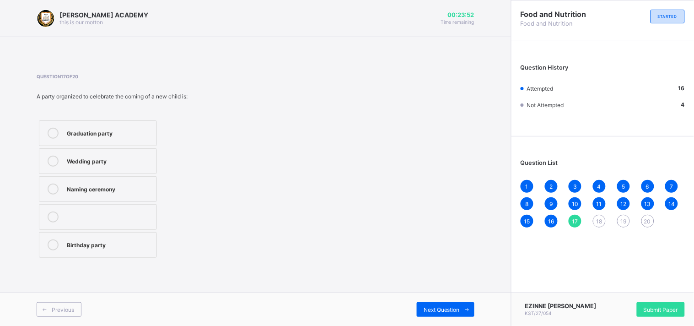
click at [70, 185] on div "Naming ceremony" at bounding box center [109, 188] width 85 height 9
click at [434, 292] on div "Previous Next Question" at bounding box center [255, 308] width 511 height 33
click at [435, 305] on div "Next Question" at bounding box center [446, 309] width 58 height 15
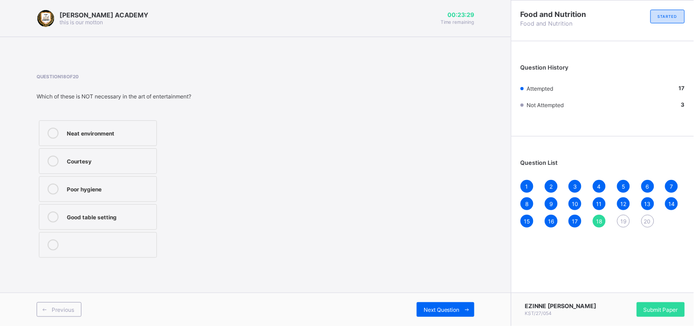
click at [81, 165] on div "Courtesy" at bounding box center [109, 161] width 85 height 11
click at [465, 307] on icon at bounding box center [467, 310] width 7 height 6
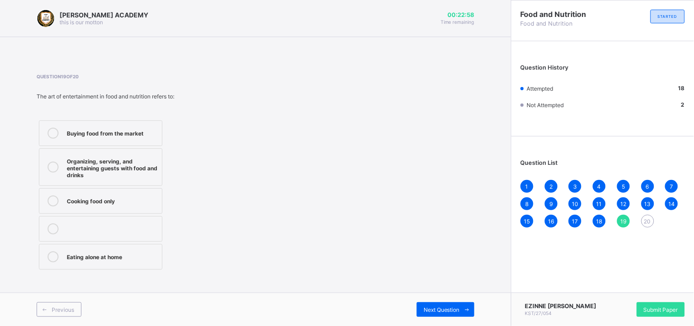
click at [118, 157] on div "Organizing, serving, and entertaining guests with food and drinks" at bounding box center [112, 167] width 91 height 23
click at [441, 304] on div "Next Question" at bounding box center [446, 309] width 58 height 15
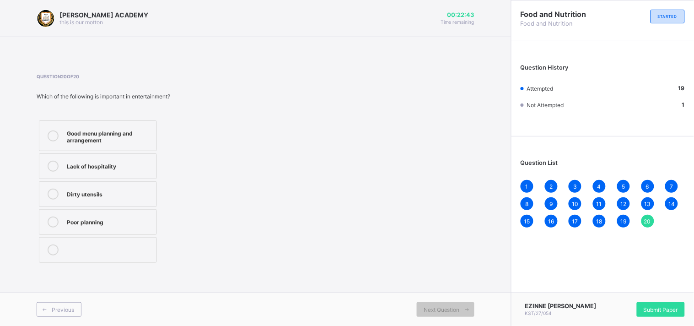
click at [104, 128] on div "Good menu planning and arrangement" at bounding box center [109, 136] width 85 height 16
click at [645, 311] on div "Submit Paper" at bounding box center [661, 309] width 48 height 15
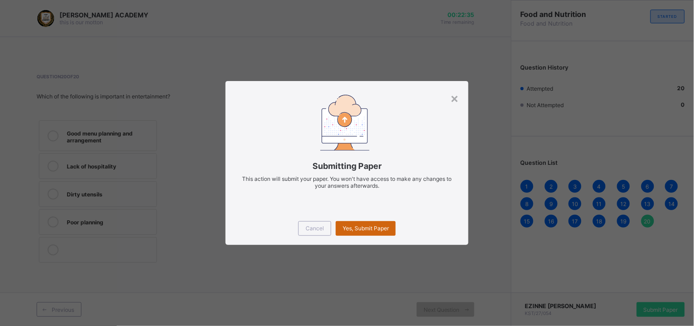
click at [372, 233] on div "Yes, Submit Paper" at bounding box center [366, 228] width 60 height 15
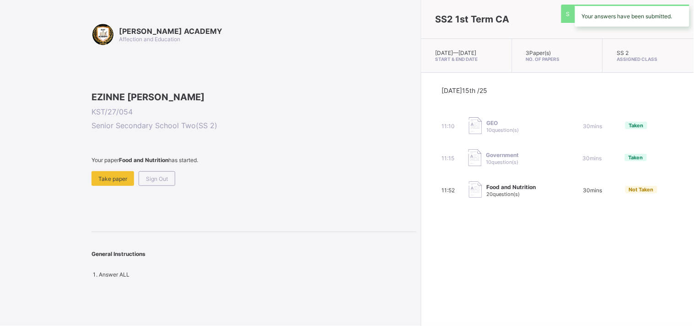
click at [136, 186] on div "Your paper Food and Nutrition has started. Take paper Sign Out" at bounding box center [254, 171] width 325 height 29
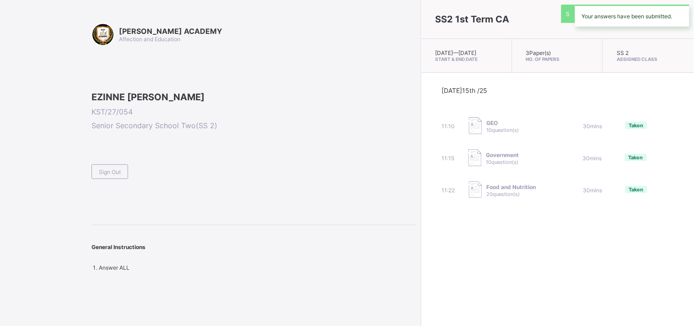
click at [162, 179] on div "Sign Out" at bounding box center [254, 168] width 325 height 22
click at [119, 175] on span "Sign Out" at bounding box center [110, 171] width 22 height 7
